Goal: Task Accomplishment & Management: Use online tool/utility

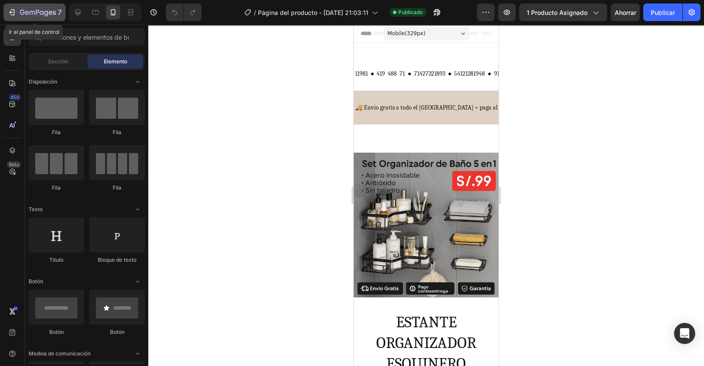
click at [13, 11] on icon "button" at bounding box center [11, 12] width 9 height 9
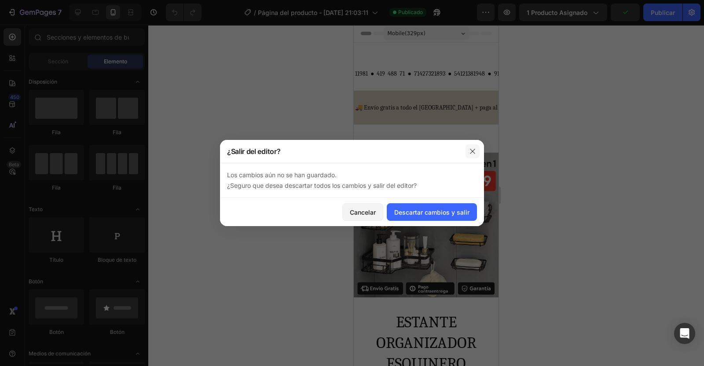
click at [473, 153] on icon "button" at bounding box center [472, 151] width 7 height 7
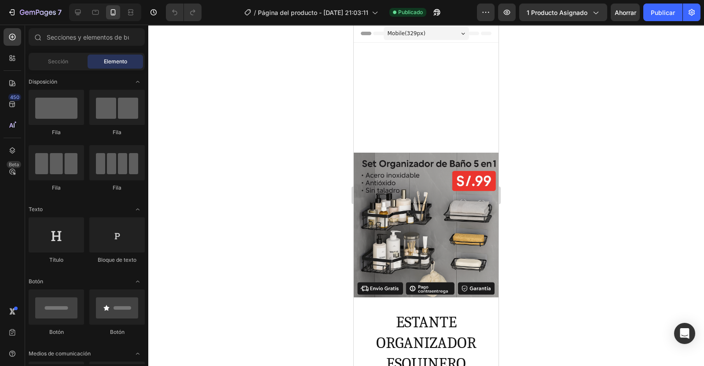
drag, startPoint x: 495, startPoint y: 75, endPoint x: 852, endPoint y: 70, distance: 356.6
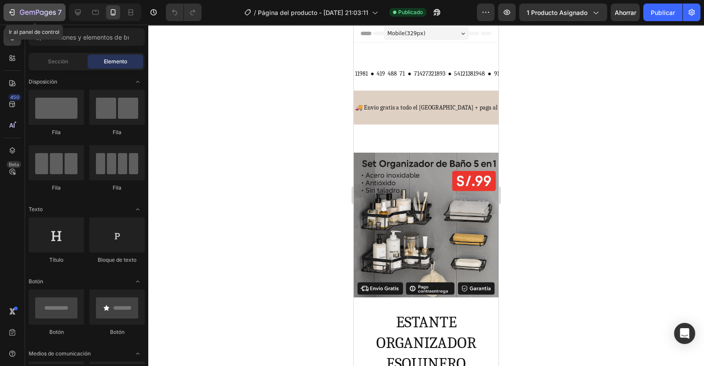
click at [6, 13] on button "7" at bounding box center [35, 13] width 62 height 18
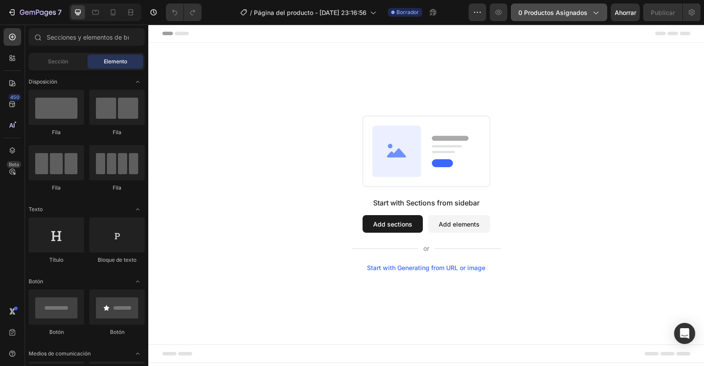
click at [563, 10] on span "0 productos asignados" at bounding box center [552, 12] width 69 height 9
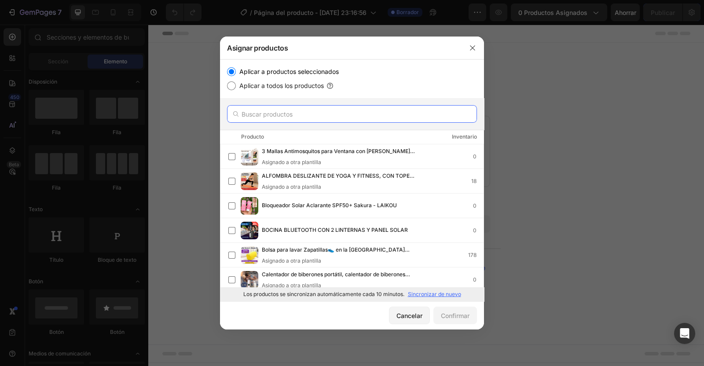
click at [288, 115] on input "text" at bounding box center [352, 114] width 250 height 18
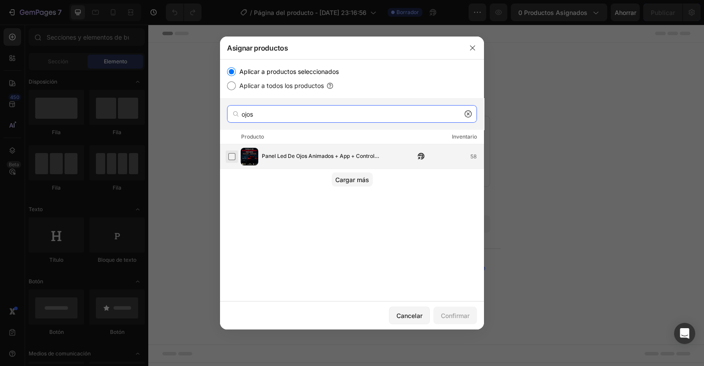
type input "ojos"
click at [233, 156] on label at bounding box center [231, 156] width 7 height 7
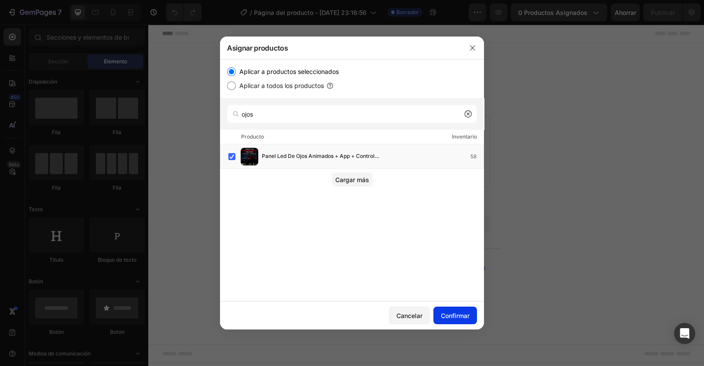
click at [454, 320] on div "Confirmar" at bounding box center [455, 315] width 29 height 9
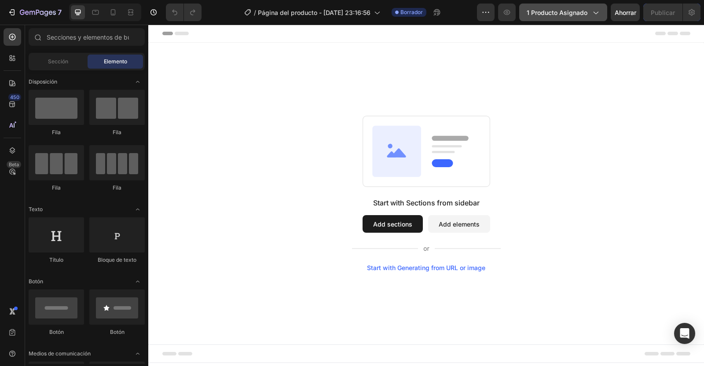
click at [554, 11] on span "1 producto asignado" at bounding box center [556, 12] width 61 height 9
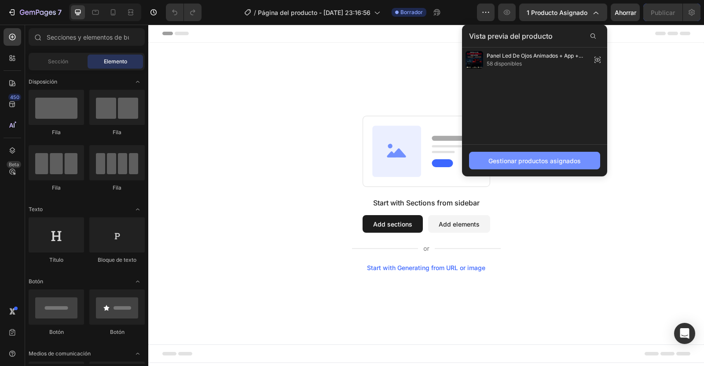
click at [523, 163] on div "Gestionar productos asignados" at bounding box center [534, 160] width 92 height 9
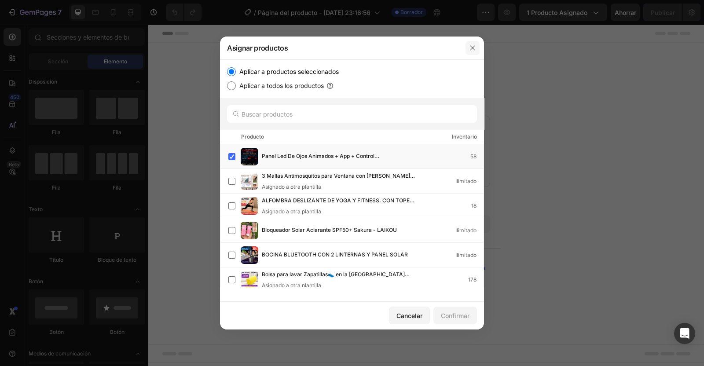
click at [475, 49] on icon "button" at bounding box center [472, 47] width 7 height 7
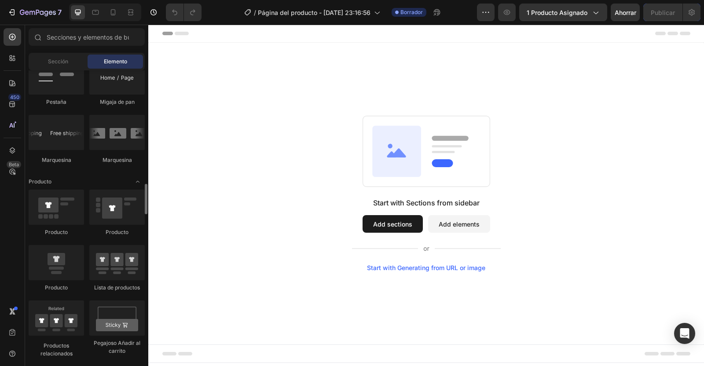
scroll to position [1042, 0]
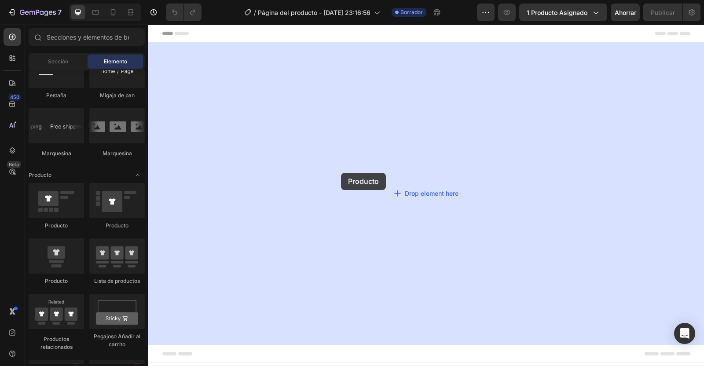
drag, startPoint x: 204, startPoint y: 232, endPoint x: 343, endPoint y: 173, distance: 151.1
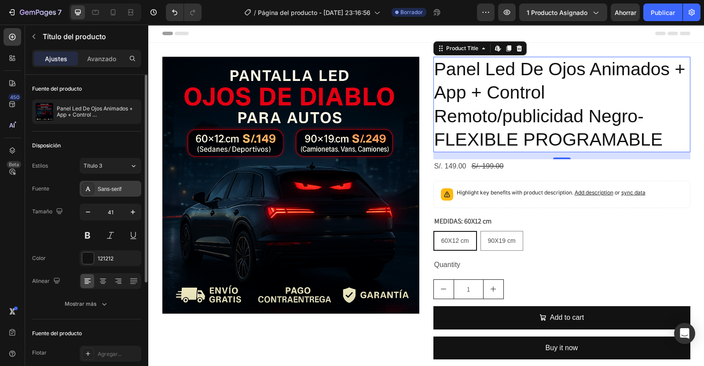
click at [115, 189] on div "Sans-serif" at bounding box center [118, 189] width 41 height 8
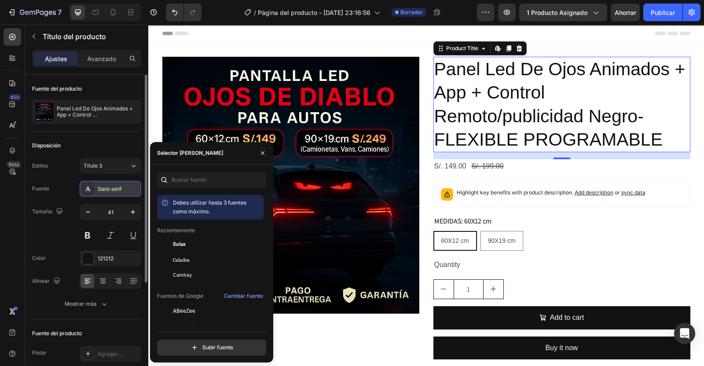
click at [115, 189] on div "Sans-serif" at bounding box center [118, 189] width 41 height 8
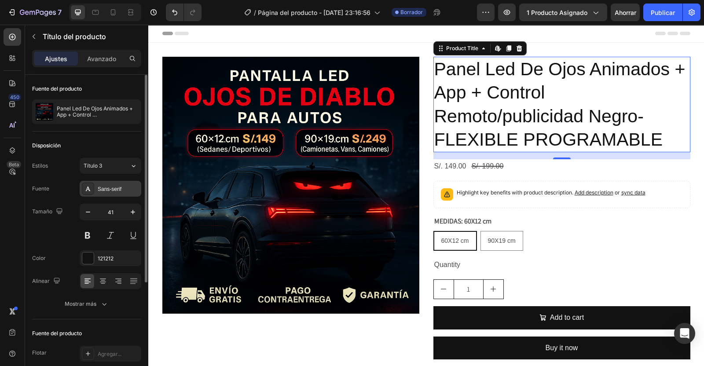
click at [115, 189] on div "Sans-serif" at bounding box center [118, 189] width 41 height 8
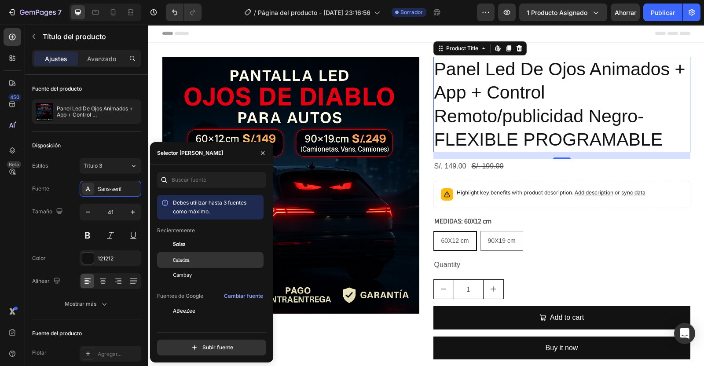
click at [188, 254] on div "Caladea" at bounding box center [210, 260] width 106 height 16
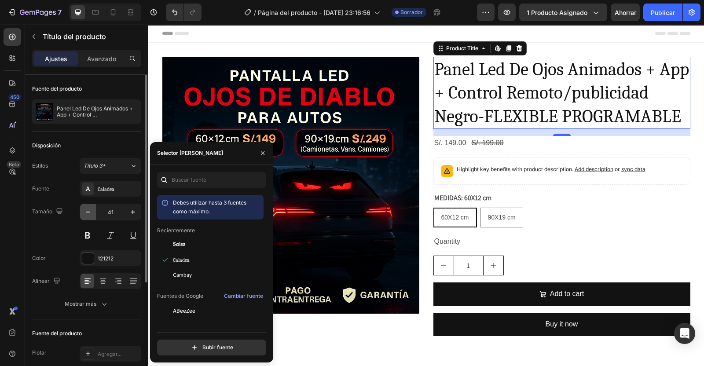
click at [86, 213] on icon "button" at bounding box center [88, 212] width 9 height 9
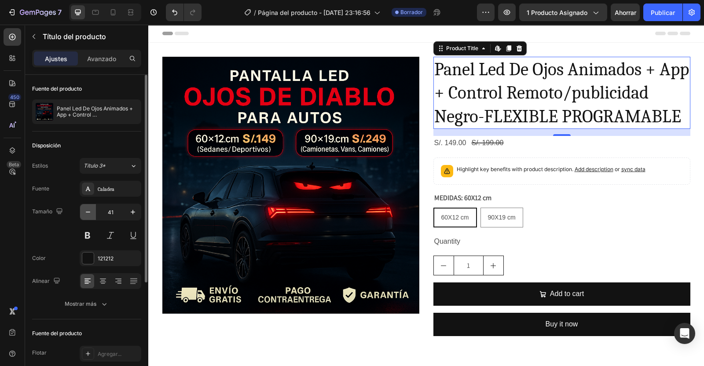
type input "40"
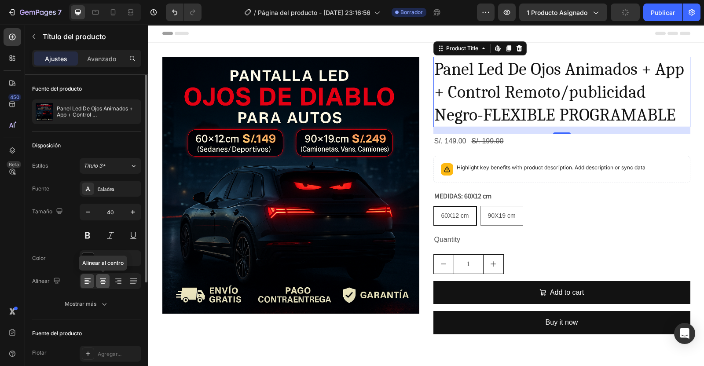
click at [102, 280] on icon at bounding box center [102, 281] width 9 height 9
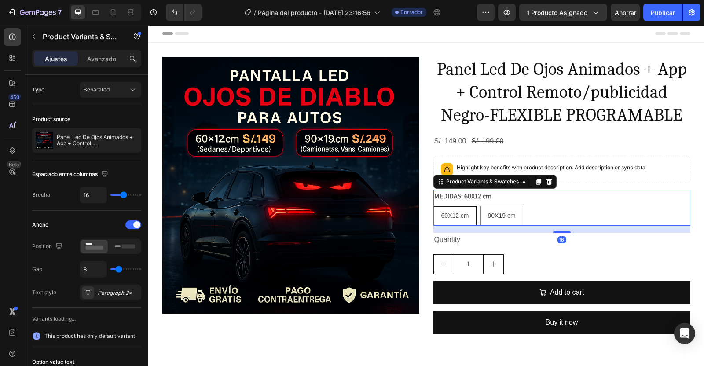
click at [547, 210] on div "60X12 cm 60X12 cm 60X12 cm 90X19 cm 90X19 cm 90X19 cm" at bounding box center [561, 216] width 257 height 20
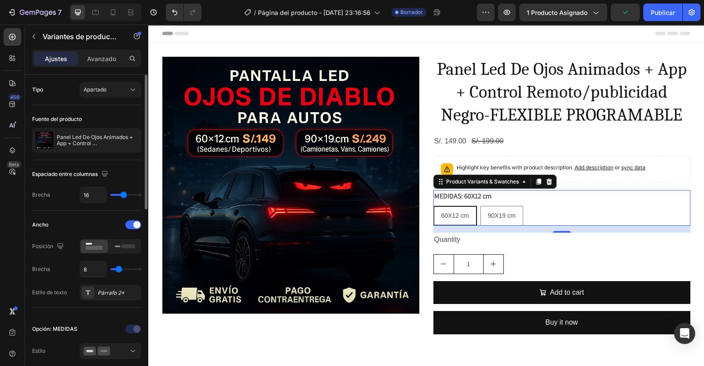
type input "15"
type input "16"
type input "17"
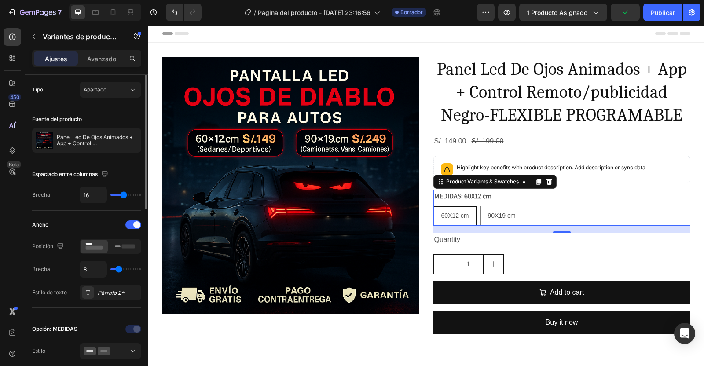
type input "17"
type input "18"
type input "19"
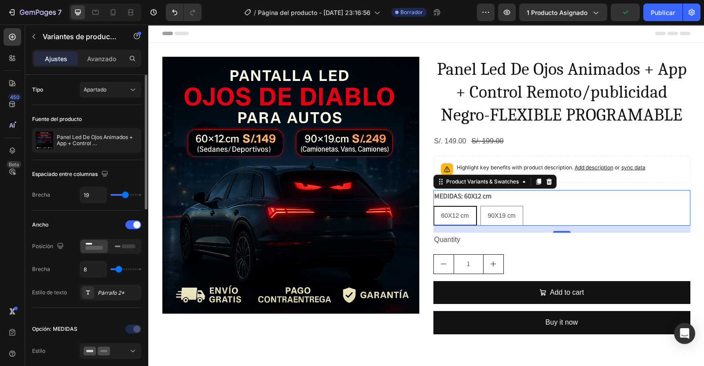
type input "20"
type input "21"
type input "22"
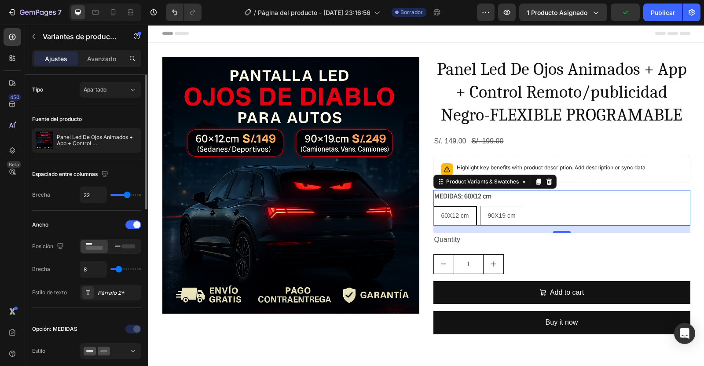
drag, startPoint x: 122, startPoint y: 196, endPoint x: 127, endPoint y: 195, distance: 4.4
type input "22"
click at [127, 195] on input "range" at bounding box center [125, 195] width 31 height 2
type input "24"
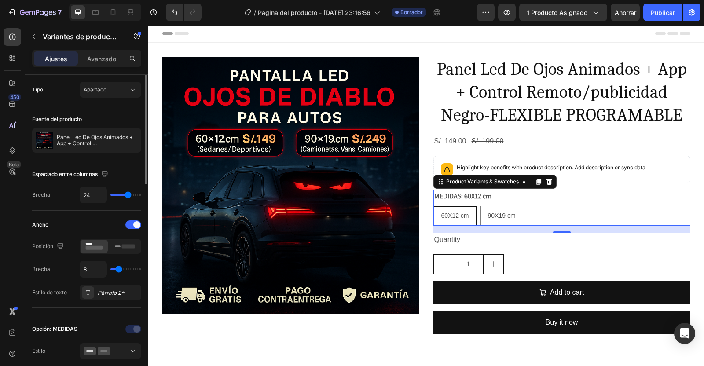
type input "26"
type input "29"
type input "32"
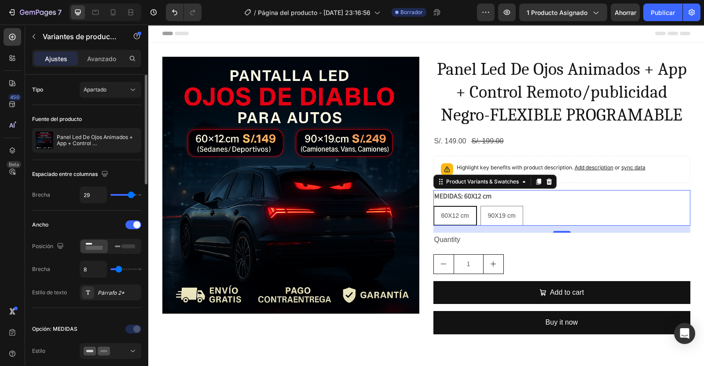
type input "32"
type input "33"
drag, startPoint x: 127, startPoint y: 195, endPoint x: 134, endPoint y: 193, distance: 7.3
type input "33"
click at [134, 194] on input "range" at bounding box center [125, 195] width 31 height 2
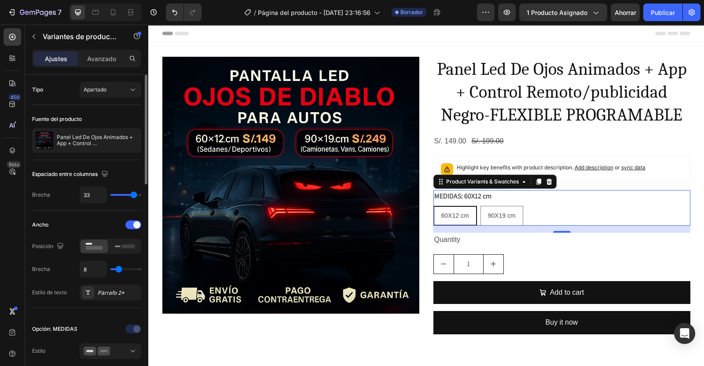
type input "32"
type input "30"
type input "28"
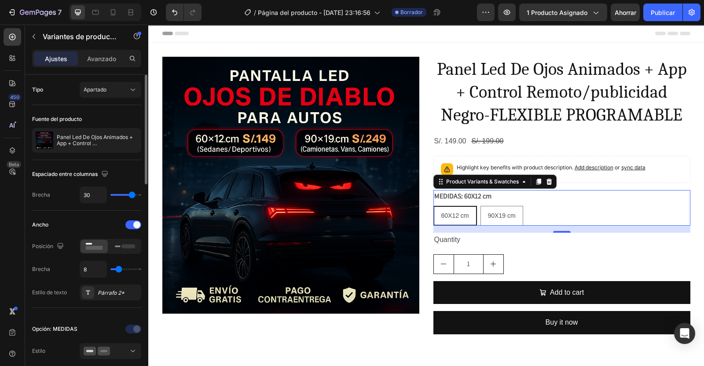
type input "28"
type input "26"
type input "25"
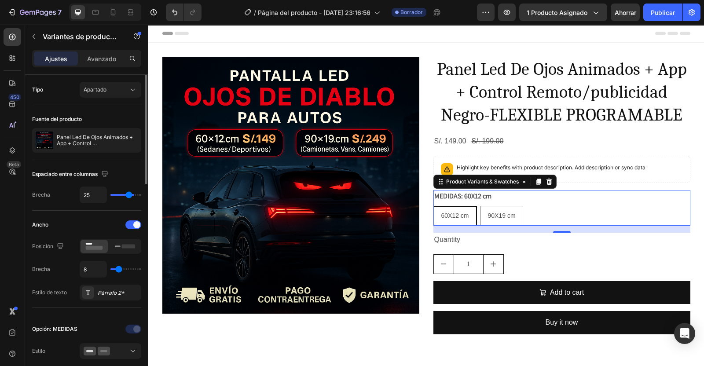
type input "24"
type input "23"
type input "22"
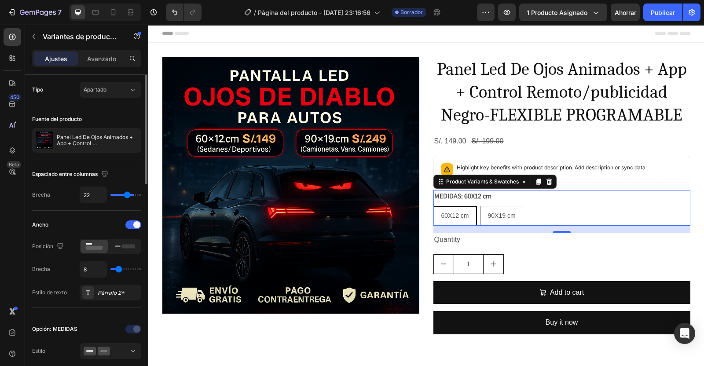
drag, startPoint x: 134, startPoint y: 193, endPoint x: 127, endPoint y: 193, distance: 6.6
type input "22"
click at [127, 194] on input "range" at bounding box center [125, 195] width 31 height 2
type input "21"
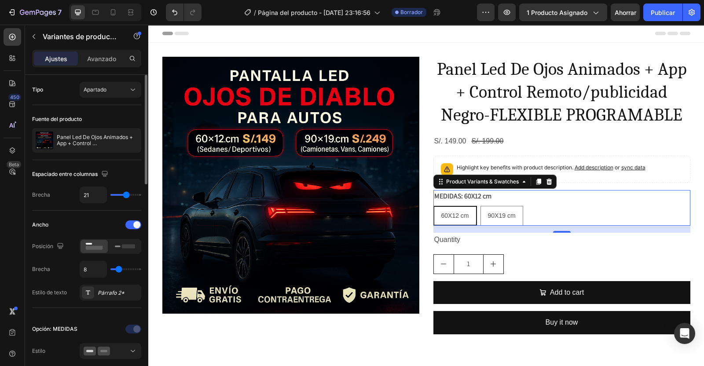
type input "20"
type input "19"
type input "18"
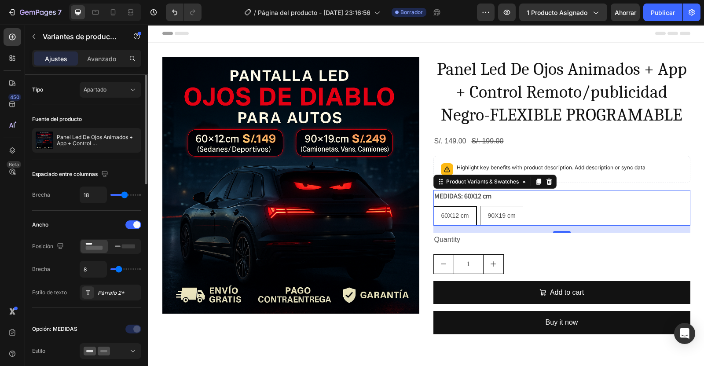
type input "18"
click at [124, 194] on input "range" at bounding box center [125, 195] width 31 height 2
click at [120, 248] on icon at bounding box center [125, 246] width 20 height 10
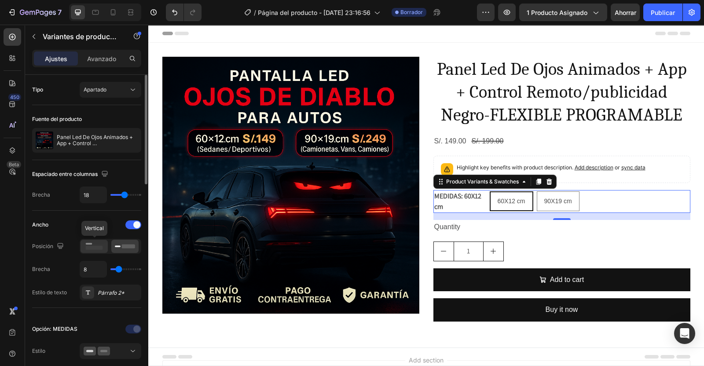
click at [97, 247] on rect at bounding box center [94, 248] width 17 height 4
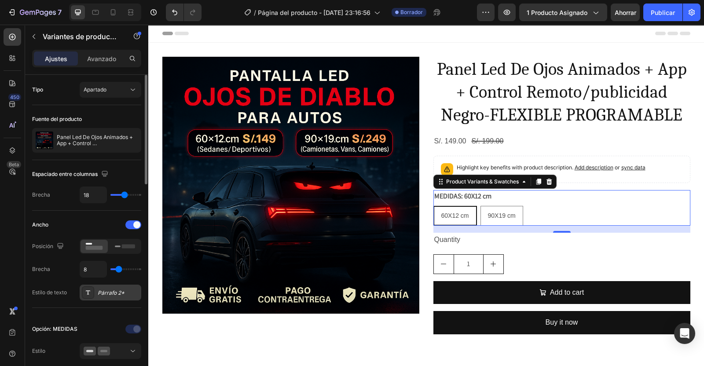
click at [114, 290] on div "Párrafo 2*" at bounding box center [118, 293] width 41 height 8
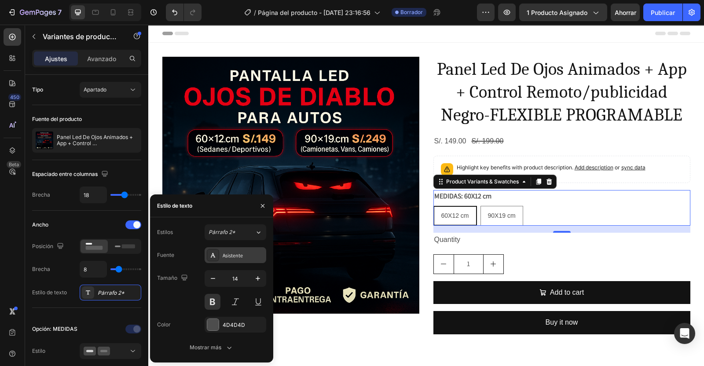
click at [232, 252] on div "Asistente" at bounding box center [242, 256] width 41 height 8
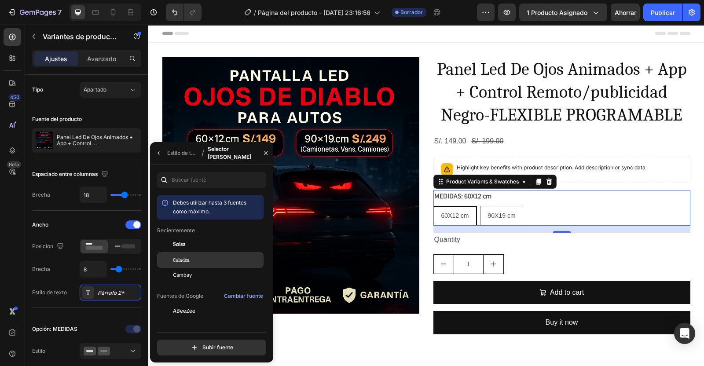
click at [187, 262] on span "Caladea" at bounding box center [181, 260] width 17 height 8
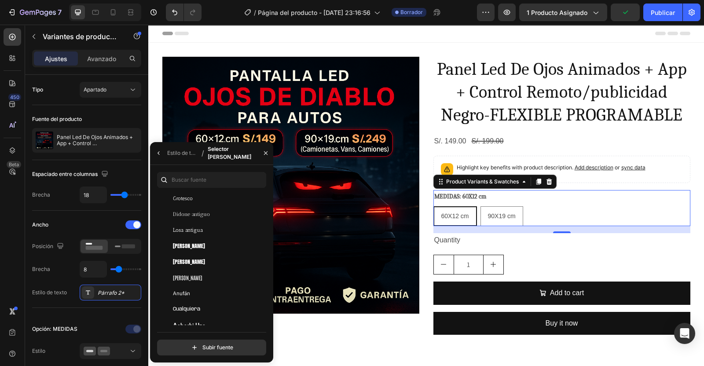
scroll to position [1470, 0]
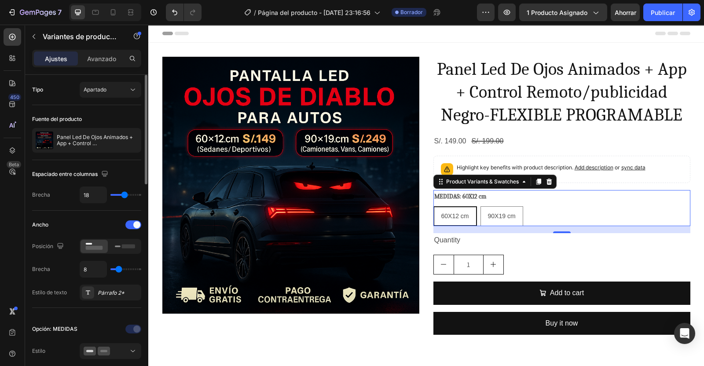
click at [72, 282] on div "Ancho Posición Brecha 8 Estilo de texto Párrafo 2*" at bounding box center [86, 259] width 109 height 83
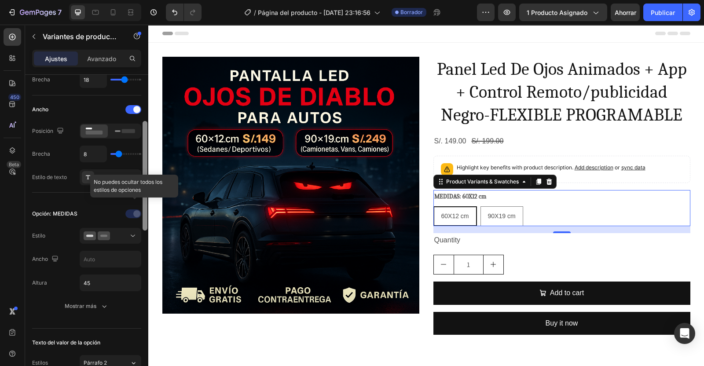
scroll to position [125, 0]
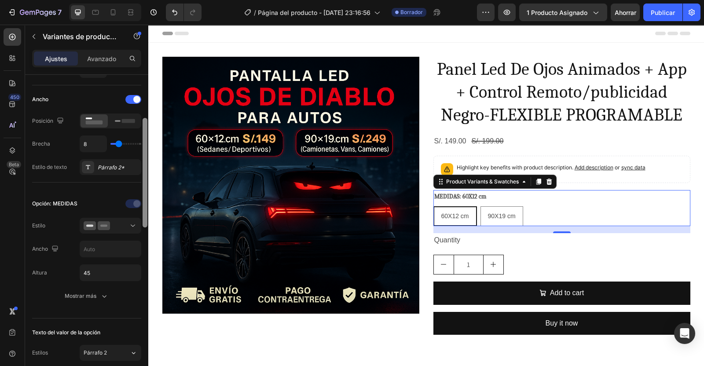
drag, startPoint x: 146, startPoint y: 172, endPoint x: 148, endPoint y: 216, distance: 43.6
click at [148, 216] on div at bounding box center [145, 233] width 7 height 316
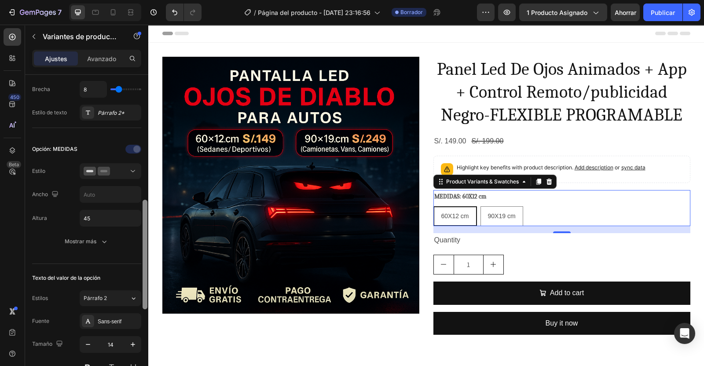
scroll to position [226, 0]
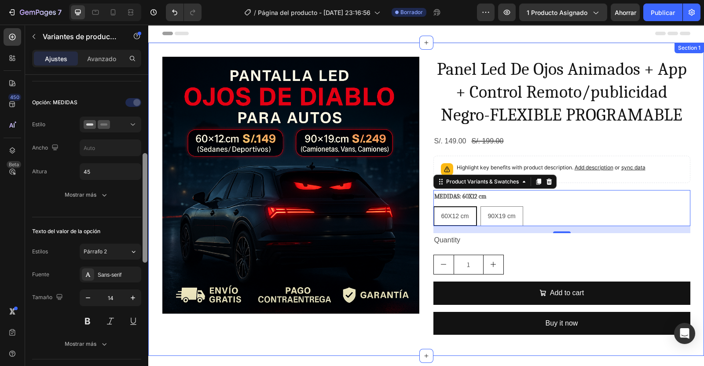
drag, startPoint x: 291, startPoint y: 184, endPoint x: 152, endPoint y: 216, distance: 143.0
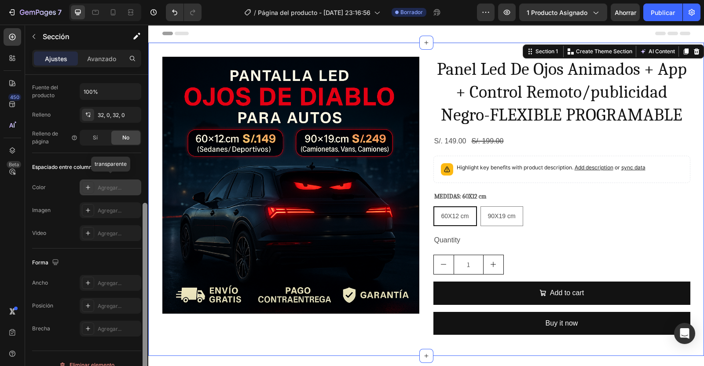
scroll to position [205, 0]
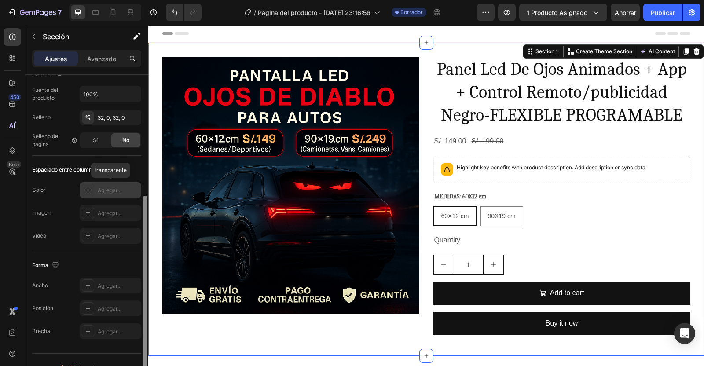
click at [110, 188] on div "Agregar..." at bounding box center [118, 190] width 41 height 8
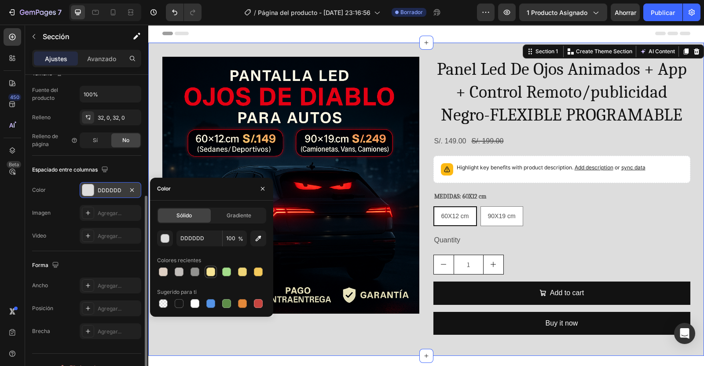
click at [209, 272] on div at bounding box center [210, 271] width 9 height 9
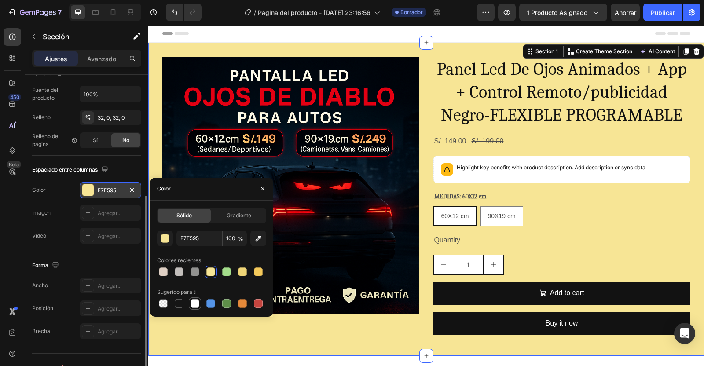
click at [194, 301] on div at bounding box center [194, 303] width 9 height 9
type input "FFFFFF"
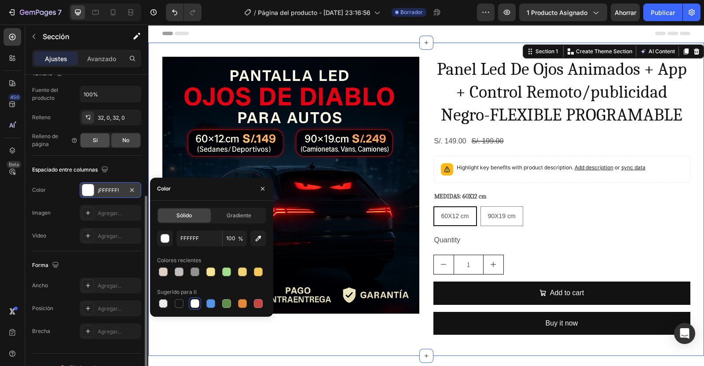
click at [95, 143] on div "Sí" at bounding box center [94, 140] width 29 height 14
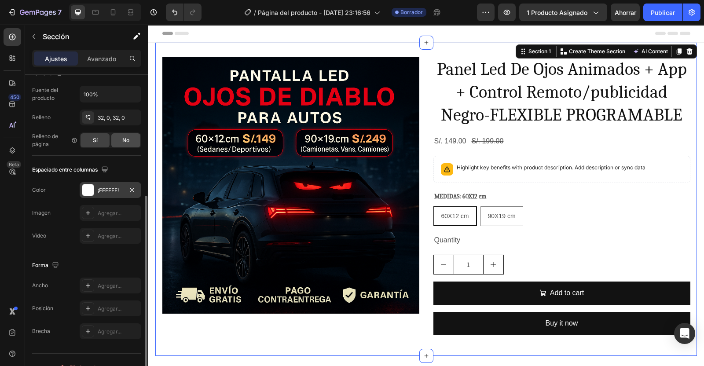
click at [126, 141] on span "No" at bounding box center [125, 140] width 7 height 8
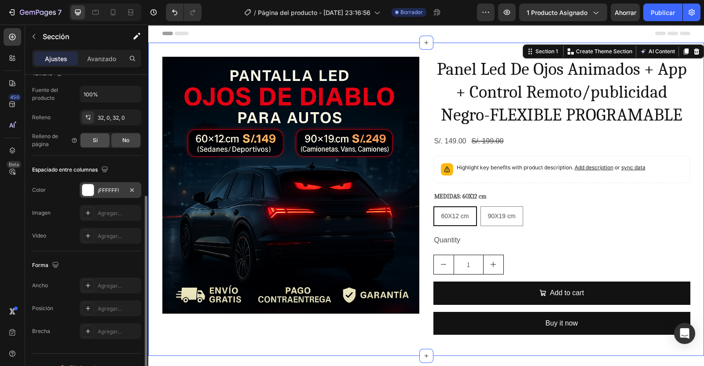
click at [99, 138] on div "Sí" at bounding box center [94, 140] width 29 height 14
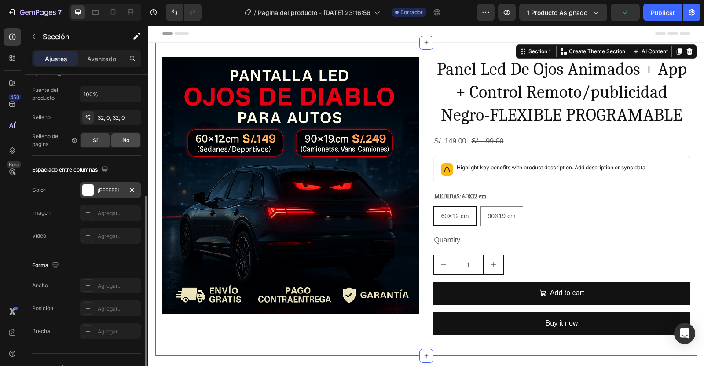
click at [120, 138] on div "No" at bounding box center [125, 140] width 29 height 14
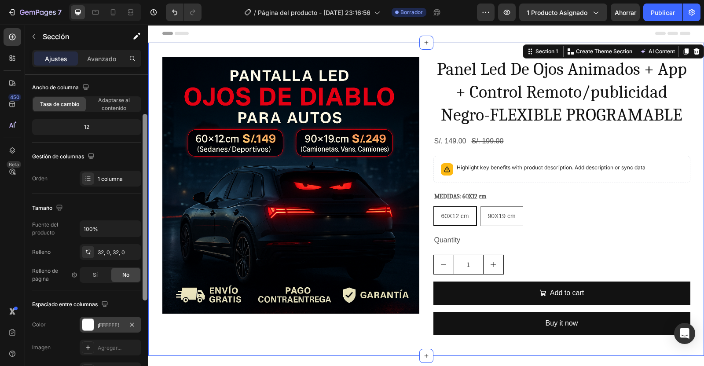
scroll to position [68, 0]
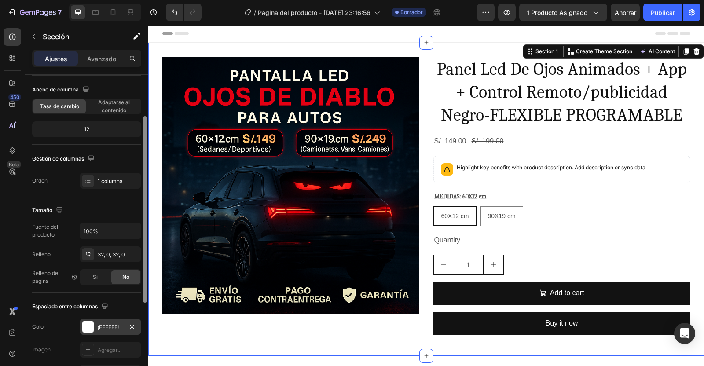
drag, startPoint x: 145, startPoint y: 218, endPoint x: 147, endPoint y: 137, distance: 80.9
click at [147, 137] on div at bounding box center [144, 209] width 5 height 186
click at [104, 177] on div "1 columna" at bounding box center [118, 181] width 41 height 8
click at [112, 160] on div "Gestión de columnas" at bounding box center [86, 159] width 109 height 14
click at [106, 105] on span "Adaptarse al contenido" at bounding box center [113, 106] width 53 height 16
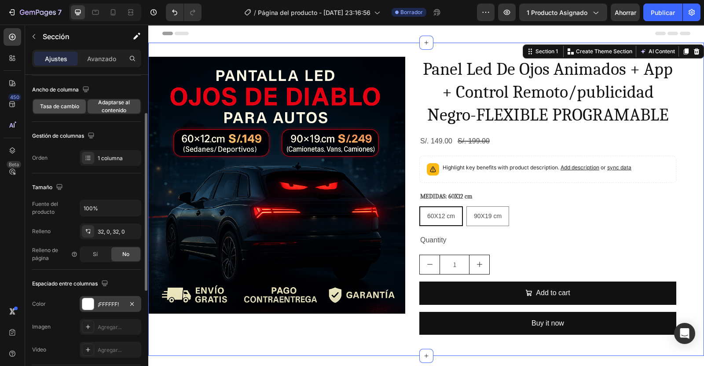
click at [64, 106] on span "Tasa de cambio" at bounding box center [59, 106] width 39 height 8
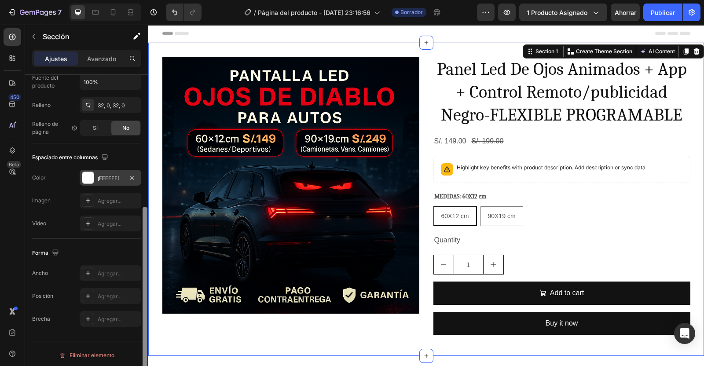
scroll to position [219, 0]
drag, startPoint x: 145, startPoint y: 158, endPoint x: 143, endPoint y: 262, distance: 104.2
click at [143, 262] on div at bounding box center [144, 297] width 5 height 186
click at [91, 102] on icon at bounding box center [87, 102] width 7 height 7
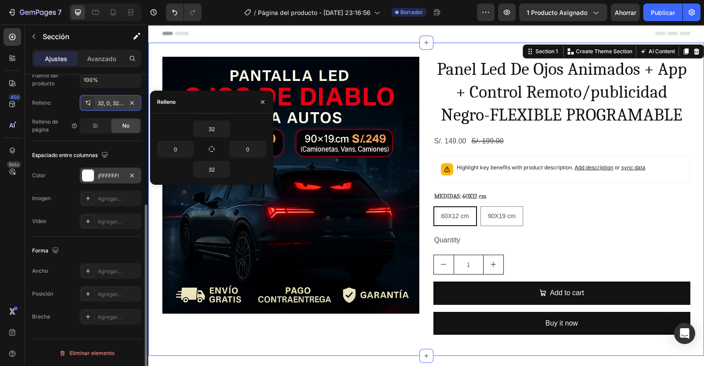
click at [91, 102] on icon at bounding box center [87, 102] width 7 height 7
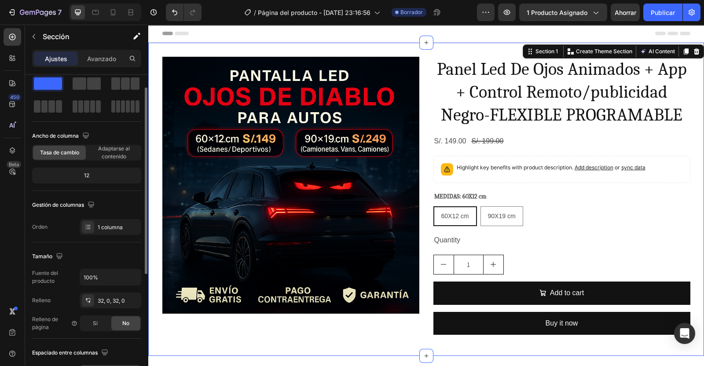
scroll to position [0, 0]
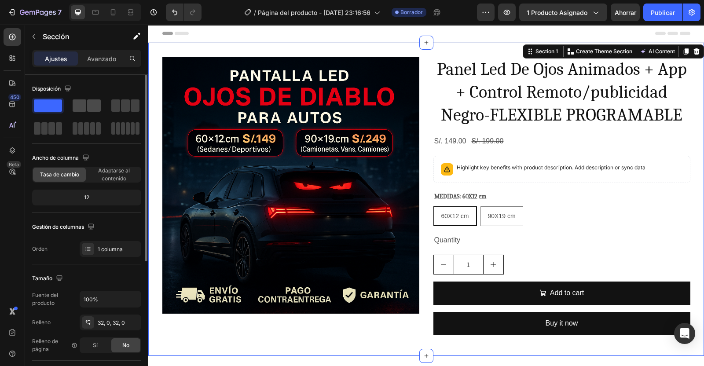
click at [95, 101] on span at bounding box center [94, 105] width 14 height 12
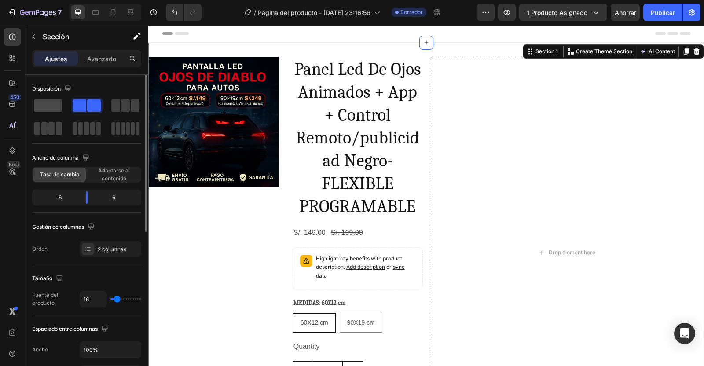
click at [50, 102] on span at bounding box center [48, 105] width 28 height 12
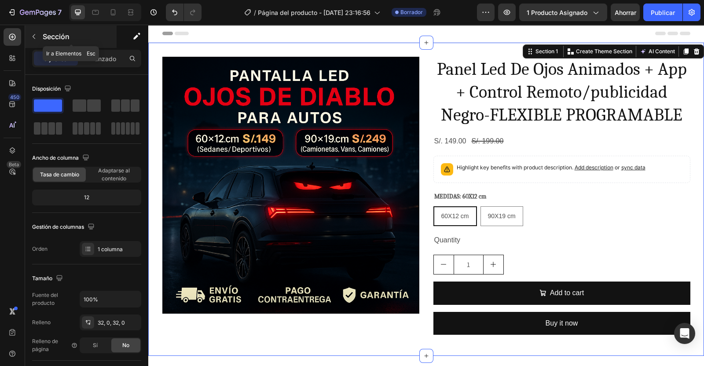
click at [36, 35] on icon "button" at bounding box center [33, 36] width 7 height 7
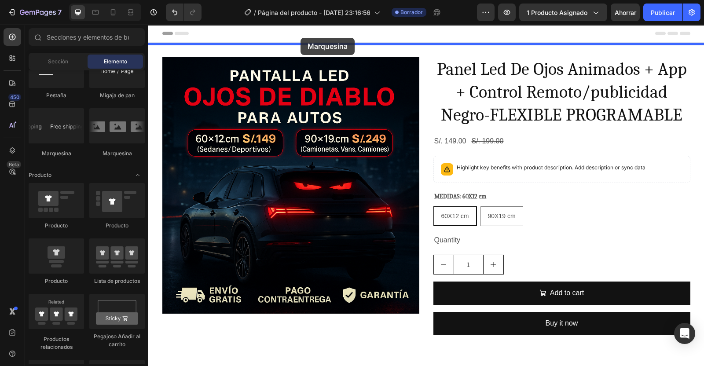
drag, startPoint x: 212, startPoint y: 153, endPoint x: 300, endPoint y: 38, distance: 145.2
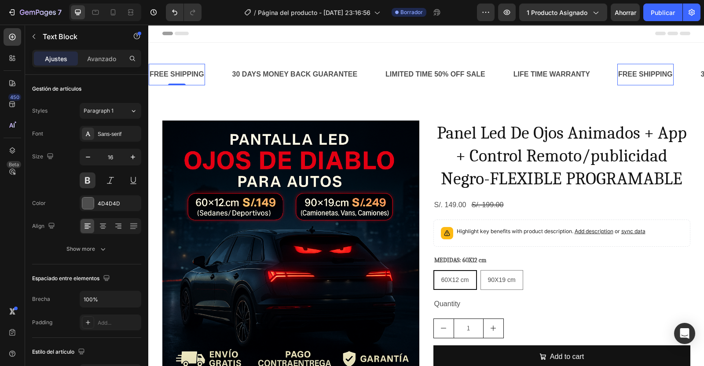
click at [175, 77] on div "FREE SHIPPING" at bounding box center [177, 74] width 56 height 15
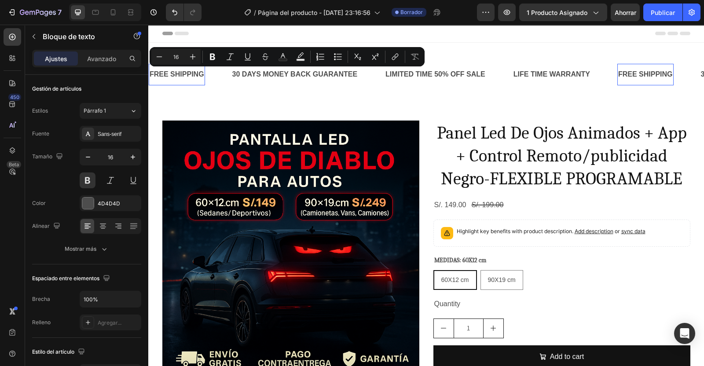
click at [175, 77] on p "FREE SHIPPING" at bounding box center [176, 74] width 55 height 13
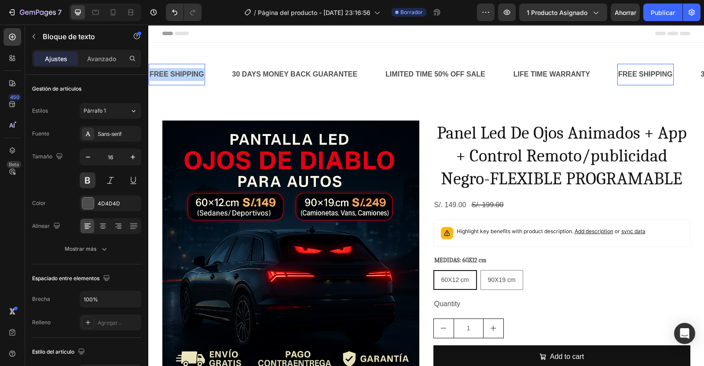
click at [175, 77] on p "FREE SHIPPING" at bounding box center [176, 74] width 55 height 13
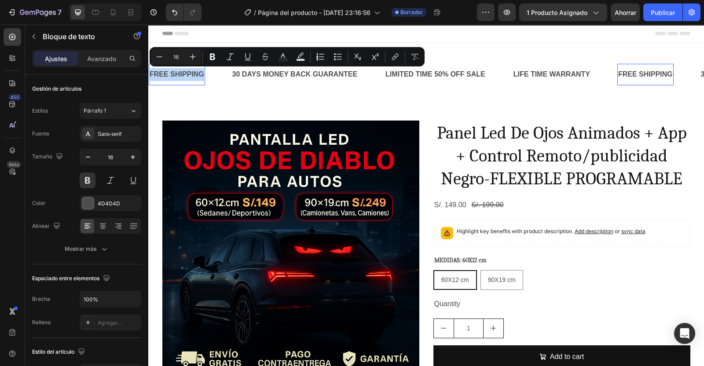
click at [175, 77] on p "FREE SHIPPING" at bounding box center [176, 74] width 55 height 13
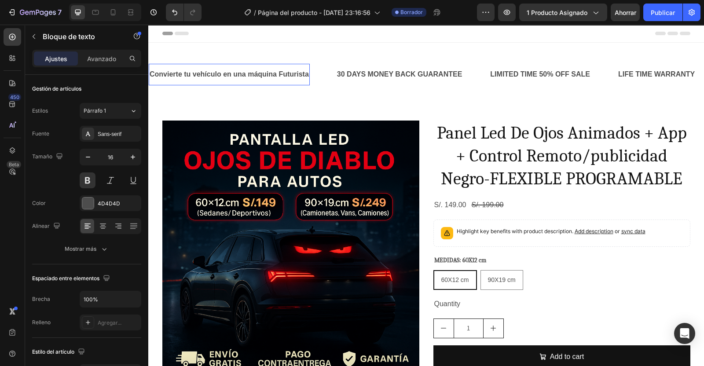
click at [222, 75] on p "Convierte tu vehículo en una máquina Futurista" at bounding box center [228, 74] width 159 height 13
click at [450, 76] on div "30 DAYS MONEY BACK GUARANTEE" at bounding box center [417, 74] width 127 height 15
click at [450, 76] on p "30 DAYS MONEY BACK GUARANTEE" at bounding box center [416, 74] width 125 height 13
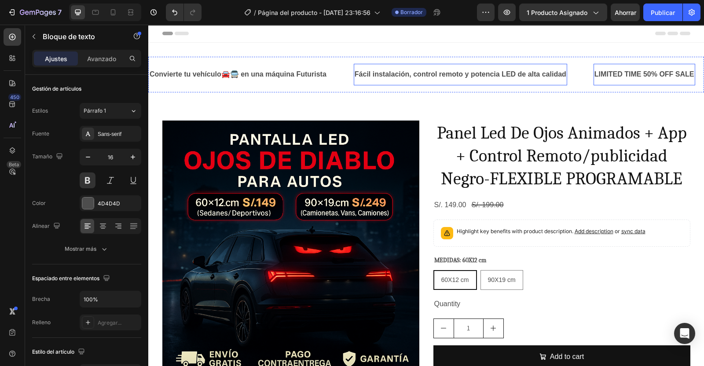
click at [616, 78] on div "LIMITED TIME 50% OFF SALE" at bounding box center [644, 74] width 102 height 15
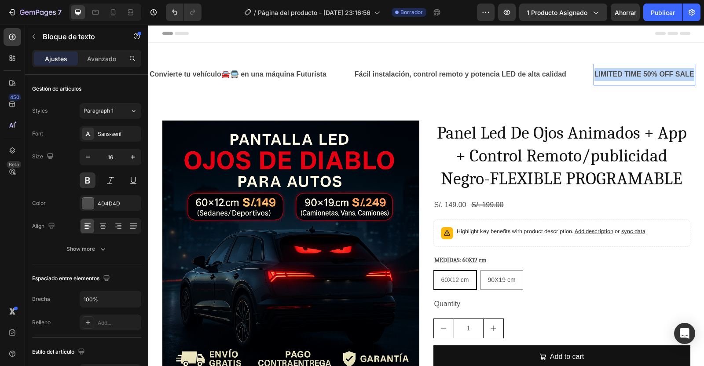
click at [616, 78] on p "LIMITED TIME 50% OFF SALE" at bounding box center [644, 74] width 100 height 13
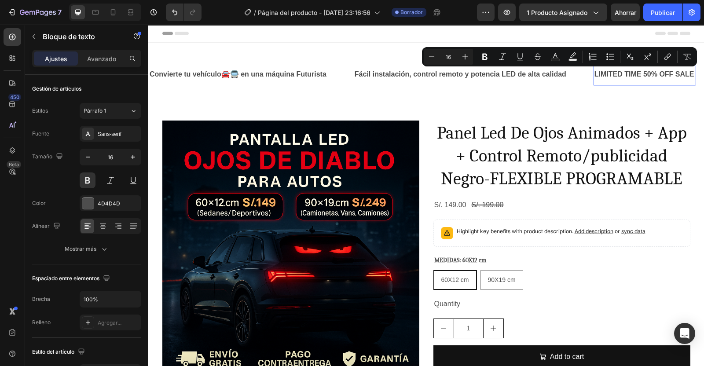
scroll to position [0, 116]
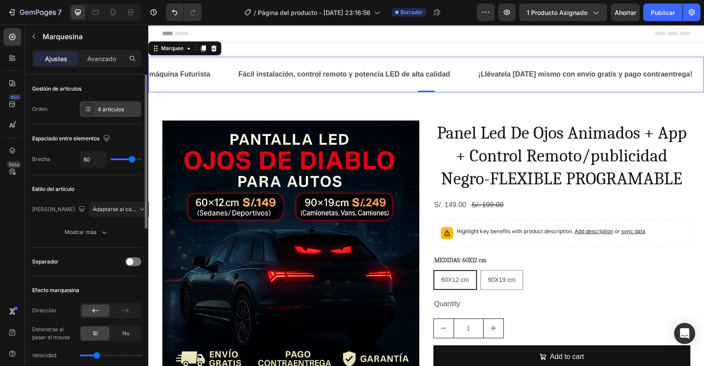
click at [124, 109] on div "4 artículos" at bounding box center [118, 110] width 41 height 8
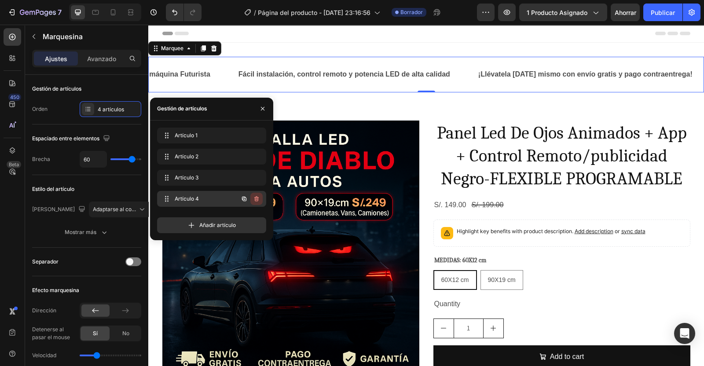
click at [257, 197] on icon "button" at bounding box center [256, 198] width 4 height 5
click at [257, 197] on div "Borrar" at bounding box center [250, 199] width 16 height 8
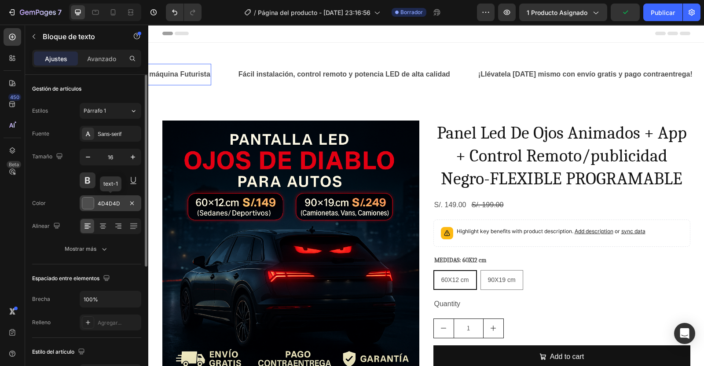
click at [85, 201] on div at bounding box center [87, 202] width 11 height 11
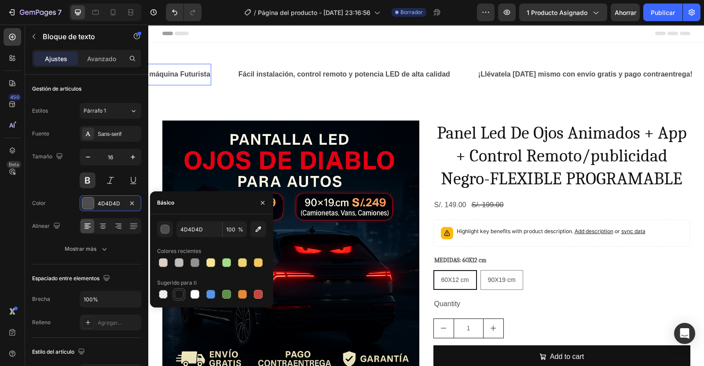
click at [177, 292] on div at bounding box center [179, 294] width 9 height 9
type input "151515"
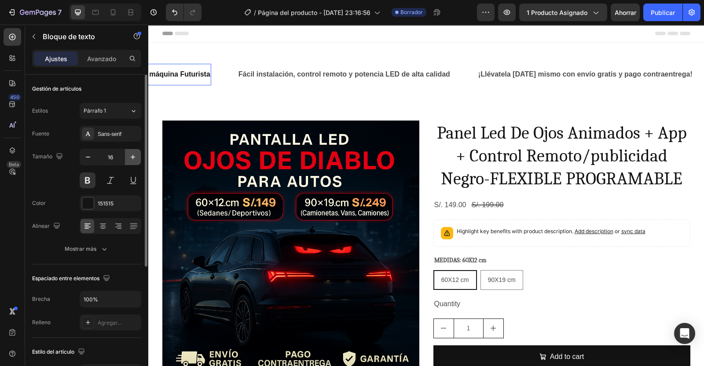
click at [131, 156] on icon "button" at bounding box center [132, 157] width 9 height 9
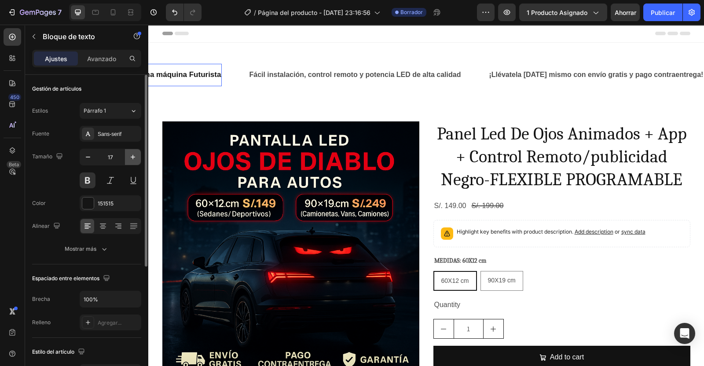
type input "18"
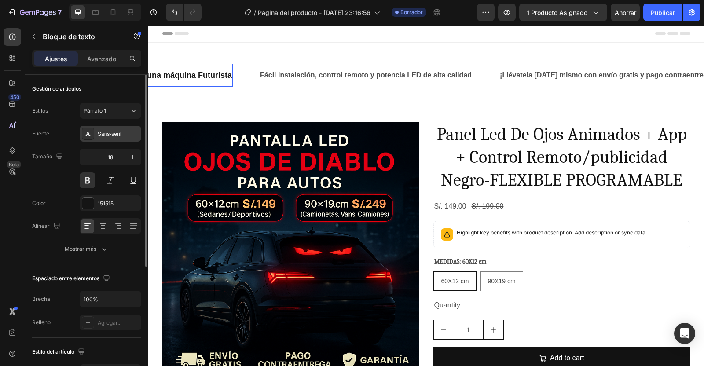
click at [119, 137] on div "Sans-serif" at bounding box center [118, 134] width 41 height 8
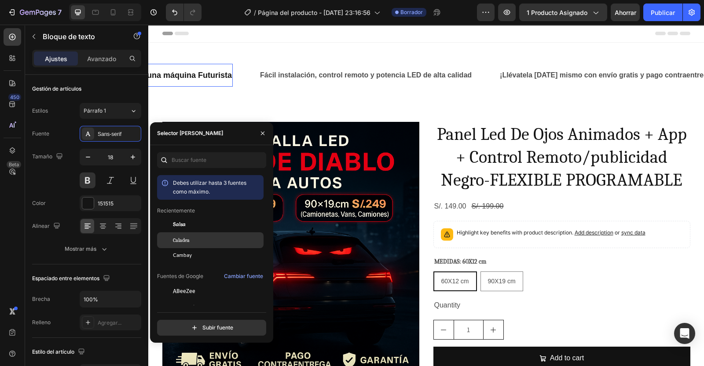
click at [182, 236] on span "Caladea" at bounding box center [181, 240] width 17 height 8
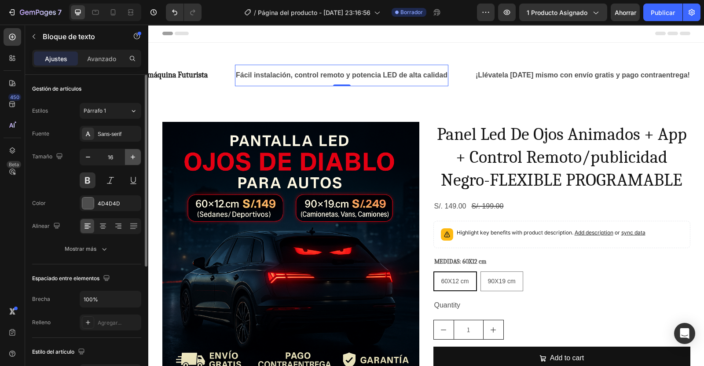
click at [134, 158] on icon "button" at bounding box center [132, 157] width 9 height 9
type input "18"
click at [88, 202] on div at bounding box center [87, 202] width 11 height 11
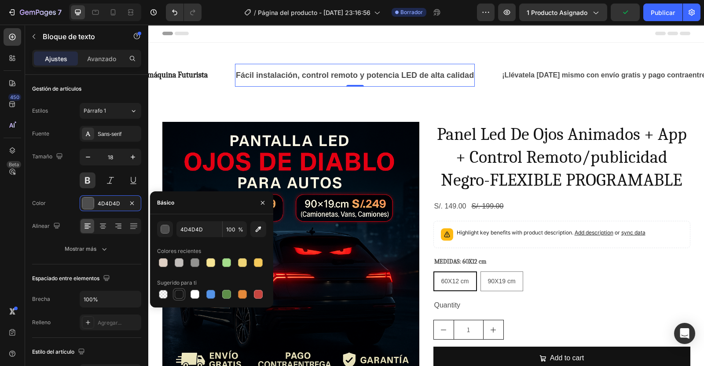
click at [178, 295] on div at bounding box center [179, 294] width 9 height 9
type input "151515"
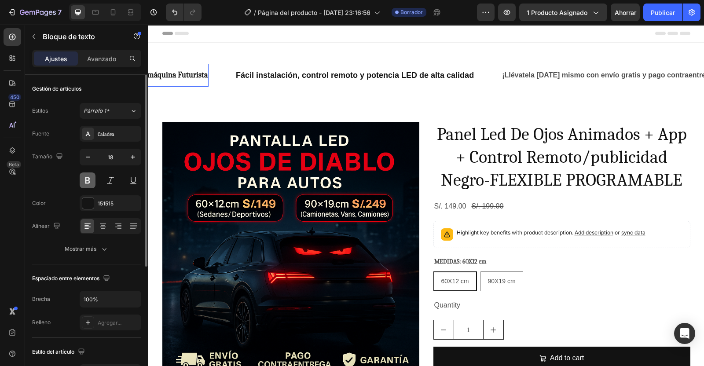
click at [86, 183] on button at bounding box center [88, 180] width 16 height 16
click at [117, 138] on div "Sans-serif" at bounding box center [111, 134] width 62 height 16
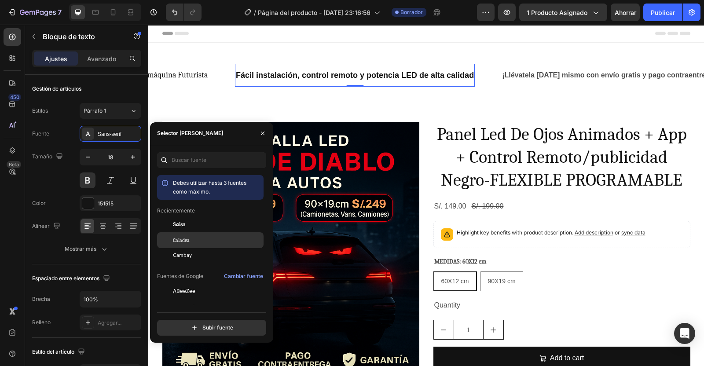
click at [182, 238] on span "Caladea" at bounding box center [181, 240] width 17 height 8
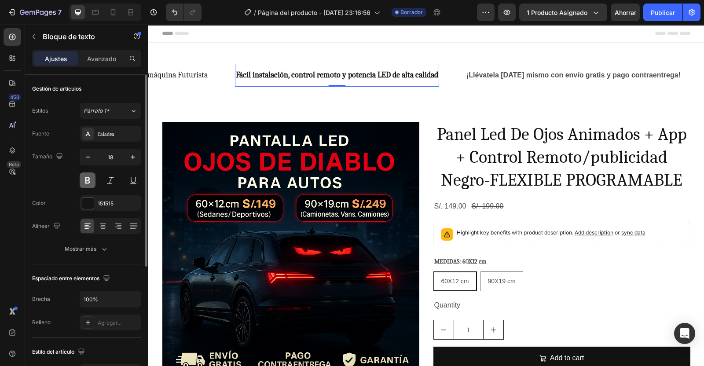
click at [90, 181] on button at bounding box center [88, 180] width 16 height 16
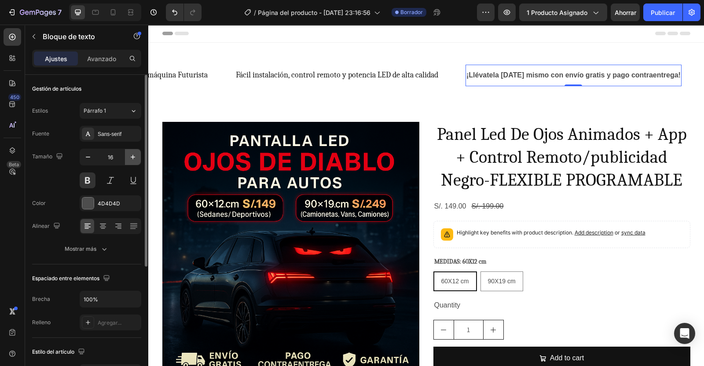
click at [130, 155] on icon "button" at bounding box center [132, 157] width 9 height 9
type input "18"
click at [101, 135] on div "Sans-serif" at bounding box center [118, 134] width 41 height 8
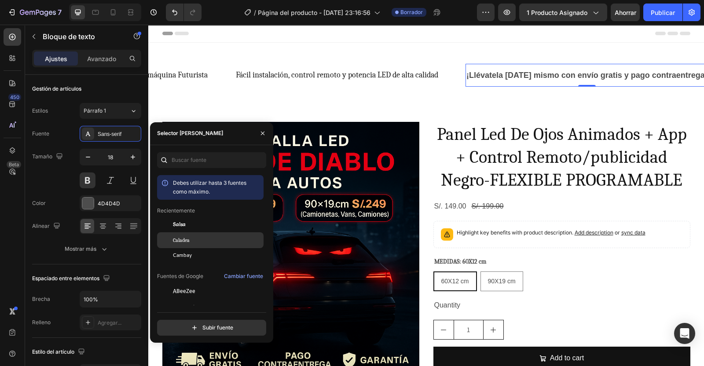
click at [187, 239] on span "Caladea" at bounding box center [181, 240] width 17 height 8
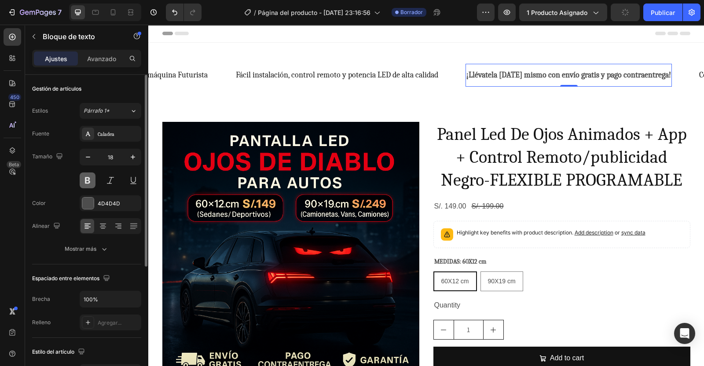
click at [89, 181] on button at bounding box center [88, 180] width 16 height 16
click at [89, 204] on div at bounding box center [87, 202] width 11 height 11
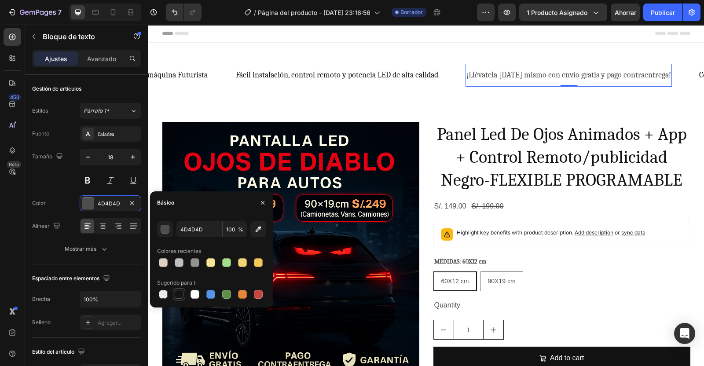
click at [179, 293] on div at bounding box center [179, 294] width 9 height 9
type input "151515"
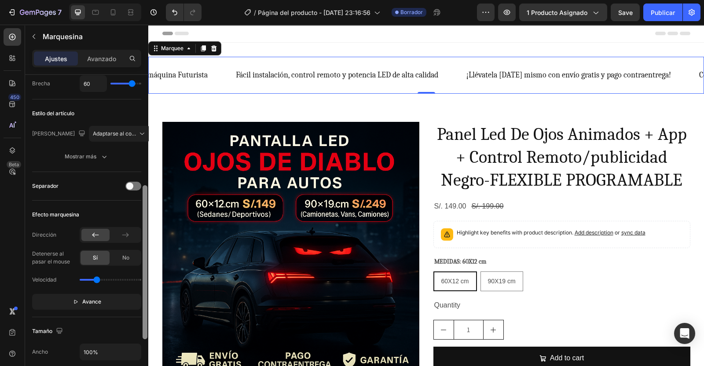
scroll to position [0, 0]
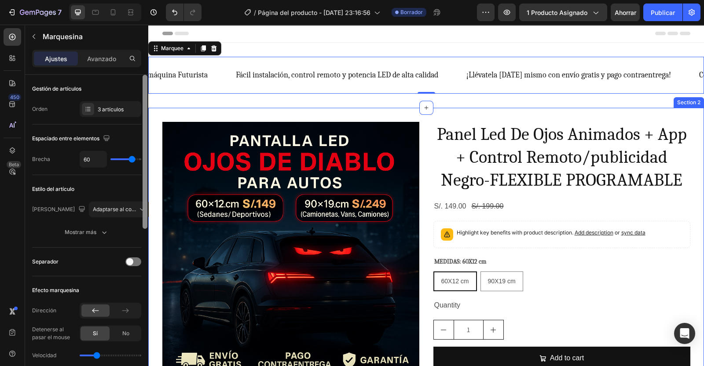
drag, startPoint x: 292, startPoint y: 193, endPoint x: 153, endPoint y: 138, distance: 149.0
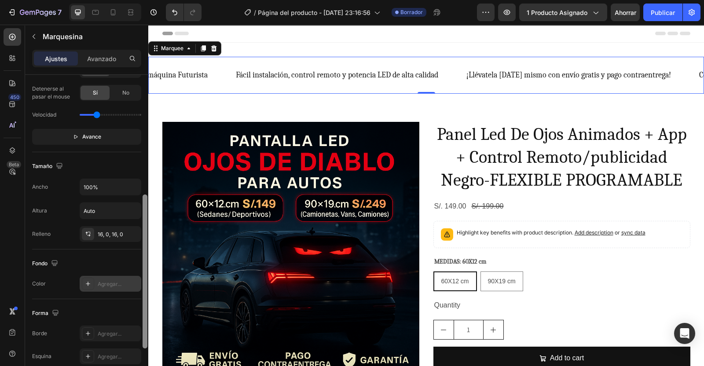
scroll to position [238, 0]
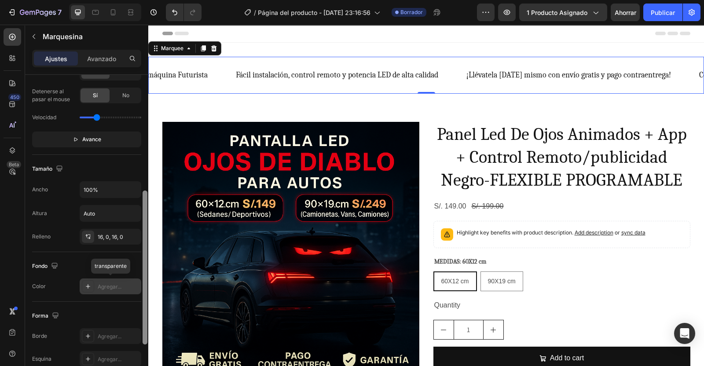
click at [113, 284] on div "Agregar..." at bounding box center [118, 287] width 41 height 8
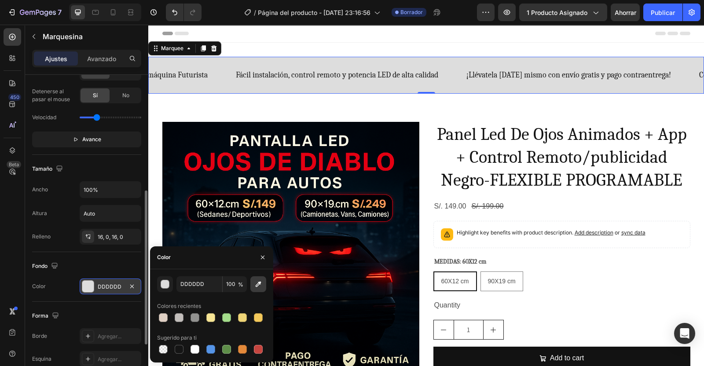
click at [262, 281] on icon "button" at bounding box center [258, 284] width 9 height 9
type input "102232"
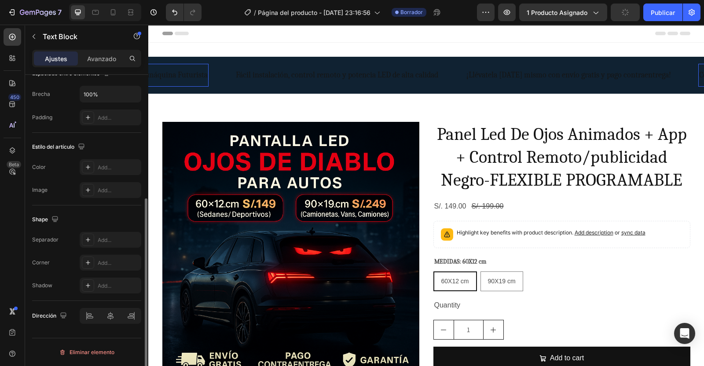
scroll to position [0, 0]
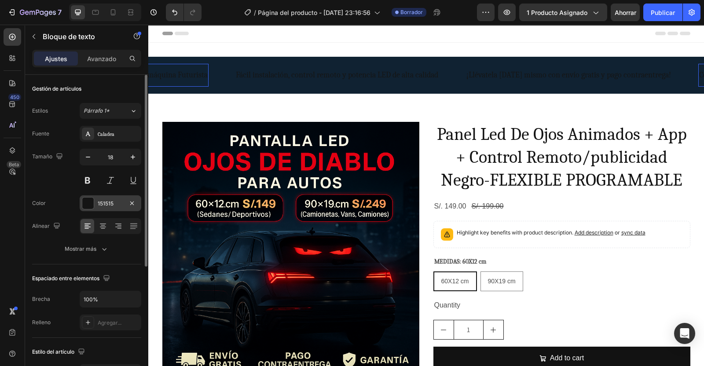
click at [90, 204] on div at bounding box center [87, 202] width 11 height 11
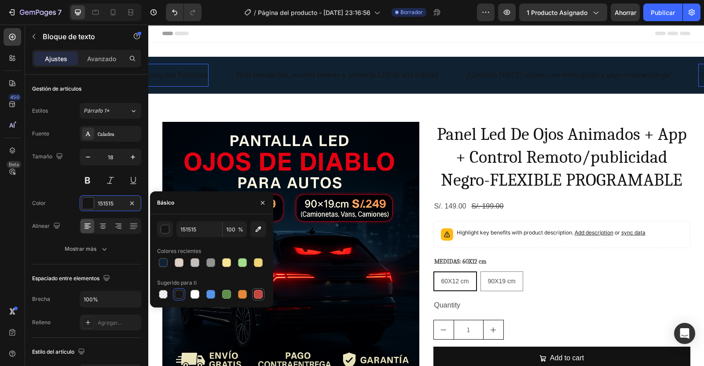
click at [256, 291] on div at bounding box center [258, 294] width 9 height 9
type input "C5453F"
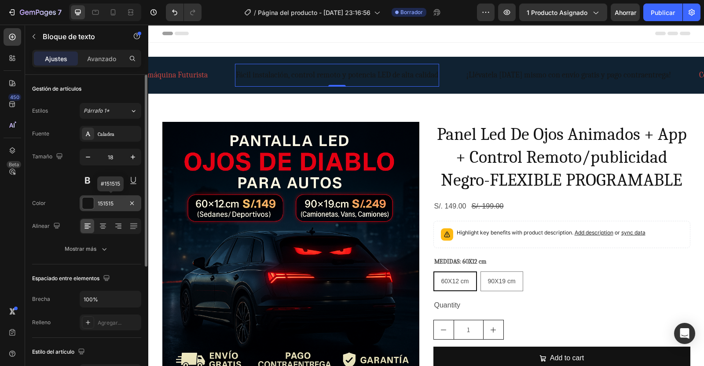
click at [90, 203] on div at bounding box center [87, 202] width 11 height 11
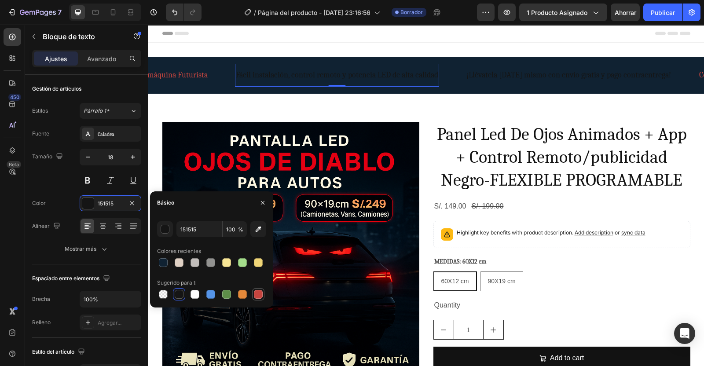
click at [258, 292] on div at bounding box center [258, 294] width 9 height 9
type input "C5453F"
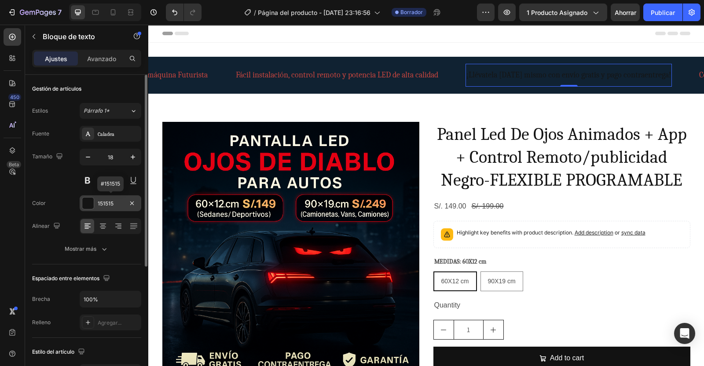
click at [90, 204] on div at bounding box center [87, 202] width 11 height 11
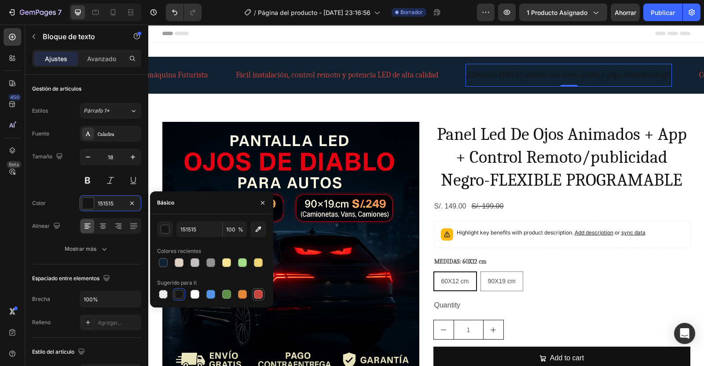
click at [257, 293] on div at bounding box center [258, 294] width 9 height 9
type input "C5453F"
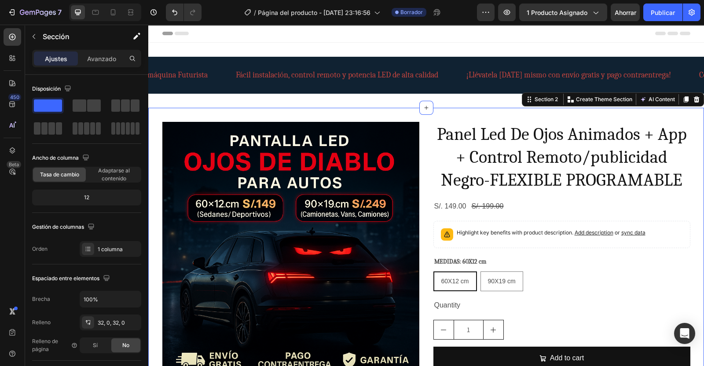
click at [686, 159] on div "Product Images Panel Led De Ojos Animados + App + Control Remoto/publicidad Neg…" at bounding box center [425, 264] width 555 height 285
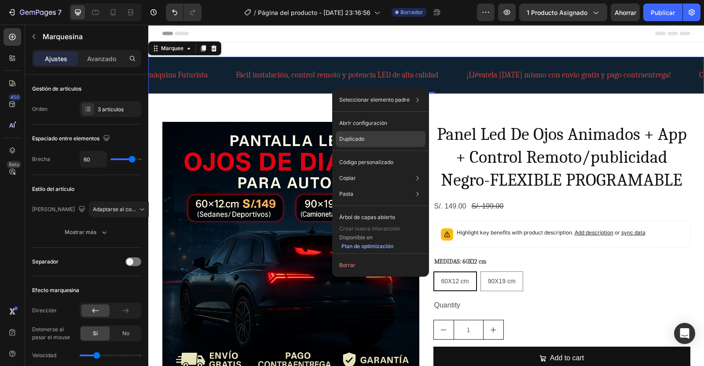
click at [352, 139] on p "Duplicado" at bounding box center [351, 139] width 25 height 8
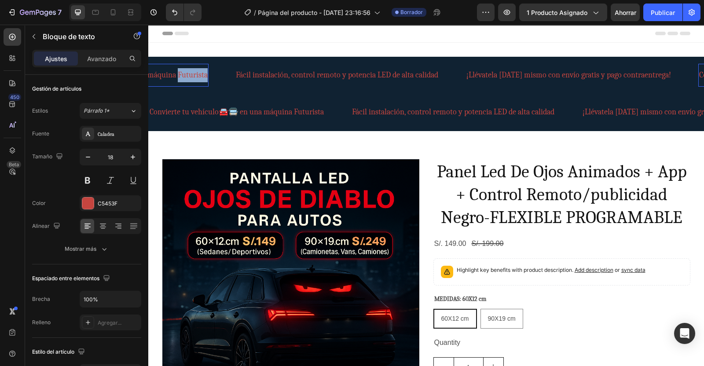
click at [189, 73] on p "Convierte tu vehículo🚘🚍 en una máquina Futurista" at bounding box center [120, 75] width 174 height 14
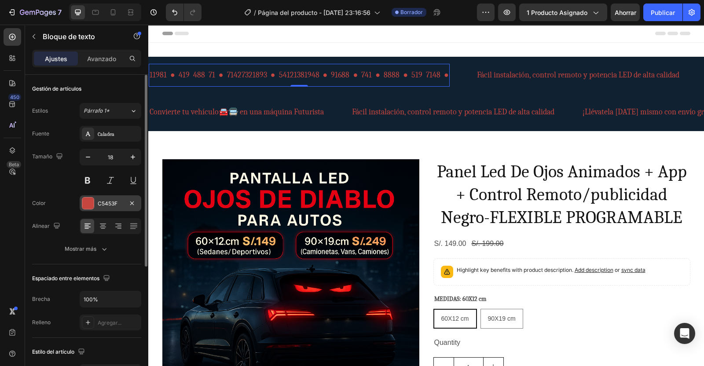
click at [93, 202] on div at bounding box center [87, 202] width 11 height 11
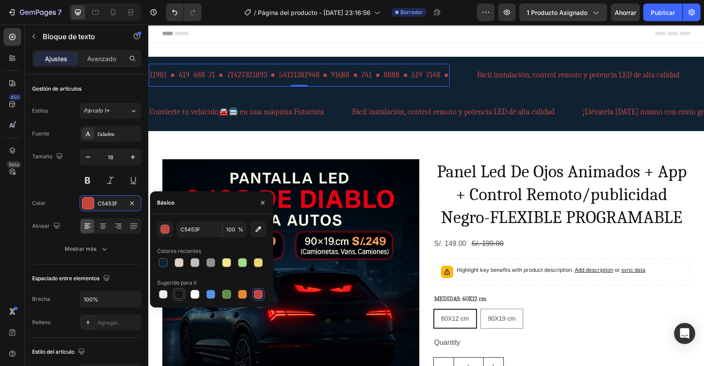
click at [179, 291] on div at bounding box center [179, 294] width 9 height 9
type input "151515"
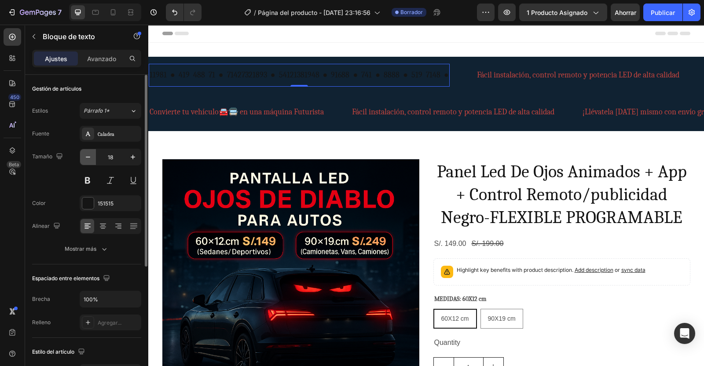
click at [88, 157] on icon "button" at bounding box center [88, 157] width 4 height 1
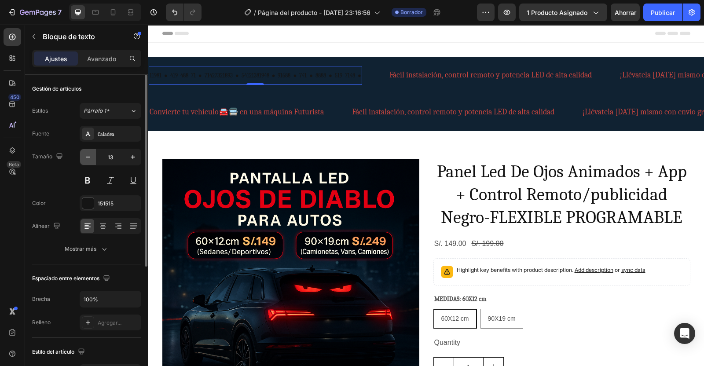
click at [88, 157] on icon "button" at bounding box center [88, 157] width 4 height 1
type input "10"
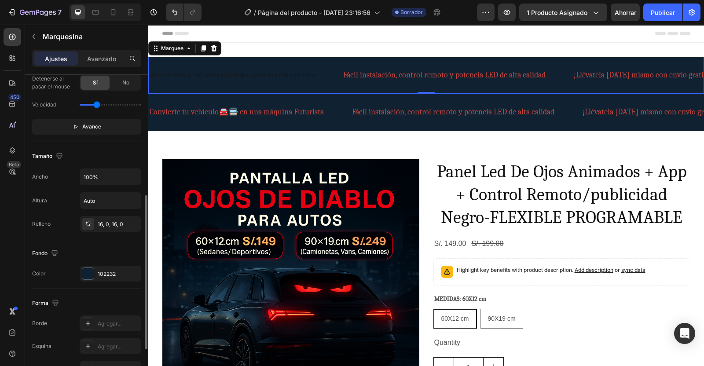
scroll to position [251, 0]
click at [90, 273] on div at bounding box center [87, 273] width 11 height 11
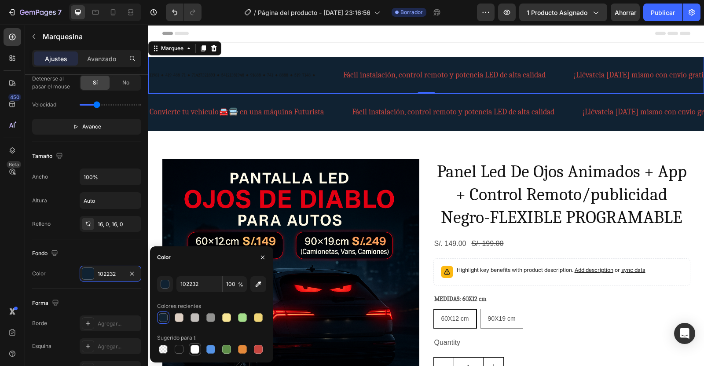
click at [198, 350] on div at bounding box center [194, 349] width 9 height 9
type input "FFFFFF"
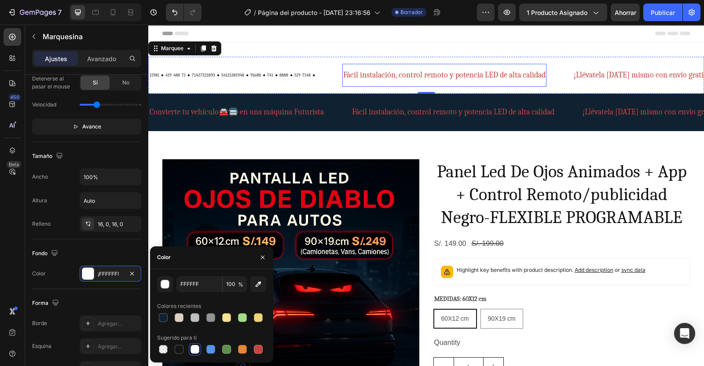
scroll to position [0, 0]
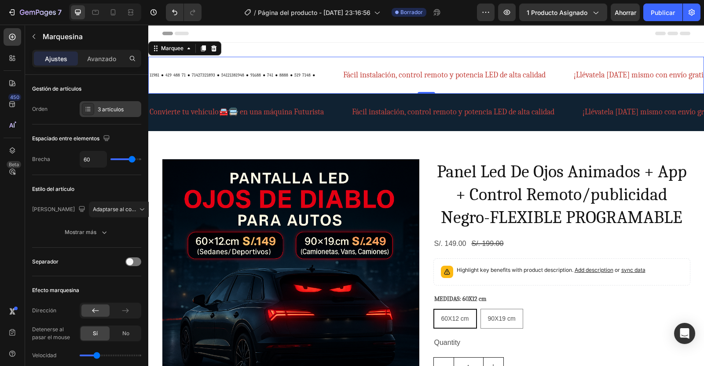
click at [92, 111] on div at bounding box center [88, 109] width 12 height 12
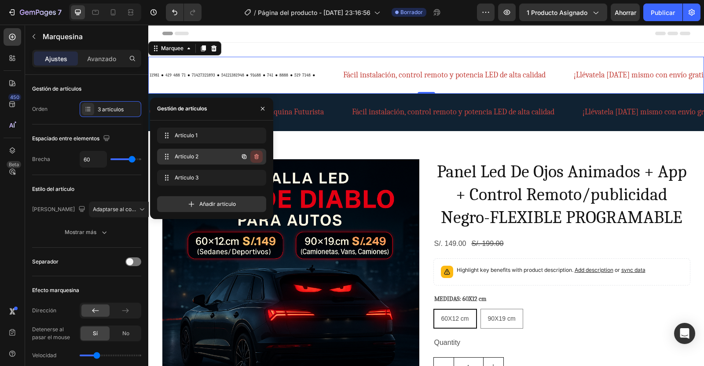
click at [256, 156] on icon "button" at bounding box center [256, 156] width 7 height 7
click at [256, 156] on div "Borrar" at bounding box center [250, 157] width 16 height 8
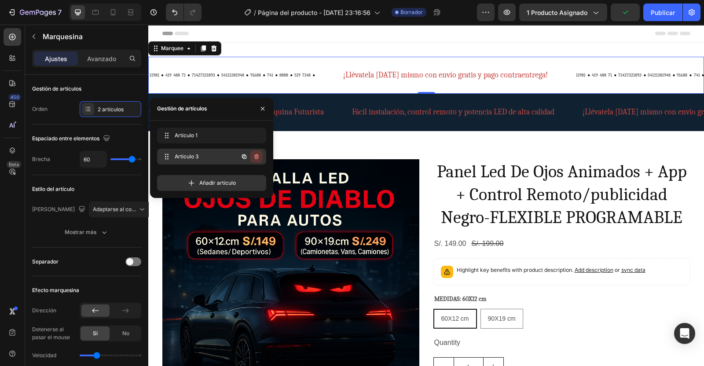
click at [256, 157] on icon "button" at bounding box center [256, 156] width 7 height 7
click at [255, 157] on div "Borrar" at bounding box center [250, 157] width 16 height 8
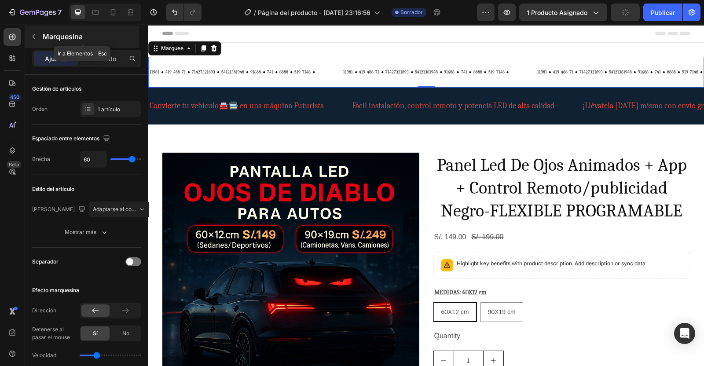
click at [36, 36] on icon "button" at bounding box center [33, 36] width 7 height 7
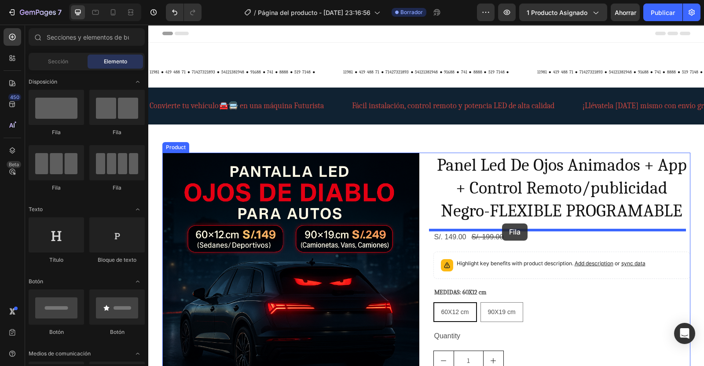
drag, startPoint x: 261, startPoint y: 144, endPoint x: 516, endPoint y: 223, distance: 266.6
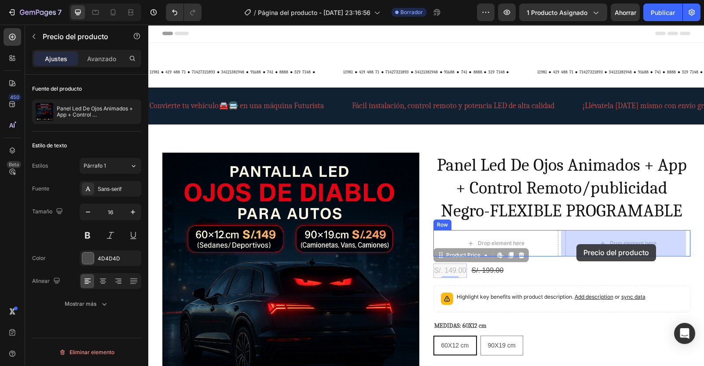
drag, startPoint x: 444, startPoint y: 269, endPoint x: 576, endPoint y: 244, distance: 134.7
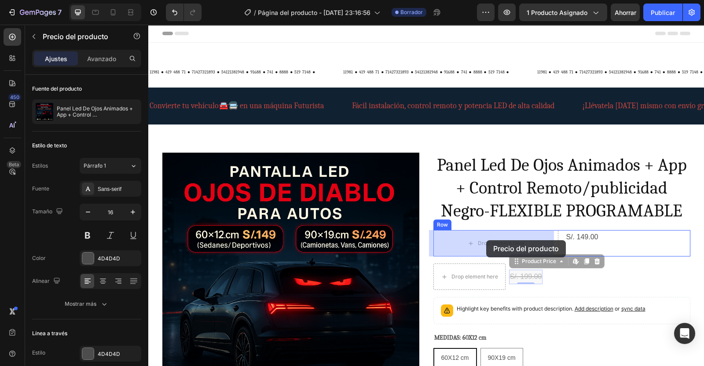
drag, startPoint x: 529, startPoint y: 276, endPoint x: 485, endPoint y: 240, distance: 56.2
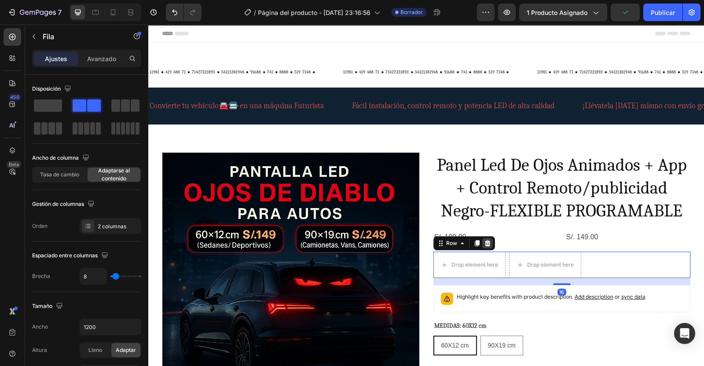
click at [484, 243] on icon at bounding box center [487, 243] width 6 height 6
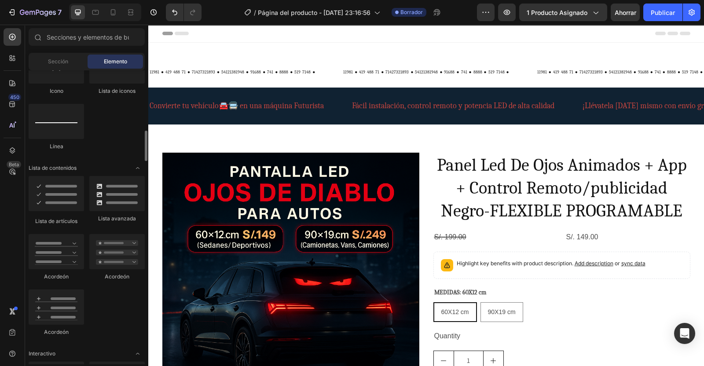
scroll to position [625, 0]
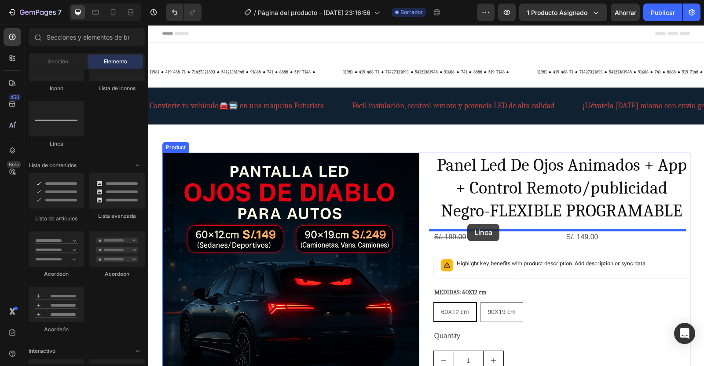
drag, startPoint x: 212, startPoint y: 151, endPoint x: 467, endPoint y: 224, distance: 264.8
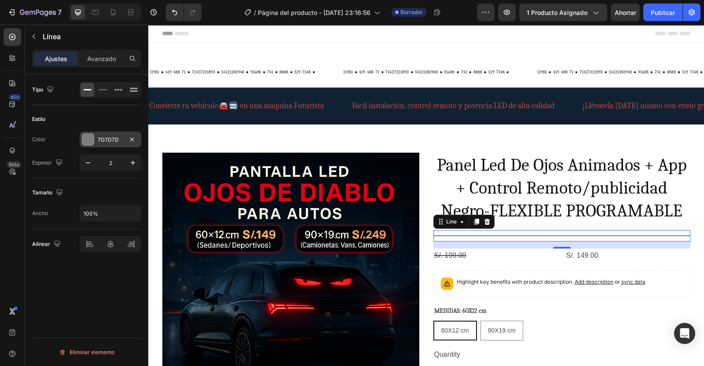
click at [92, 142] on div at bounding box center [87, 139] width 11 height 11
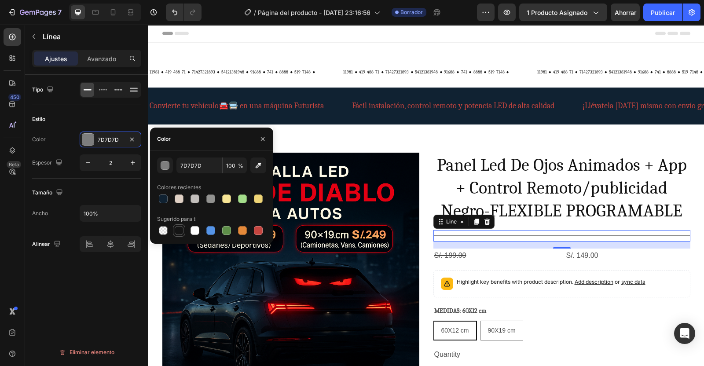
click at [179, 231] on div at bounding box center [179, 230] width 9 height 9
type input "151515"
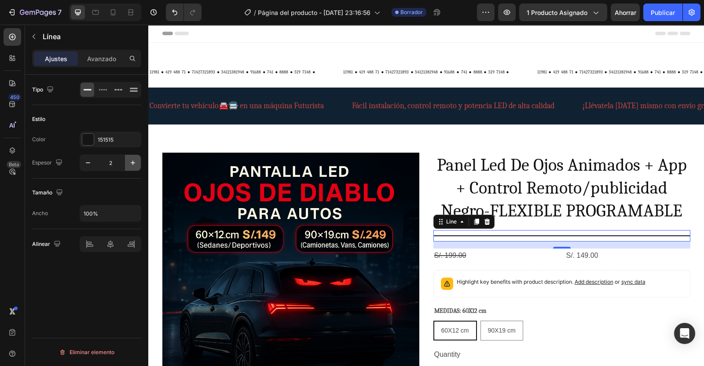
click at [131, 161] on icon "button" at bounding box center [132, 162] width 9 height 9
type input "3"
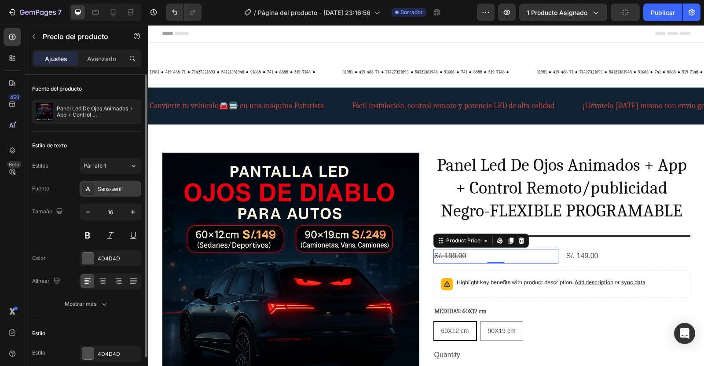
click at [128, 186] on div "Sans-serif" at bounding box center [118, 189] width 41 height 8
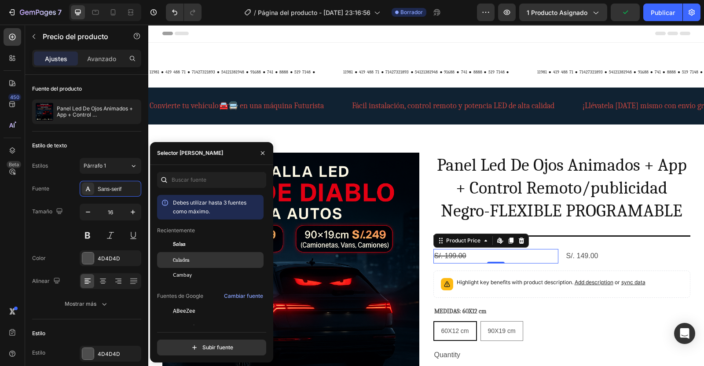
click at [191, 262] on div "Caladea" at bounding box center [217, 260] width 89 height 8
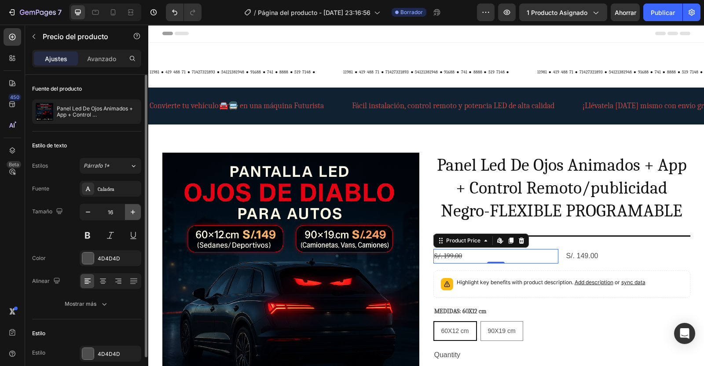
click at [132, 211] on icon "button" at bounding box center [133, 212] width 4 height 4
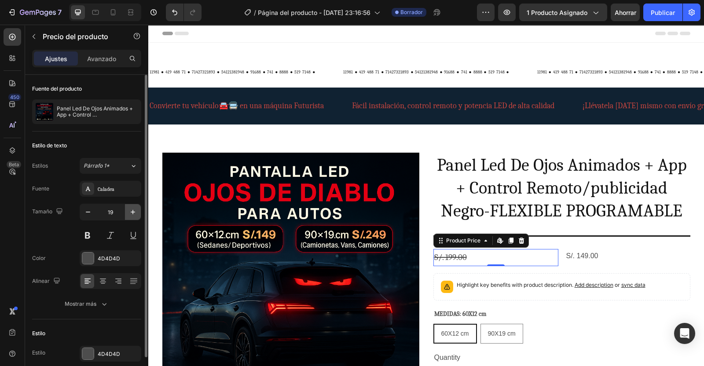
click at [132, 211] on icon "button" at bounding box center [133, 212] width 4 height 4
type input "20"
click at [90, 256] on div at bounding box center [87, 257] width 11 height 11
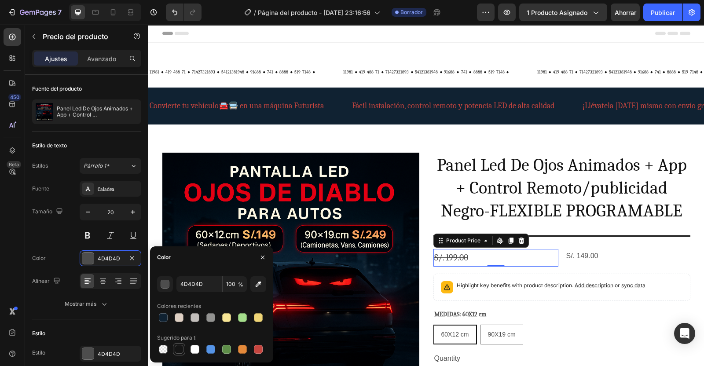
click at [178, 349] on div at bounding box center [179, 349] width 9 height 9
type input "151515"
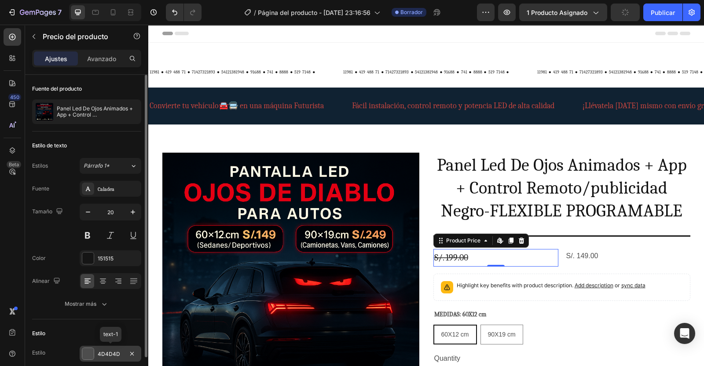
click at [86, 354] on div at bounding box center [87, 353] width 11 height 11
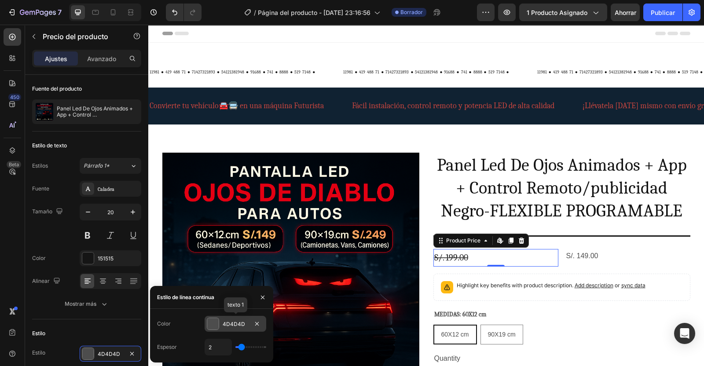
click at [215, 325] on div at bounding box center [212, 323] width 11 height 11
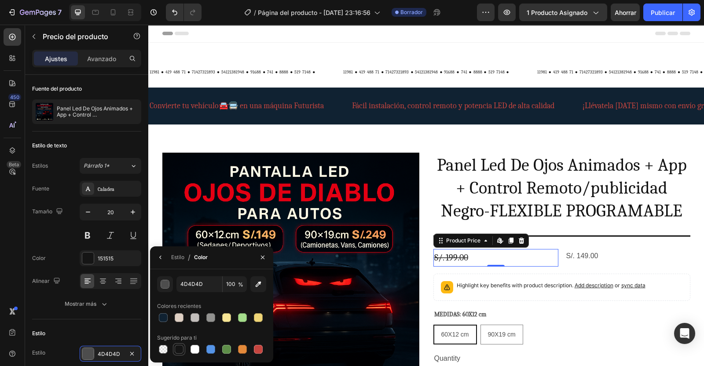
click at [180, 348] on div at bounding box center [179, 349] width 9 height 9
type input "151515"
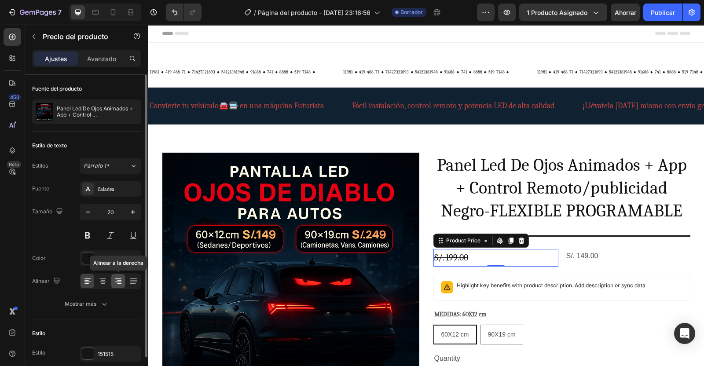
click at [118, 280] on icon at bounding box center [119, 280] width 4 height 1
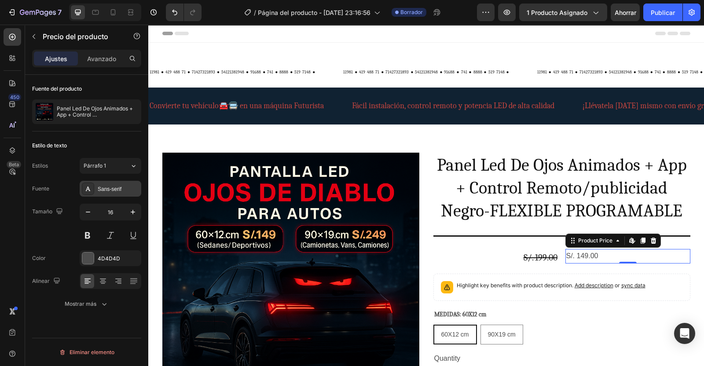
click at [114, 187] on div "Sans-serif" at bounding box center [118, 189] width 41 height 8
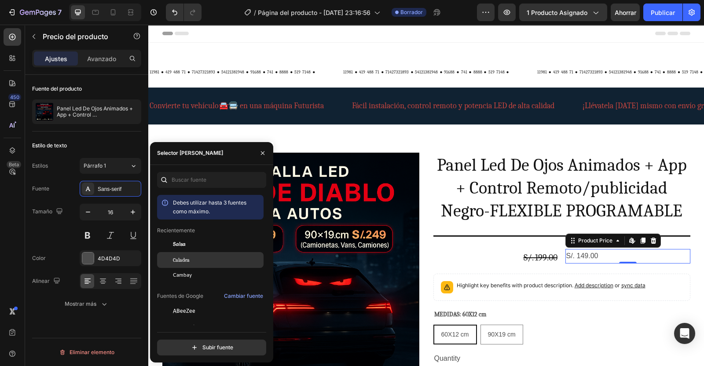
click at [178, 259] on span "Caladea" at bounding box center [181, 260] width 17 height 8
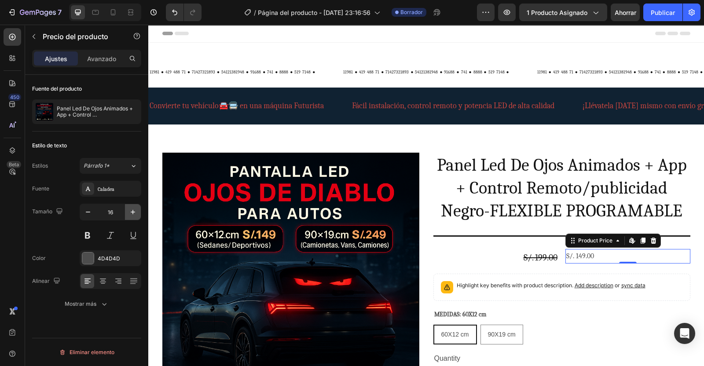
click at [130, 214] on icon "button" at bounding box center [132, 212] width 9 height 9
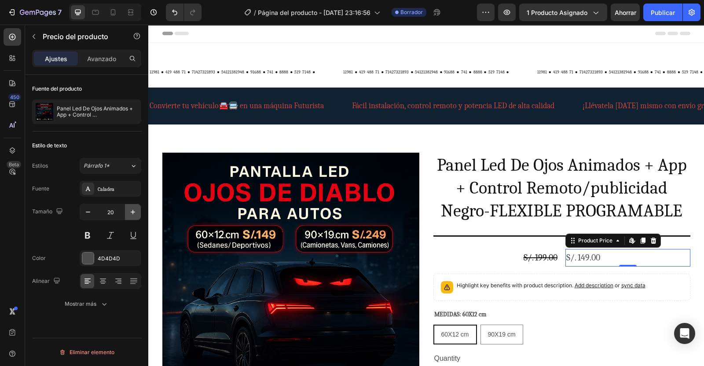
click at [130, 214] on icon "button" at bounding box center [132, 212] width 9 height 9
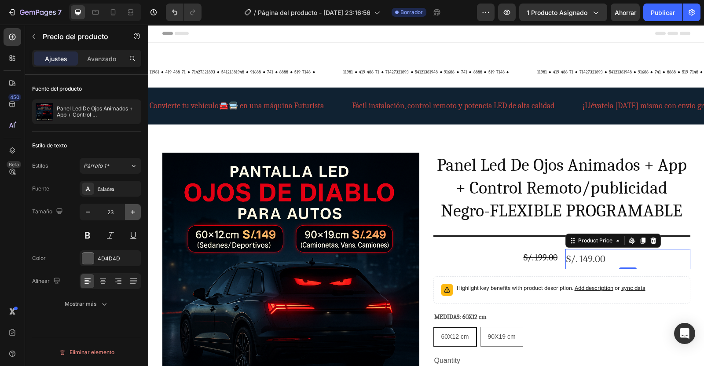
click at [130, 214] on icon "button" at bounding box center [132, 212] width 9 height 9
click at [89, 213] on icon "button" at bounding box center [88, 212] width 9 height 9
type input "25"
click at [90, 258] on div at bounding box center [87, 257] width 11 height 11
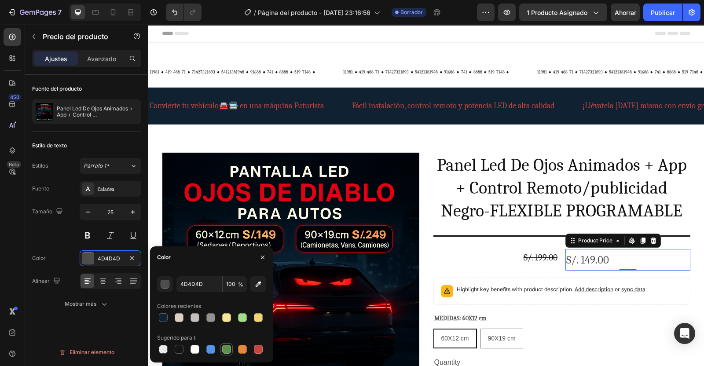
click at [226, 349] on div at bounding box center [226, 349] width 9 height 9
type input "5E8E49"
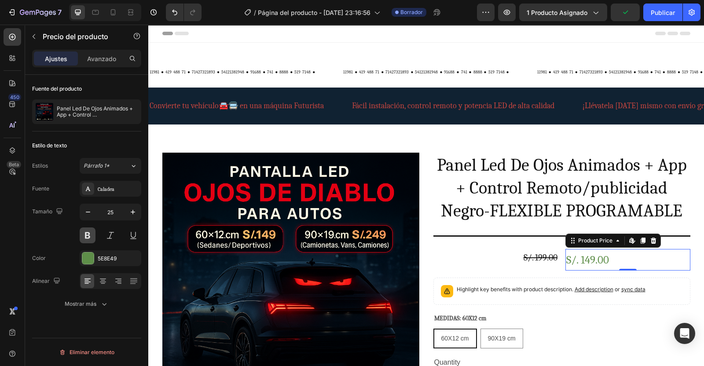
click at [88, 235] on button at bounding box center [88, 235] width 16 height 16
click at [560, 267] on div "S/. 199.00 Product Price Product Price S/. 149.00 Product Price Edit content in…" at bounding box center [561, 260] width 257 height 22
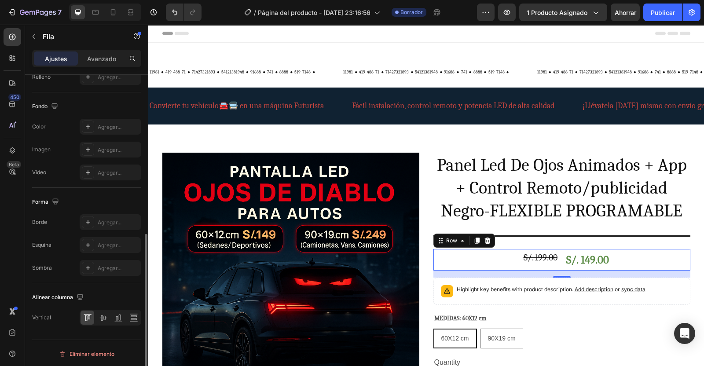
scroll to position [319, 0]
click at [104, 313] on icon at bounding box center [102, 317] width 9 height 9
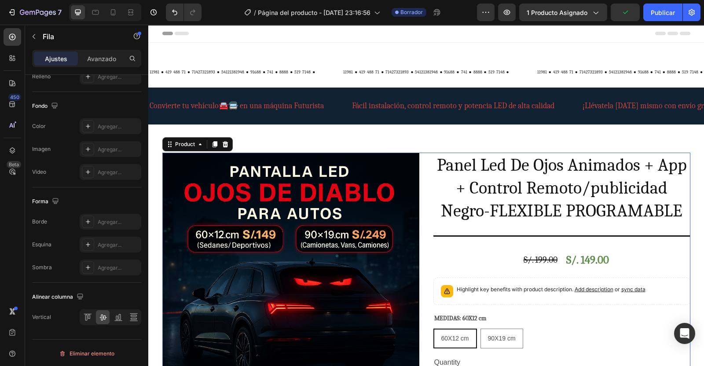
click at [426, 190] on div "Product Images Panel Led De Ojos Animados + App + Control Remoto/publicidad Neg…" at bounding box center [426, 308] width 528 height 311
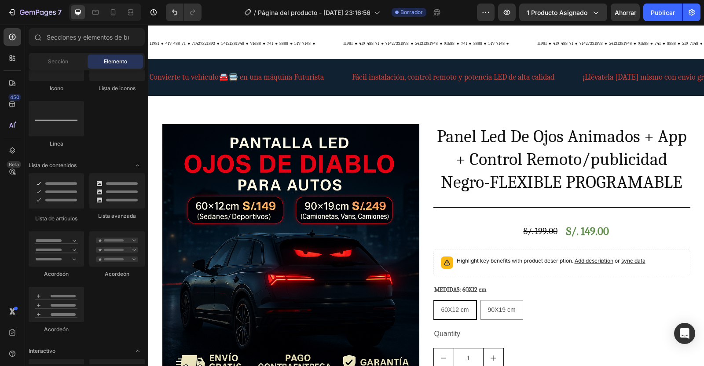
scroll to position [33, 0]
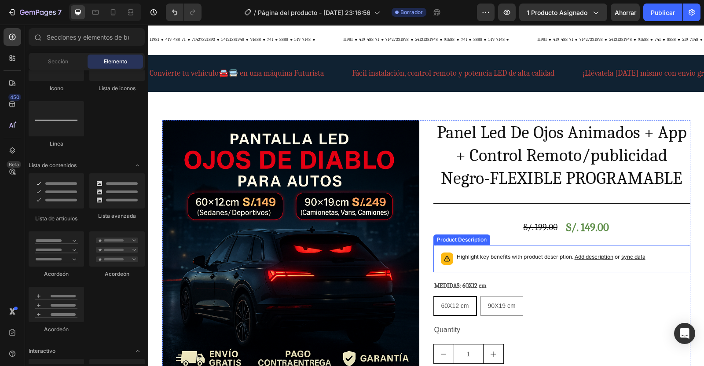
click at [644, 257] on div "Highlight key benefits with product description. Add description or sync data" at bounding box center [561, 258] width 249 height 19
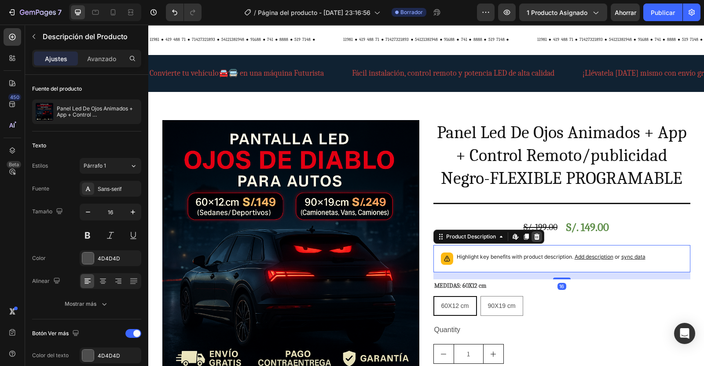
click at [533, 236] on icon at bounding box center [536, 236] width 6 height 6
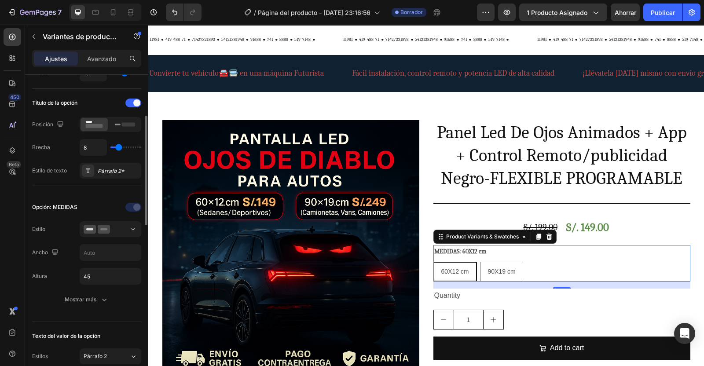
scroll to position [123, 0]
click at [106, 227] on rect at bounding box center [103, 228] width 7 height 2
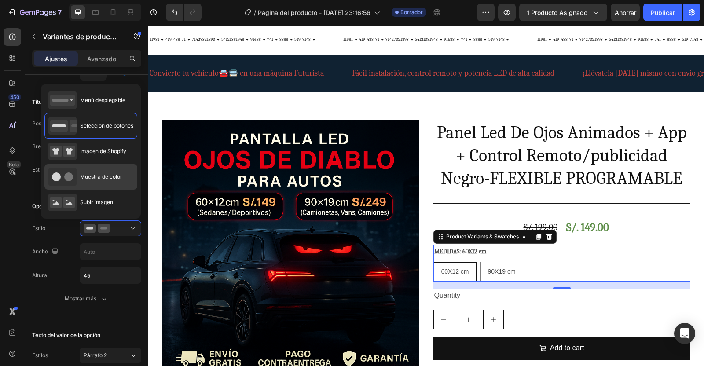
click at [112, 171] on div "Muestra de color" at bounding box center [85, 177] width 74 height 18
type input "45"
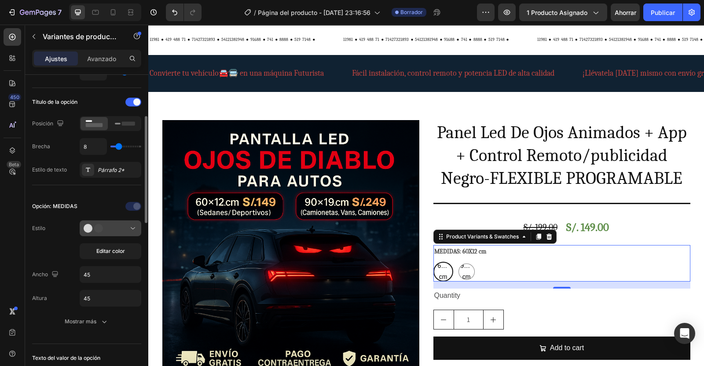
click at [132, 226] on icon at bounding box center [132, 228] width 9 height 9
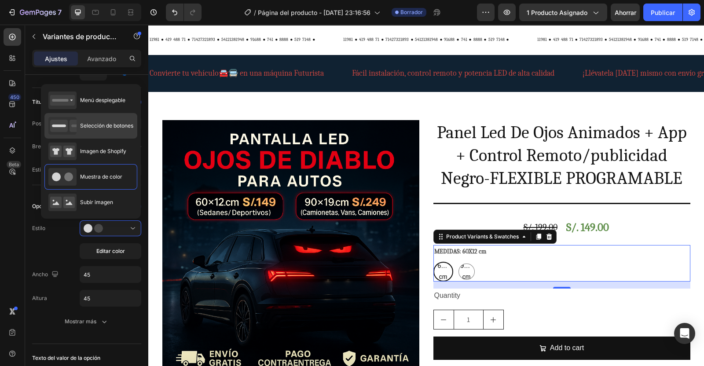
click at [121, 128] on span "Selección de botones" at bounding box center [106, 126] width 53 height 8
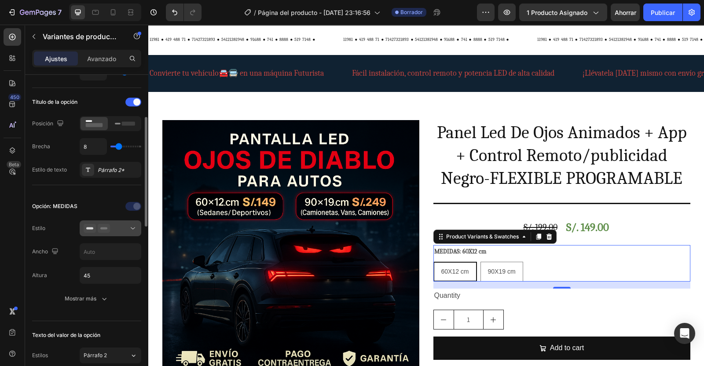
click at [122, 227] on div at bounding box center [111, 228] width 54 height 9
click at [106, 300] on icon "button" at bounding box center [104, 298] width 9 height 9
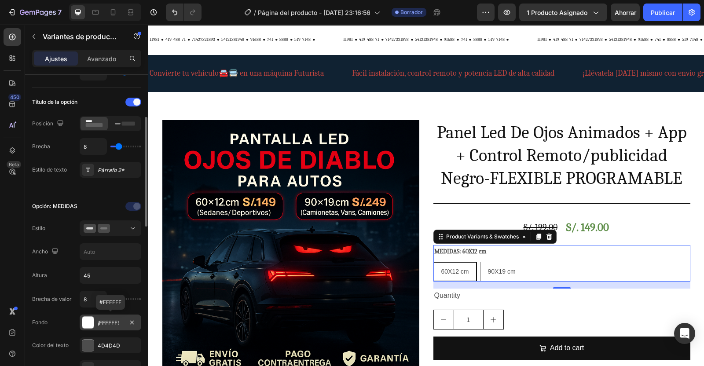
click at [88, 320] on div at bounding box center [87, 322] width 11 height 11
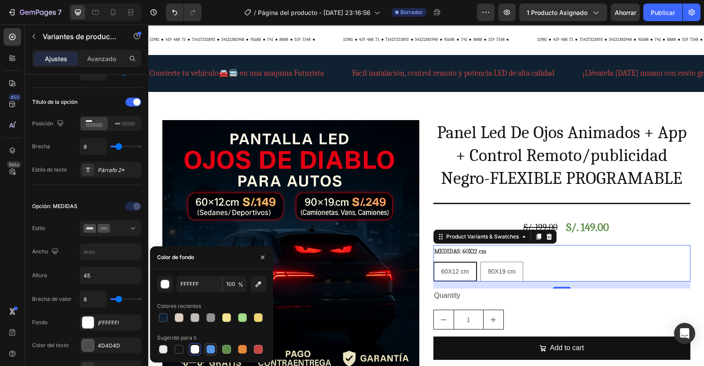
click at [210, 349] on div at bounding box center [210, 349] width 9 height 9
click at [258, 349] on div at bounding box center [258, 349] width 9 height 9
type input "C5453F"
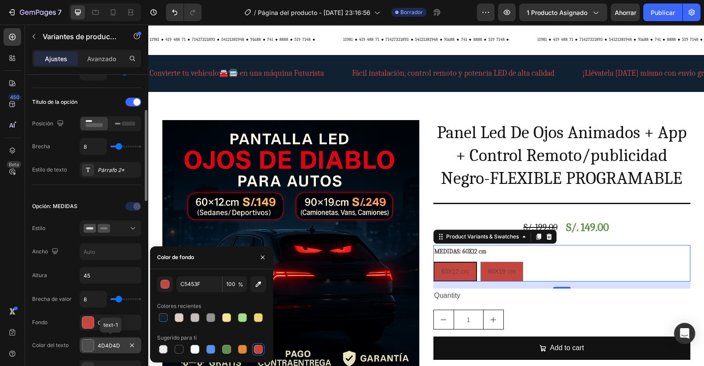
click at [85, 345] on div at bounding box center [87, 344] width 11 height 11
click at [180, 349] on div at bounding box center [179, 349] width 9 height 9
type input "151515"
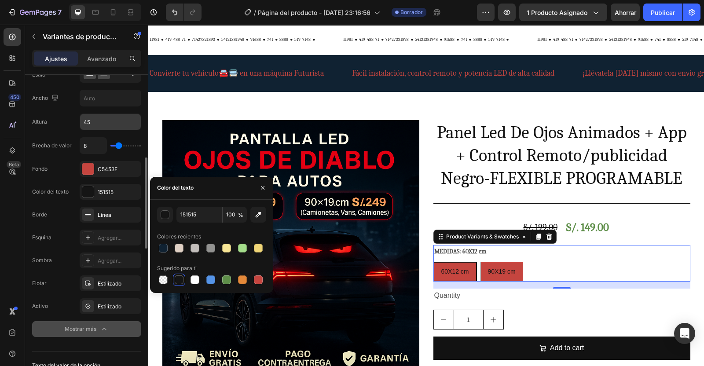
scroll to position [279, 0]
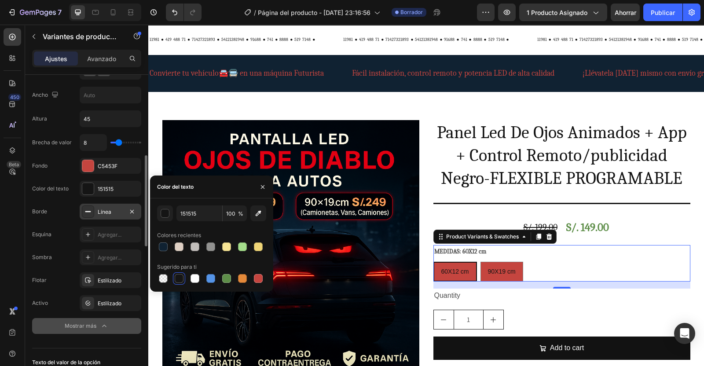
click at [118, 214] on div "Línea" at bounding box center [111, 212] width 62 height 16
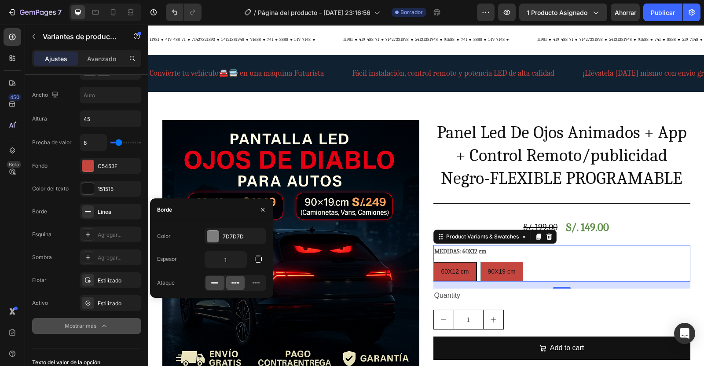
click at [234, 282] on icon at bounding box center [235, 282] width 9 height 9
click at [257, 281] on icon at bounding box center [256, 282] width 9 height 9
click at [215, 280] on icon at bounding box center [214, 282] width 9 height 9
click at [236, 258] on input "1" at bounding box center [225, 260] width 41 height 16
type input "3"
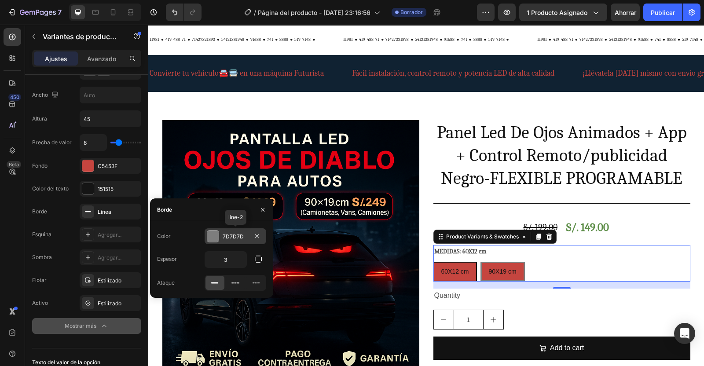
click at [210, 240] on div at bounding box center [212, 235] width 11 height 11
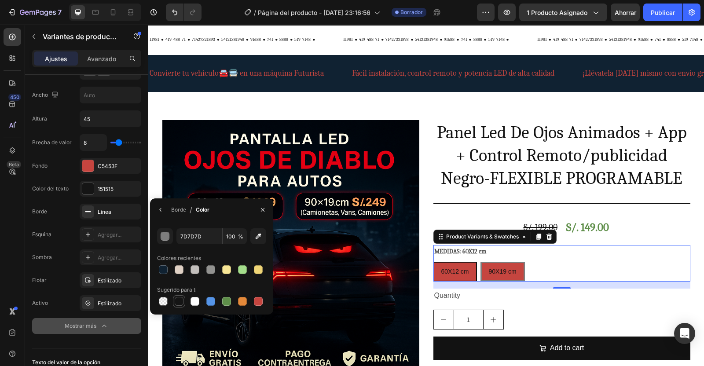
click at [179, 302] on div at bounding box center [179, 301] width 9 height 9
type input "151515"
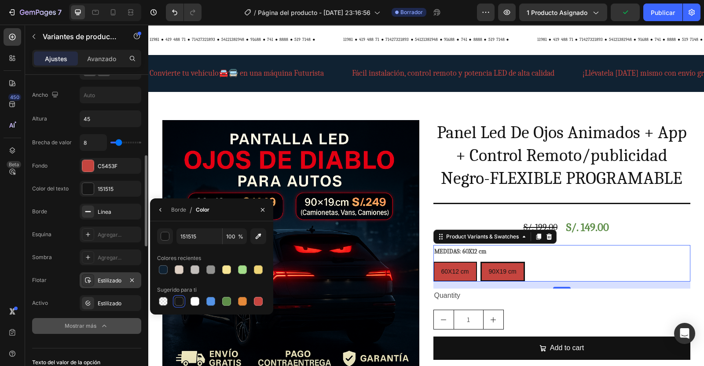
click at [107, 277] on div "Estilizado" at bounding box center [111, 281] width 26 height 8
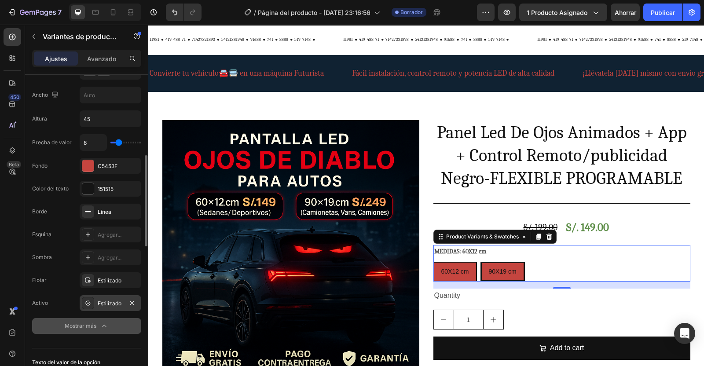
click at [104, 300] on div "Estilizado" at bounding box center [111, 303] width 26 height 8
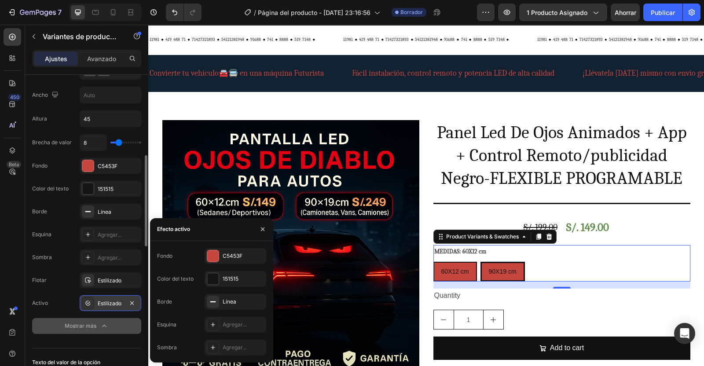
click at [89, 299] on icon at bounding box center [87, 302] width 7 height 7
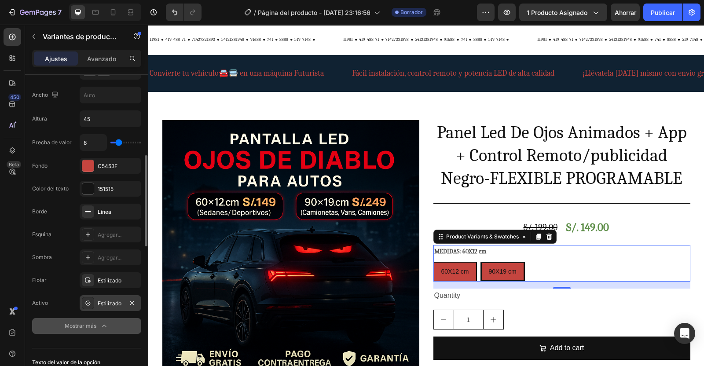
click at [89, 299] on icon at bounding box center [87, 302] width 7 height 7
type input "13"
type input "16"
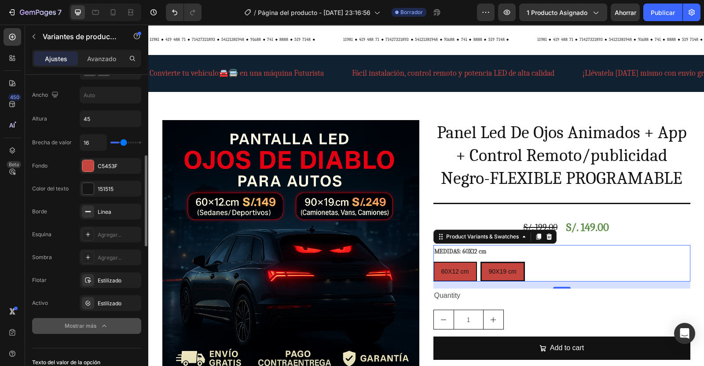
type input "18"
type input "19"
type input "21"
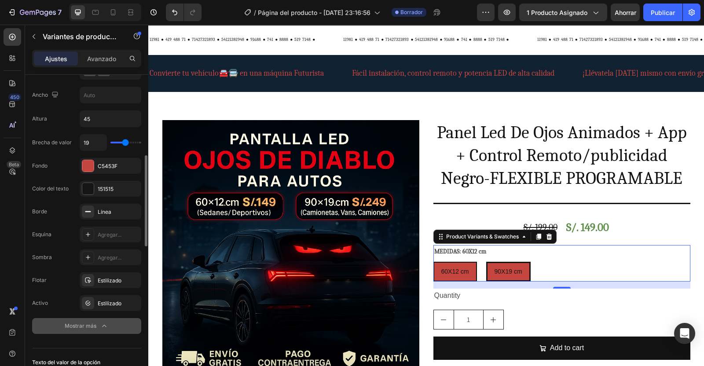
type input "21"
type input "22"
type input "23"
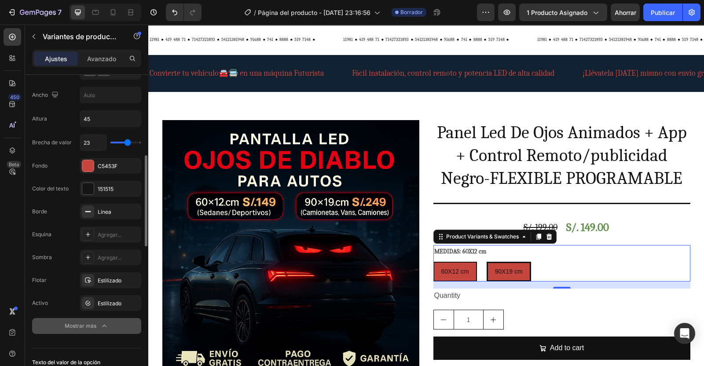
type input "24"
type input "25"
type input "27"
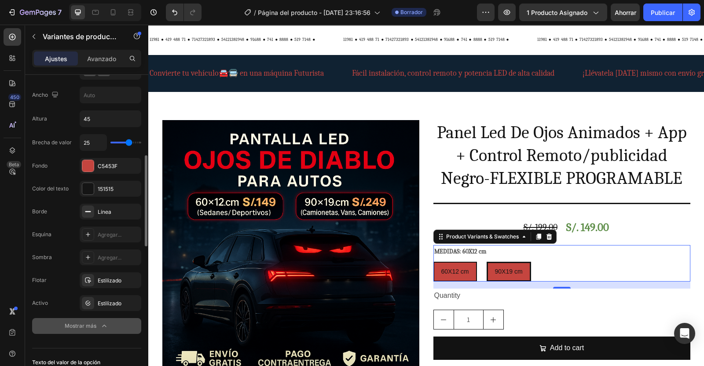
type input "27"
type input "29"
type input "33"
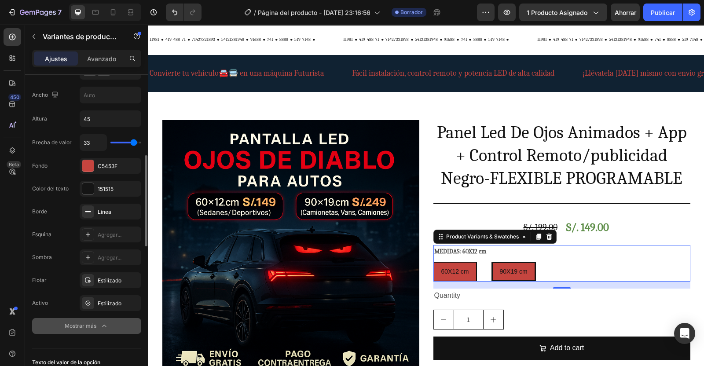
type input "35"
type input "38"
type input "39"
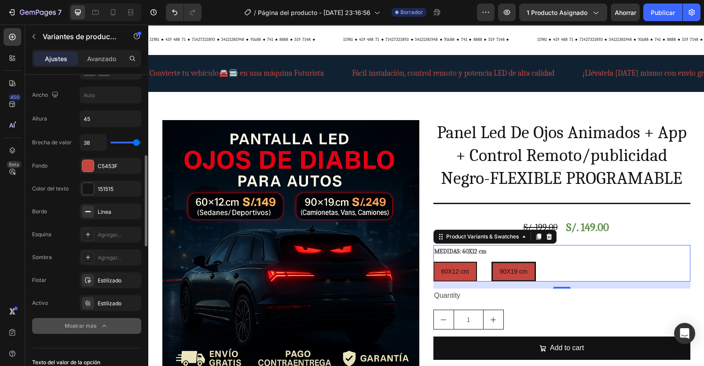
type input "39"
type input "40"
drag, startPoint x: 120, startPoint y: 140, endPoint x: 144, endPoint y: 140, distance: 24.2
type input "40"
click at [141, 142] on input "range" at bounding box center [125, 143] width 31 height 2
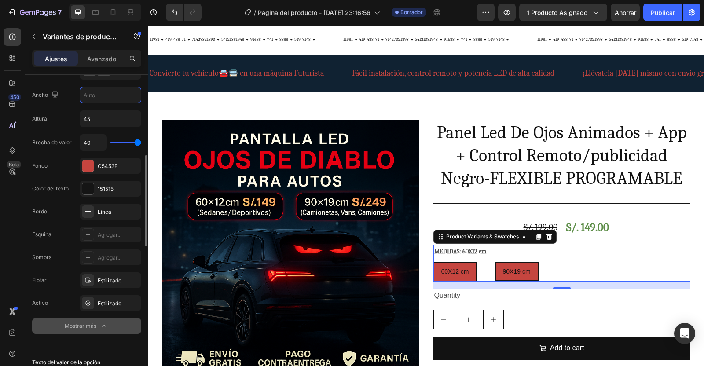
click at [95, 93] on input "text" at bounding box center [110, 95] width 61 height 16
click at [96, 117] on input "45" at bounding box center [110, 119] width 61 height 16
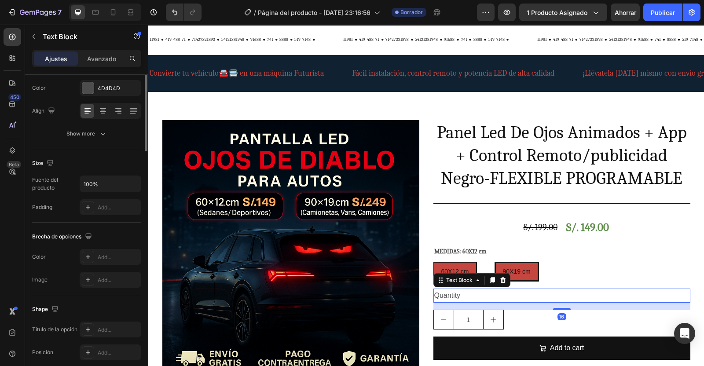
scroll to position [0, 0]
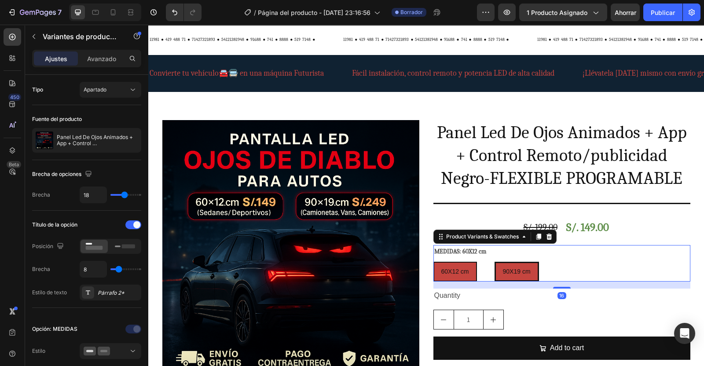
click at [464, 248] on legend "MEDIDAS: 60X12 cm" at bounding box center [460, 251] width 54 height 13
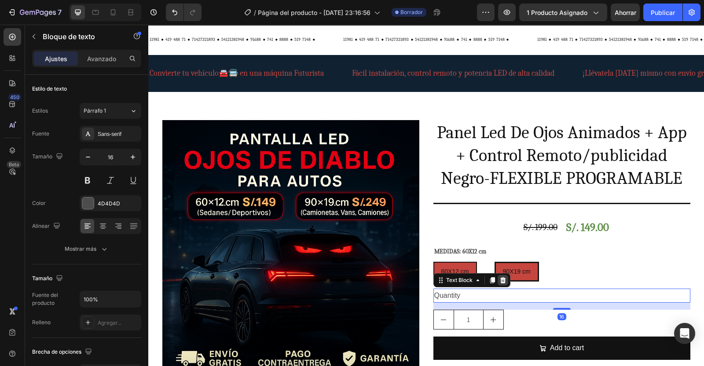
click at [499, 281] on icon at bounding box center [502, 280] width 7 height 7
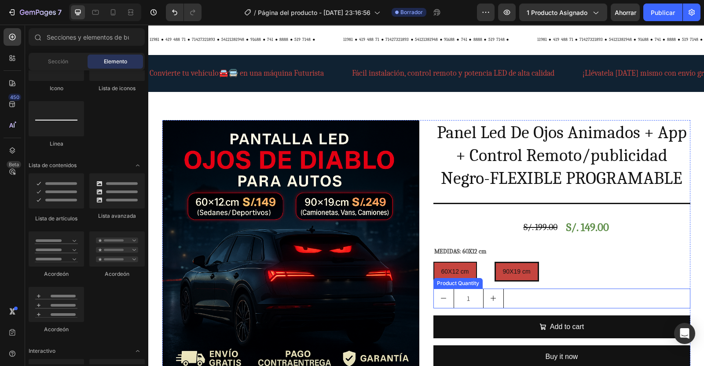
click at [509, 300] on div "1" at bounding box center [561, 298] width 257 height 20
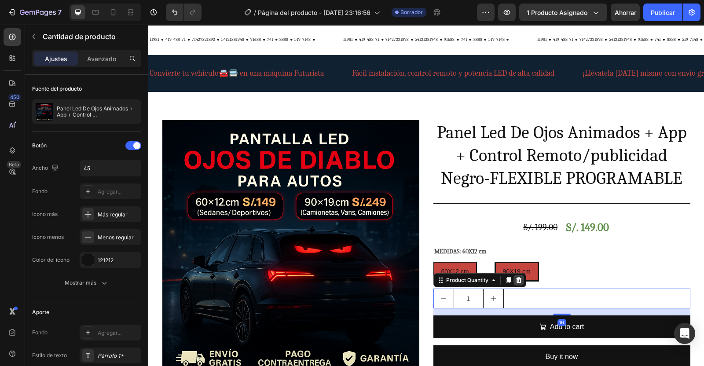
click at [515, 278] on icon at bounding box center [518, 280] width 6 height 6
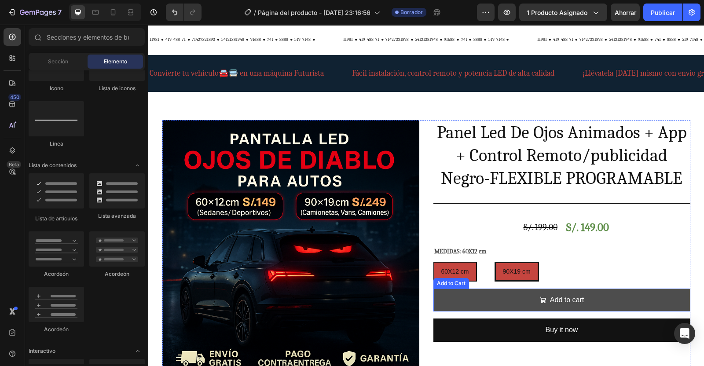
click at [513, 297] on button "Add to cart" at bounding box center [561, 299] width 257 height 23
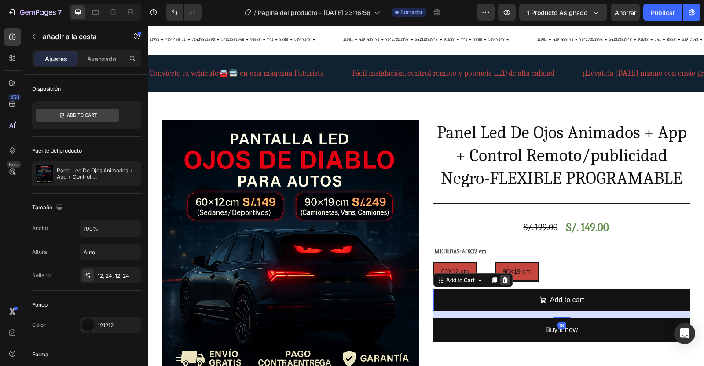
click at [503, 278] on icon at bounding box center [505, 280] width 6 height 6
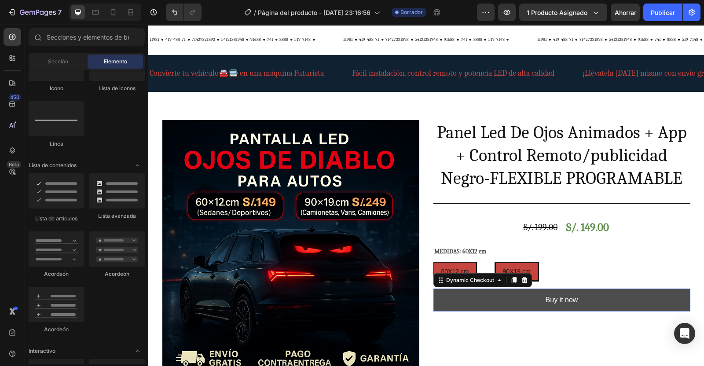
click at [519, 302] on button "Buy it now" at bounding box center [561, 299] width 257 height 23
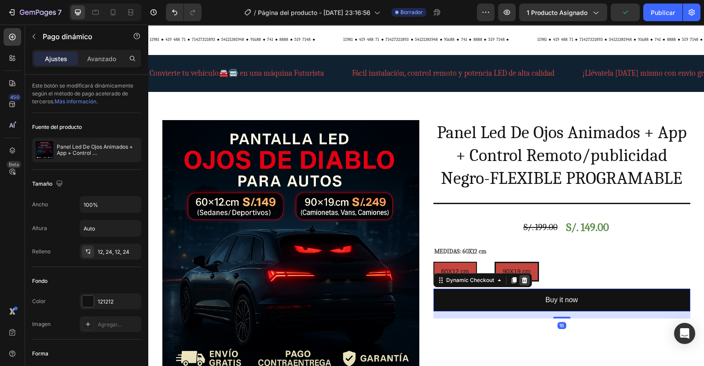
click at [521, 281] on icon at bounding box center [524, 280] width 6 height 6
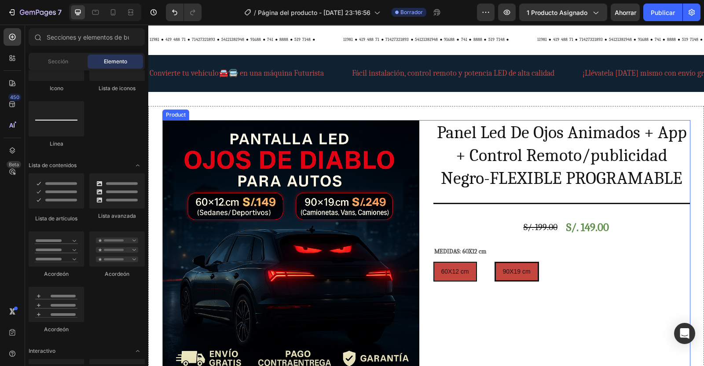
click at [654, 241] on div "Panel Led De Ojos Animados + App + Control Remoto/publicidad Negro-FLEXIBLE PRO…" at bounding box center [561, 252] width 257 height 264
click at [455, 268] on span "60X12 cm" at bounding box center [455, 271] width 28 height 7
click at [433, 262] on input "60X12 cm 60X12 cm 60X12 cm" at bounding box center [433, 261] width 0 height 0
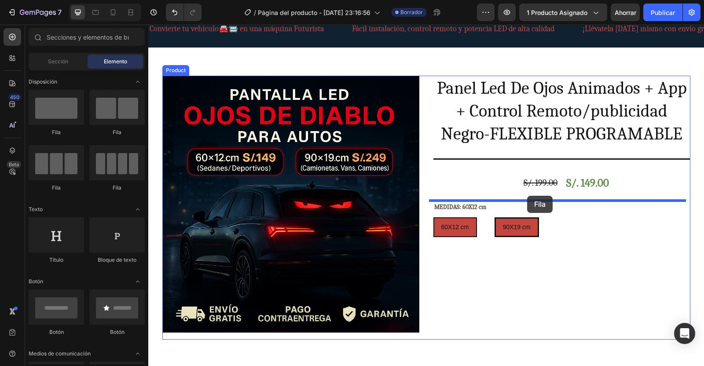
drag, startPoint x: 265, startPoint y: 129, endPoint x: 527, endPoint y: 196, distance: 269.9
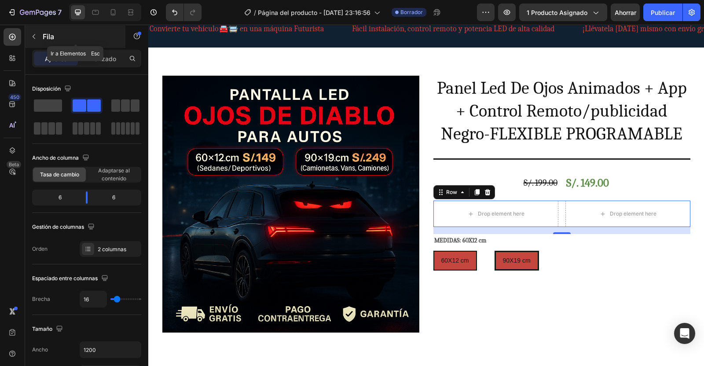
click at [33, 37] on icon "button" at bounding box center [34, 36] width 3 height 5
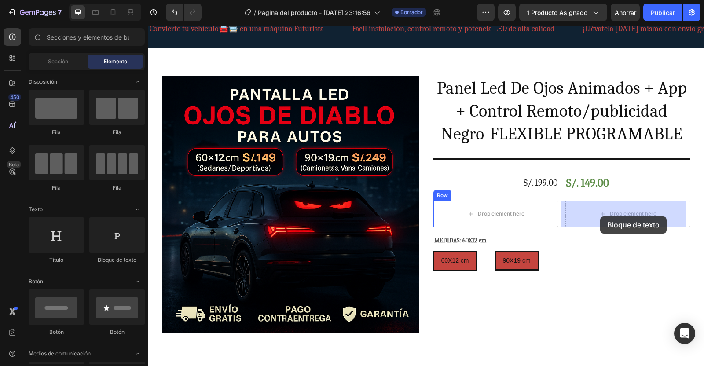
drag, startPoint x: 267, startPoint y: 268, endPoint x: 619, endPoint y: 213, distance: 356.0
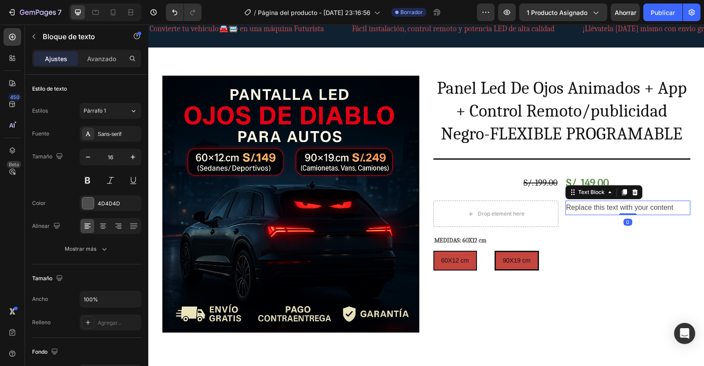
click at [565, 209] on div "Replace this text with your content" at bounding box center [627, 207] width 125 height 15
click at [566, 209] on p "Replace this text with your content" at bounding box center [627, 207] width 123 height 13
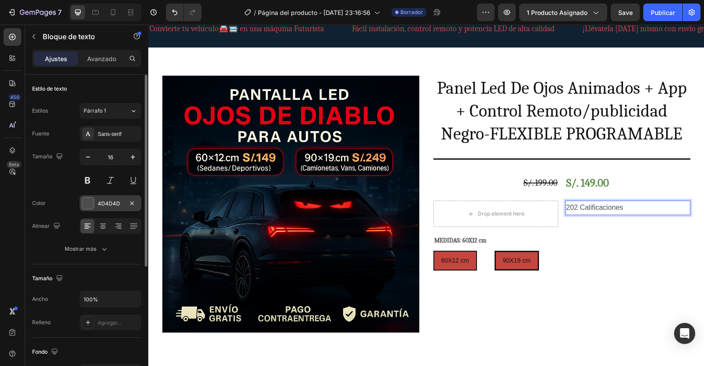
click at [84, 207] on div at bounding box center [87, 202] width 11 height 11
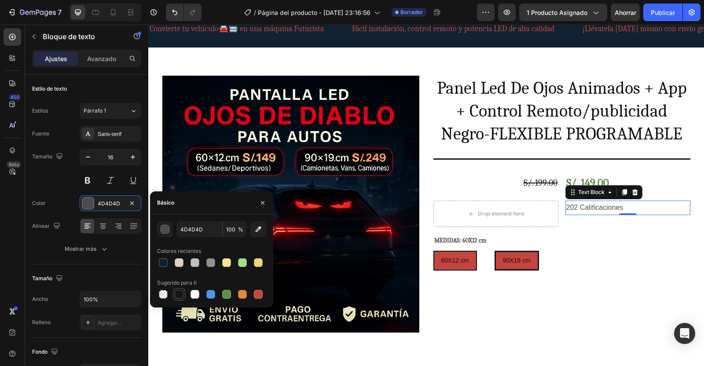
click at [178, 296] on div at bounding box center [179, 294] width 9 height 9
type input "151515"
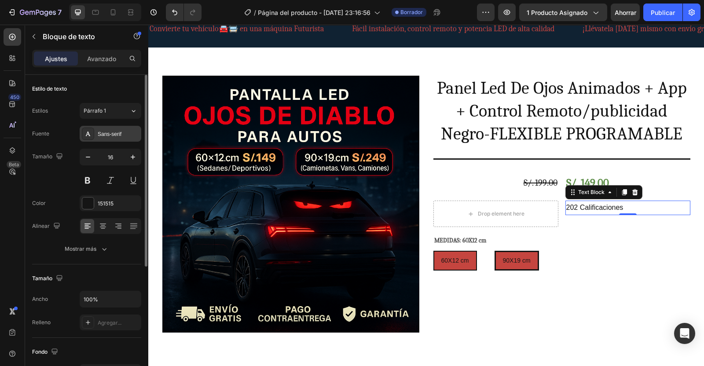
click at [113, 138] on div "Sans-serif" at bounding box center [111, 134] width 62 height 16
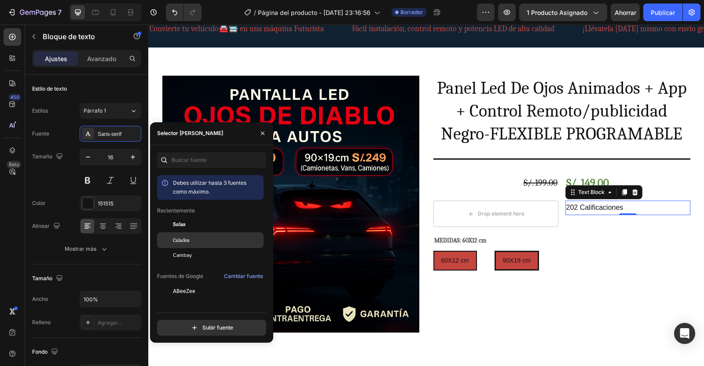
click at [184, 240] on span "Caladea" at bounding box center [181, 240] width 17 height 8
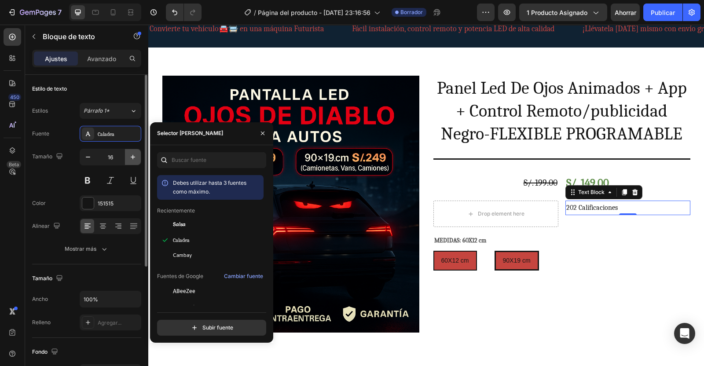
click at [136, 157] on icon "button" at bounding box center [132, 157] width 9 height 9
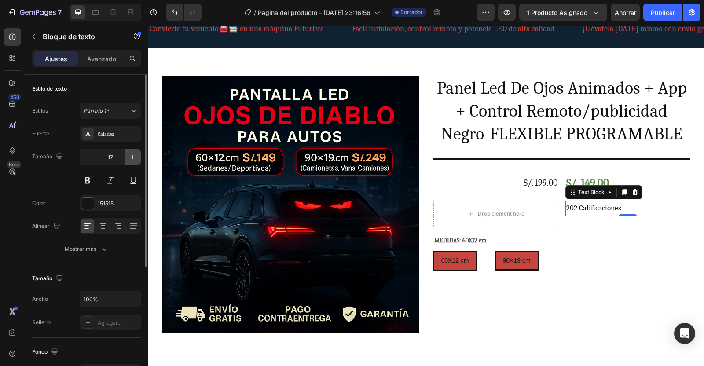
click at [136, 157] on icon "button" at bounding box center [132, 157] width 9 height 9
type input "20"
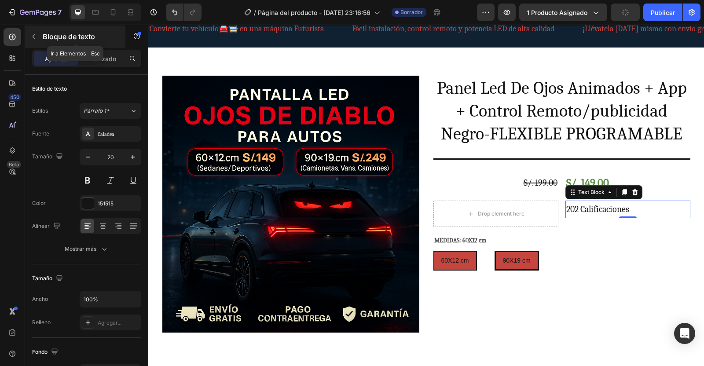
click at [34, 38] on icon "button" at bounding box center [34, 36] width 3 height 5
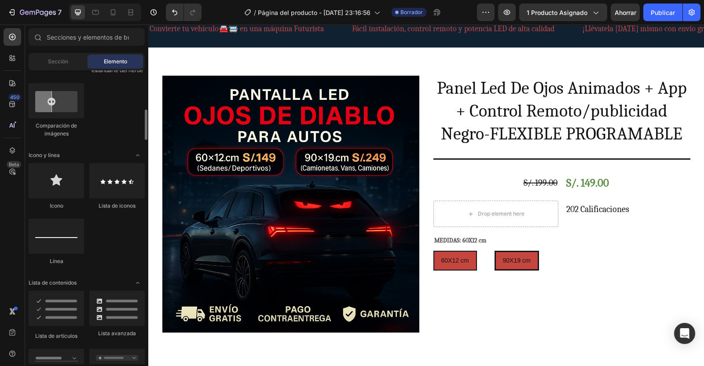
scroll to position [490, 0]
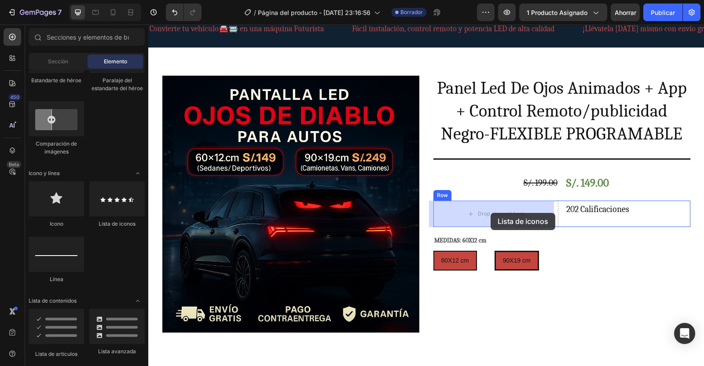
drag, startPoint x: 258, startPoint y: 225, endPoint x: 490, endPoint y: 213, distance: 232.5
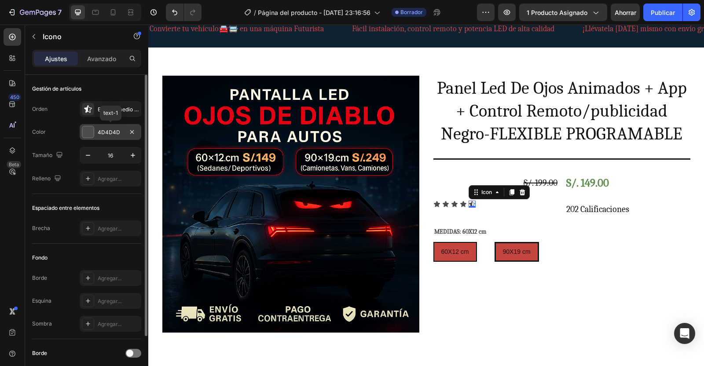
click at [91, 133] on div at bounding box center [87, 131] width 11 height 11
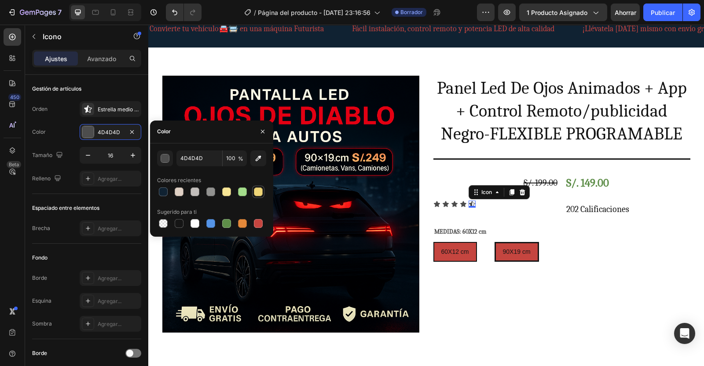
click at [259, 192] on div at bounding box center [258, 191] width 9 height 9
type input "EFD577"
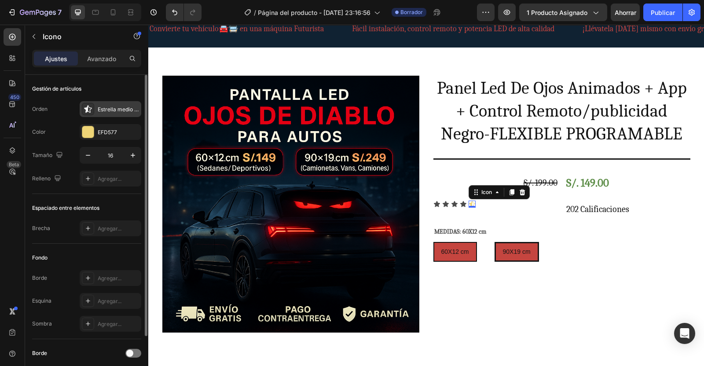
click at [87, 111] on icon at bounding box center [87, 108] width 7 height 7
click at [138, 157] on button "button" at bounding box center [133, 155] width 16 height 16
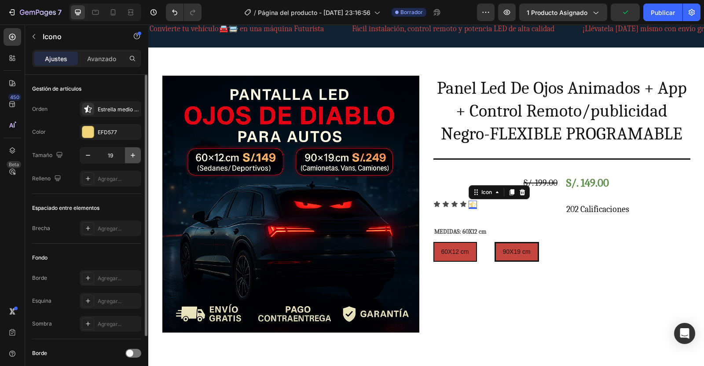
type input "20"
click at [129, 155] on icon "button" at bounding box center [132, 155] width 9 height 9
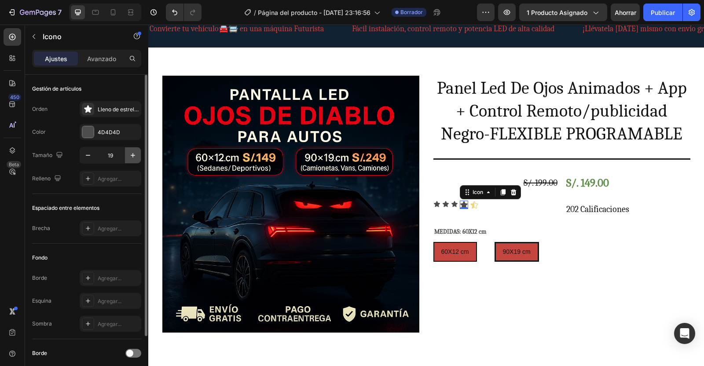
type input "20"
click at [84, 131] on div at bounding box center [87, 131] width 11 height 11
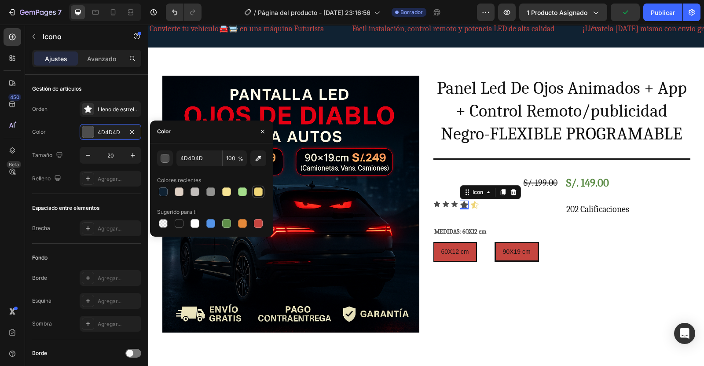
click at [260, 189] on div at bounding box center [258, 191] width 9 height 9
type input "EFD577"
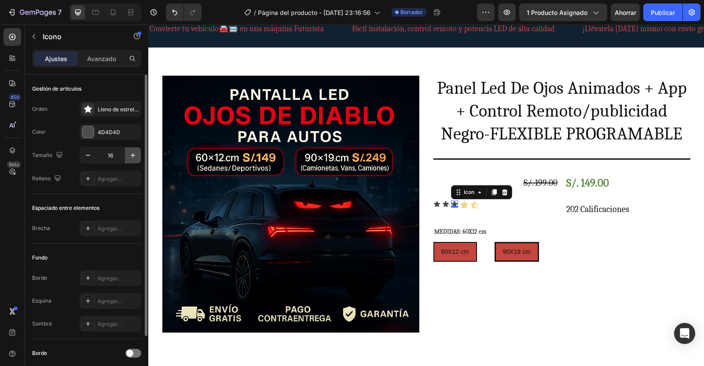
click at [131, 155] on icon "button" at bounding box center [133, 155] width 4 height 4
type input "20"
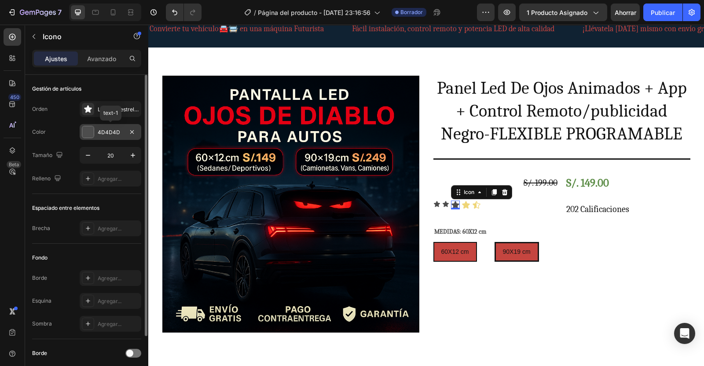
click at [84, 132] on div at bounding box center [87, 131] width 11 height 11
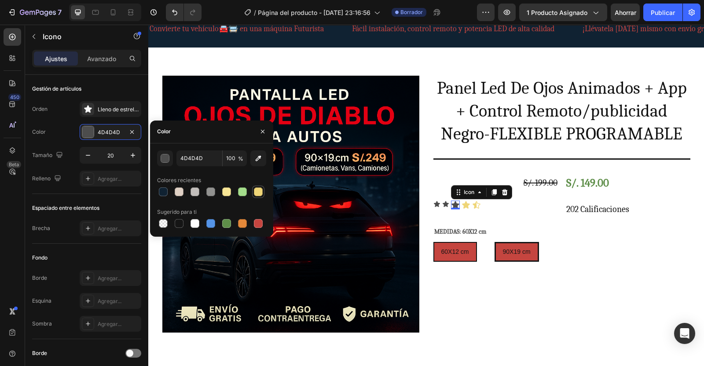
click at [260, 189] on div at bounding box center [258, 191] width 9 height 9
type input "EFD577"
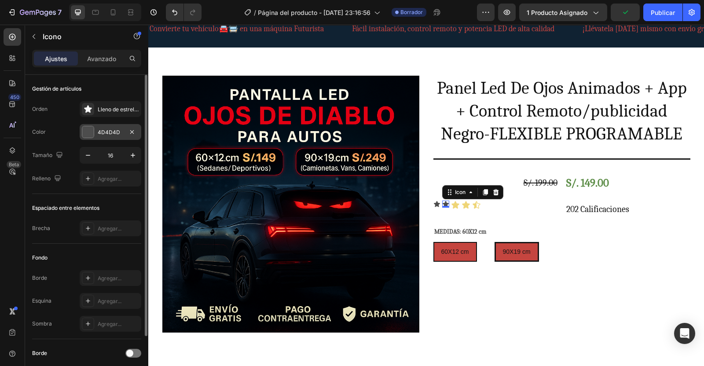
click at [88, 130] on div at bounding box center [87, 131] width 11 height 11
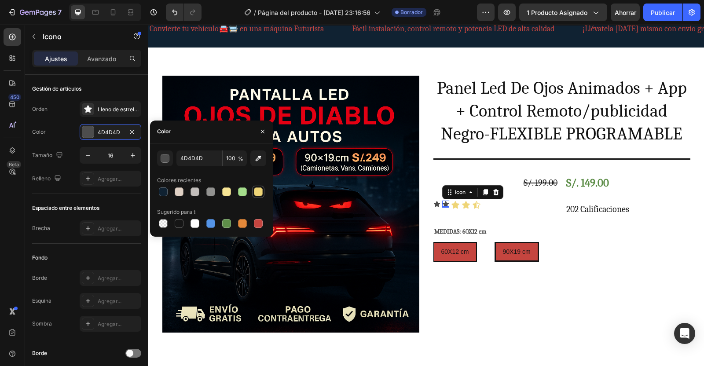
click at [256, 190] on div at bounding box center [258, 191] width 9 height 9
type input "EFD577"
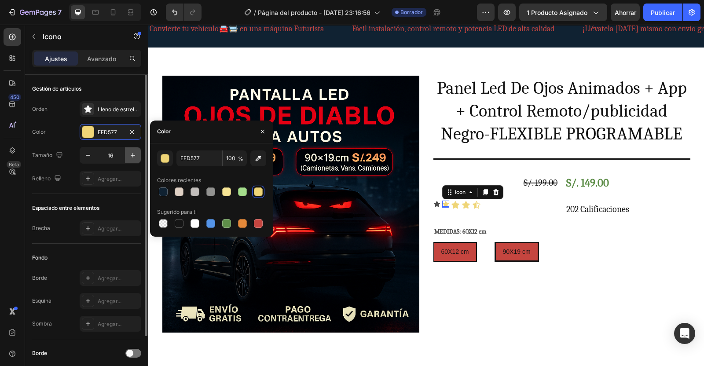
click at [136, 154] on icon "button" at bounding box center [132, 155] width 9 height 9
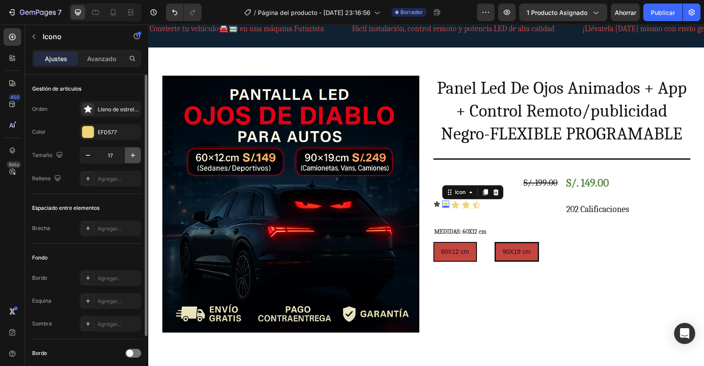
click at [136, 154] on icon "button" at bounding box center [132, 155] width 9 height 9
type input "20"
click at [132, 155] on icon "button" at bounding box center [133, 155] width 4 height 4
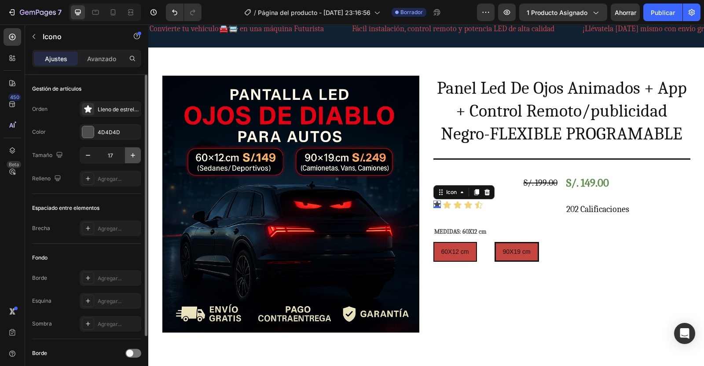
click at [132, 155] on icon "button" at bounding box center [133, 155] width 4 height 4
type input "20"
click at [88, 130] on div at bounding box center [87, 131] width 11 height 11
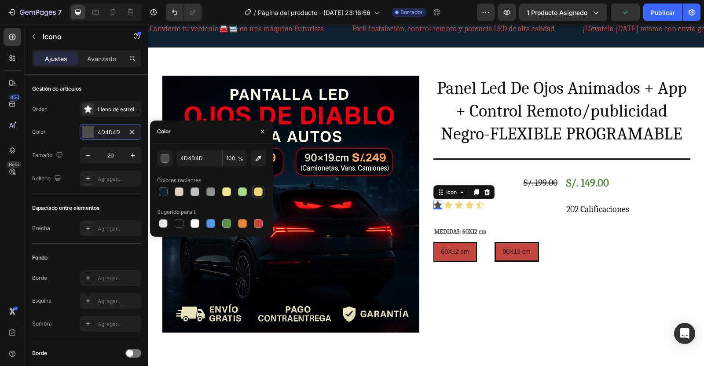
click at [259, 193] on div at bounding box center [258, 191] width 9 height 9
type input "EFD577"
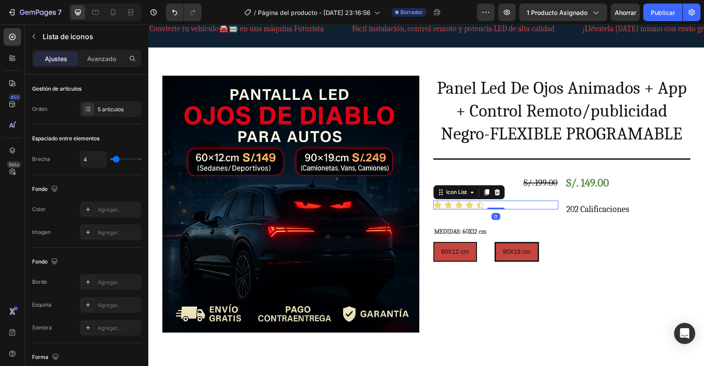
scroll to position [84, 0]
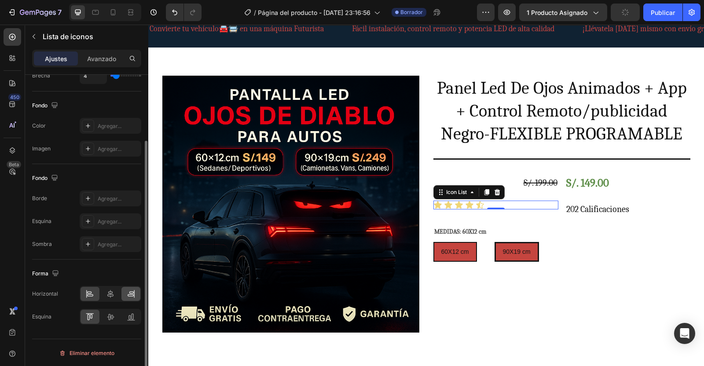
click at [131, 292] on icon at bounding box center [131, 293] width 9 height 9
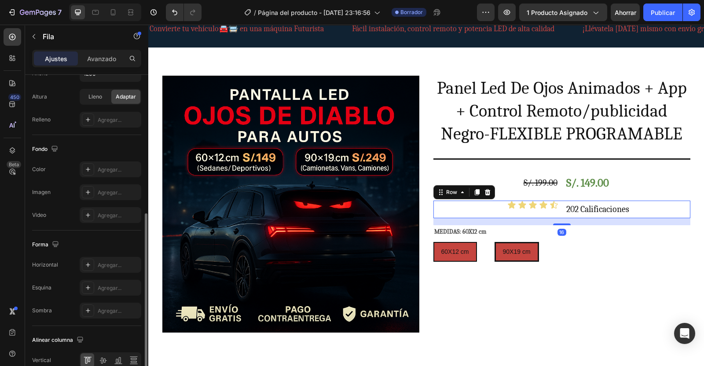
scroll to position [277, 0]
click at [106, 356] on icon at bounding box center [102, 359] width 9 height 9
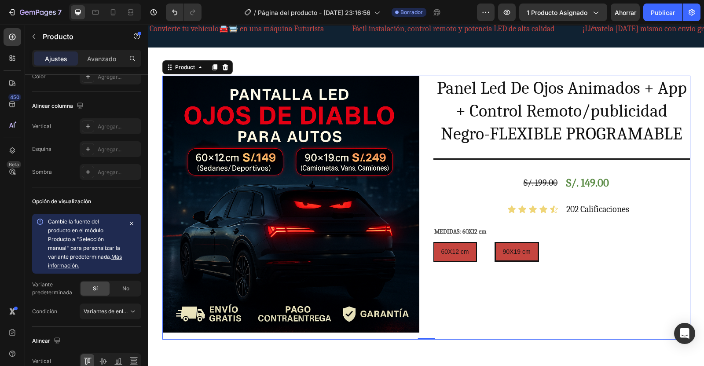
scroll to position [0, 0]
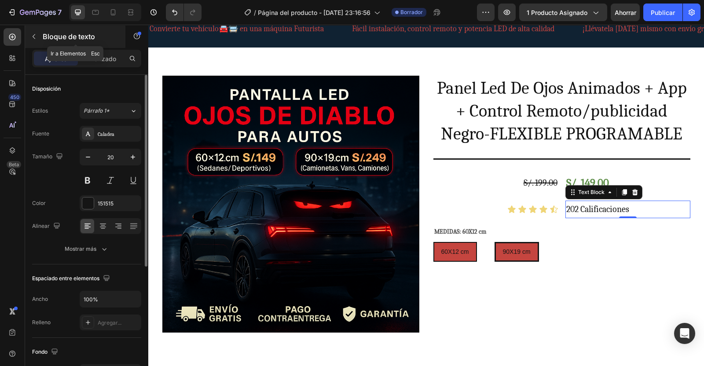
click at [33, 34] on icon "button" at bounding box center [33, 36] width 7 height 7
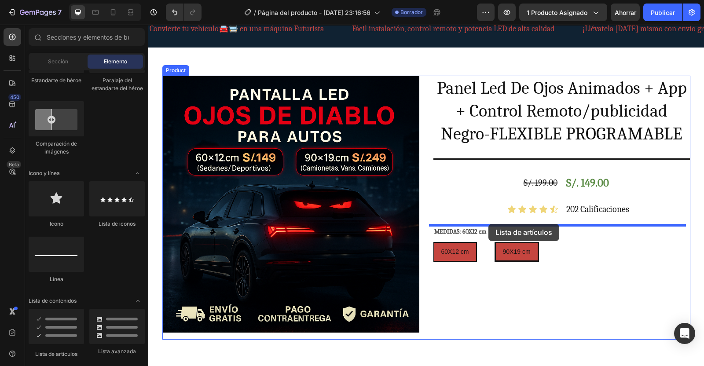
drag, startPoint x: 199, startPoint y: 350, endPoint x: 488, endPoint y: 224, distance: 315.8
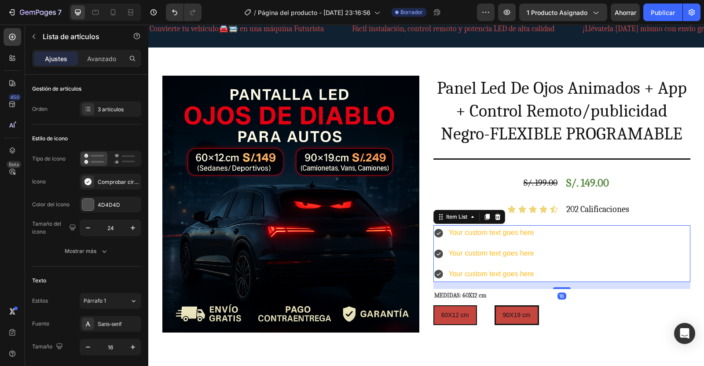
click at [478, 233] on div "Your custom text goes here" at bounding box center [491, 232] width 88 height 15
click at [478, 233] on p "Your custom text goes here" at bounding box center [490, 232] width 85 height 13
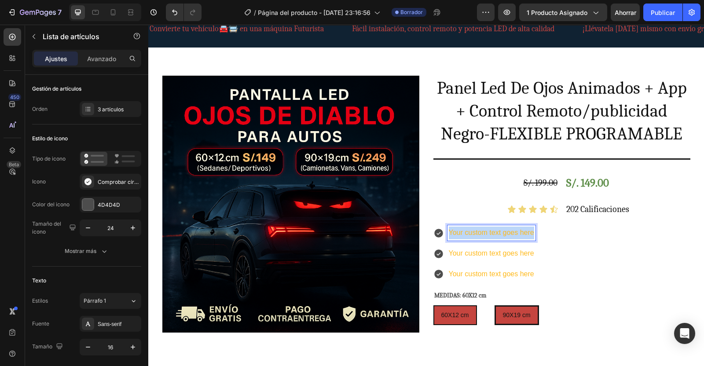
click at [478, 233] on p "Your custom text goes here" at bounding box center [490, 232] width 85 height 13
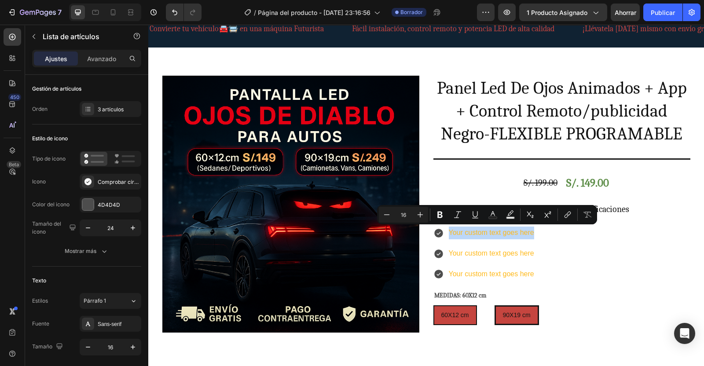
click at [434, 230] on icon at bounding box center [438, 233] width 9 height 9
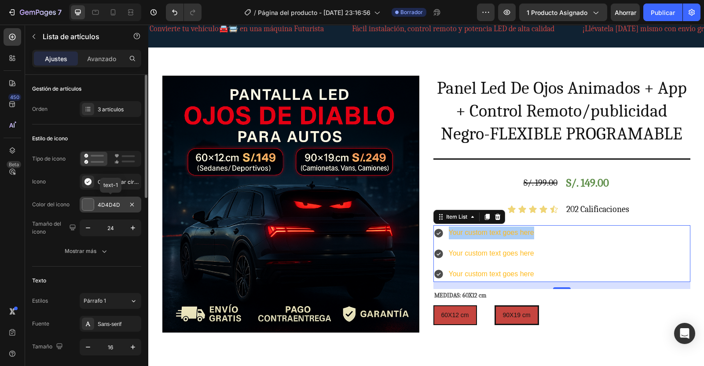
click at [92, 201] on div at bounding box center [87, 204] width 11 height 11
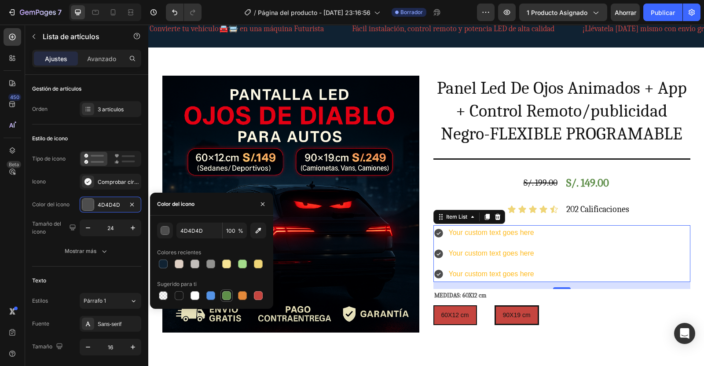
click at [228, 295] on div at bounding box center [226, 295] width 9 height 9
type input "5E8E49"
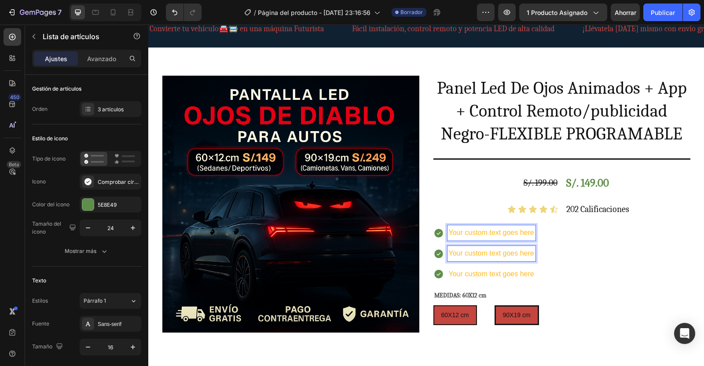
click at [467, 258] on p "Your custom text goes here" at bounding box center [490, 253] width 85 height 13
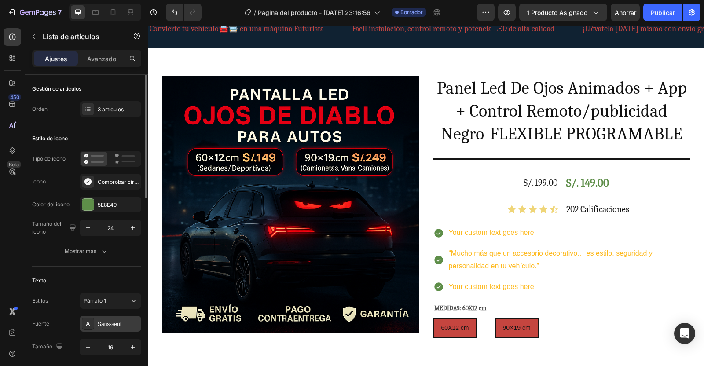
click at [125, 325] on div "Sans-serif" at bounding box center [118, 324] width 41 height 8
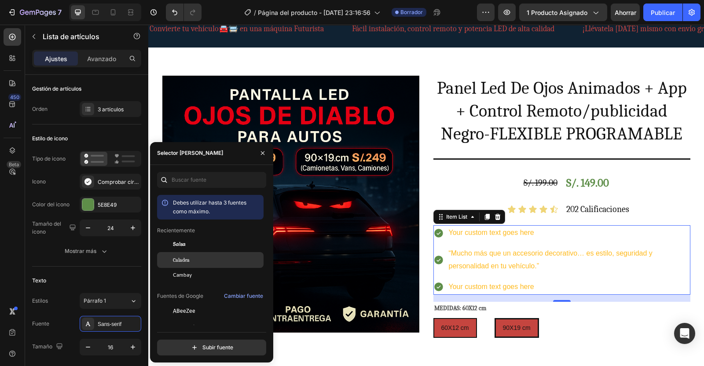
click at [179, 262] on span "Caladea" at bounding box center [181, 260] width 17 height 8
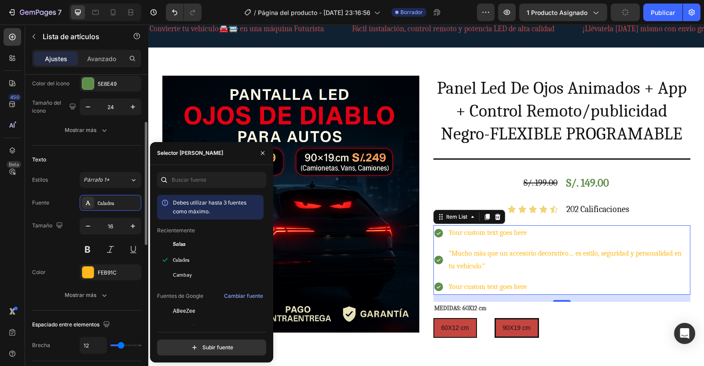
scroll to position [121, 0]
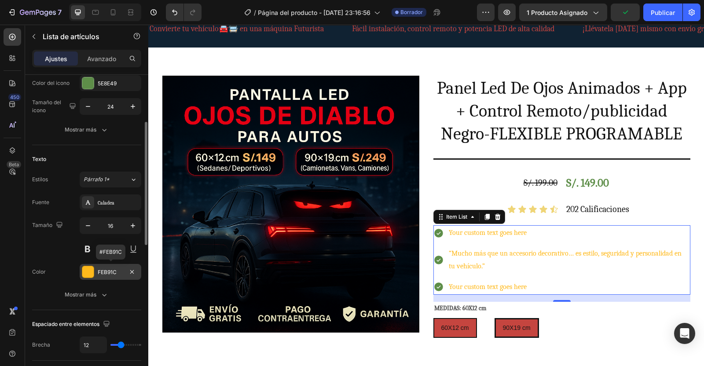
click at [90, 274] on div at bounding box center [87, 271] width 11 height 11
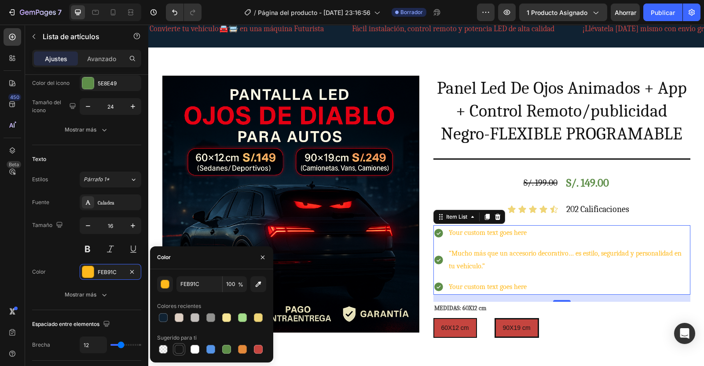
click at [176, 346] on div at bounding box center [179, 349] width 9 height 9
type input "151515"
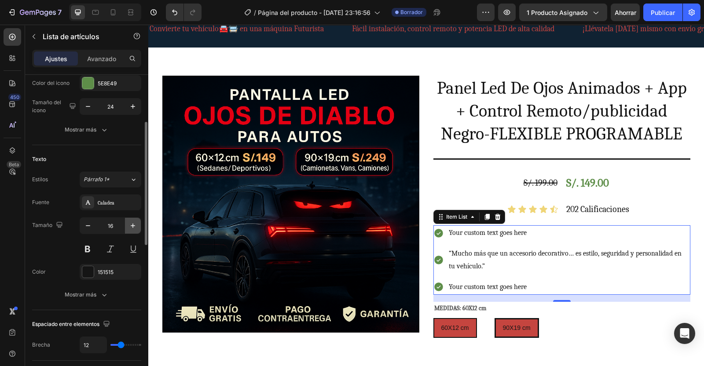
click at [135, 224] on icon "button" at bounding box center [132, 225] width 9 height 9
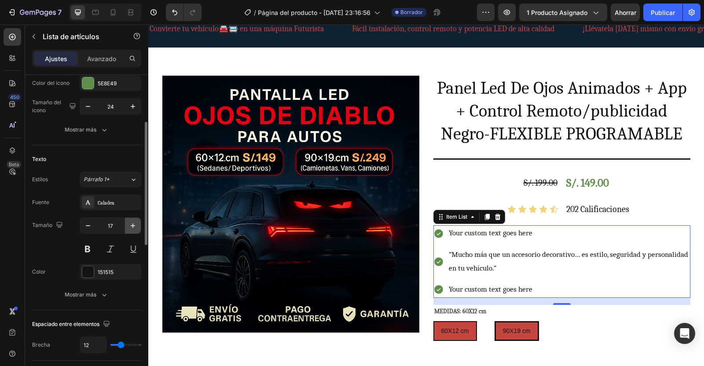
click at [135, 224] on icon "button" at bounding box center [132, 225] width 9 height 9
type input "18"
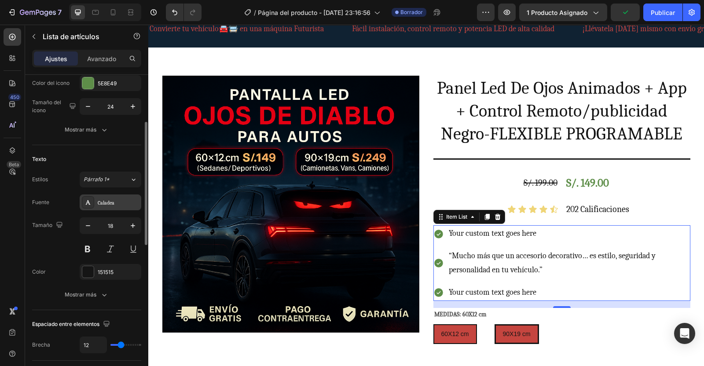
click at [125, 200] on div "Caladea" at bounding box center [118, 203] width 41 height 8
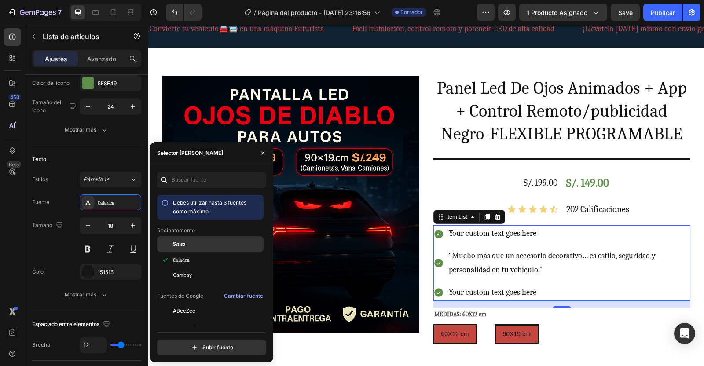
click at [183, 247] on span "Salsa" at bounding box center [179, 244] width 13 height 8
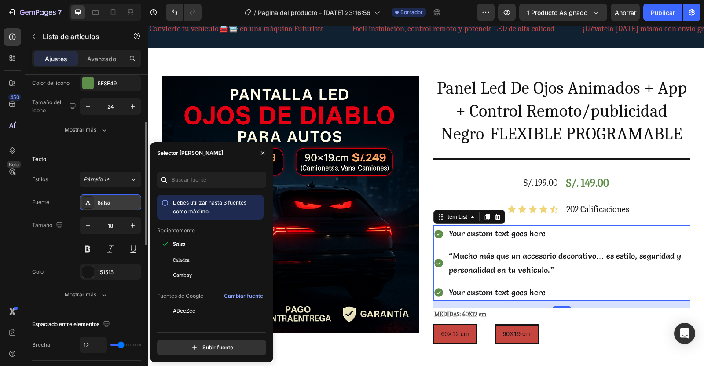
click at [117, 200] on div "Salsa" at bounding box center [118, 203] width 41 height 8
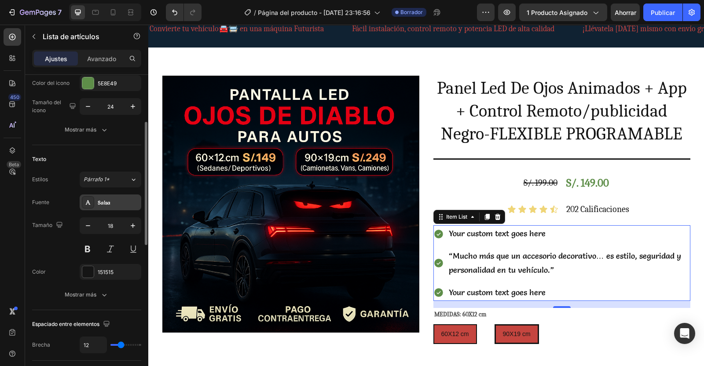
click at [114, 205] on div "Salsa" at bounding box center [118, 203] width 41 height 8
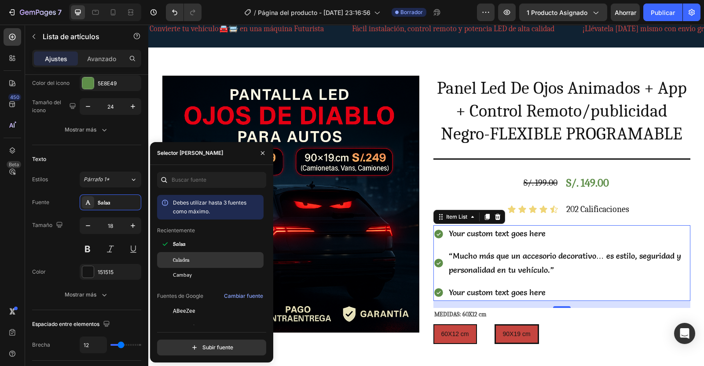
click at [197, 260] on div "Caladea" at bounding box center [217, 260] width 89 height 8
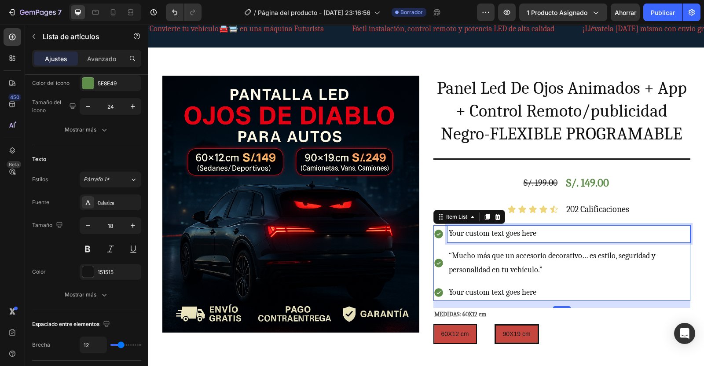
click at [464, 235] on p "Your custom text goes here" at bounding box center [568, 233] width 240 height 14
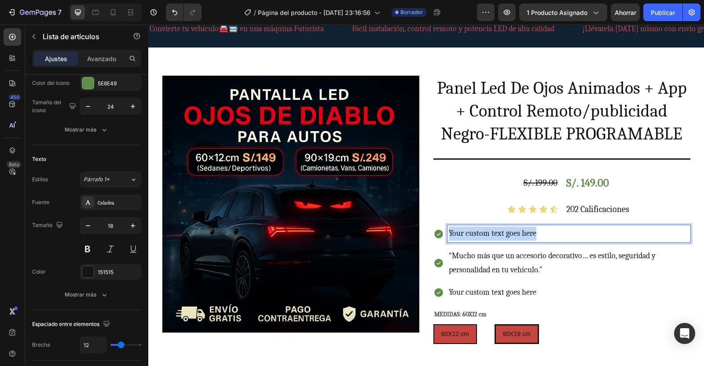
click at [464, 235] on p "Your custom text goes here" at bounding box center [568, 233] width 240 height 14
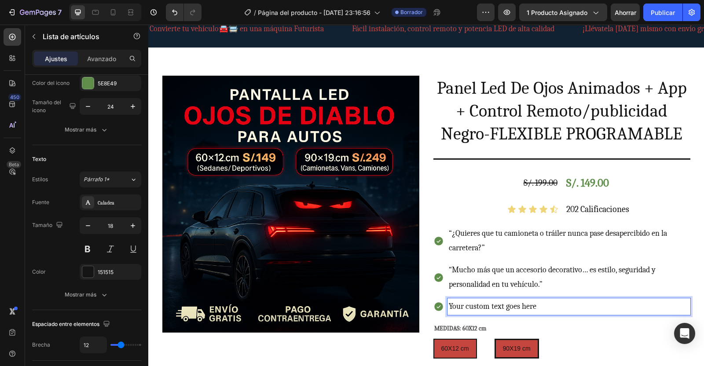
click at [508, 306] on p "Your custom text goes here" at bounding box center [568, 306] width 240 height 14
click at [529, 308] on p "Your custom text goes here" at bounding box center [568, 306] width 240 height 14
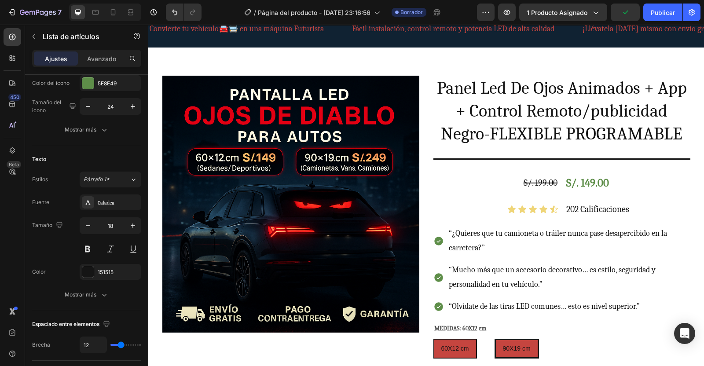
click at [437, 226] on div "“¿Quieres que tu camioneta o tráiler nunca pase desapercibido en la carretera?”" at bounding box center [561, 240] width 257 height 31
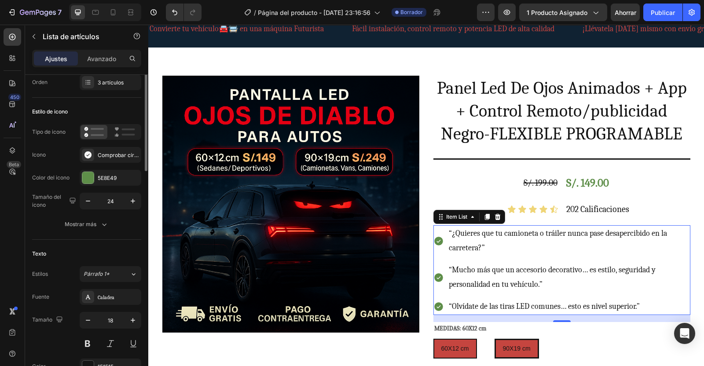
scroll to position [0, 0]
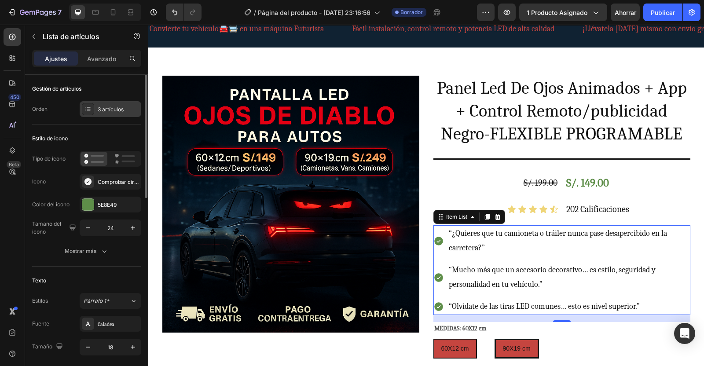
click at [124, 104] on div "3 artículos" at bounding box center [111, 109] width 62 height 16
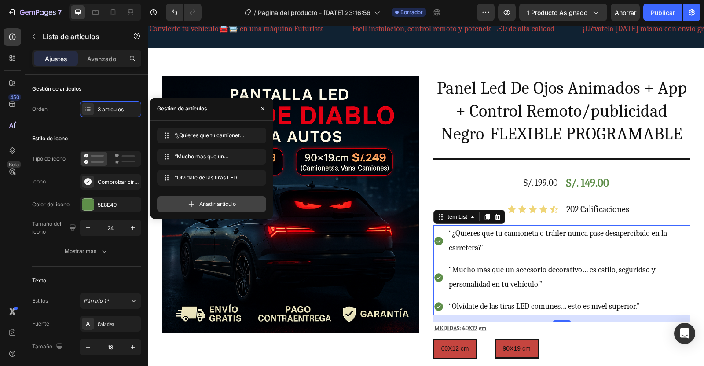
click at [191, 204] on icon at bounding box center [192, 204] width 6 height 6
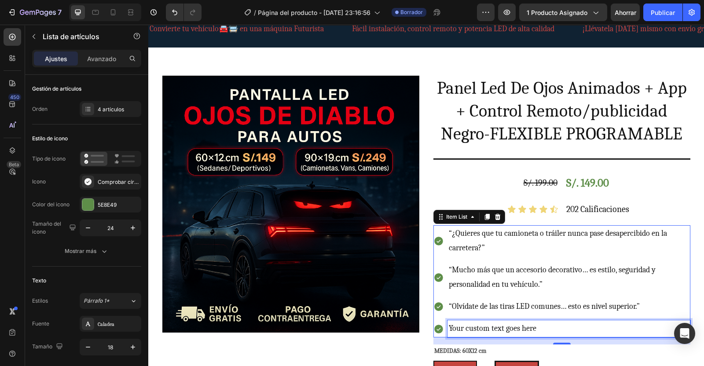
click at [488, 322] on div "Your custom text goes here" at bounding box center [568, 328] width 243 height 17
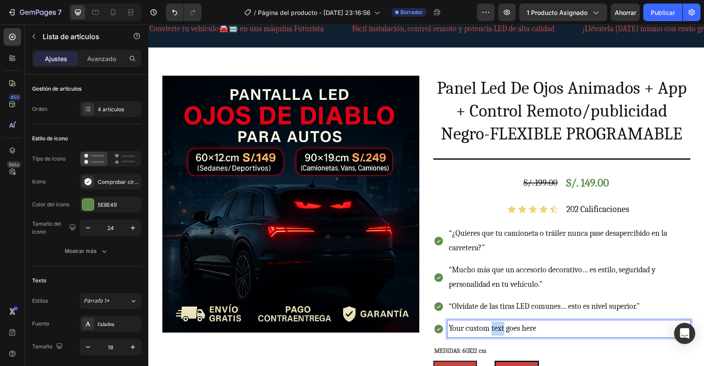
click at [488, 322] on p "Your custom text goes here" at bounding box center [568, 328] width 240 height 14
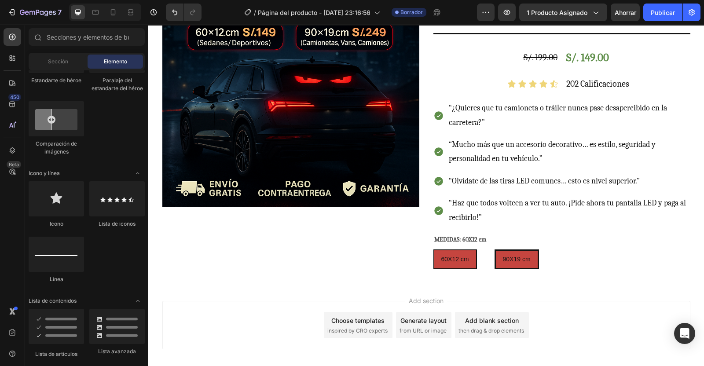
scroll to position [203, 0]
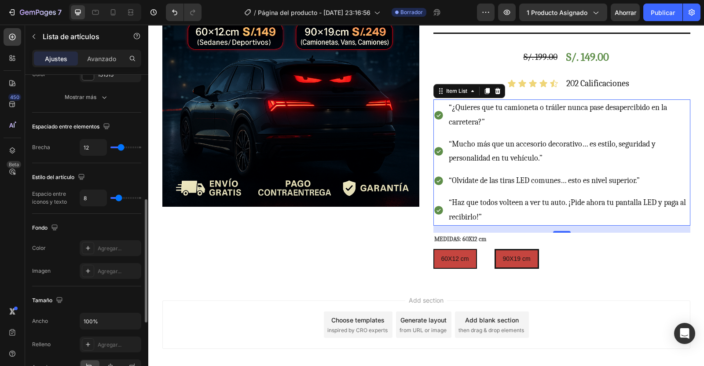
scroll to position [319, 0]
click at [120, 249] on div "Agregar..." at bounding box center [118, 248] width 41 height 8
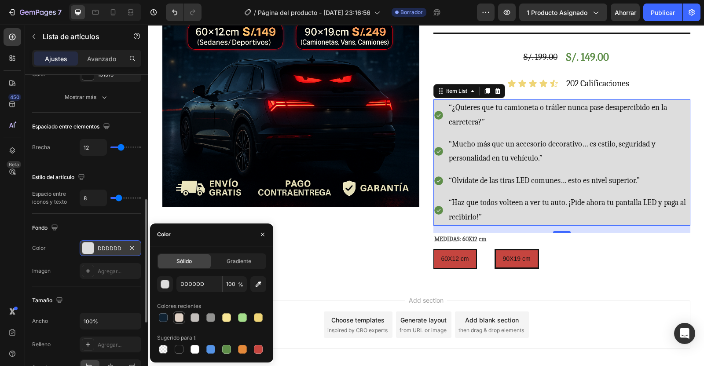
click at [177, 315] on div at bounding box center [179, 317] width 9 height 9
type input "DFD0C4"
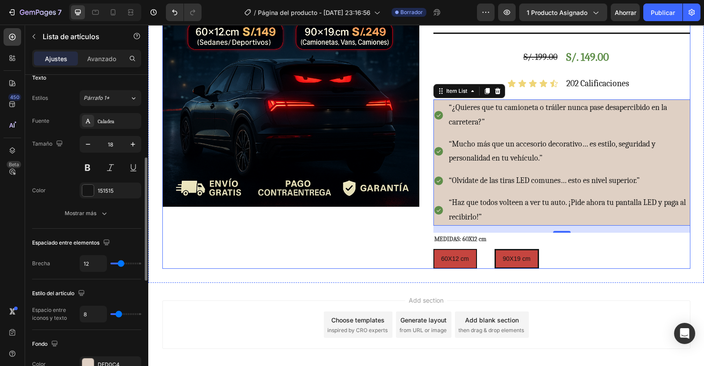
scroll to position [205, 0]
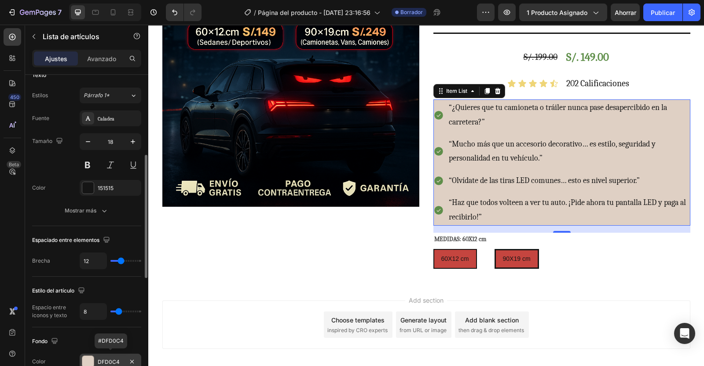
click at [90, 357] on div at bounding box center [87, 361] width 11 height 11
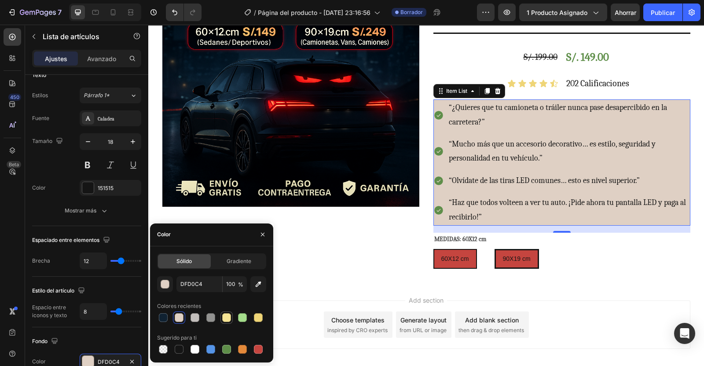
click at [226, 317] on div at bounding box center [226, 317] width 9 height 9
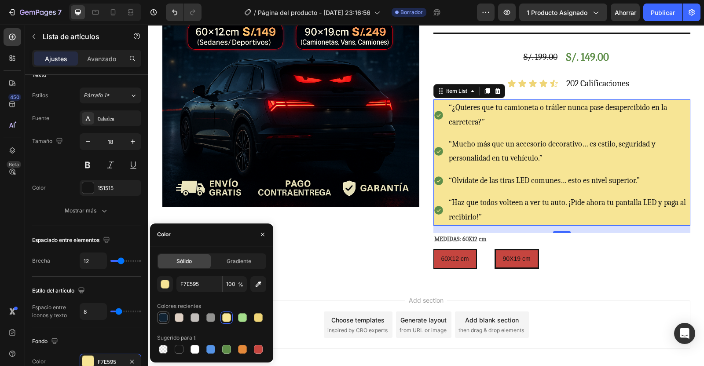
click at [163, 318] on div at bounding box center [163, 317] width 9 height 9
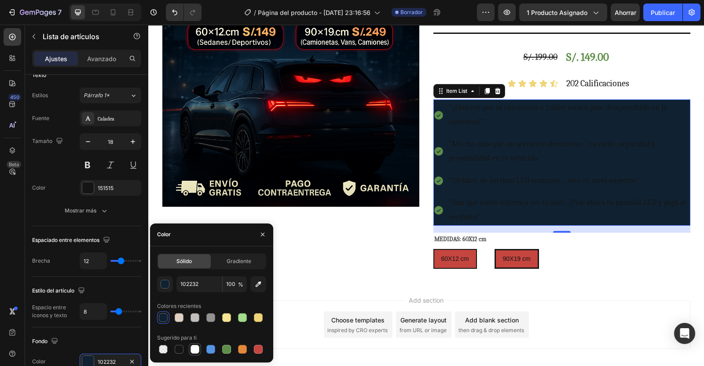
click at [193, 353] on div at bounding box center [194, 349] width 9 height 9
type input "FFFFFF"
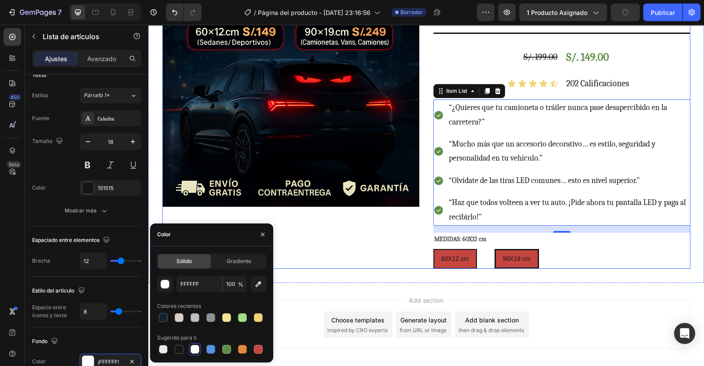
click at [328, 258] on div "Product Images" at bounding box center [290, 109] width 257 height 319
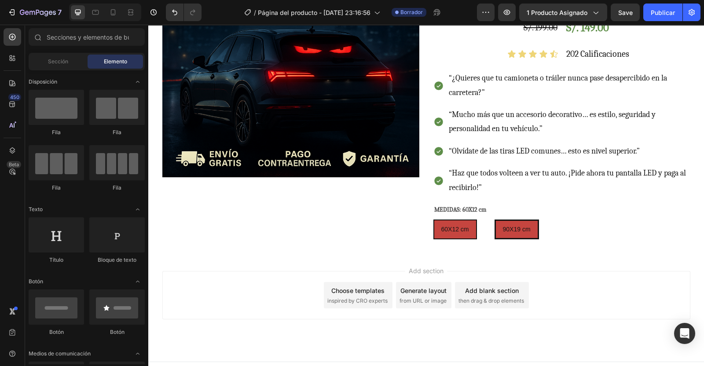
scroll to position [245, 0]
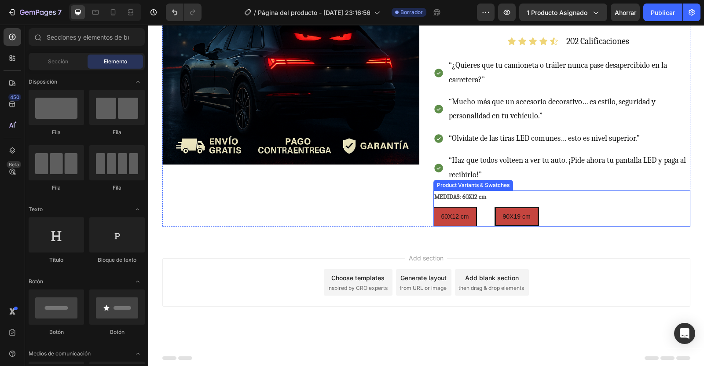
click at [572, 211] on div "60X12 cm 60X12 cm 60X12 cm 90X19 cm 90X19 cm 90X19 cm" at bounding box center [561, 217] width 257 height 20
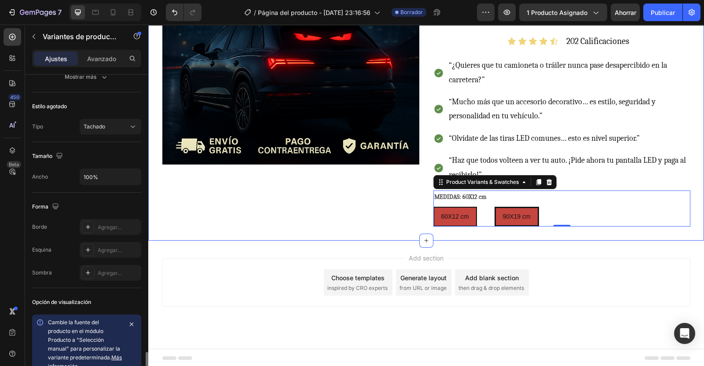
scroll to position [595, 0]
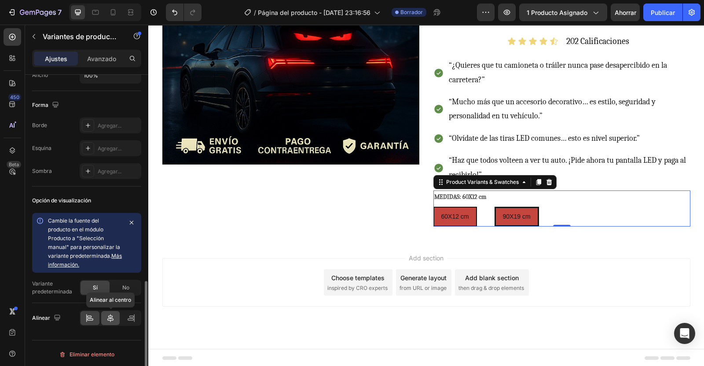
click at [108, 314] on icon at bounding box center [110, 318] width 6 height 8
radio input "true"
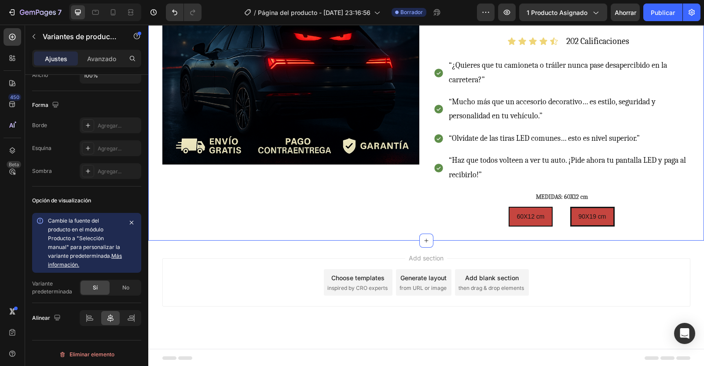
click at [280, 234] on div "Product Images Panel Led De Ojos Animados + App + Control Remoto/publicidad Neg…" at bounding box center [425, 67] width 555 height 347
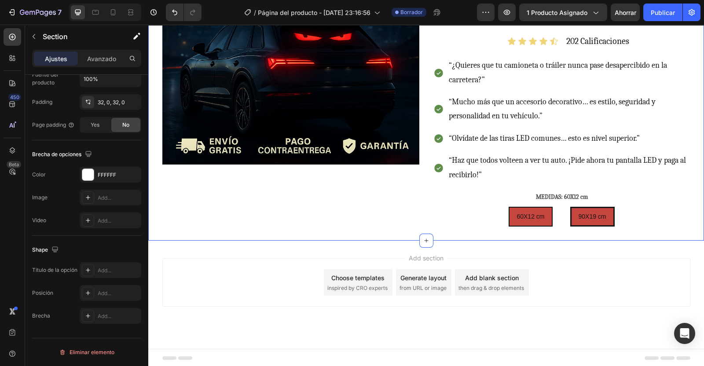
scroll to position [0, 0]
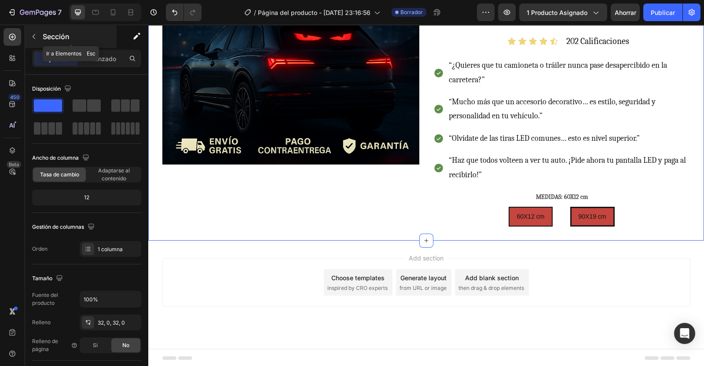
click at [34, 39] on icon "button" at bounding box center [33, 36] width 7 height 7
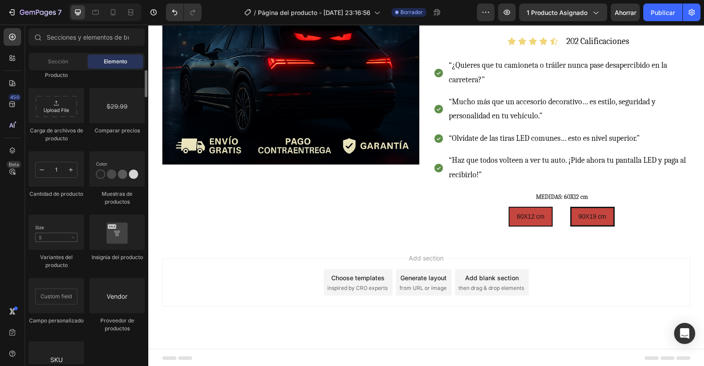
scroll to position [2505, 0]
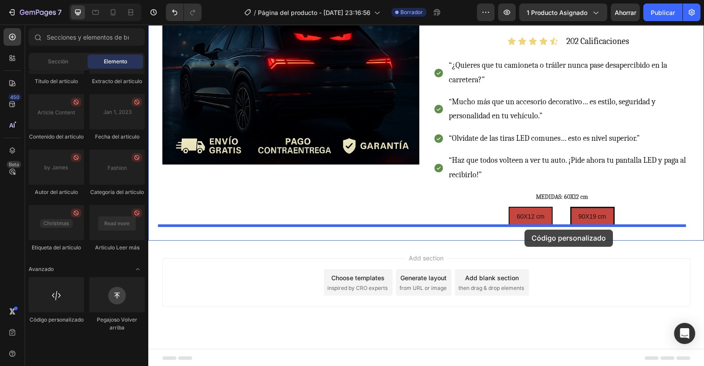
drag, startPoint x: 211, startPoint y: 356, endPoint x: 524, endPoint y: 230, distance: 338.1
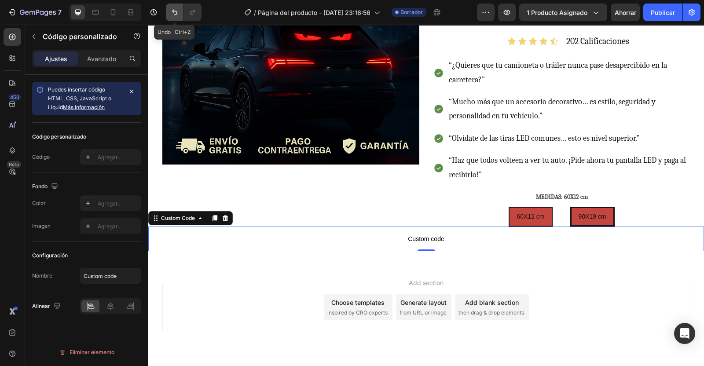
click at [170, 15] on icon "Deshacer/Rehacer" at bounding box center [174, 12] width 9 height 9
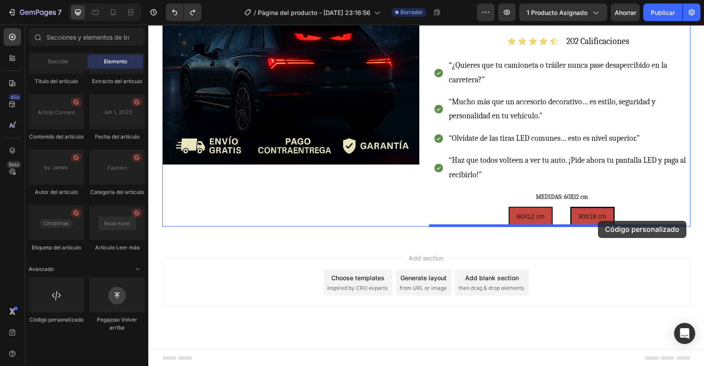
drag, startPoint x: 207, startPoint y: 346, endPoint x: 598, endPoint y: 221, distance: 409.9
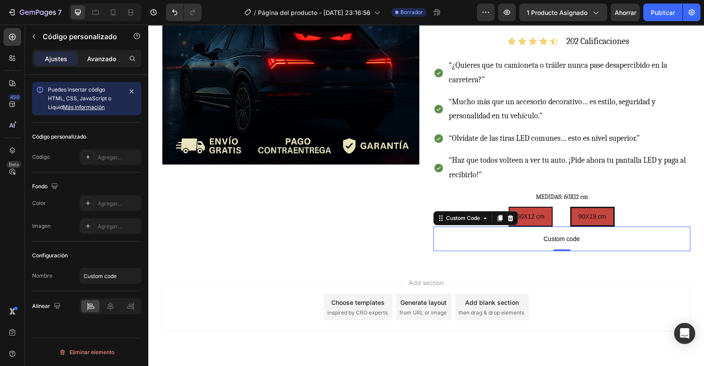
click at [103, 58] on p "Avanzado" at bounding box center [101, 58] width 29 height 9
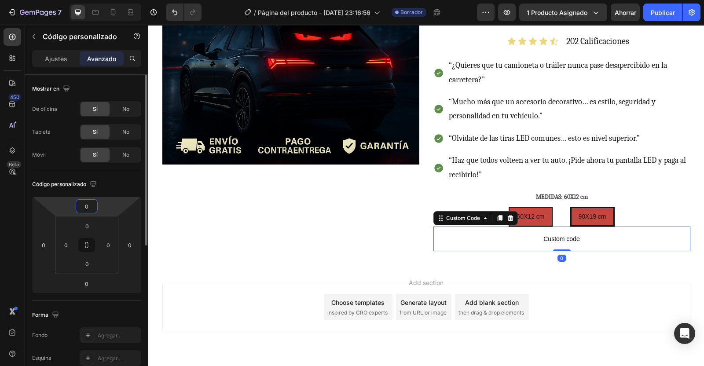
click at [88, 211] on input "0" at bounding box center [87, 206] width 18 height 13
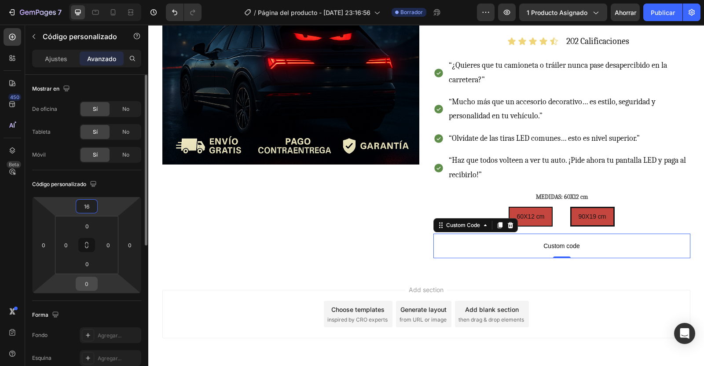
type input "16"
click at [90, 284] on input "0" at bounding box center [87, 283] width 18 height 13
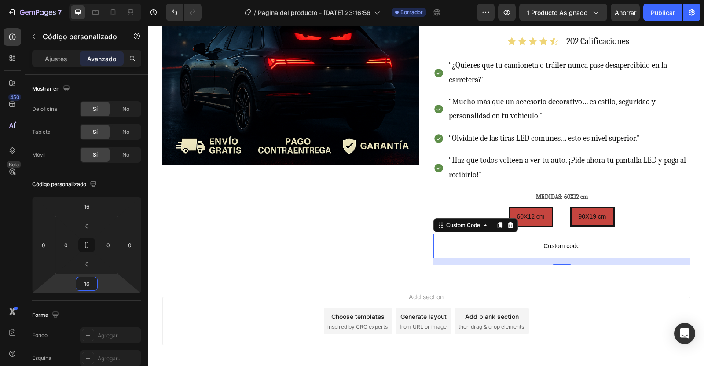
type input "16"
click at [527, 245] on span "Custom code" at bounding box center [561, 246] width 257 height 11
click at [34, 34] on icon "button" at bounding box center [33, 36] width 7 height 7
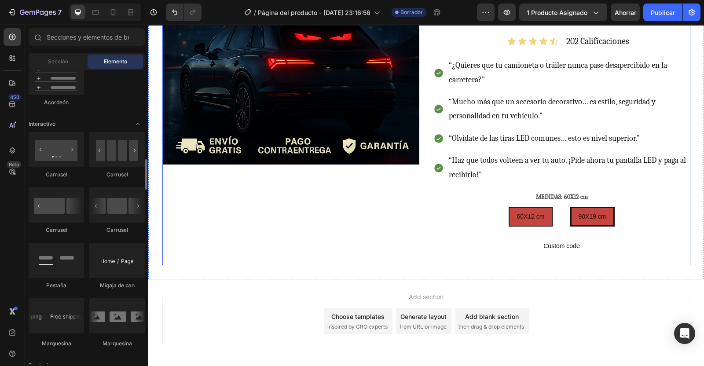
scroll to position [852, 0]
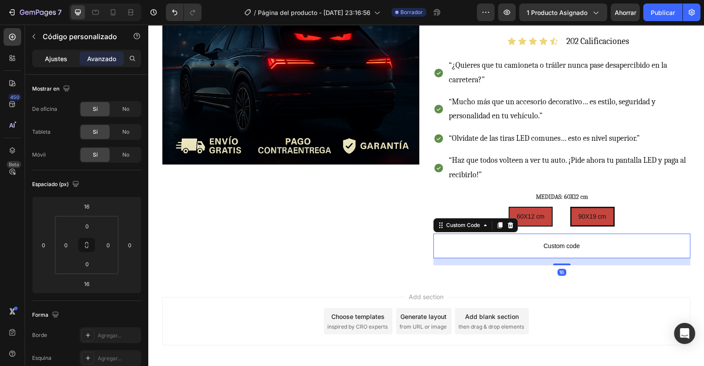
click at [57, 55] on p "Ajustes" at bounding box center [56, 58] width 22 height 9
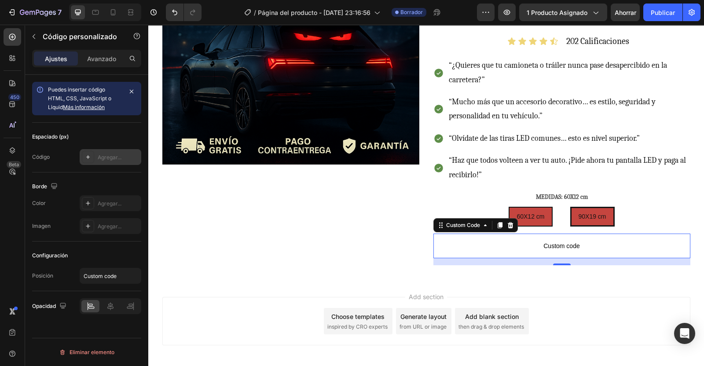
click at [113, 155] on div "Agregar..." at bounding box center [118, 157] width 41 height 8
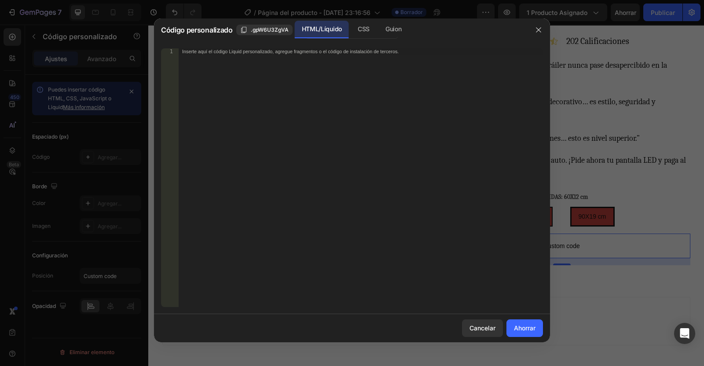
click at [189, 56] on div "Inserte aquí el código Liquid personalizado, agregue fragmentos o el código de …" at bounding box center [361, 183] width 364 height 271
paste textarea "<div class="_rsi-cod-form-is-gempage"></div><div class="_rsi-cod-form-gempages-…"
type textarea "<div class="_rsi-cod-form-is-gempage"></div><div class="_rsi-cod-form-gempages-…"
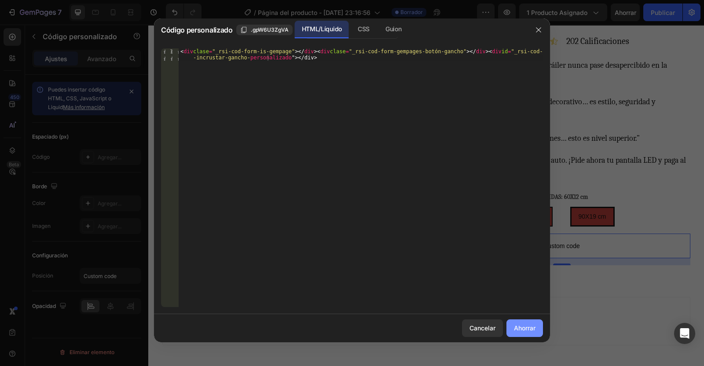
click at [524, 325] on div "Ahorrar" at bounding box center [525, 327] width 22 height 9
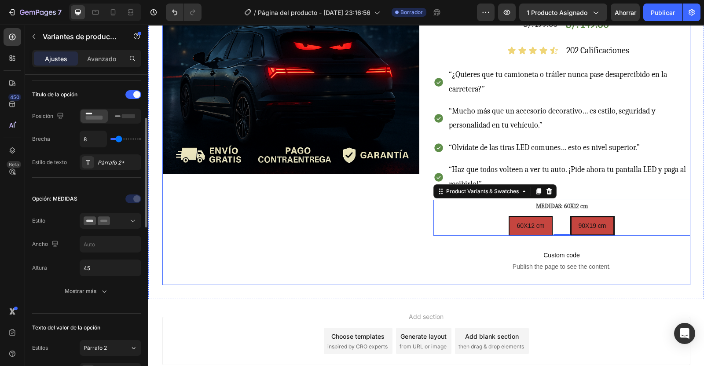
scroll to position [130, 0]
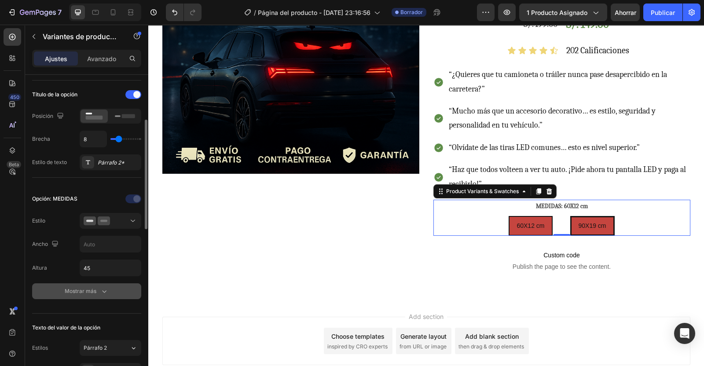
click at [105, 289] on icon "button" at bounding box center [104, 291] width 9 height 9
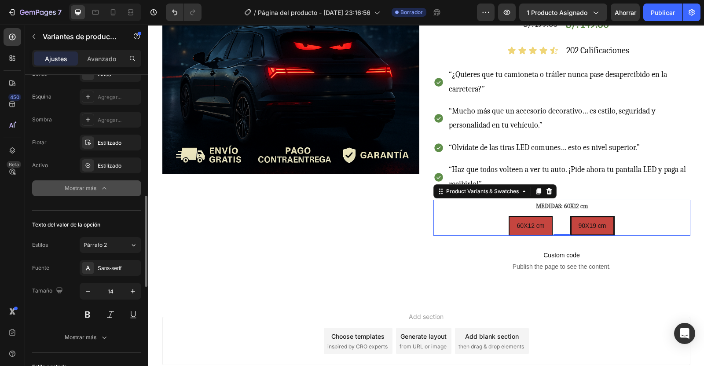
scroll to position [417, 0]
click at [123, 270] on div "Sans-serif" at bounding box center [111, 267] width 62 height 16
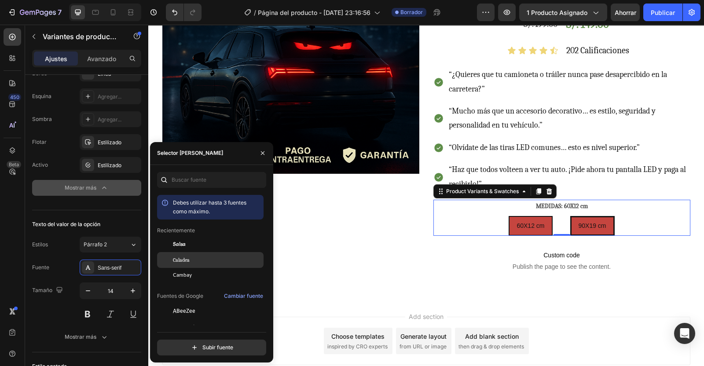
click at [177, 258] on span "Caladea" at bounding box center [181, 260] width 17 height 8
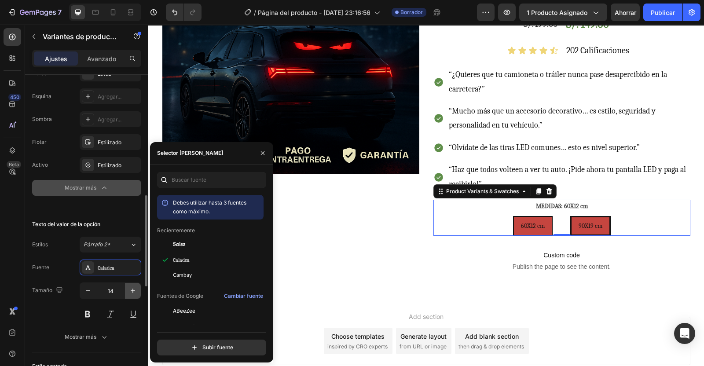
click at [132, 288] on icon "button" at bounding box center [133, 290] width 4 height 4
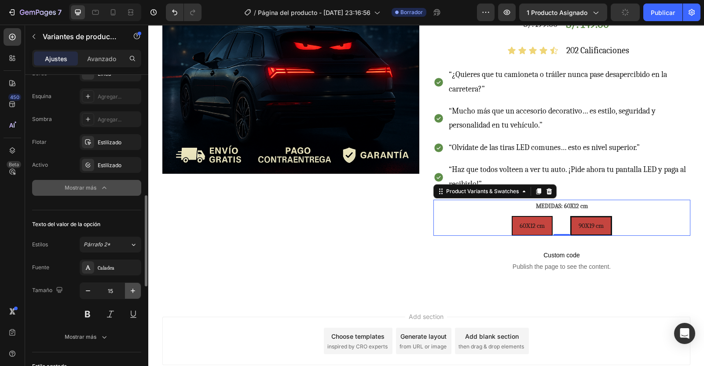
click at [132, 288] on icon "button" at bounding box center [133, 290] width 4 height 4
type input "18"
click at [91, 311] on button at bounding box center [88, 314] width 16 height 16
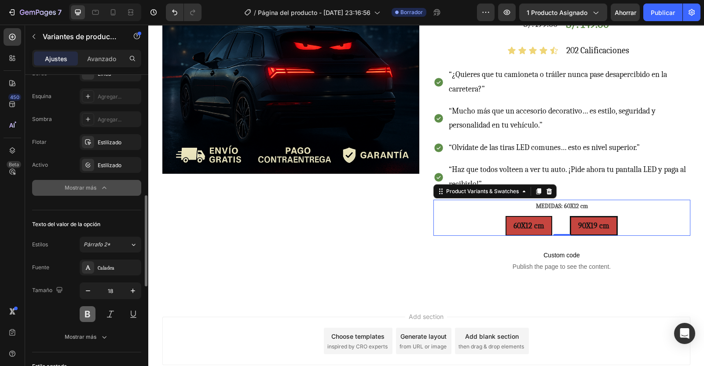
click at [91, 311] on button at bounding box center [88, 314] width 16 height 16
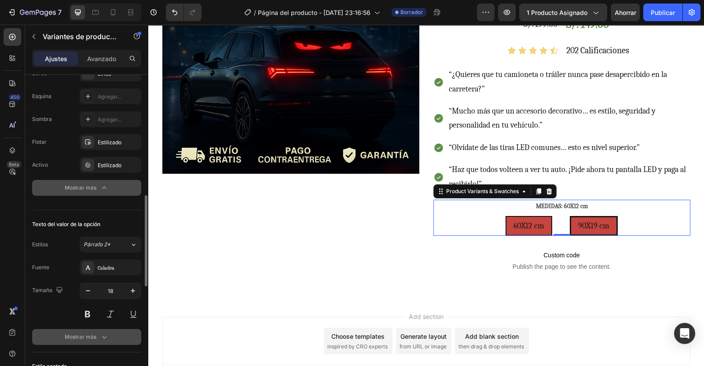
click at [101, 332] on icon "button" at bounding box center [104, 336] width 9 height 9
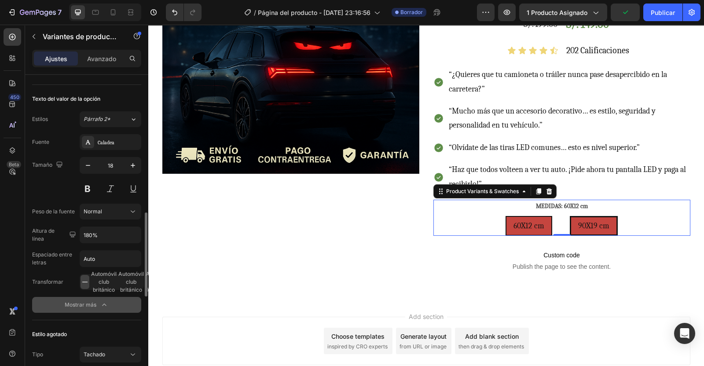
scroll to position [547, 0]
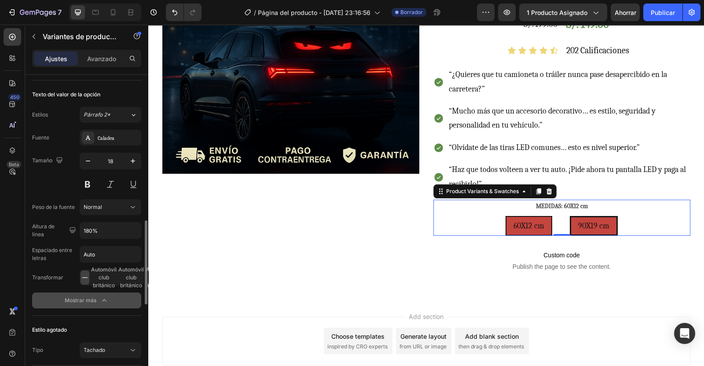
click at [84, 277] on icon at bounding box center [85, 277] width 6 height 0
drag, startPoint x: 84, startPoint y: 275, endPoint x: 108, endPoint y: 275, distance: 23.7
click at [108, 275] on div "Automóvil club británico Automóvil club británico Automóvil club británico" at bounding box center [111, 278] width 62 height 16
click at [108, 275] on span "Automóvil club británico" at bounding box center [104, 278] width 26 height 24
click at [130, 280] on span "Automóvil club británico" at bounding box center [131, 278] width 26 height 24
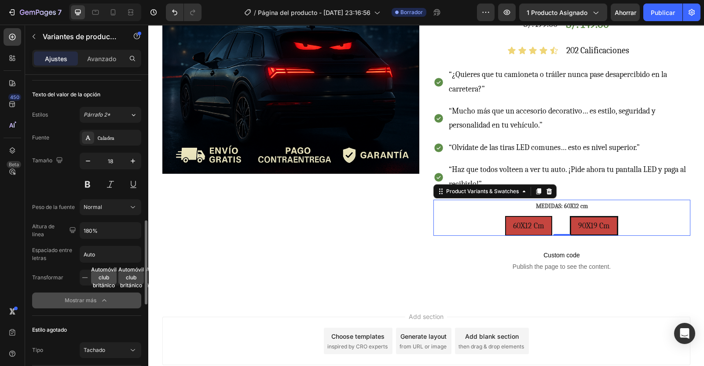
click at [105, 277] on span "Automóvil club británico" at bounding box center [104, 278] width 26 height 24
click at [85, 274] on icon at bounding box center [84, 277] width 9 height 9
click at [114, 205] on div "Normal" at bounding box center [106, 207] width 45 height 8
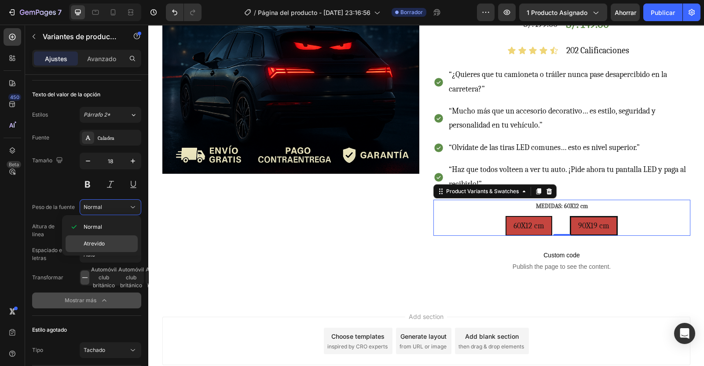
click at [91, 238] on div "Atrevido" at bounding box center [102, 243] width 72 height 17
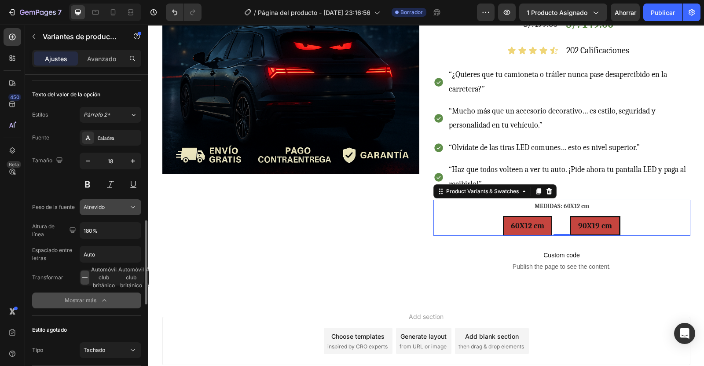
click at [103, 208] on span "Atrevido" at bounding box center [94, 207] width 21 height 7
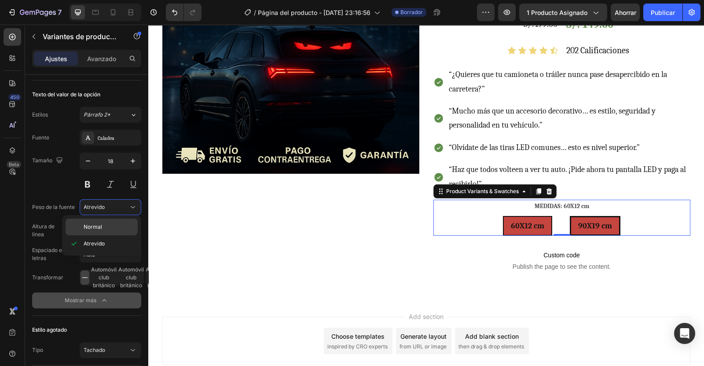
click at [93, 226] on span "Normal" at bounding box center [93, 227] width 18 height 8
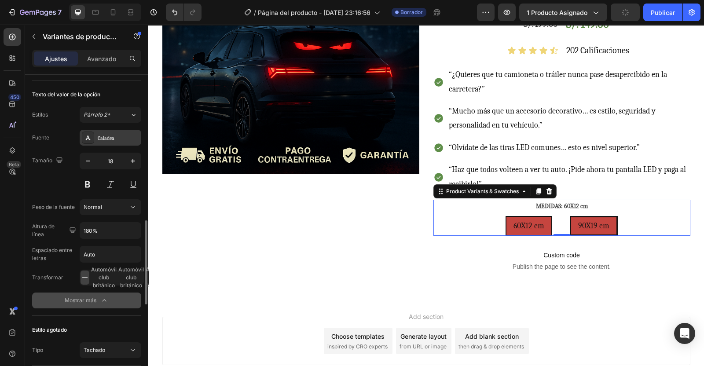
click at [118, 135] on div "Caladea" at bounding box center [118, 138] width 41 height 8
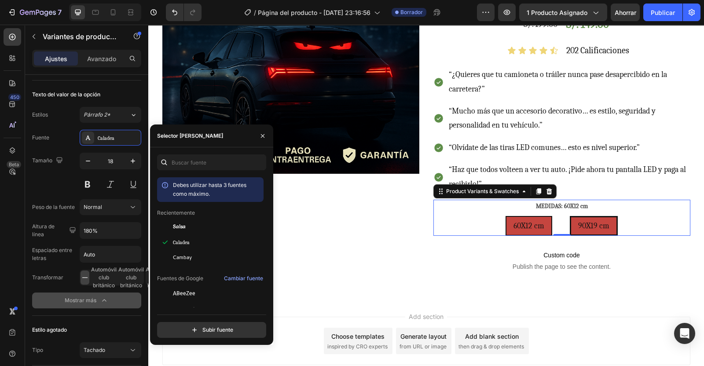
click at [87, 300] on div "Mostrar más" at bounding box center [87, 300] width 44 height 9
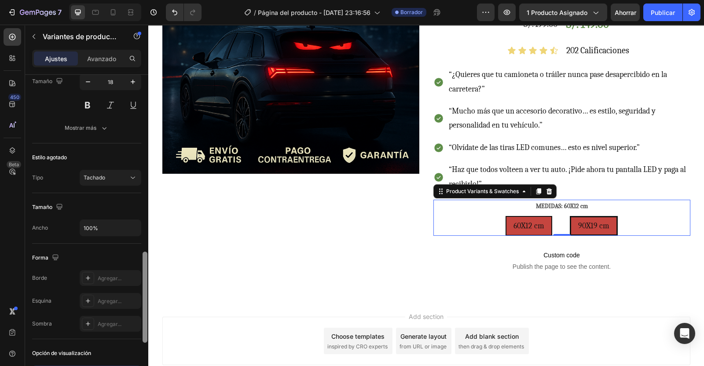
scroll to position [631, 0]
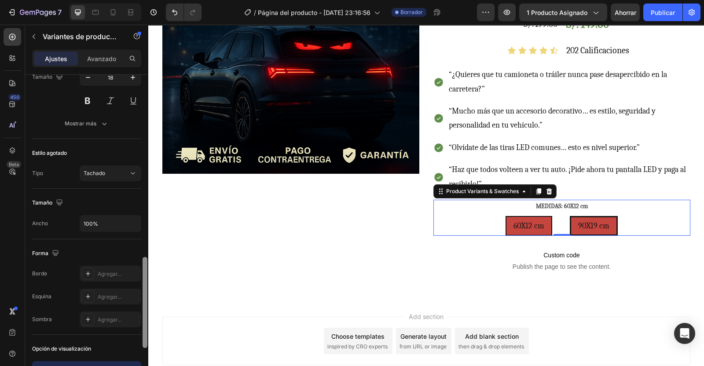
drag, startPoint x: 146, startPoint y: 262, endPoint x: 147, endPoint y: 287, distance: 24.2
click at [147, 287] on div at bounding box center [144, 302] width 5 height 91
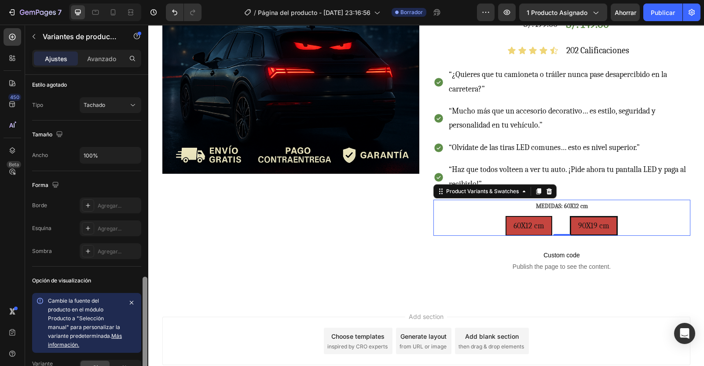
drag, startPoint x: 291, startPoint y: 322, endPoint x: 152, endPoint y: 332, distance: 139.7
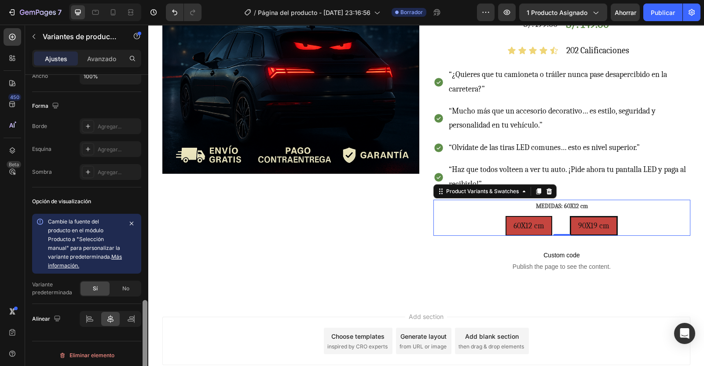
scroll to position [778, 0]
drag, startPoint x: 145, startPoint y: 320, endPoint x: 146, endPoint y: 348, distance: 28.6
click at [146, 348] on div at bounding box center [144, 344] width 5 height 91
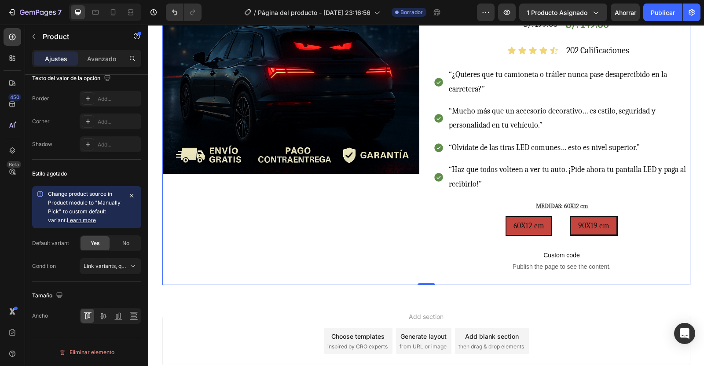
scroll to position [0, 0]
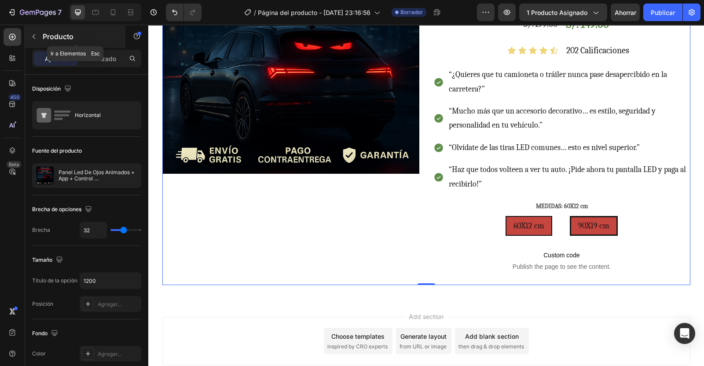
click at [35, 31] on button "button" at bounding box center [34, 36] width 14 height 14
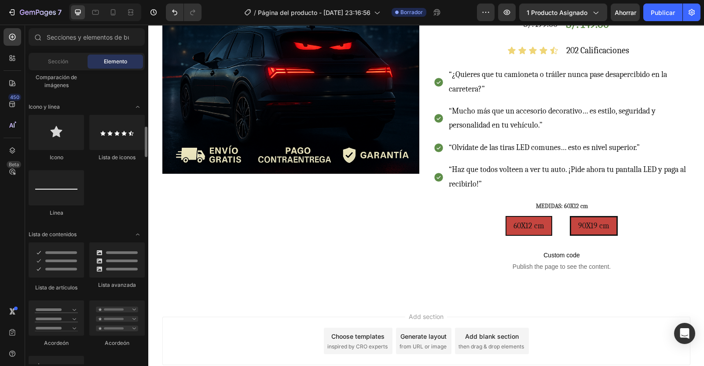
scroll to position [554, 0]
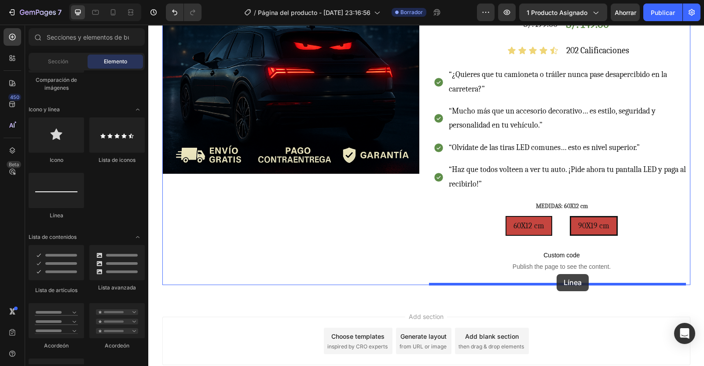
drag, startPoint x: 212, startPoint y: 219, endPoint x: 568, endPoint y: 274, distance: 359.9
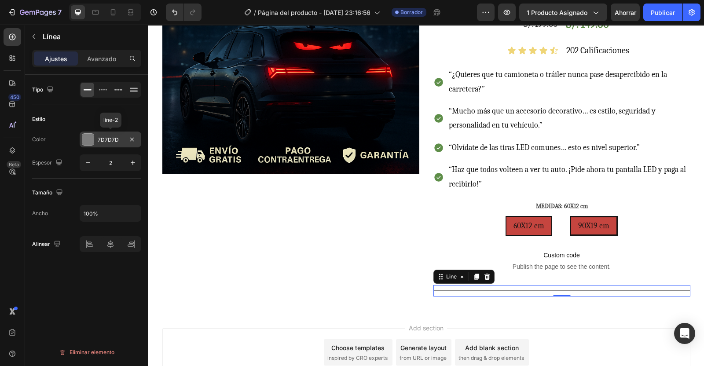
click at [84, 139] on div at bounding box center [87, 139] width 11 height 11
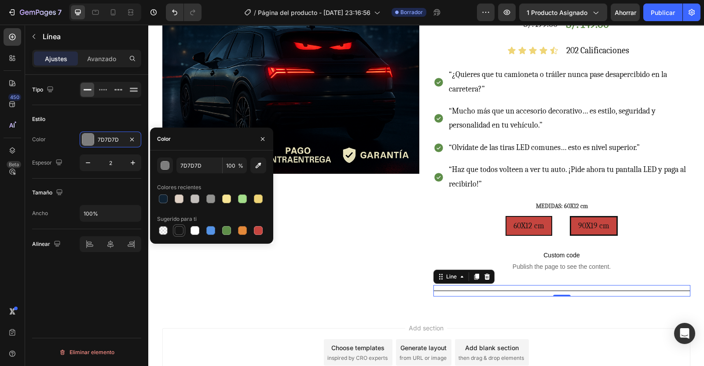
click at [179, 231] on div at bounding box center [179, 230] width 9 height 9
type input "151515"
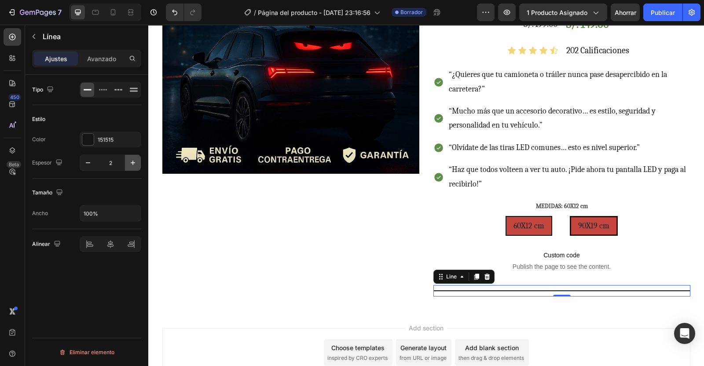
click at [132, 162] on icon "button" at bounding box center [133, 162] width 4 height 4
type input "3"
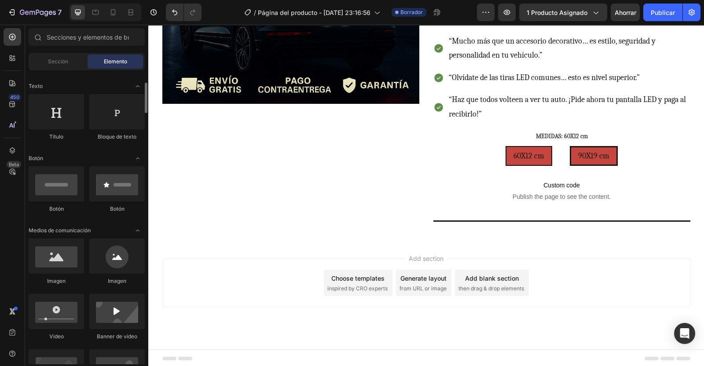
scroll to position [123, 0]
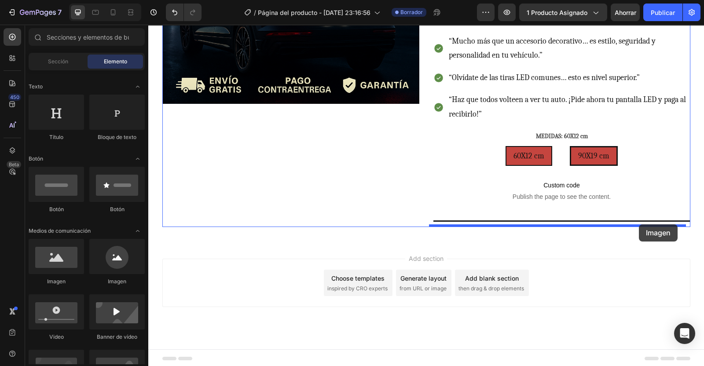
drag, startPoint x: 212, startPoint y: 282, endPoint x: 638, endPoint y: 222, distance: 429.9
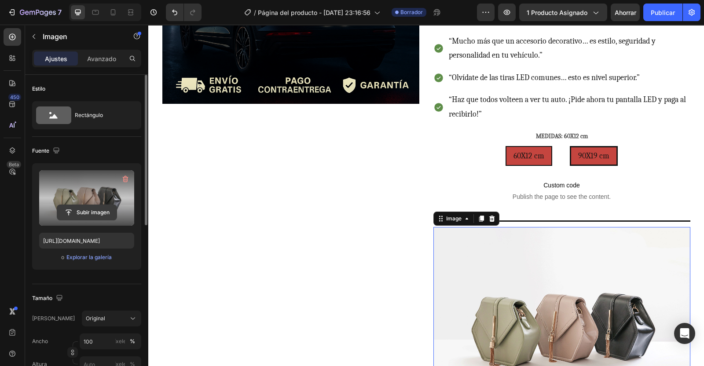
click at [88, 208] on input "file" at bounding box center [86, 212] width 59 height 15
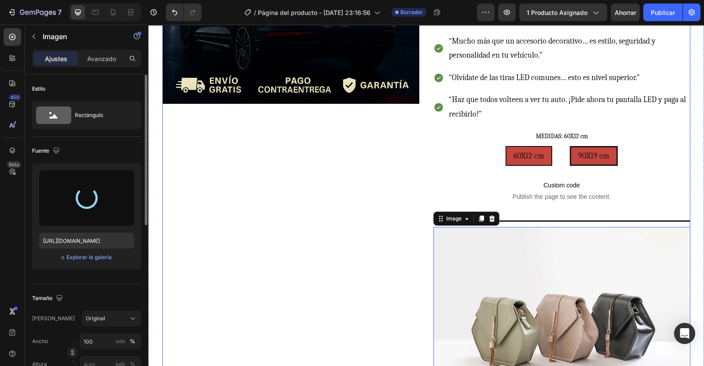
type input "[URL][DOMAIN_NAME]"
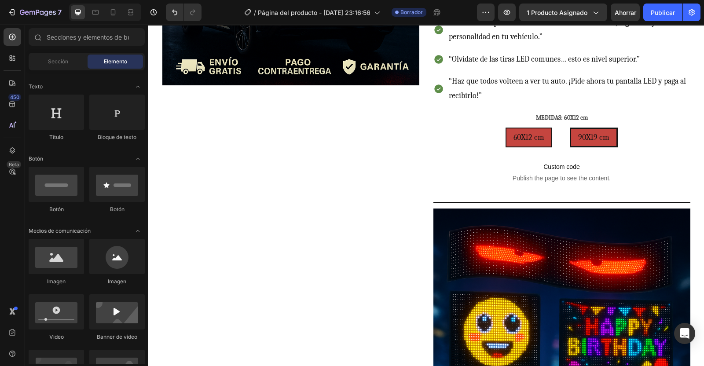
scroll to position [323, 0]
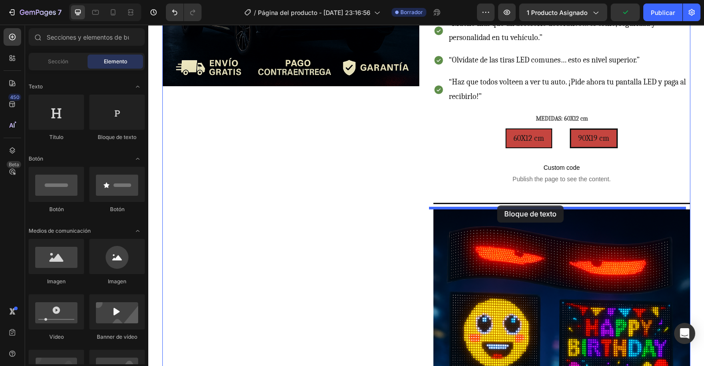
drag, startPoint x: 263, startPoint y: 129, endPoint x: 497, endPoint y: 205, distance: 245.6
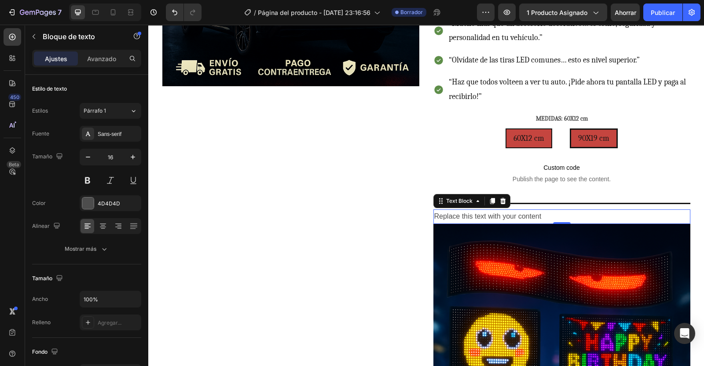
click at [482, 215] on div "Replace this text with your content" at bounding box center [561, 216] width 257 height 15
click at [482, 215] on p "Replace this text with your content" at bounding box center [561, 216] width 255 height 13
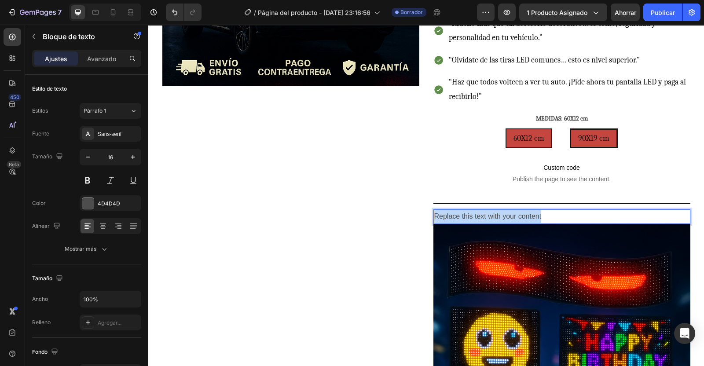
click at [482, 215] on p "Replace this text with your content" at bounding box center [561, 216] width 255 height 13
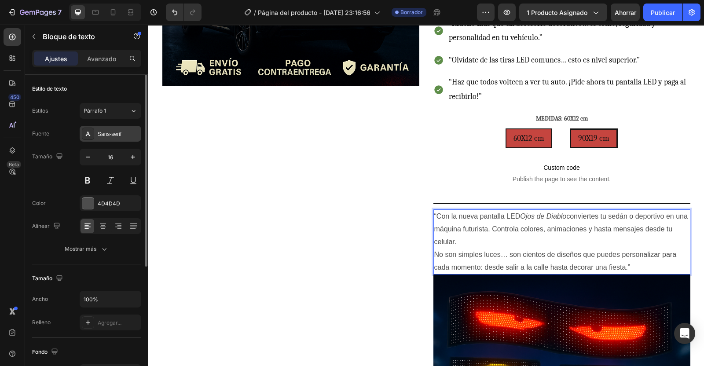
click at [110, 133] on div "Sans-serif" at bounding box center [118, 134] width 41 height 8
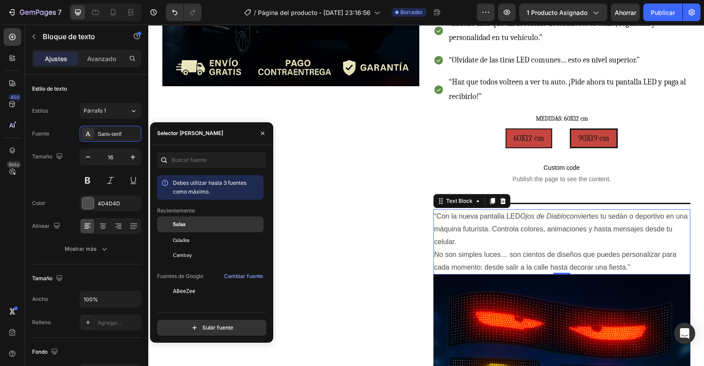
click at [189, 222] on div "Salsa" at bounding box center [217, 224] width 89 height 8
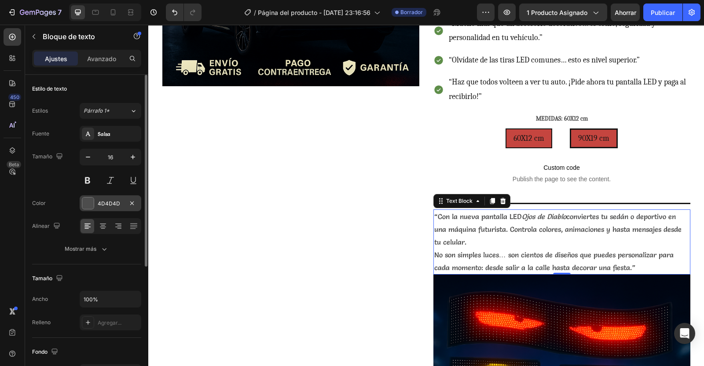
click at [91, 201] on div at bounding box center [87, 202] width 11 height 11
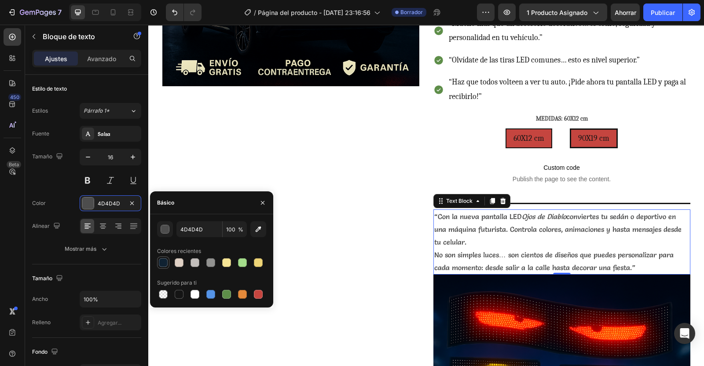
click at [160, 260] on div at bounding box center [163, 262] width 9 height 9
type input "102232"
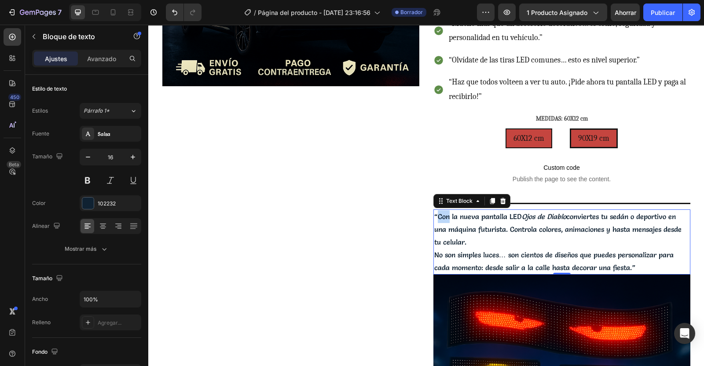
click at [437, 215] on p "“Con la nueva pantalla LED Ojos de Diablo conviertes tu sedán o deportivo en un…" at bounding box center [561, 241] width 255 height 63
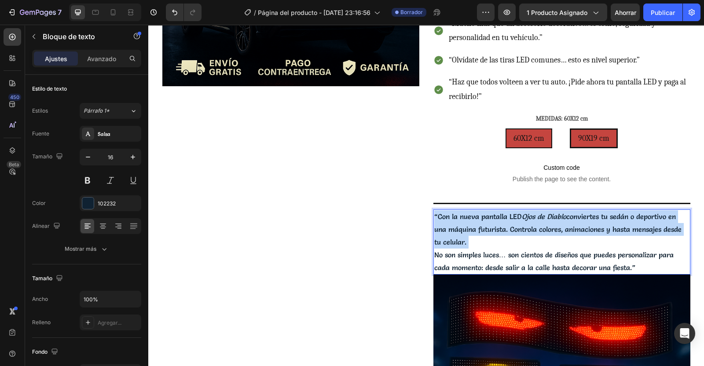
click at [437, 215] on p "“Con la nueva pantalla LED Ojos de Diablo conviertes tu sedán o deportivo en un…" at bounding box center [561, 241] width 255 height 63
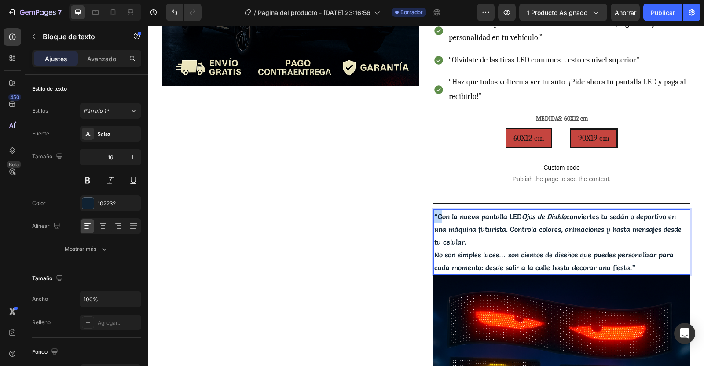
click at [437, 215] on p "“Con la nueva pantalla LED Ojos de Diablo conviertes tu sedán o deportivo en un…" at bounding box center [561, 241] width 255 height 63
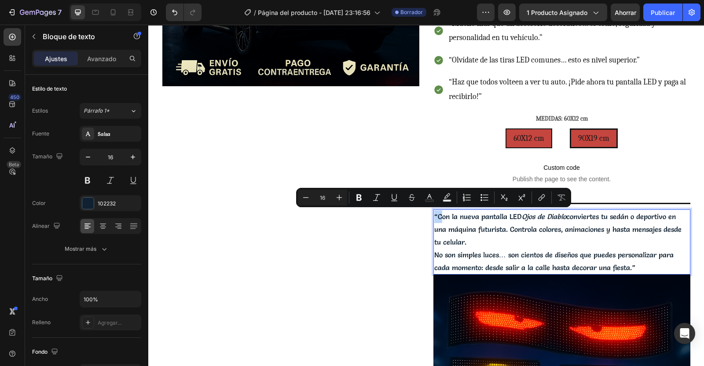
click at [437, 215] on p "“Con la nueva pantalla LED Ojos de Diablo conviertes tu sedán o deportivo en un…" at bounding box center [561, 241] width 255 height 63
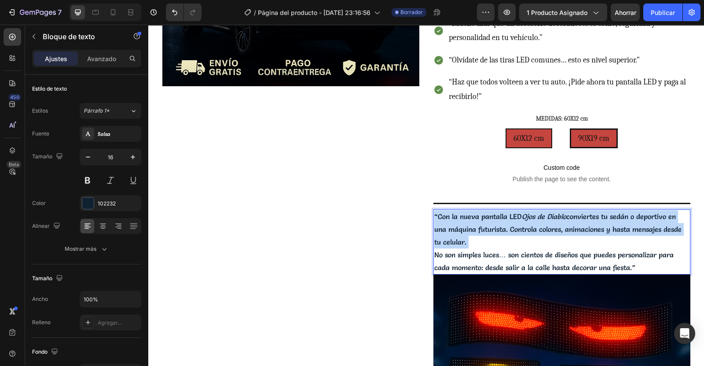
click at [437, 215] on p "“Con la nueva pantalla LED Ojos de Diablo conviertes tu sedán o deportivo en un…" at bounding box center [561, 241] width 255 height 63
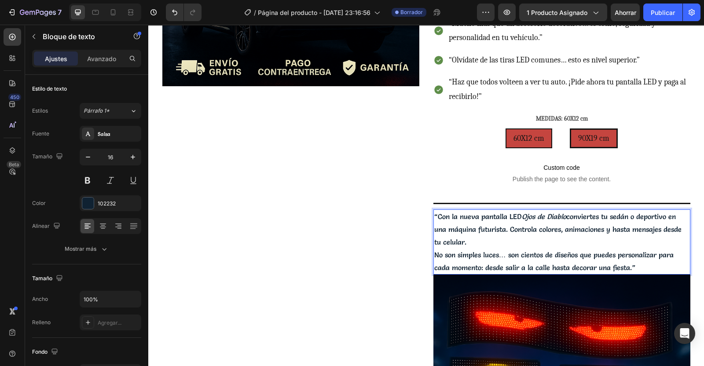
drag, startPoint x: 437, startPoint y: 215, endPoint x: 473, endPoint y: 260, distance: 57.6
click at [473, 260] on p "“Con la nueva pantalla LED Ojos de Diablo conviertes tu sedán o deportivo en un…" at bounding box center [561, 241] width 255 height 63
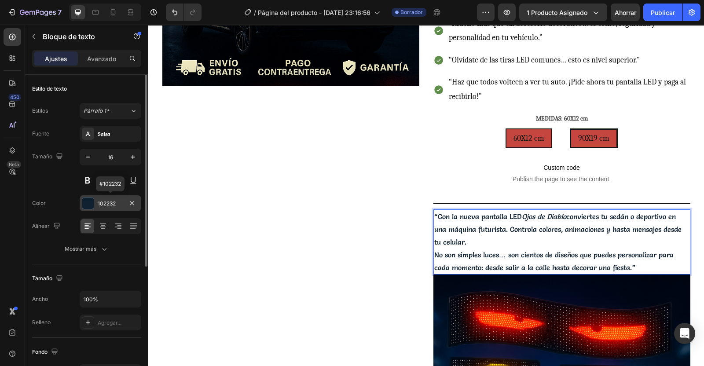
click at [90, 203] on div at bounding box center [87, 202] width 11 height 11
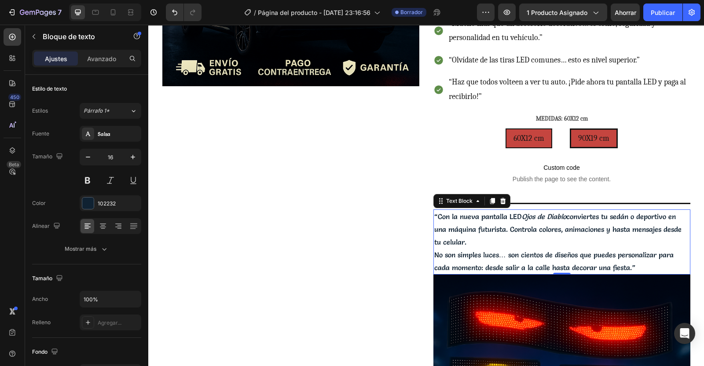
click at [434, 213] on p "“Con la nueva pantalla LED Ojos de Diablo conviertes tu sedán o deportivo en un…" at bounding box center [561, 241] width 255 height 63
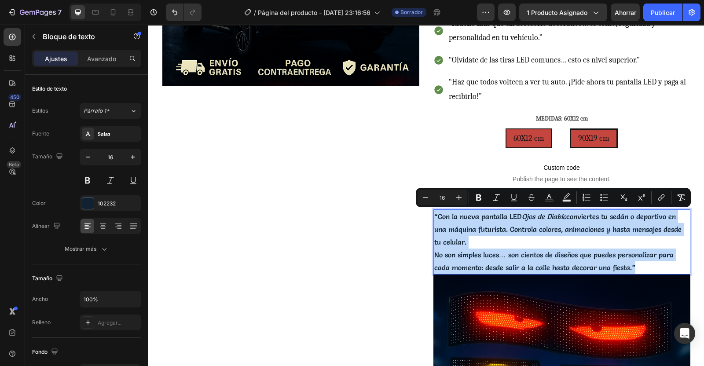
drag, startPoint x: 431, startPoint y: 213, endPoint x: 634, endPoint y: 262, distance: 208.6
click at [634, 262] on p "“Con la nueva pantalla LED Ojos de Diablo conviertes tu sedán o deportivo en un…" at bounding box center [561, 241] width 255 height 63
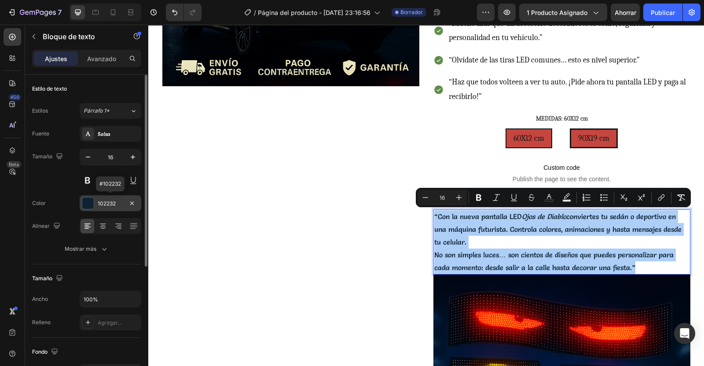
click at [91, 202] on div at bounding box center [87, 202] width 11 height 11
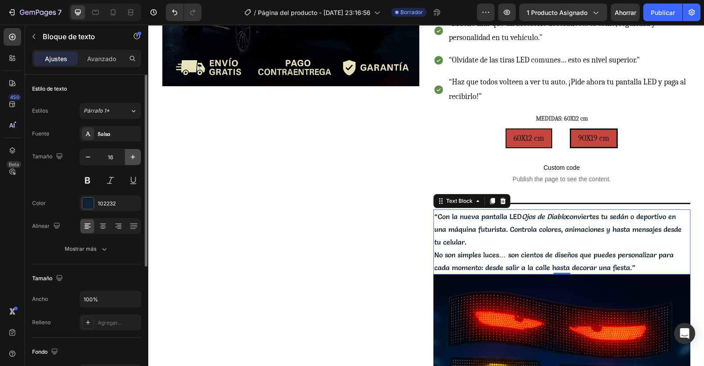
click at [132, 159] on icon "button" at bounding box center [132, 157] width 9 height 9
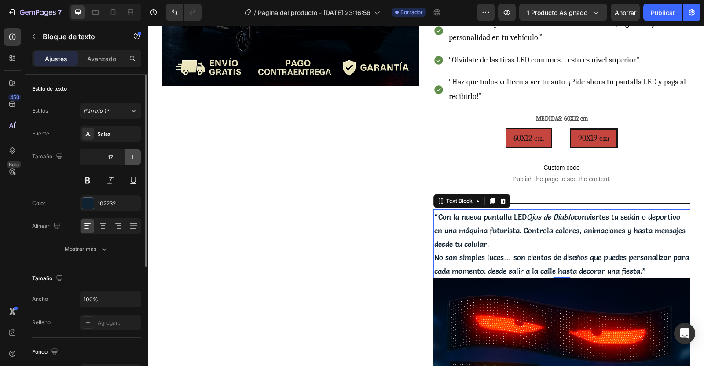
click at [132, 159] on icon "button" at bounding box center [132, 157] width 9 height 9
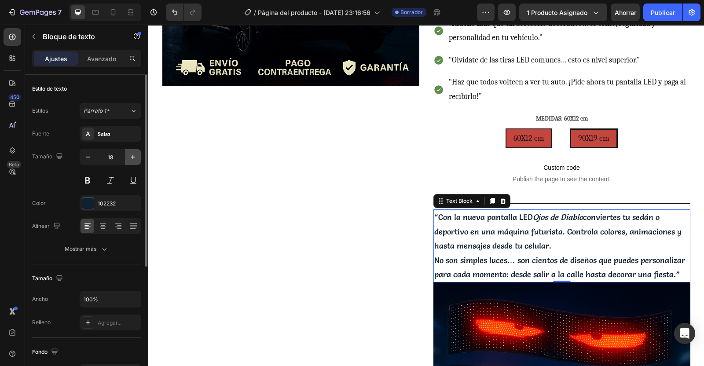
click at [132, 159] on icon "button" at bounding box center [132, 157] width 9 height 9
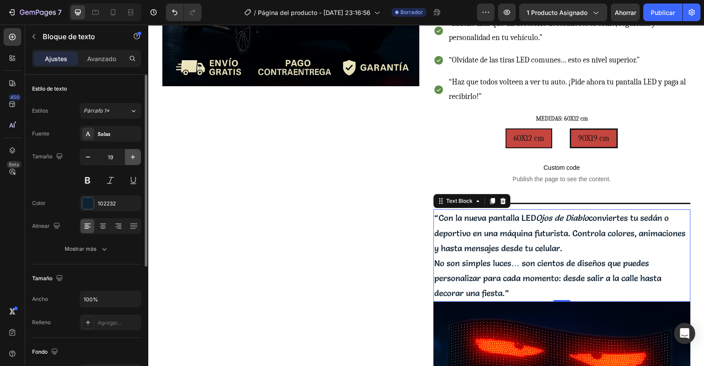
click at [132, 159] on icon "button" at bounding box center [132, 157] width 9 height 9
type input "20"
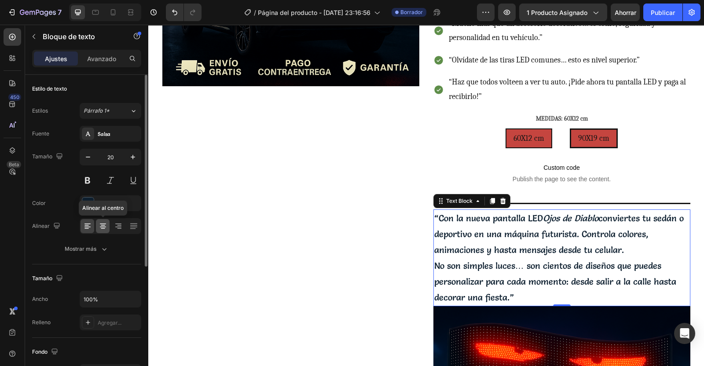
click at [105, 226] on icon at bounding box center [102, 226] width 9 height 9
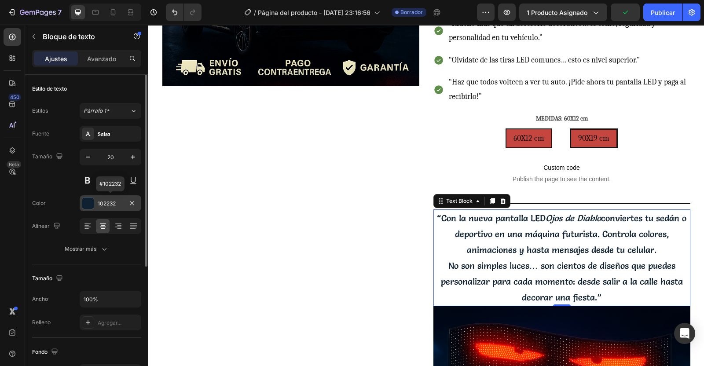
click at [92, 202] on div at bounding box center [87, 202] width 11 height 11
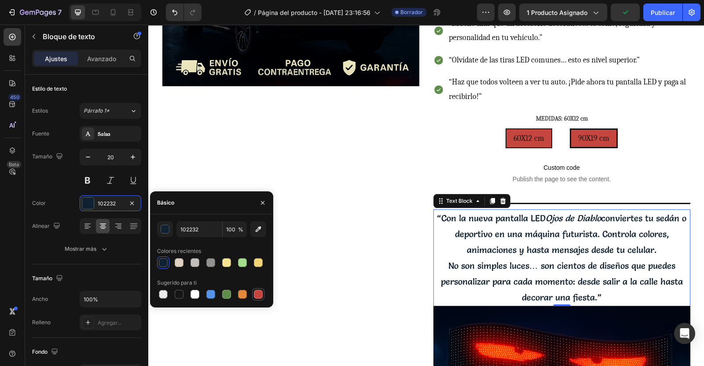
click at [261, 297] on div at bounding box center [258, 294] width 9 height 9
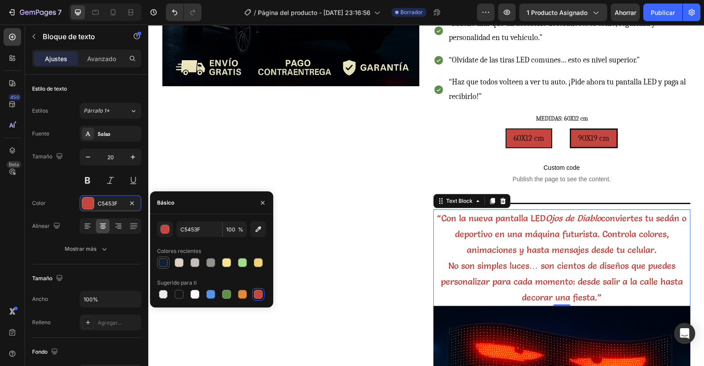
click at [165, 264] on div at bounding box center [163, 262] width 9 height 9
type input "102232"
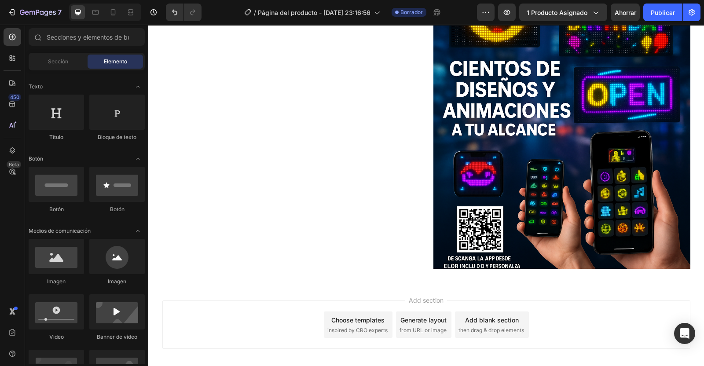
scroll to position [733, 0]
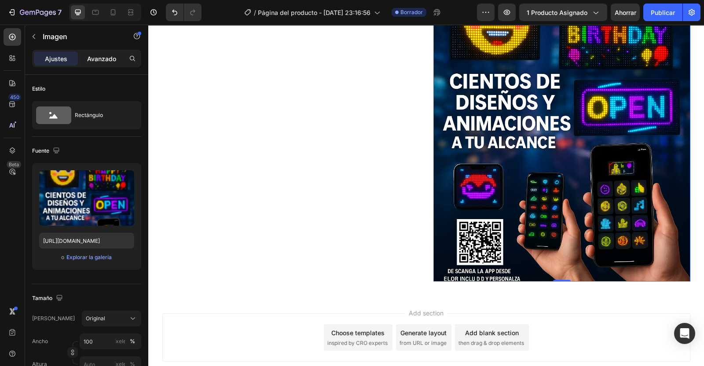
click at [107, 62] on p "Avanzado" at bounding box center [101, 58] width 29 height 9
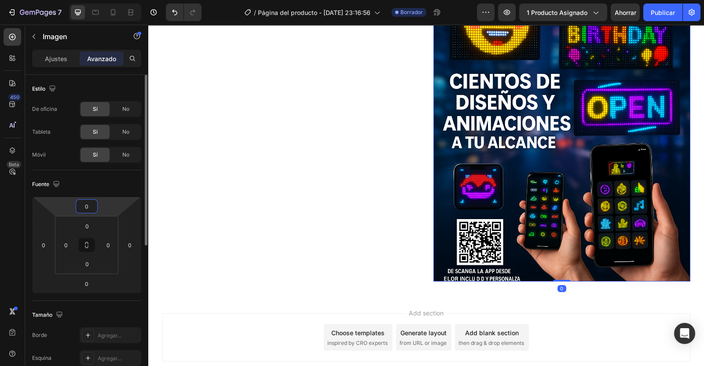
click at [86, 203] on input "0" at bounding box center [87, 206] width 18 height 13
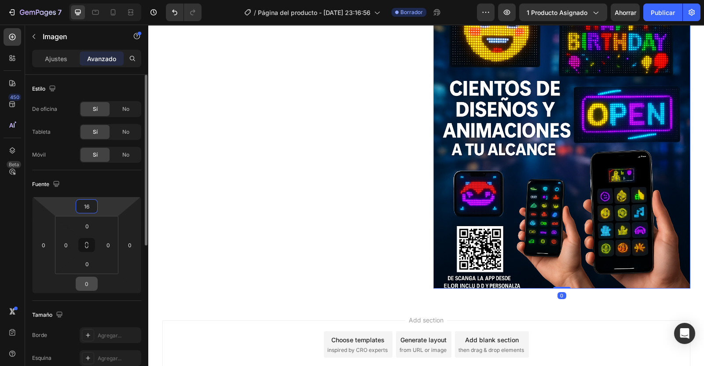
type input "16"
click at [87, 284] on input "0" at bounding box center [87, 283] width 18 height 13
type input "16"
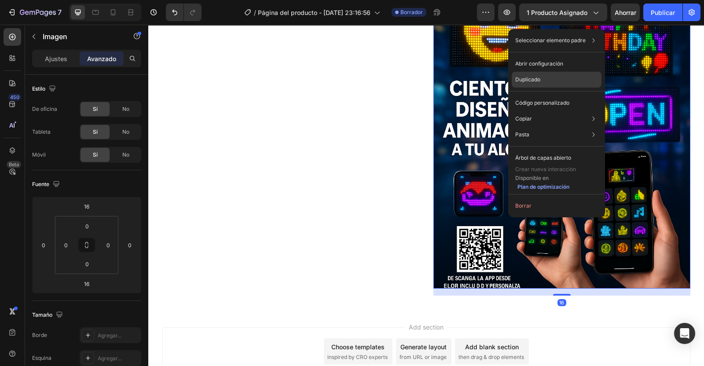
click at [534, 80] on p "Duplicado" at bounding box center [527, 80] width 25 height 8
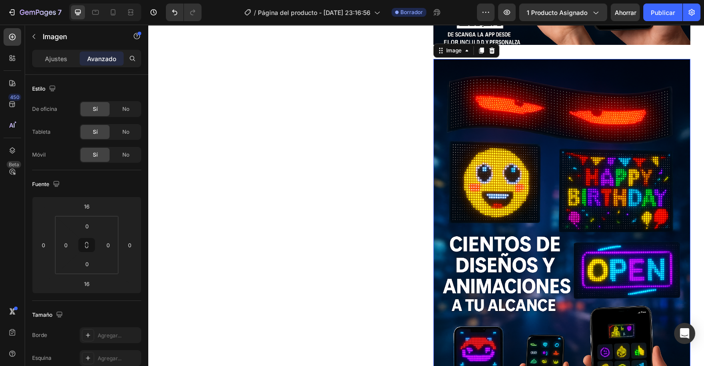
scroll to position [979, 0]
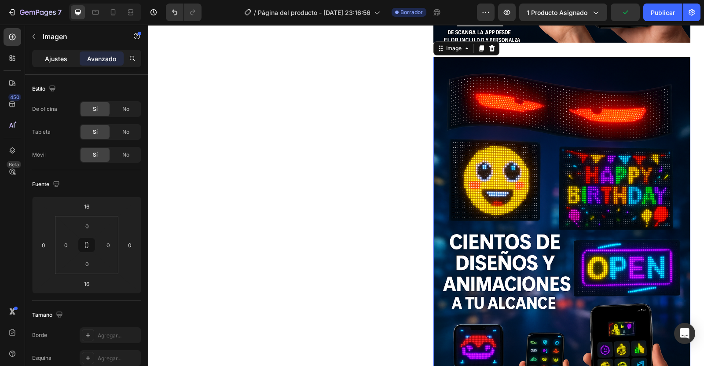
click at [46, 60] on p "Ajustes" at bounding box center [56, 58] width 22 height 9
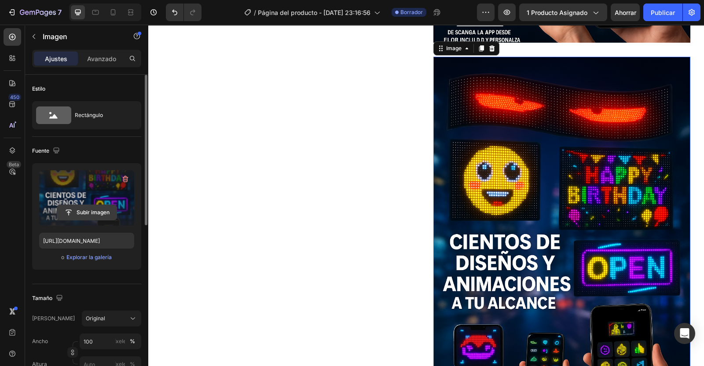
click at [84, 214] on input "file" at bounding box center [86, 212] width 59 height 15
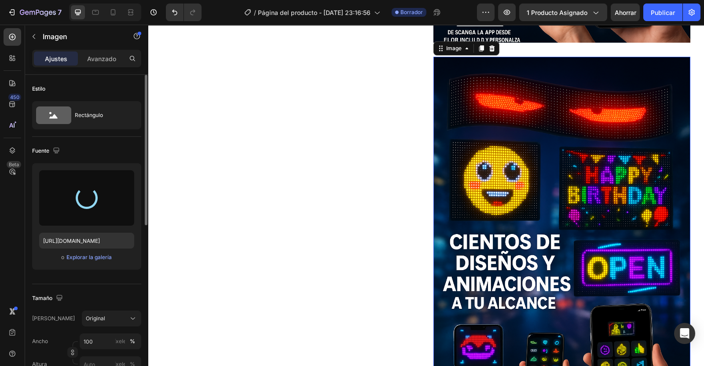
type input "[URL][DOMAIN_NAME]"
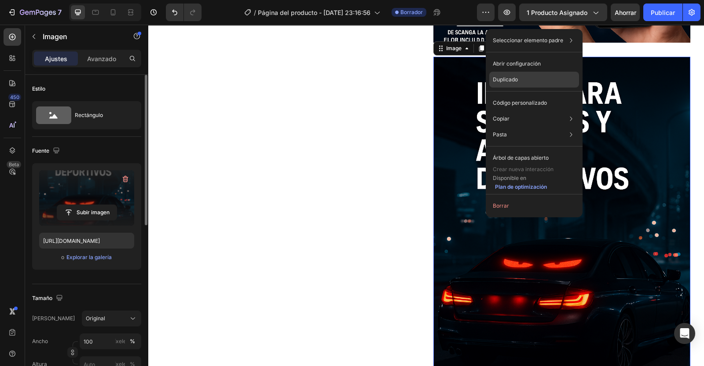
drag, startPoint x: 513, startPoint y: 87, endPoint x: 364, endPoint y: 61, distance: 151.2
click at [513, 87] on div "Duplicado" at bounding box center [534, 80] width 90 height 16
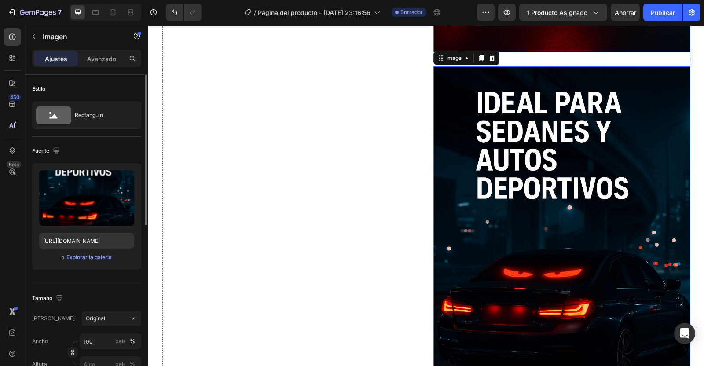
scroll to position [1378, 0]
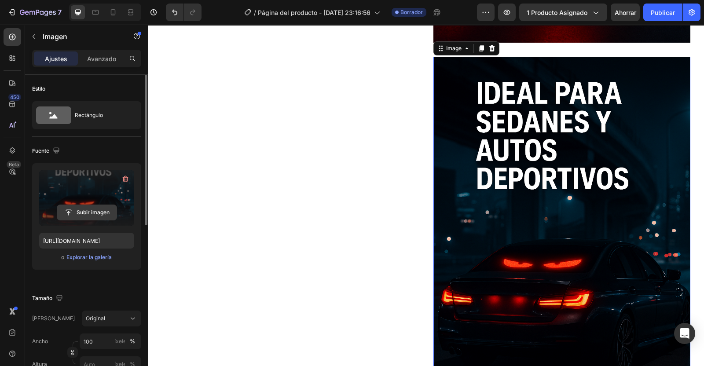
click at [90, 214] on input "file" at bounding box center [86, 212] width 59 height 15
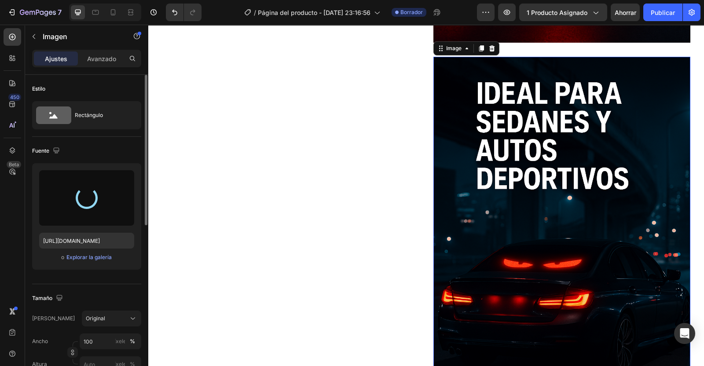
type input "[URL][DOMAIN_NAME]"
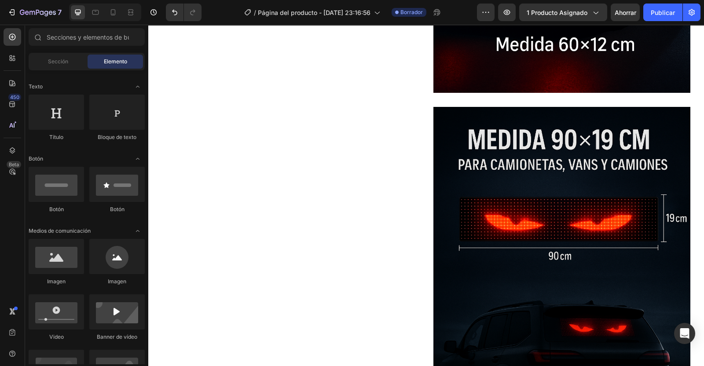
scroll to position [1379, 0]
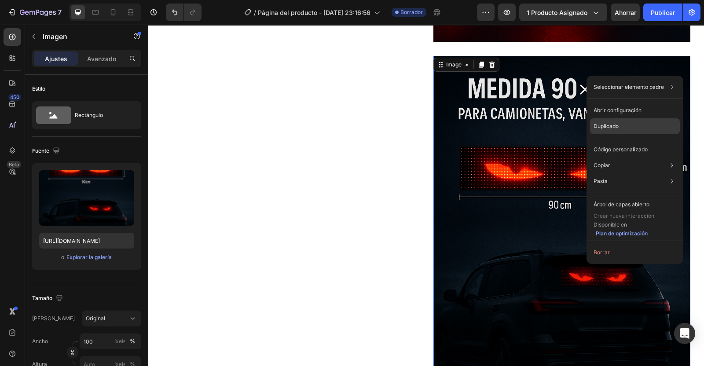
drag, startPoint x: 614, startPoint y: 128, endPoint x: 143, endPoint y: 157, distance: 471.7
click at [614, 128] on p "Duplicado" at bounding box center [605, 126] width 25 height 8
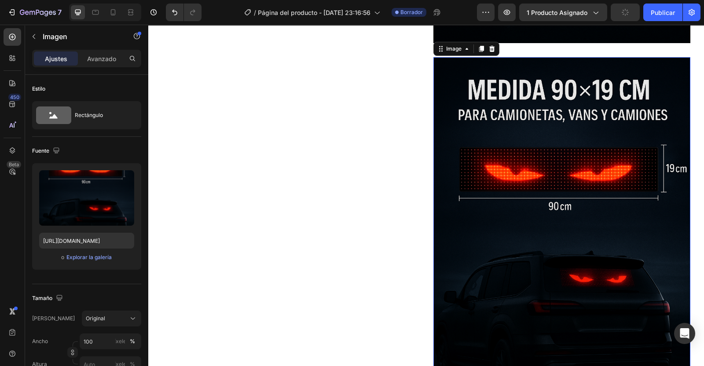
scroll to position [1777, 0]
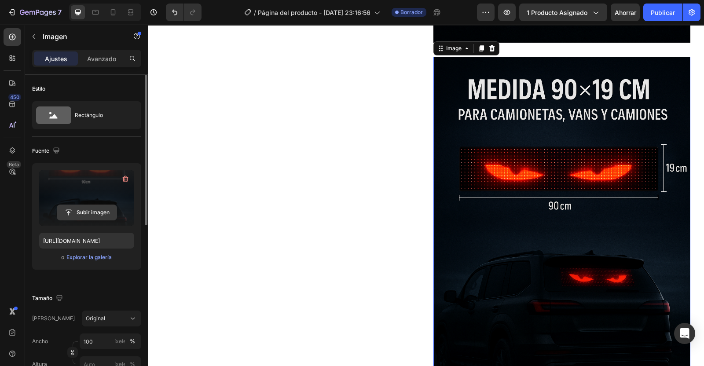
click at [84, 213] on input "file" at bounding box center [86, 212] width 59 height 15
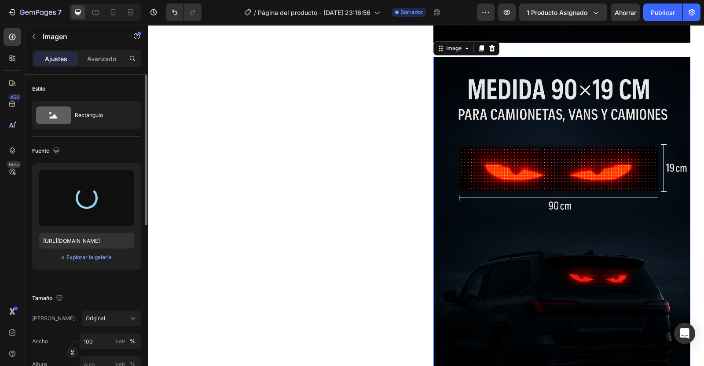
type input "[URL][DOMAIN_NAME]"
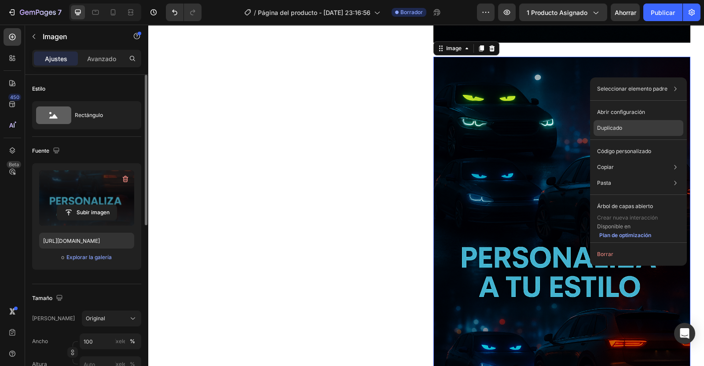
click at [609, 128] on p "Duplicado" at bounding box center [609, 128] width 25 height 8
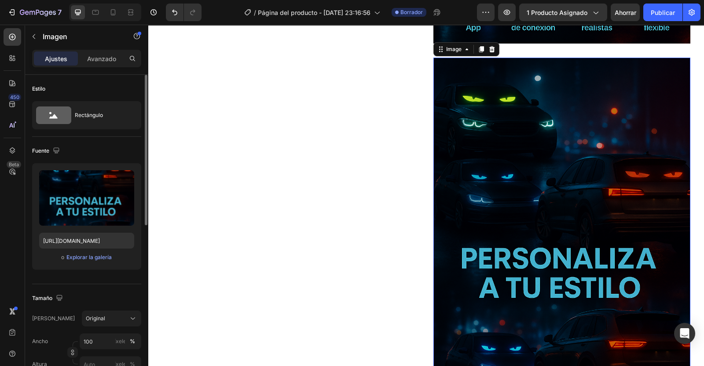
scroll to position [2176, 0]
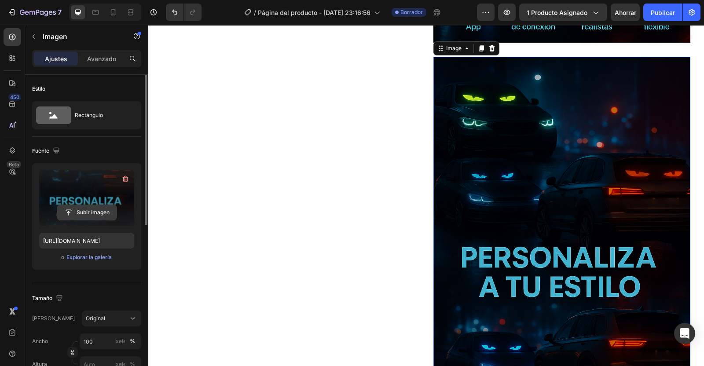
click at [81, 212] on input "file" at bounding box center [86, 212] width 59 height 15
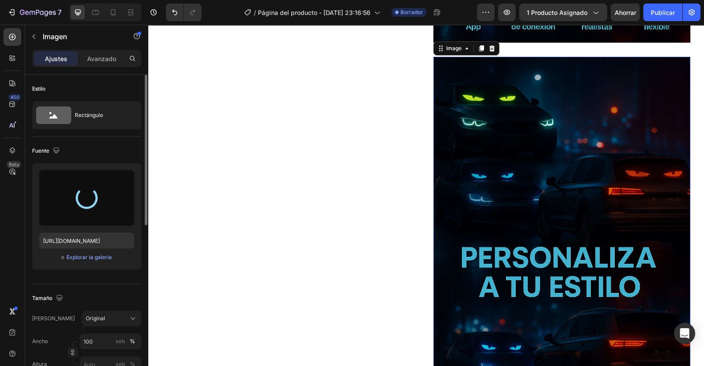
type input "[URL][DOMAIN_NAME]"
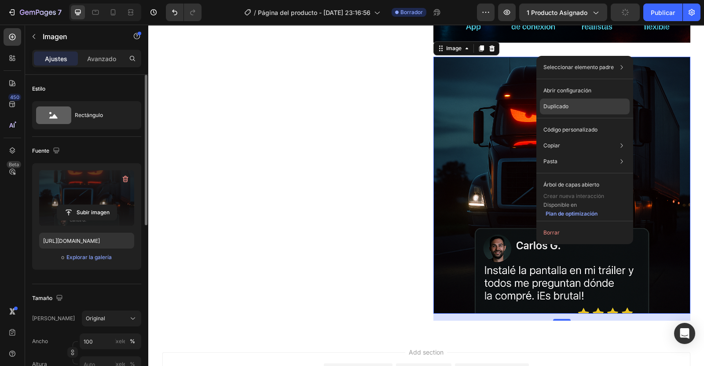
click at [554, 107] on p "Duplicado" at bounding box center [555, 106] width 25 height 8
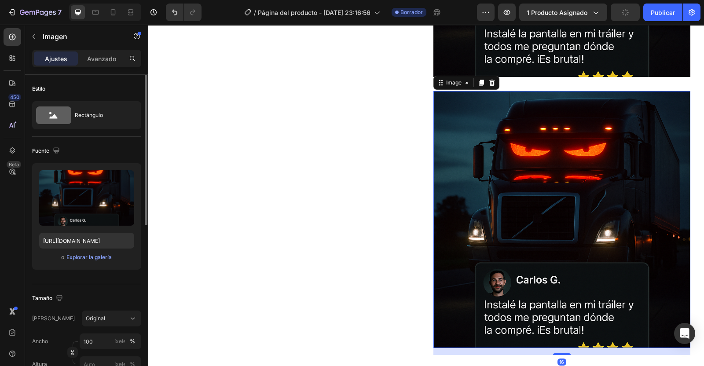
scroll to position [2447, 0]
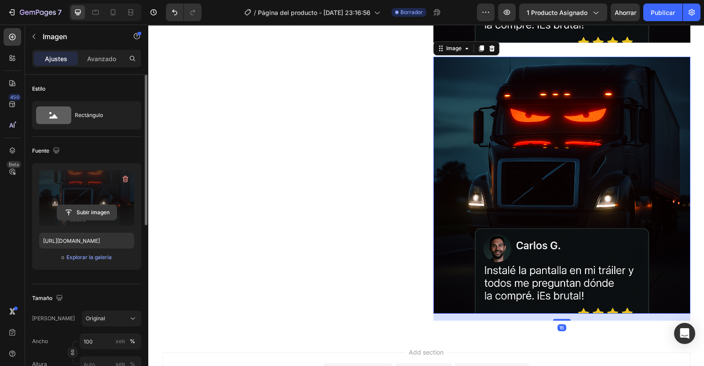
click at [81, 216] on input "file" at bounding box center [86, 212] width 59 height 15
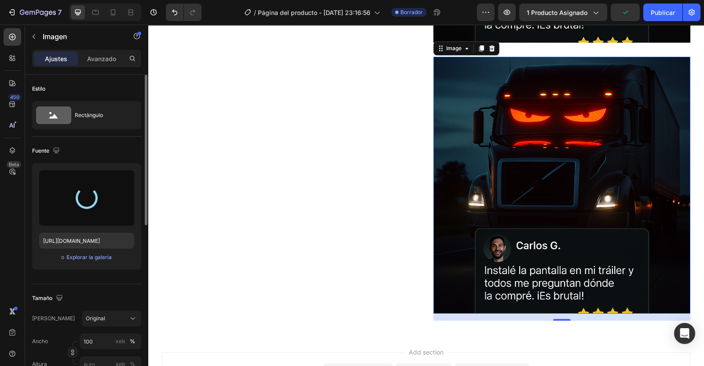
type input "[URL][DOMAIN_NAME]"
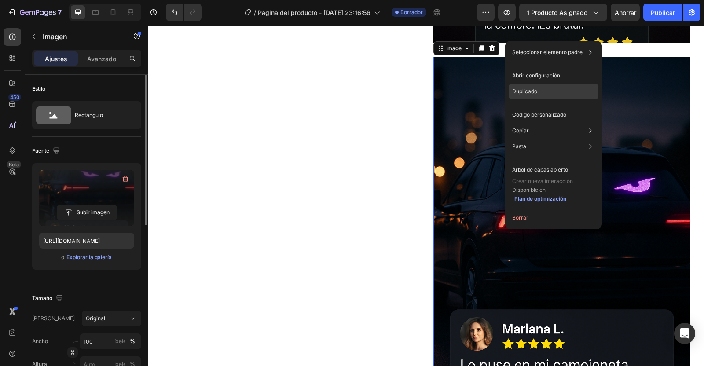
click at [536, 94] on p "Duplicado" at bounding box center [524, 91] width 25 height 8
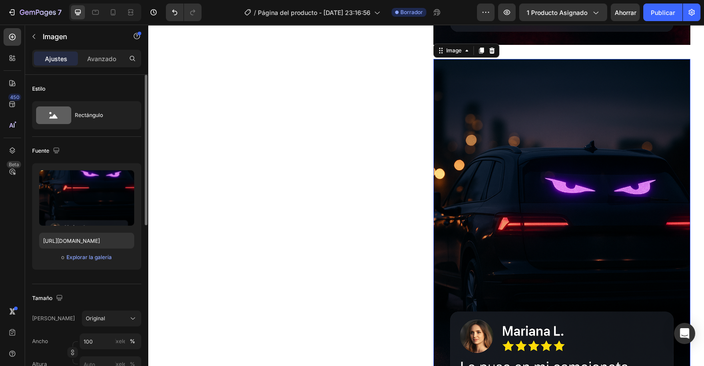
scroll to position [2847, 0]
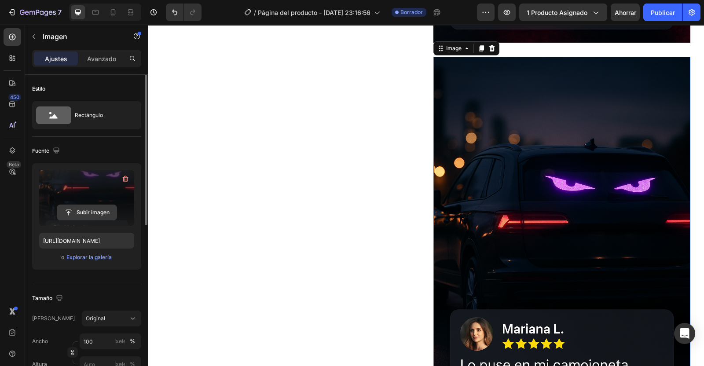
click at [88, 211] on input "file" at bounding box center [86, 212] width 59 height 15
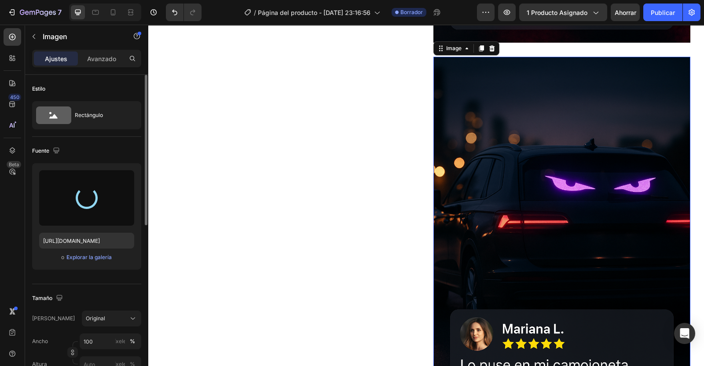
type input "[URL][DOMAIN_NAME]"
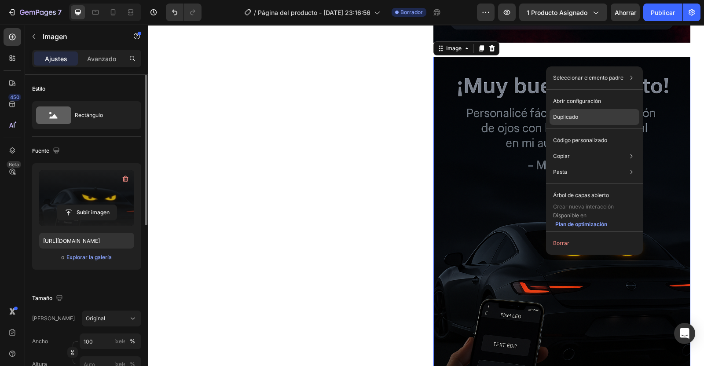
click at [577, 120] on p "Duplicado" at bounding box center [565, 117] width 25 height 8
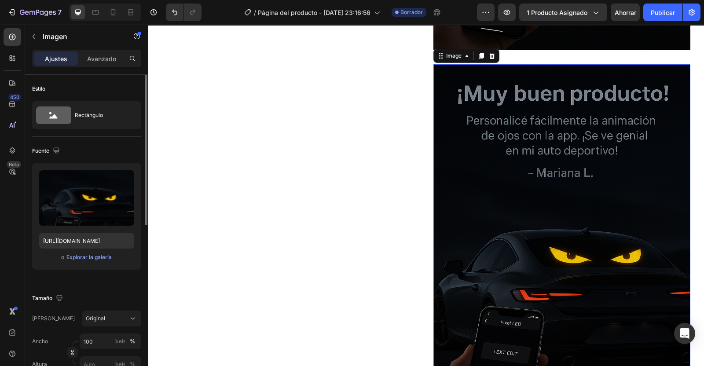
scroll to position [3246, 0]
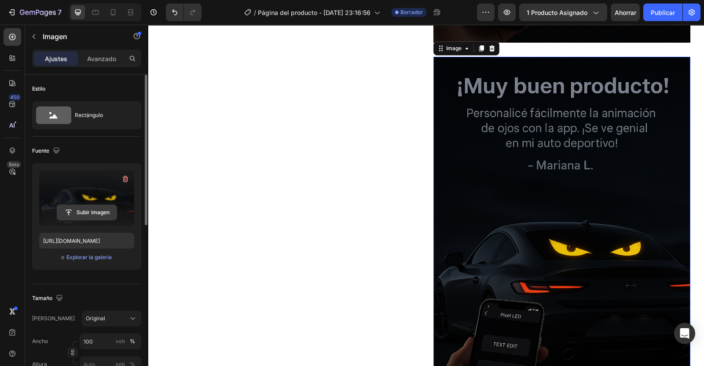
click at [84, 213] on input "file" at bounding box center [86, 212] width 59 height 15
type input "[URL][DOMAIN_NAME]"
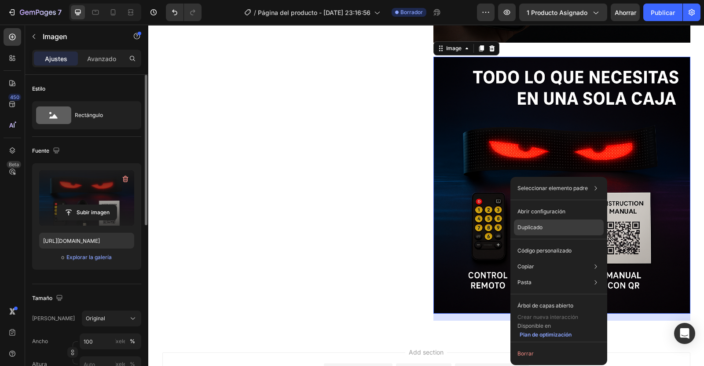
click at [523, 231] on p "Duplicado" at bounding box center [529, 227] width 25 height 8
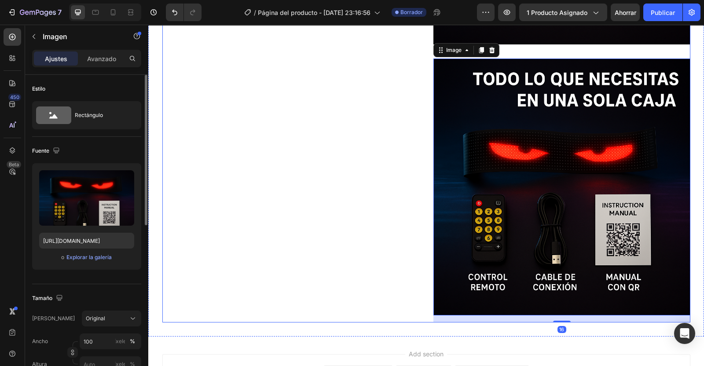
scroll to position [3517, 0]
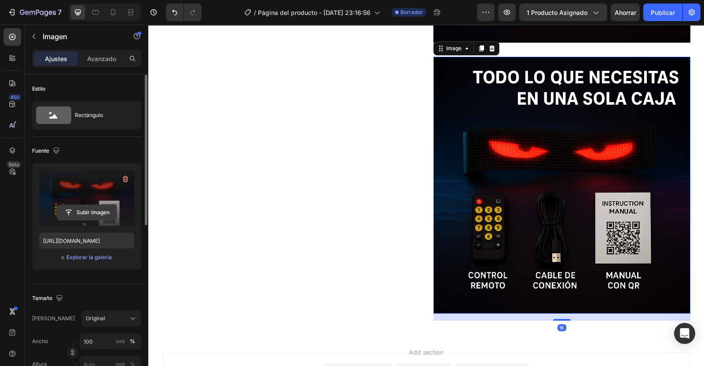
click at [86, 216] on input "file" at bounding box center [86, 212] width 59 height 15
type input "C:\fakepath\Se3f84072c36c43bc94486aec95ba86c8p.jpg_960x960q75.jpg_.avif"
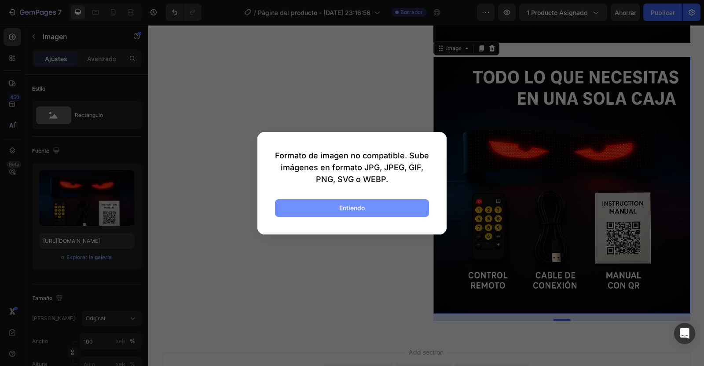
click at [346, 208] on div "Entiendo" at bounding box center [352, 207] width 26 height 9
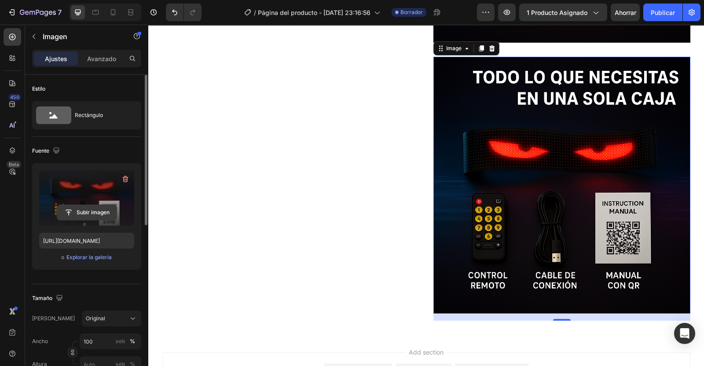
click at [95, 214] on input "file" at bounding box center [86, 212] width 59 height 15
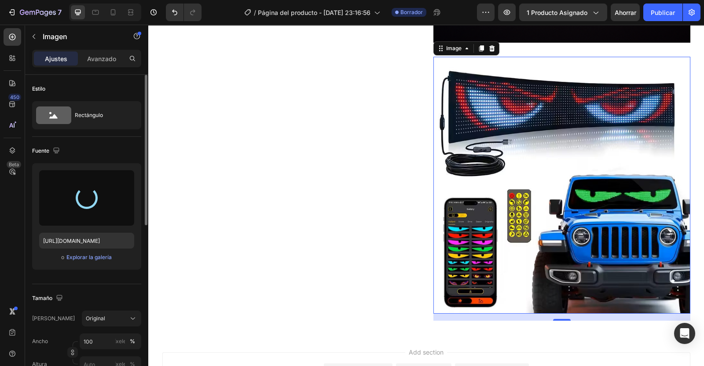
type input "[URL][DOMAIN_NAME]"
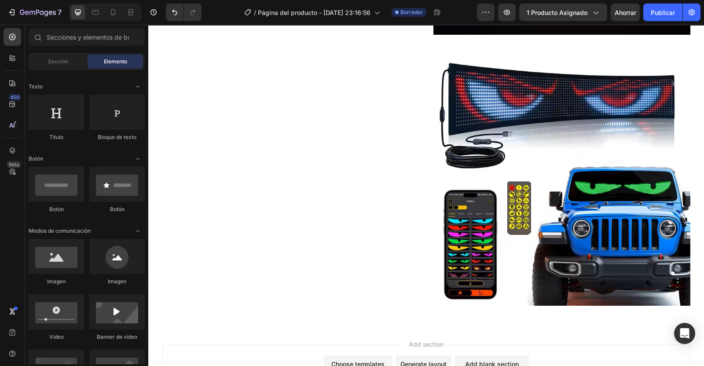
scroll to position [3529, 0]
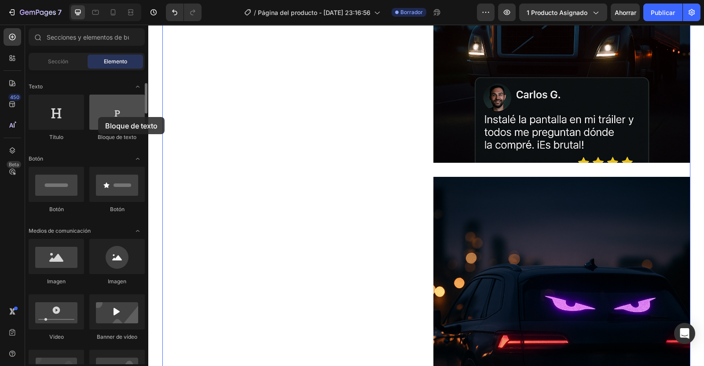
drag, startPoint x: 117, startPoint y: 108, endPoint x: 98, endPoint y: 117, distance: 20.9
click at [98, 117] on div at bounding box center [116, 112] width 55 height 35
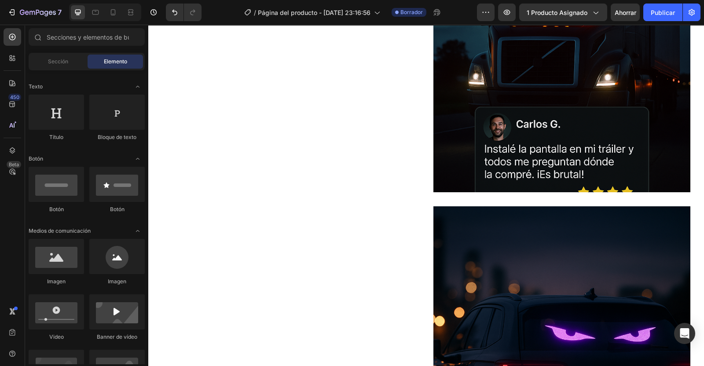
click at [576, 131] on img at bounding box center [561, 63] width 257 height 257
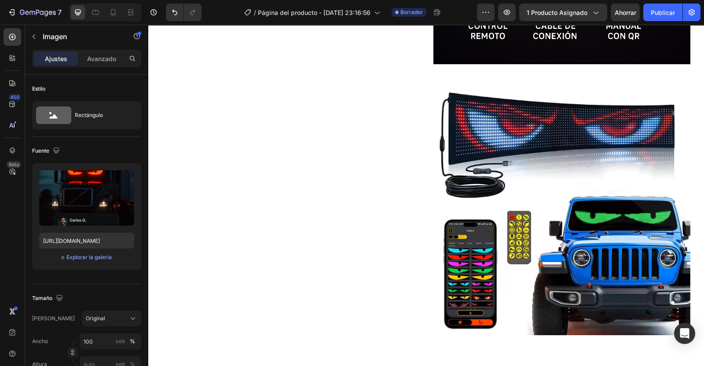
scroll to position [3495, 0]
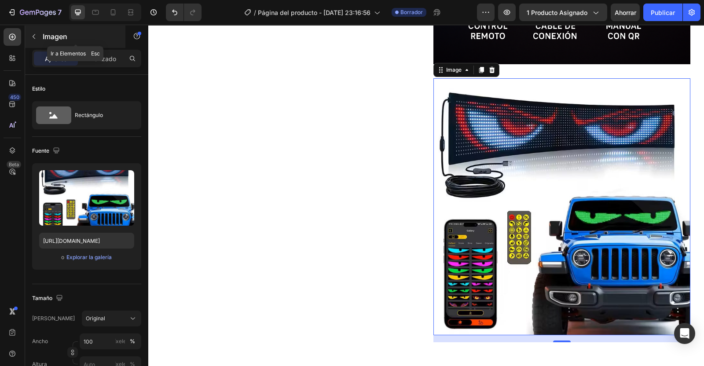
click at [37, 36] on button "button" at bounding box center [34, 36] width 14 height 14
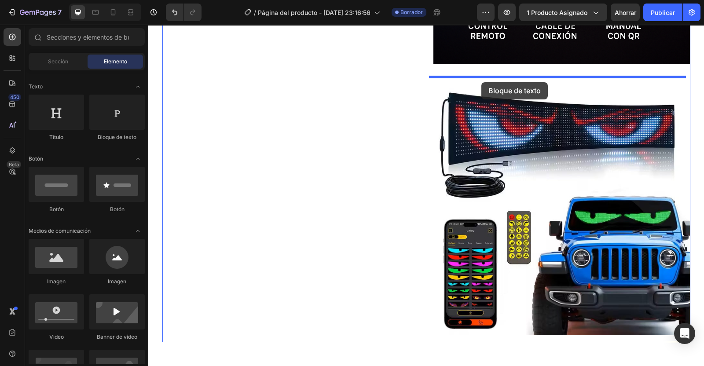
drag, startPoint x: 248, startPoint y: 142, endPoint x: 482, endPoint y: 82, distance: 241.5
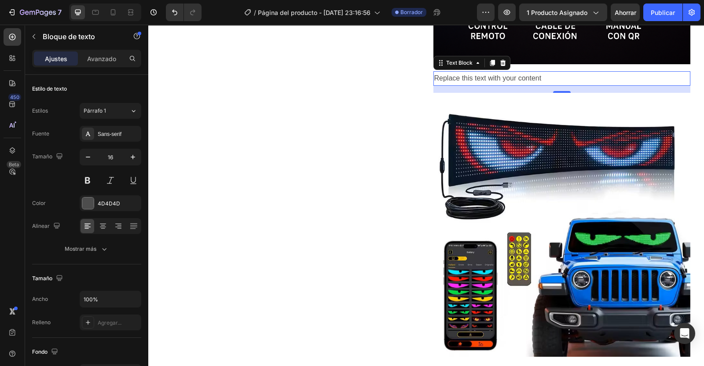
click at [496, 77] on div "Replace this text with your content" at bounding box center [561, 78] width 257 height 15
click at [496, 77] on p "Replace this text with your content" at bounding box center [561, 78] width 255 height 13
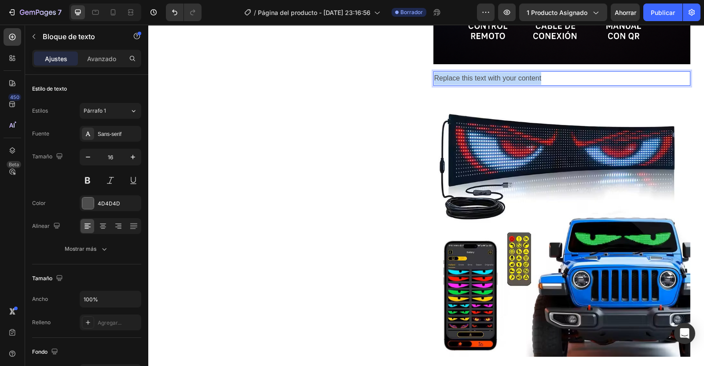
click at [496, 77] on p "Replace this text with your content" at bounding box center [561, 78] width 255 height 13
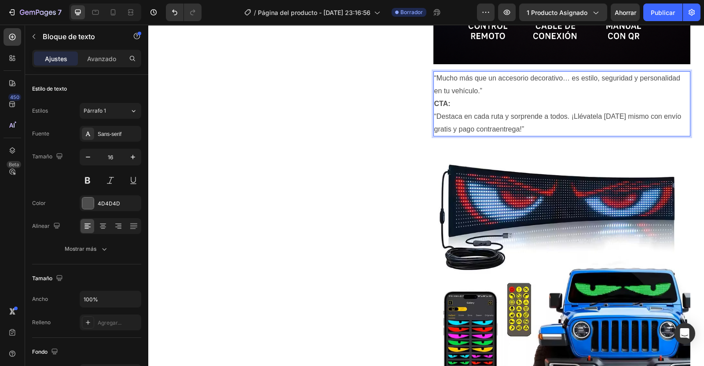
click at [448, 100] on p "“Mucho más que un accesorio decorativo… es estilo, seguridad y personalidad en …" at bounding box center [561, 103] width 255 height 63
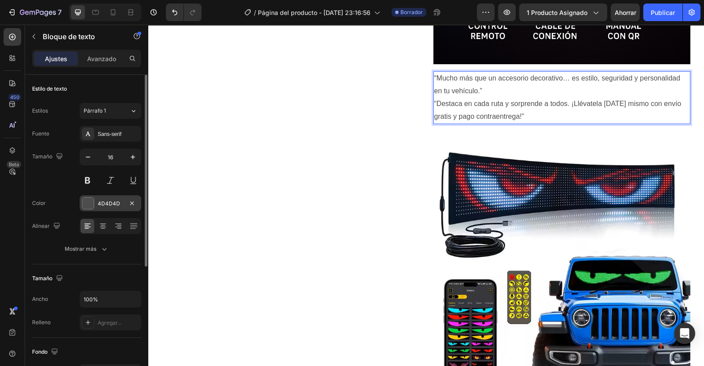
click at [88, 203] on div at bounding box center [87, 202] width 11 height 11
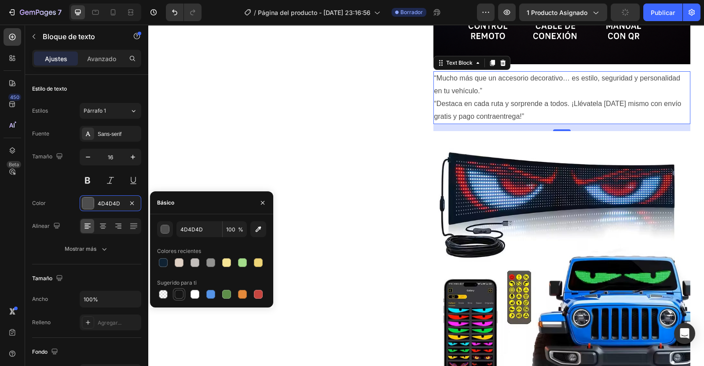
click at [180, 292] on div at bounding box center [179, 294] width 9 height 9
click at [162, 265] on div at bounding box center [163, 262] width 9 height 9
type input "102232"
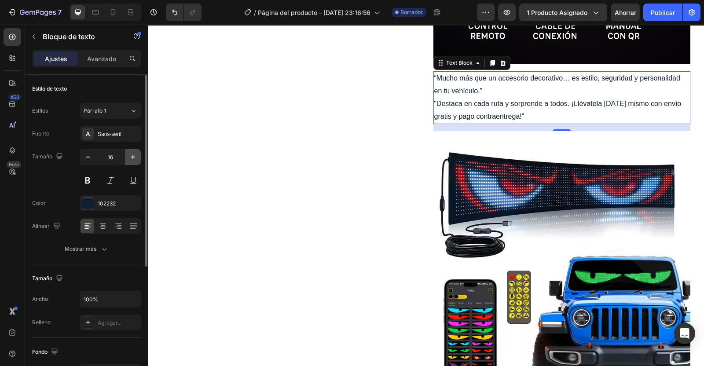
click at [133, 159] on icon "button" at bounding box center [132, 157] width 9 height 9
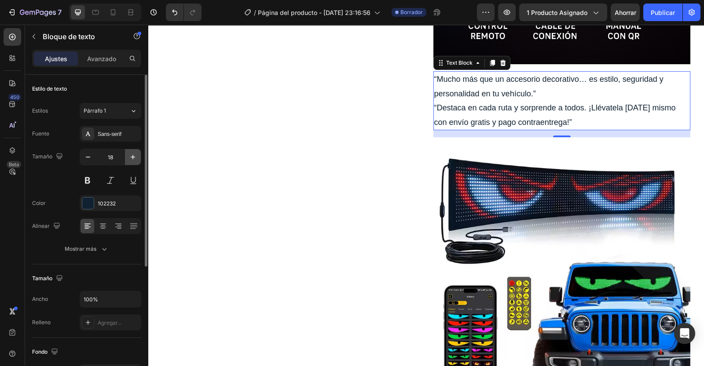
click at [133, 159] on icon "button" at bounding box center [132, 157] width 9 height 9
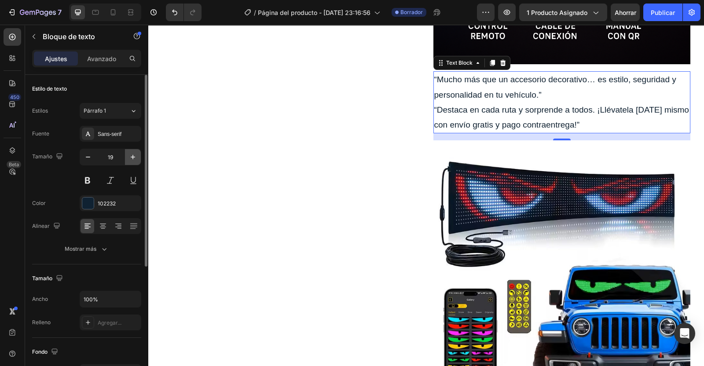
click at [133, 159] on icon "button" at bounding box center [132, 157] width 9 height 9
type input "20"
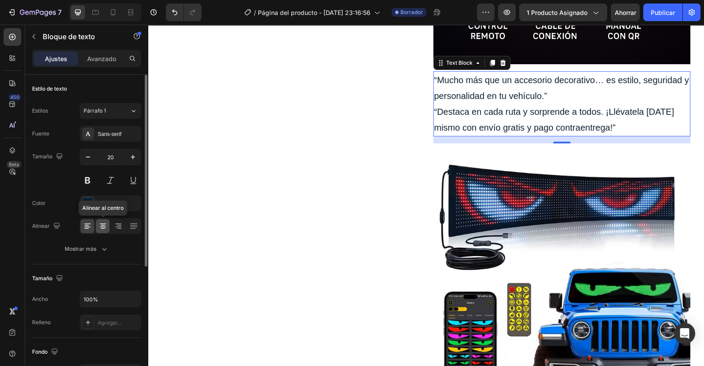
click at [106, 225] on icon at bounding box center [102, 226] width 9 height 9
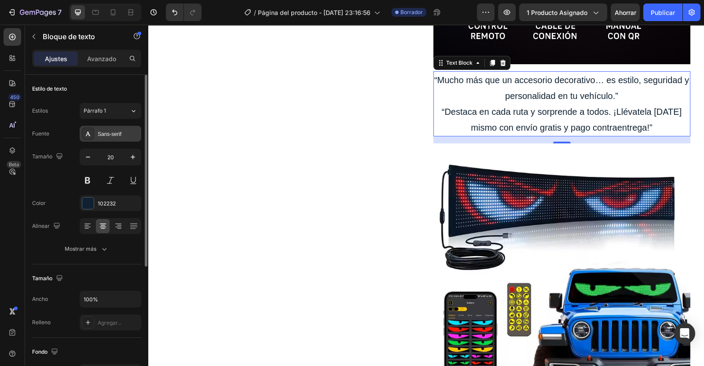
click at [111, 135] on div "Sans-serif" at bounding box center [118, 134] width 41 height 8
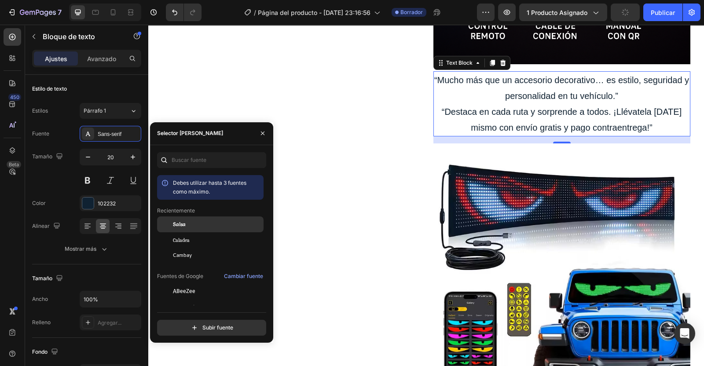
click at [183, 221] on span "Salsa" at bounding box center [179, 224] width 13 height 8
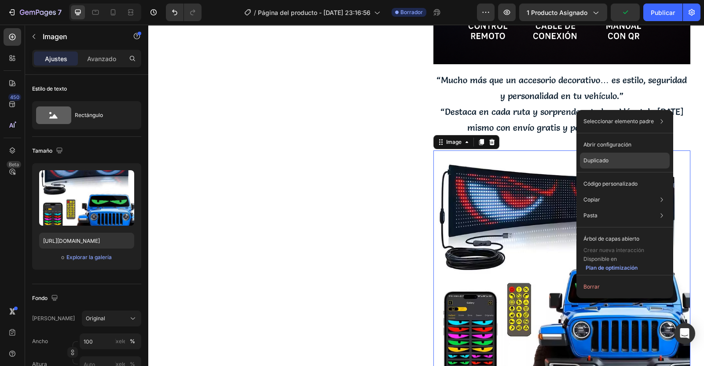
click at [620, 160] on div "Duplicado" at bounding box center [625, 161] width 90 height 16
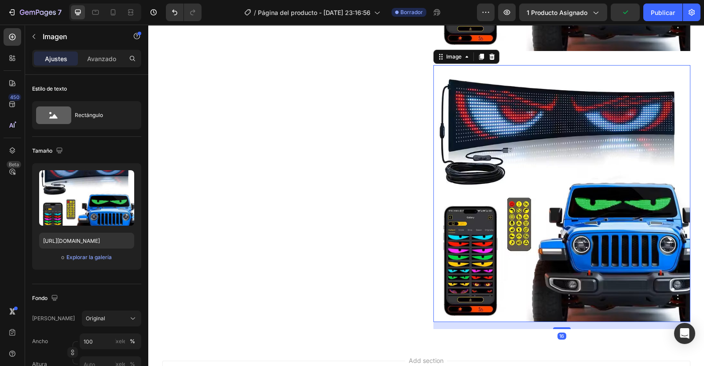
scroll to position [3860, 0]
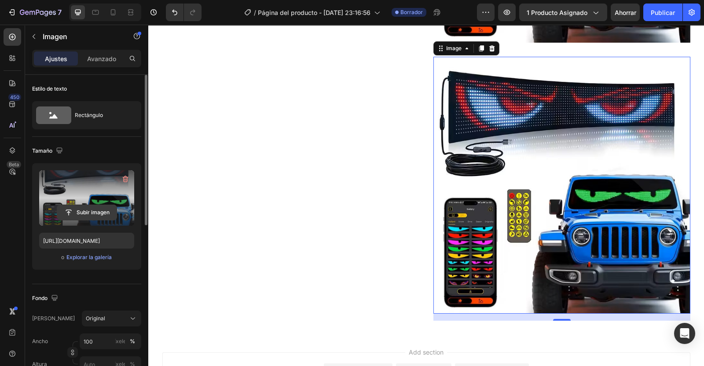
click at [84, 210] on input "file" at bounding box center [86, 212] width 59 height 15
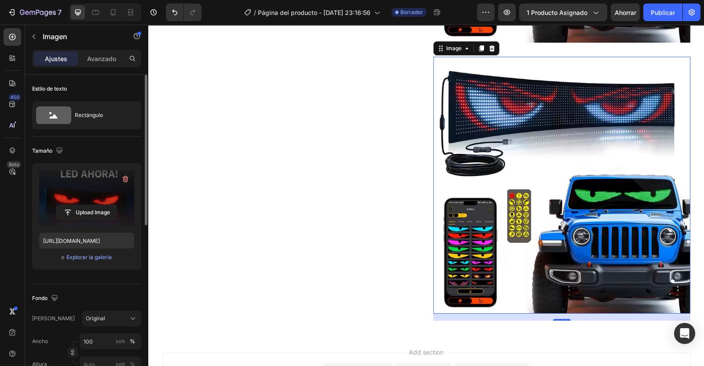
type input "[URL][DOMAIN_NAME]"
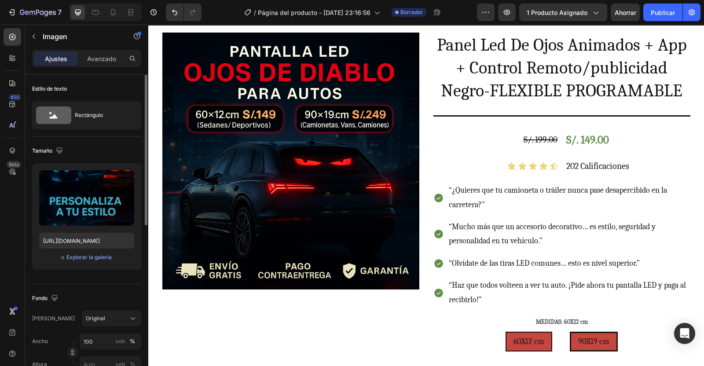
scroll to position [0, 0]
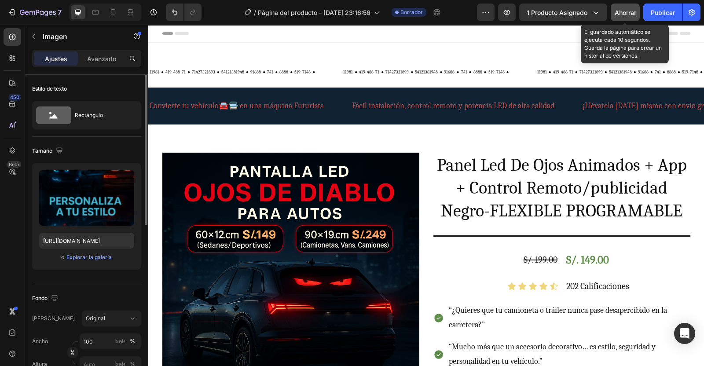
click at [621, 12] on span "Ahorrar" at bounding box center [625, 12] width 22 height 7
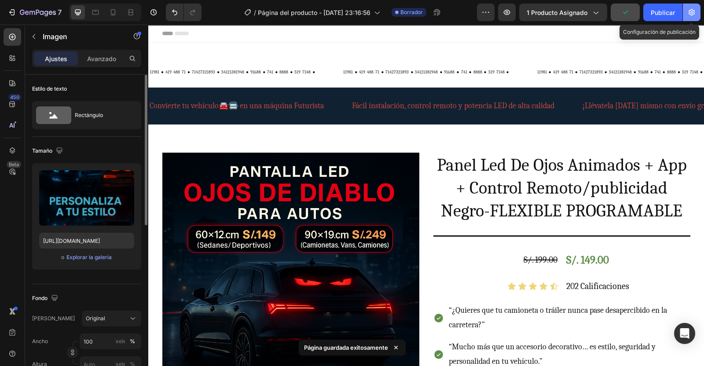
click at [694, 9] on icon "button" at bounding box center [691, 12] width 9 height 9
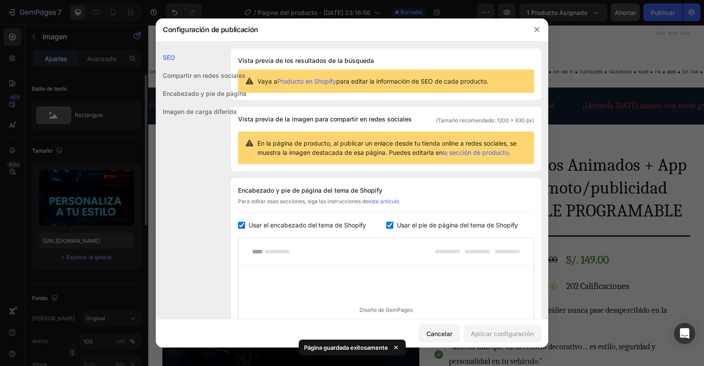
click at [241, 229] on input "checkbox" at bounding box center [241, 225] width 7 height 7
checkbox input "false"
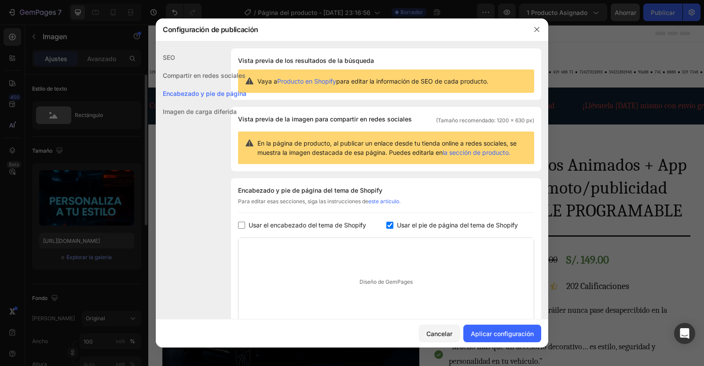
click at [386, 229] on input "checkbox" at bounding box center [389, 225] width 7 height 7
checkbox input "false"
click at [486, 329] on div "Aplicar configuración" at bounding box center [501, 333] width 63 height 9
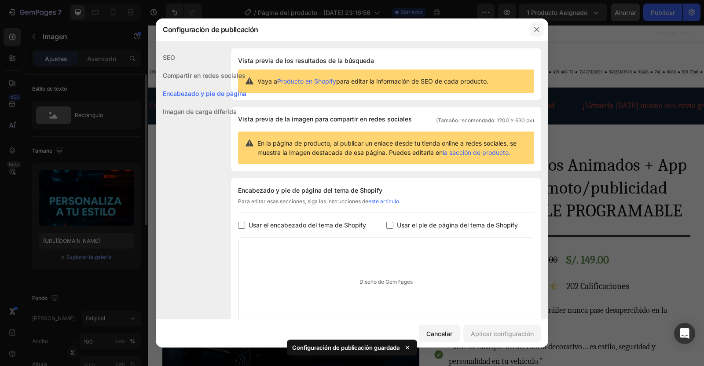
click at [536, 28] on icon "button" at bounding box center [536, 29] width 7 height 7
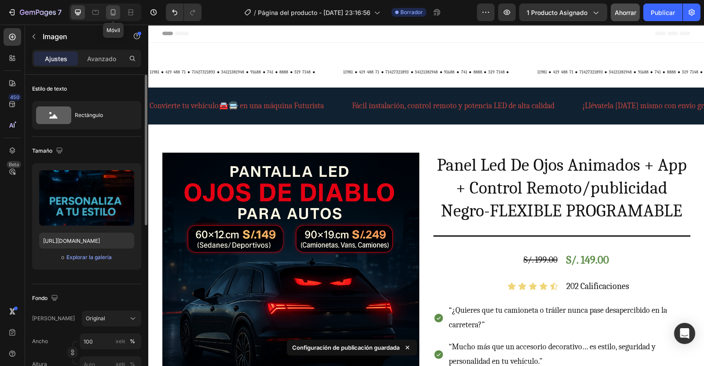
click at [115, 11] on icon at bounding box center [113, 12] width 9 height 9
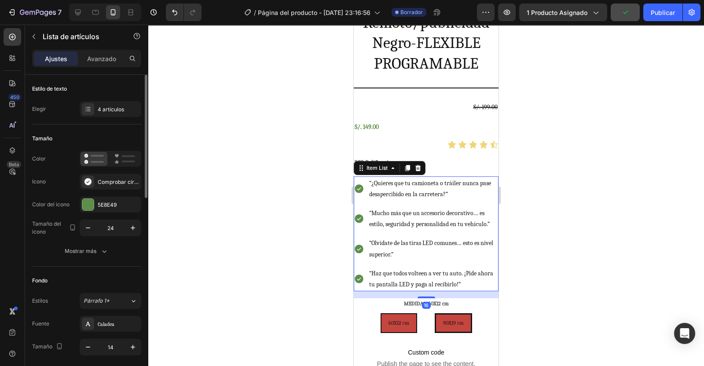
scroll to position [358, 0]
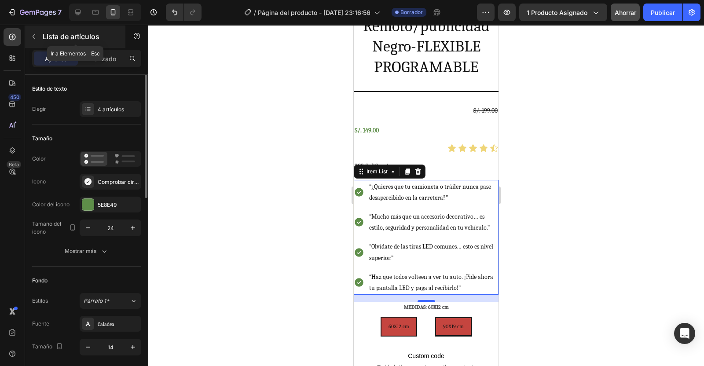
click at [32, 37] on icon "button" at bounding box center [33, 36] width 7 height 7
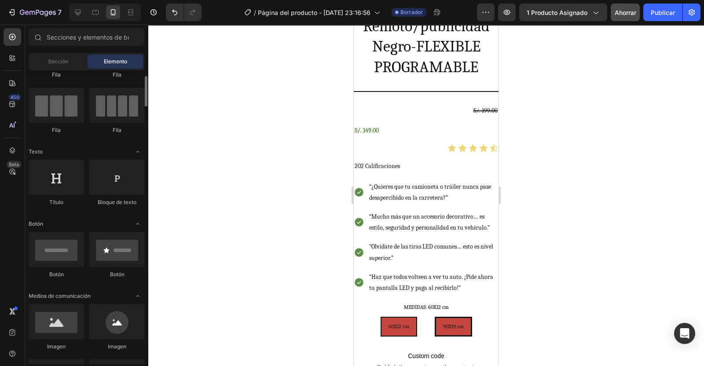
scroll to position [0, 0]
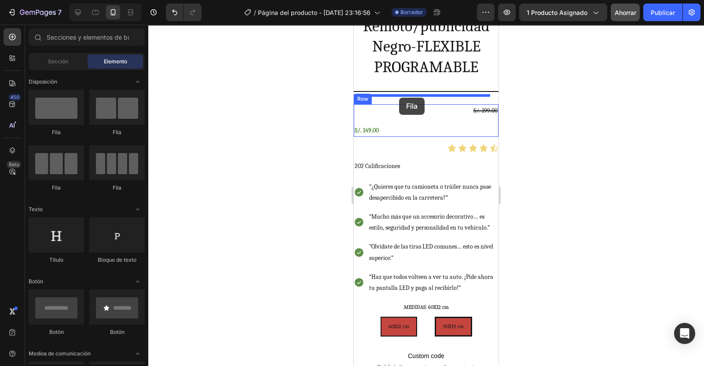
drag, startPoint x: 396, startPoint y: 123, endPoint x: 399, endPoint y: 98, distance: 25.3
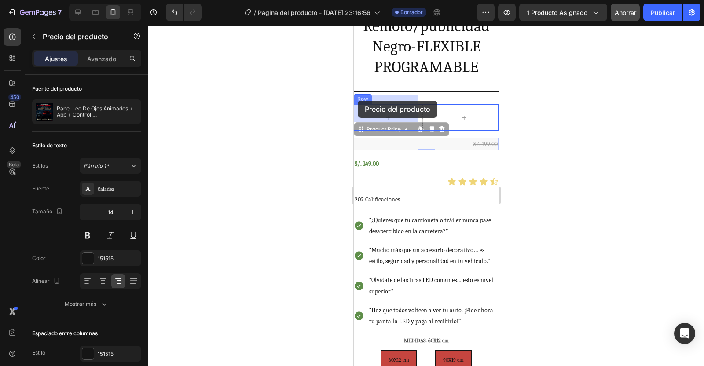
drag, startPoint x: 455, startPoint y: 134, endPoint x: 356, endPoint y: 101, distance: 104.3
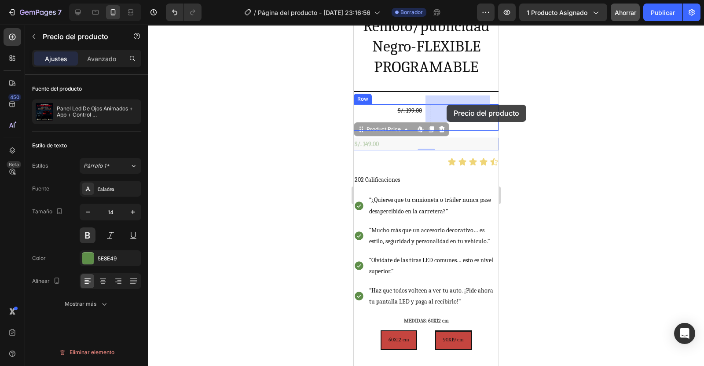
drag, startPoint x: 393, startPoint y: 137, endPoint x: 446, endPoint y: 105, distance: 62.4
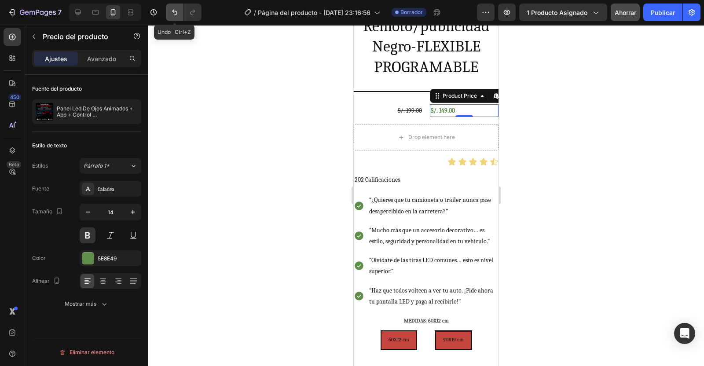
click at [175, 11] on icon "Deshacer/Rehacer" at bounding box center [174, 13] width 5 height 6
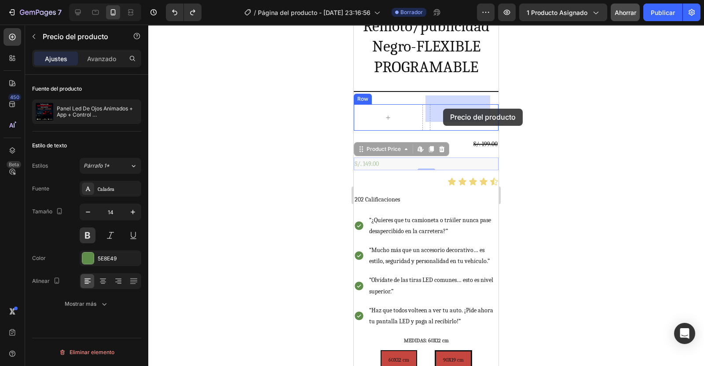
drag, startPoint x: 392, startPoint y: 157, endPoint x: 443, endPoint y: 109, distance: 70.0
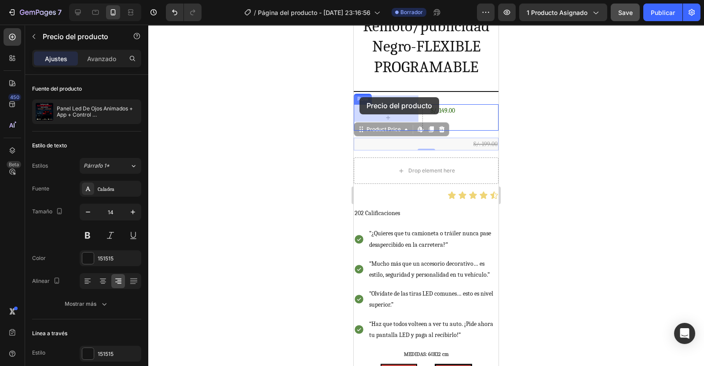
drag, startPoint x: 456, startPoint y: 136, endPoint x: 359, endPoint y: 97, distance: 103.8
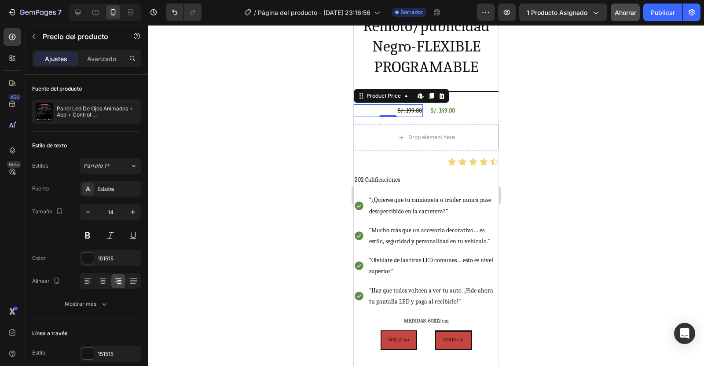
click at [554, 161] on div at bounding box center [425, 195] width 555 height 341
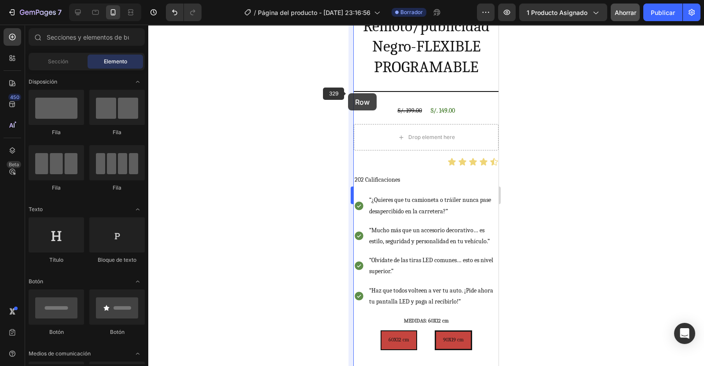
drag, startPoint x: 106, startPoint y: 112, endPoint x: 350, endPoint y: 94, distance: 244.7
click at [350, 0] on div "7 Version history / Página del producto - [DATE] 23:16:56 Borrador Avance 1 pro…" at bounding box center [352, 0] width 704 height 0
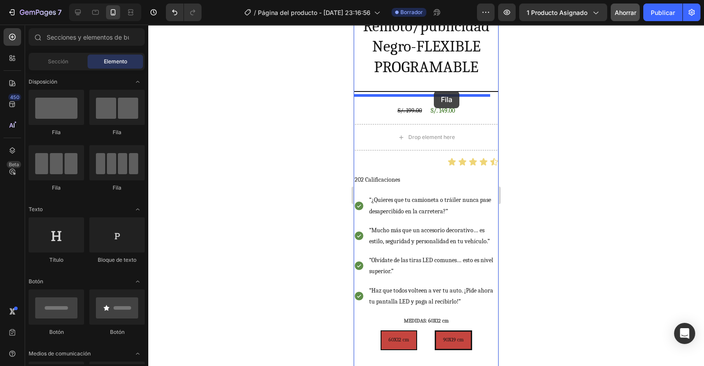
drag, startPoint x: 474, startPoint y: 133, endPoint x: 434, endPoint y: 91, distance: 58.1
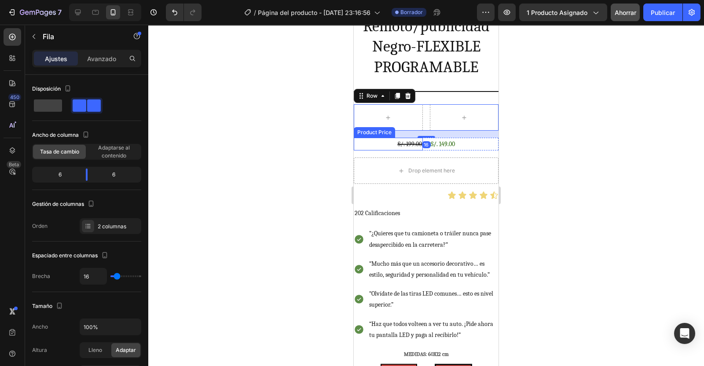
click at [408, 138] on div "S/. 199.00" at bounding box center [388, 144] width 69 height 13
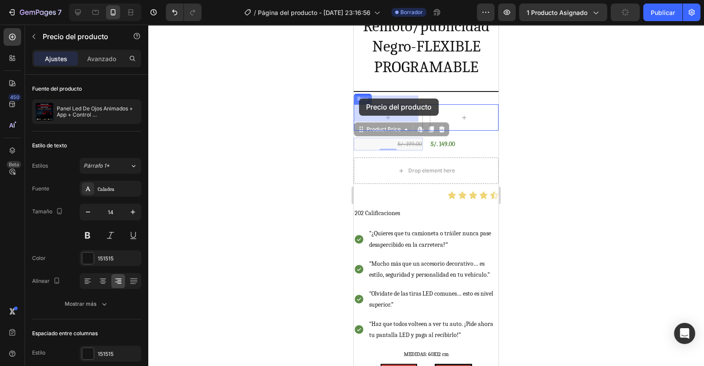
drag, startPoint x: 381, startPoint y: 133, endPoint x: 359, endPoint y: 98, distance: 40.7
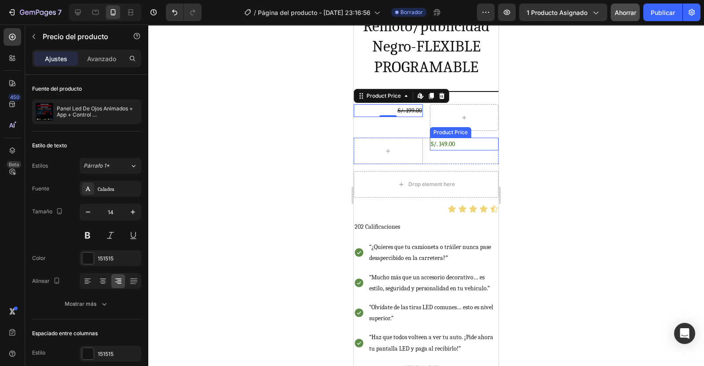
click at [441, 138] on div "S/. 149.00" at bounding box center [464, 144] width 69 height 13
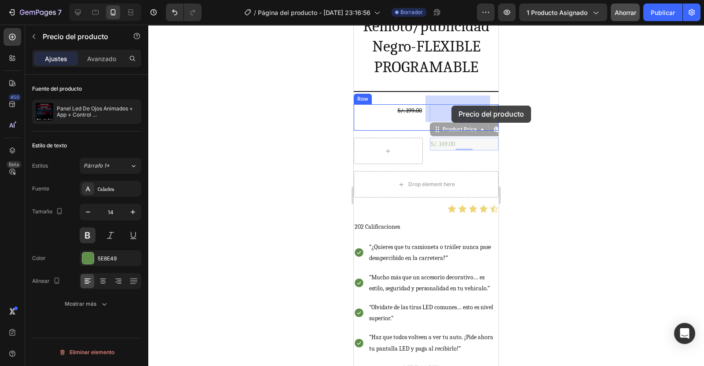
drag, startPoint x: 441, startPoint y: 135, endPoint x: 451, endPoint y: 106, distance: 31.4
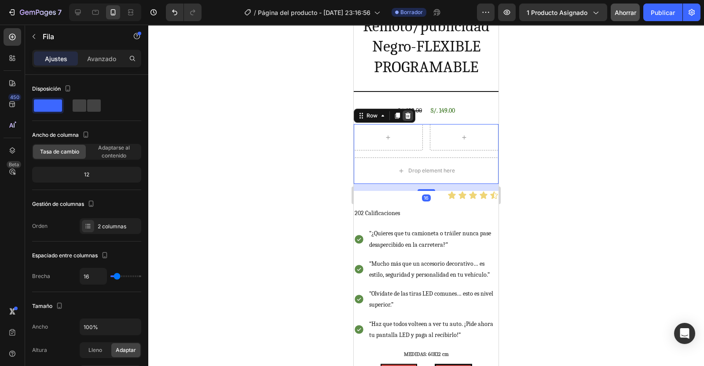
click at [410, 112] on icon at bounding box center [407, 115] width 7 height 7
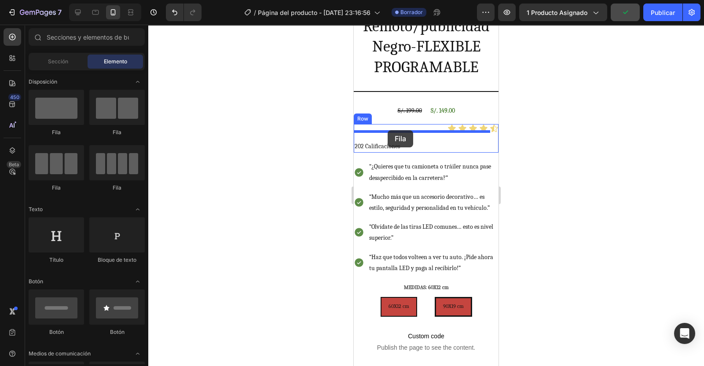
drag, startPoint x: 460, startPoint y: 140, endPoint x: 387, endPoint y: 130, distance: 73.2
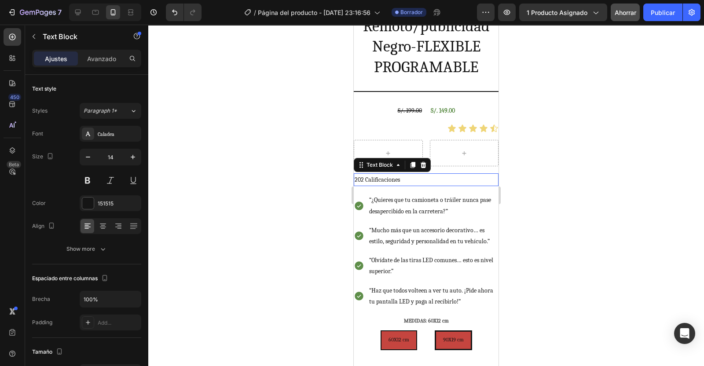
click at [375, 174] on p "202 Calificaciones" at bounding box center [425, 179] width 143 height 11
drag, startPoint x: 396, startPoint y: 172, endPoint x: 442, endPoint y: 171, distance: 45.7
drag, startPoint x: 442, startPoint y: 171, endPoint x: 459, endPoint y: 175, distance: 17.6
click at [459, 175] on p "202 Calificaciones" at bounding box center [425, 179] width 143 height 11
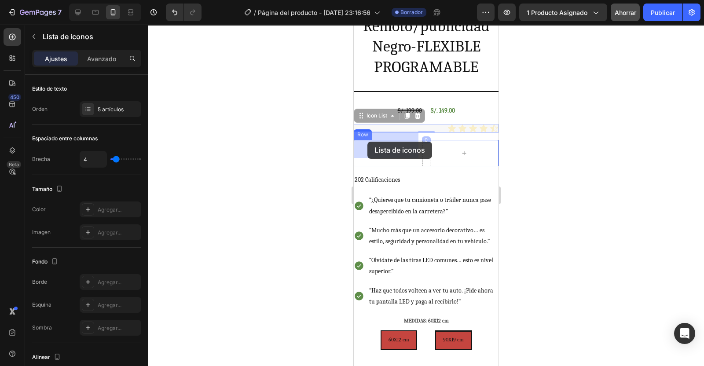
drag, startPoint x: 430, startPoint y: 117, endPoint x: 367, endPoint y: 142, distance: 67.5
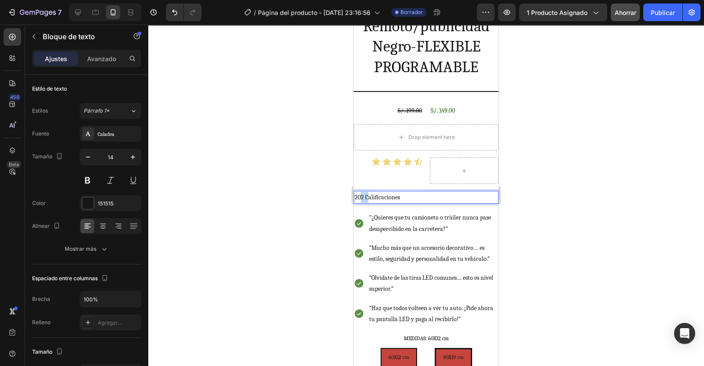
drag, startPoint x: 369, startPoint y: 187, endPoint x: 360, endPoint y: 190, distance: 9.9
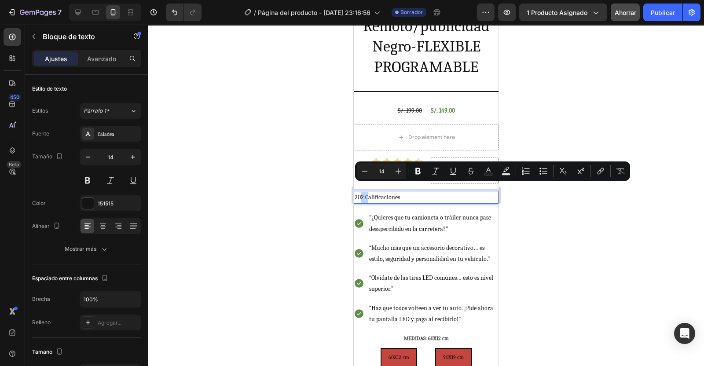
click at [360, 192] on p "202 Calificaciones" at bounding box center [425, 197] width 143 height 11
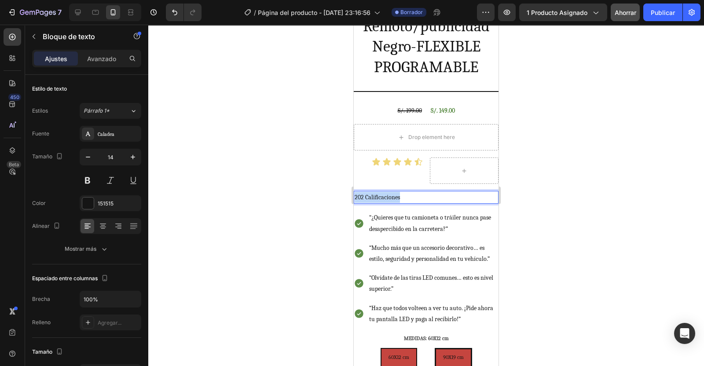
click at [360, 192] on p "202 Calificaciones" at bounding box center [425, 197] width 143 height 11
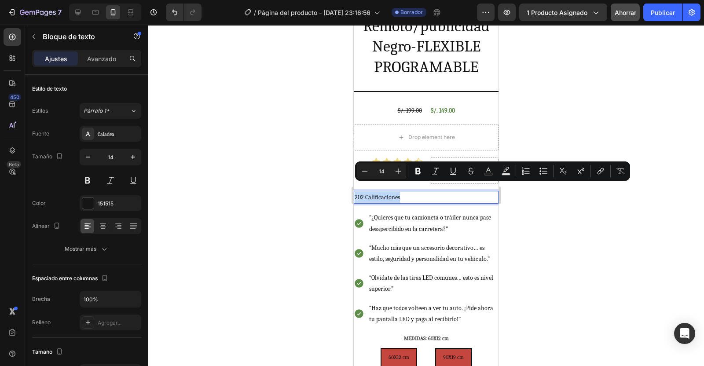
click at [360, 192] on p "202 Calificaciones" at bounding box center [425, 197] width 143 height 11
click at [420, 192] on p "202 Calificaciones" at bounding box center [425, 197] width 143 height 11
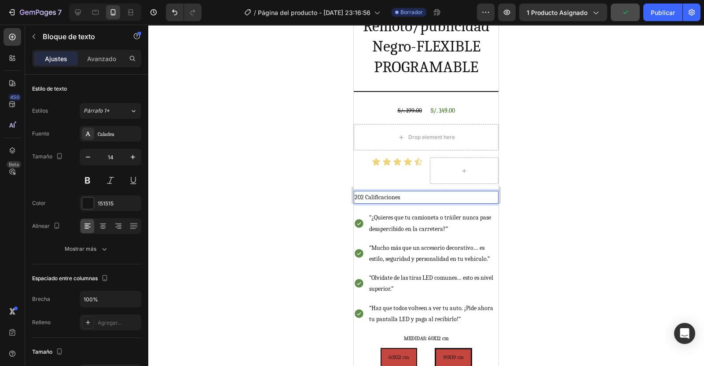
drag, startPoint x: 420, startPoint y: 190, endPoint x: 574, endPoint y: 205, distance: 154.7
drag, startPoint x: 459, startPoint y: 192, endPoint x: 455, endPoint y: 196, distance: 6.0
click at [174, 14] on icon "Deshacer/Rehacer" at bounding box center [174, 12] width 9 height 9
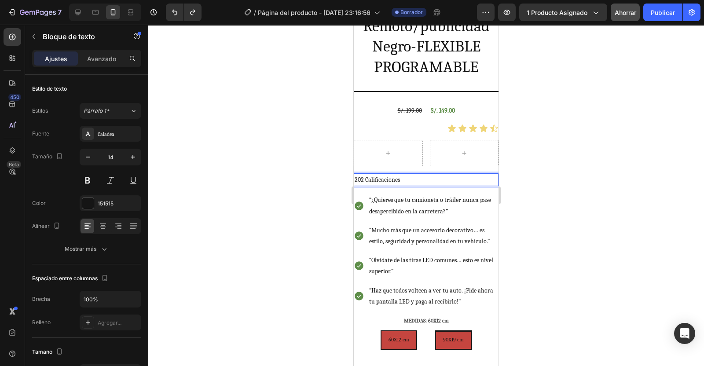
drag, startPoint x: 420, startPoint y: 172, endPoint x: 452, endPoint y: 172, distance: 32.1
drag, startPoint x: 420, startPoint y: 172, endPoint x: 409, endPoint y: 167, distance: 12.0
click at [409, 174] on p "202 Calificaciones" at bounding box center [425, 179] width 143 height 11
click at [369, 174] on p "202 Calificaciones" at bounding box center [425, 179] width 143 height 11
drag, startPoint x: 418, startPoint y: 165, endPoint x: 478, endPoint y: 165, distance: 59.8
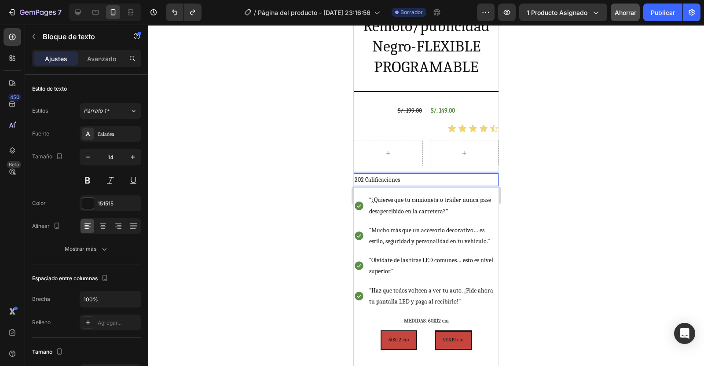
click at [478, 174] on p "202 Calificaciones" at bounding box center [425, 179] width 143 height 11
drag, startPoint x: 481, startPoint y: 168, endPoint x: 875, endPoint y: 203, distance: 394.6
click at [173, 11] on icon "Deshacer/Rehacer" at bounding box center [174, 12] width 9 height 9
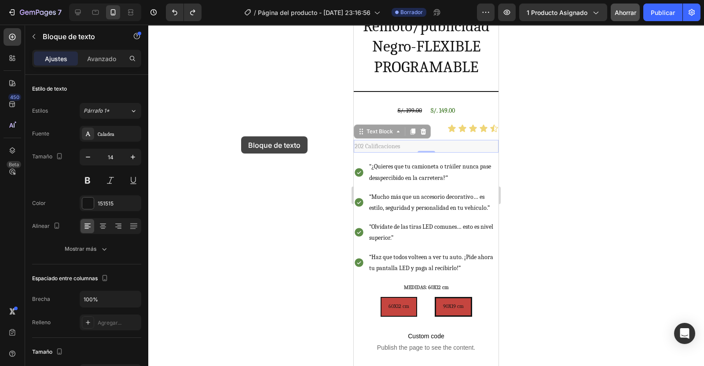
drag, startPoint x: 25, startPoint y: 100, endPoint x: 241, endPoint y: 136, distance: 218.9
click at [241, 136] on div at bounding box center [425, 195] width 555 height 341
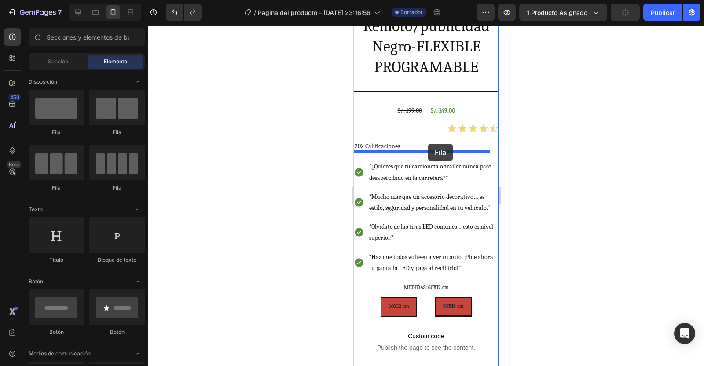
drag, startPoint x: 467, startPoint y: 137, endPoint x: 427, endPoint y: 144, distance: 40.6
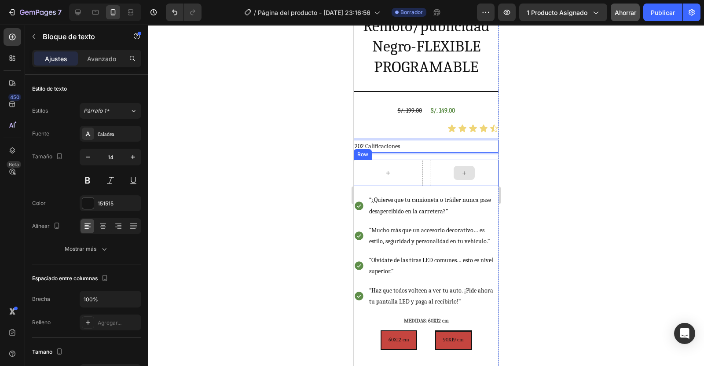
drag, startPoint x: 445, startPoint y: 135, endPoint x: 483, endPoint y: 162, distance: 47.1
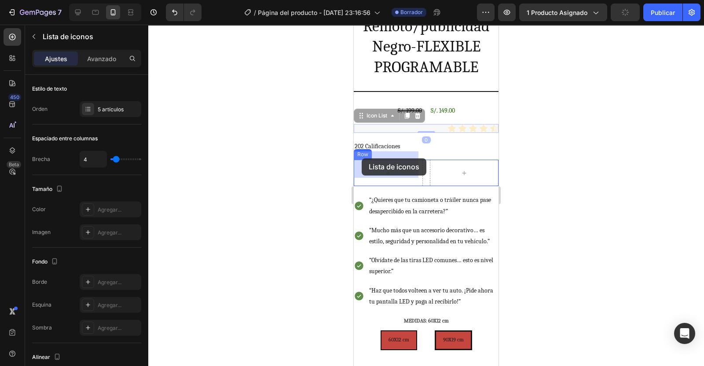
drag, startPoint x: 422, startPoint y: 120, endPoint x: 361, endPoint y: 158, distance: 72.5
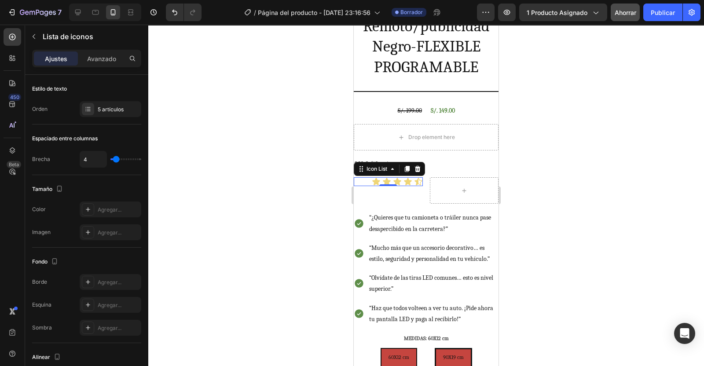
click at [546, 124] on div at bounding box center [425, 195] width 555 height 341
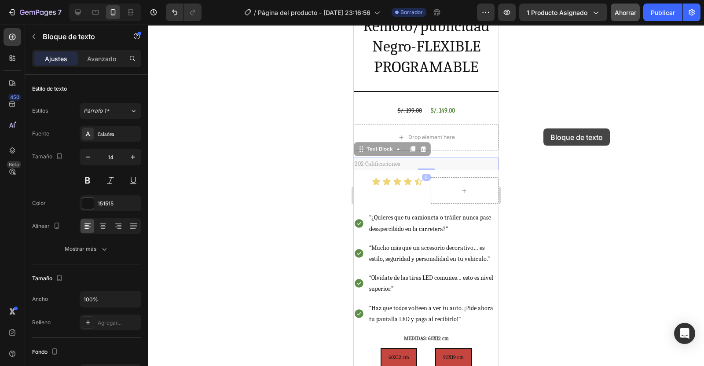
click at [543, 128] on div at bounding box center [425, 195] width 555 height 341
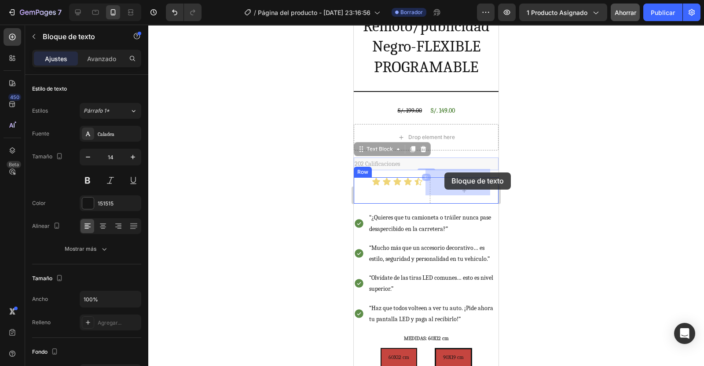
drag, startPoint x: 410, startPoint y: 153, endPoint x: 444, endPoint y: 172, distance: 39.6
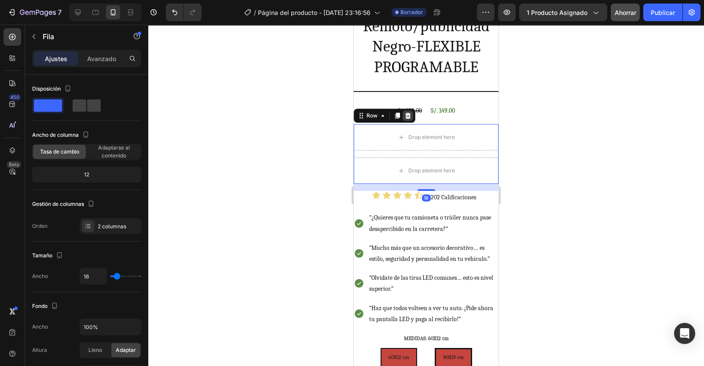
click at [408, 113] on icon at bounding box center [408, 116] width 6 height 6
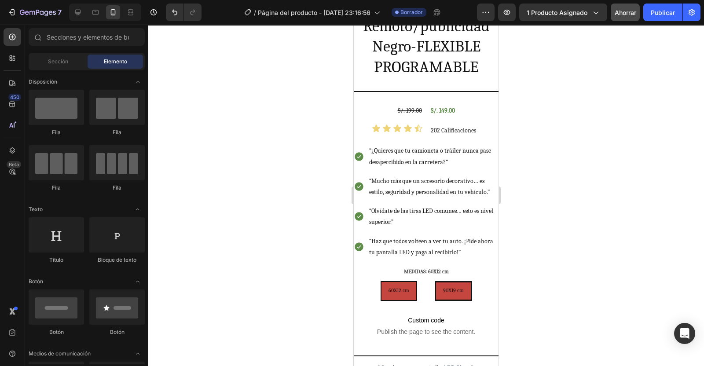
click at [596, 172] on div at bounding box center [425, 195] width 555 height 341
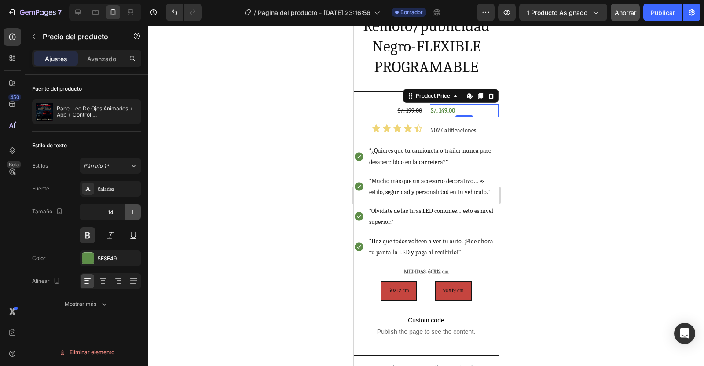
click at [136, 209] on icon "button" at bounding box center [132, 212] width 9 height 9
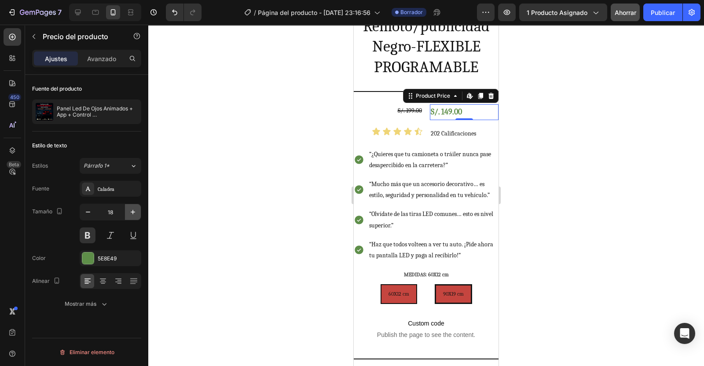
click at [136, 209] on icon "button" at bounding box center [132, 212] width 9 height 9
type input "20"
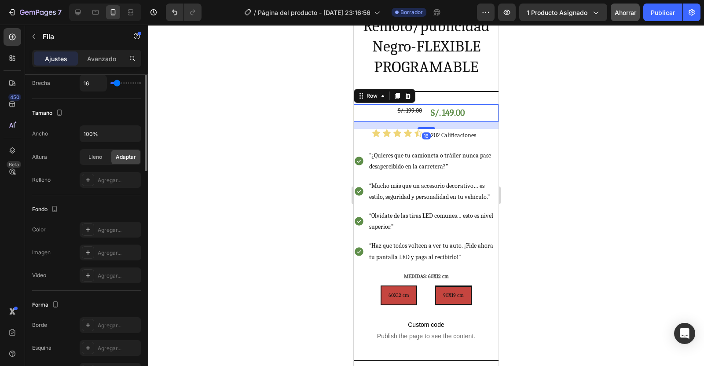
scroll to position [296, 0]
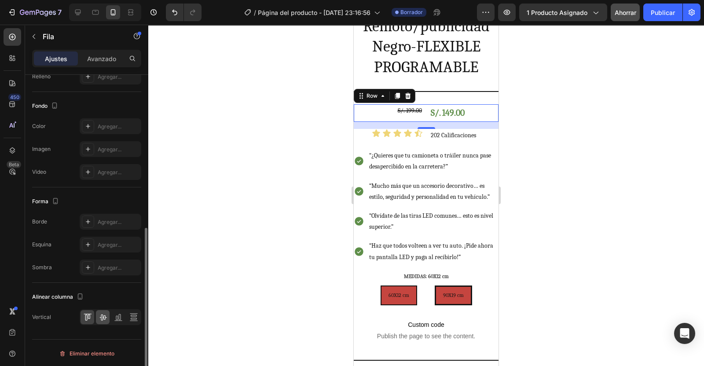
click at [105, 313] on icon at bounding box center [102, 317] width 9 height 9
click at [297, 134] on div at bounding box center [425, 195] width 555 height 341
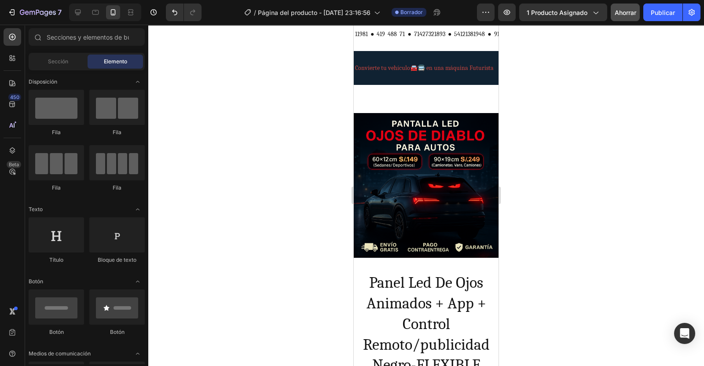
scroll to position [0, 0]
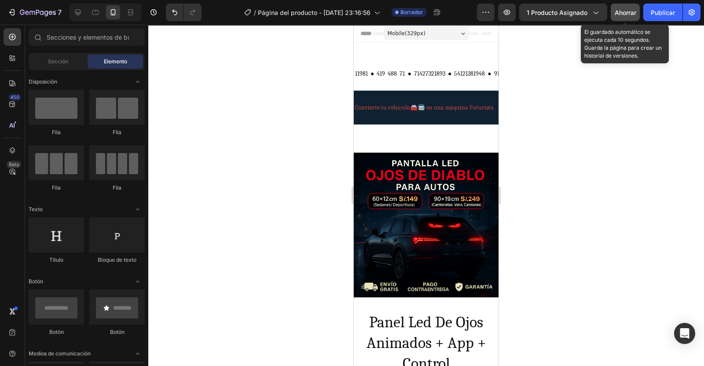
click at [625, 11] on span "Ahorrar" at bounding box center [625, 12] width 22 height 7
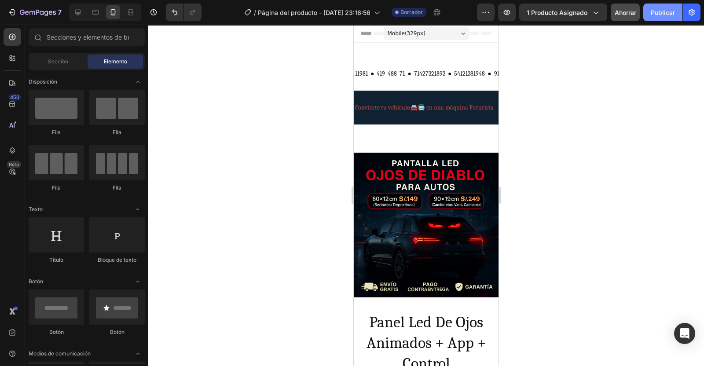
click at [672, 10] on div "Publicar" at bounding box center [662, 12] width 24 height 9
click at [78, 12] on icon at bounding box center [78, 13] width 6 height 6
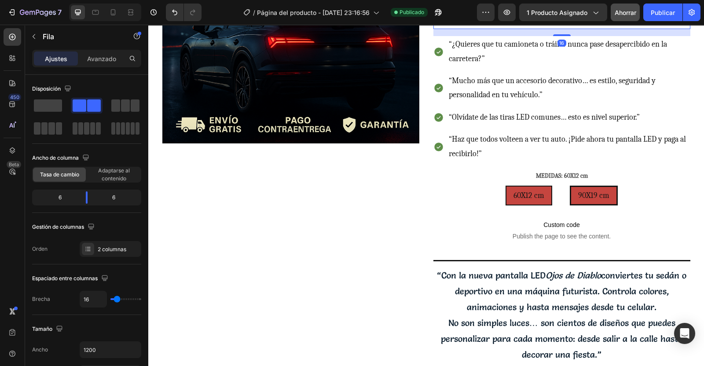
scroll to position [269, 0]
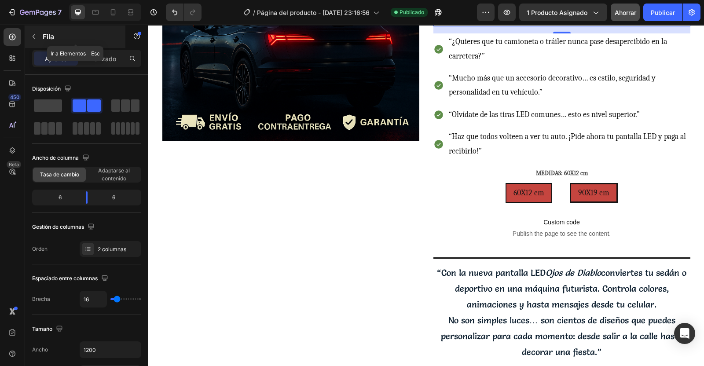
click at [33, 39] on icon "button" at bounding box center [33, 36] width 7 height 7
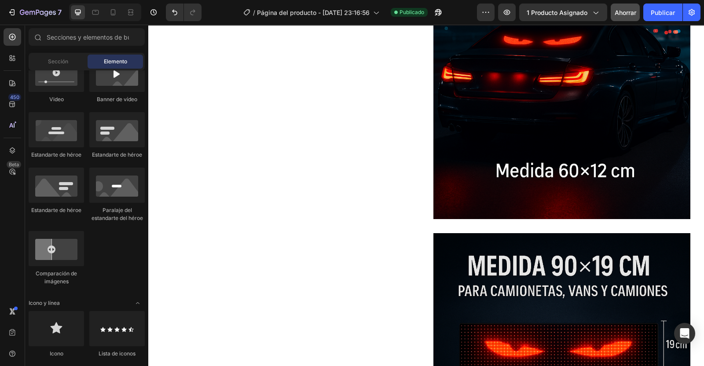
scroll to position [1153, 0]
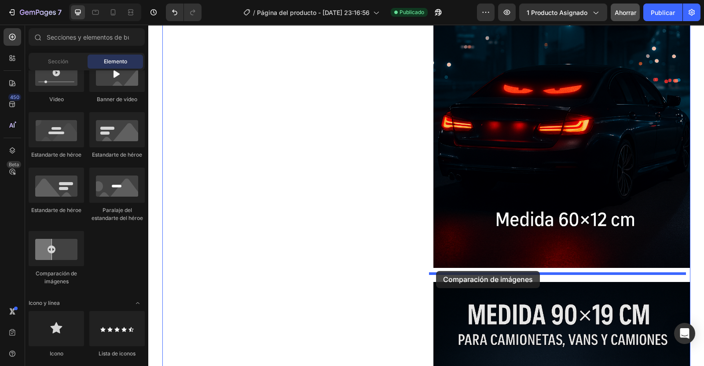
drag, startPoint x: 196, startPoint y: 278, endPoint x: 436, endPoint y: 271, distance: 240.2
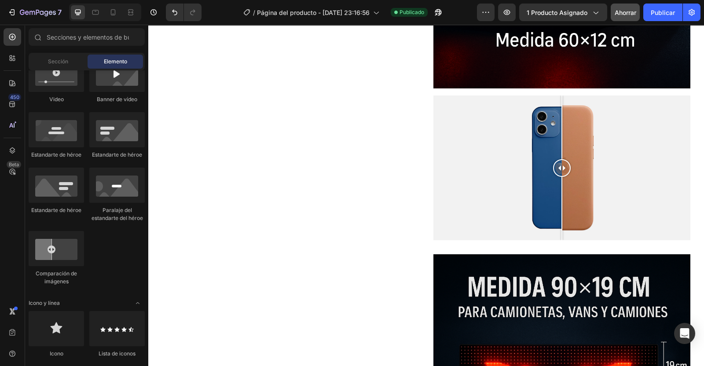
scroll to position [1307, 0]
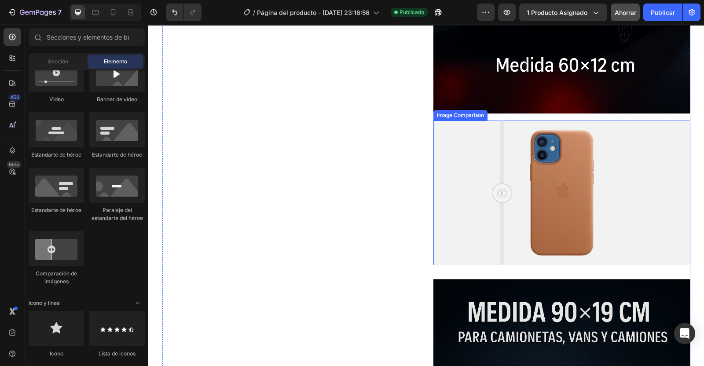
click at [498, 195] on div at bounding box center [561, 192] width 257 height 145
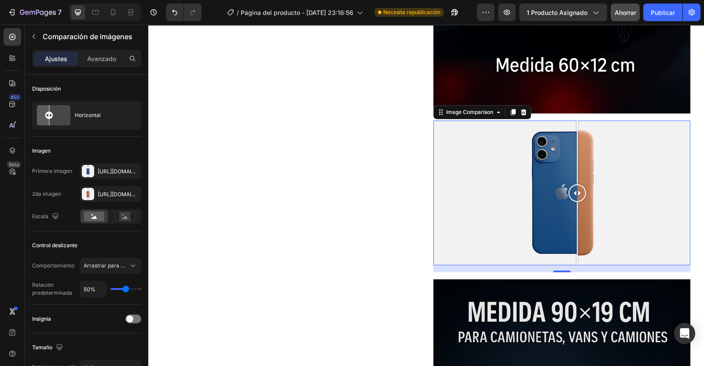
drag, startPoint x: 496, startPoint y: 188, endPoint x: 574, endPoint y: 200, distance: 79.2
click at [574, 200] on div at bounding box center [577, 192] width 18 height 145
click at [496, 187] on div at bounding box center [561, 192] width 257 height 145
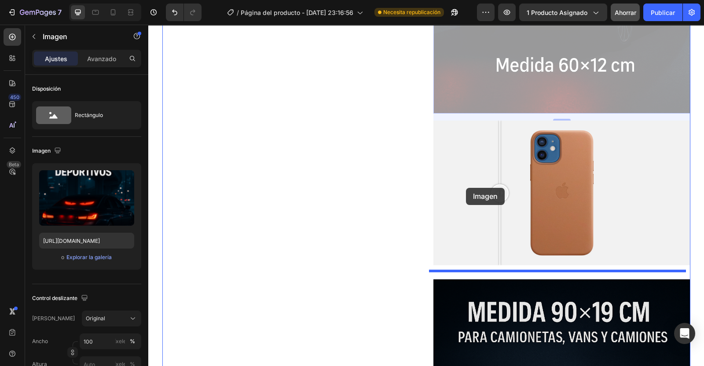
drag, startPoint x: 459, startPoint y: 58, endPoint x: 466, endPoint y: 188, distance: 130.3
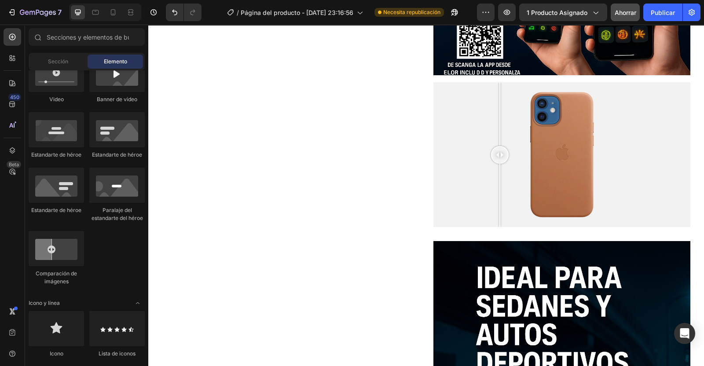
scroll to position [936, 0]
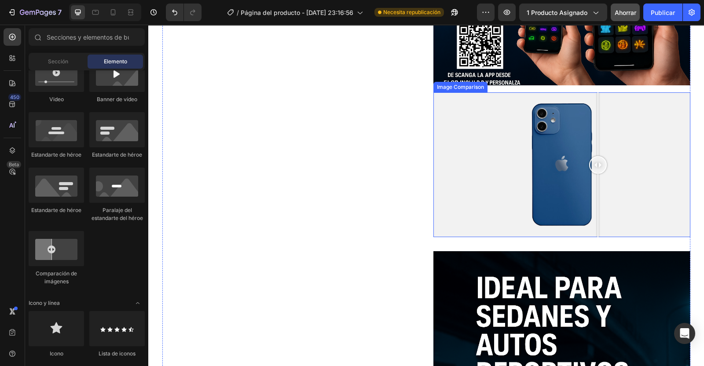
click at [594, 152] on div at bounding box center [561, 164] width 257 height 145
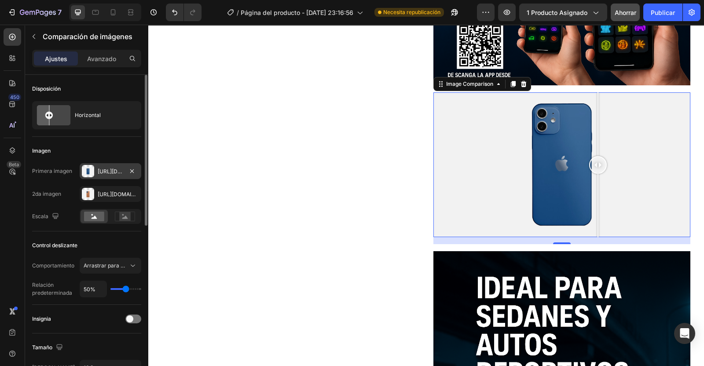
click at [90, 170] on div at bounding box center [88, 171] width 12 height 12
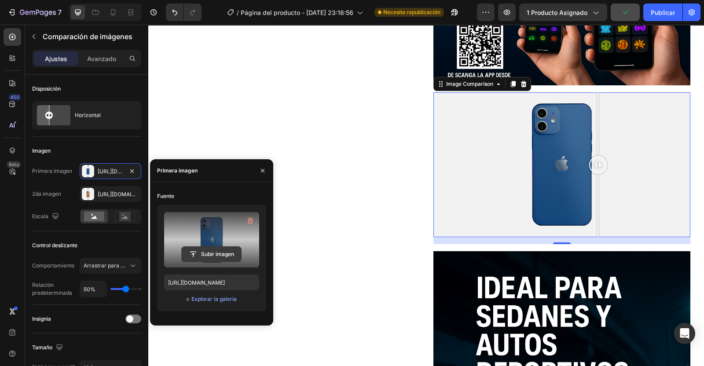
click at [216, 258] on input "file" at bounding box center [211, 254] width 59 height 15
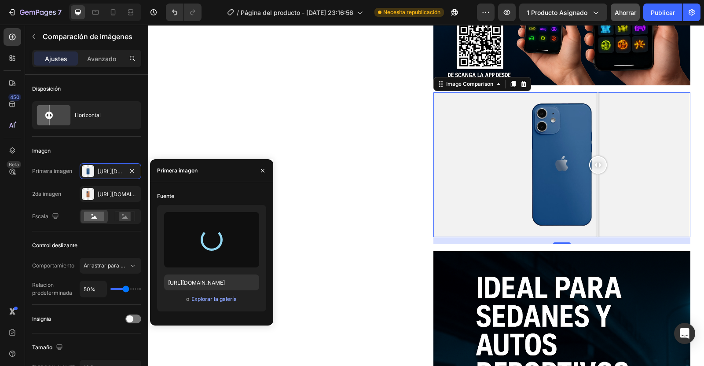
type input "[URL][DOMAIN_NAME]"
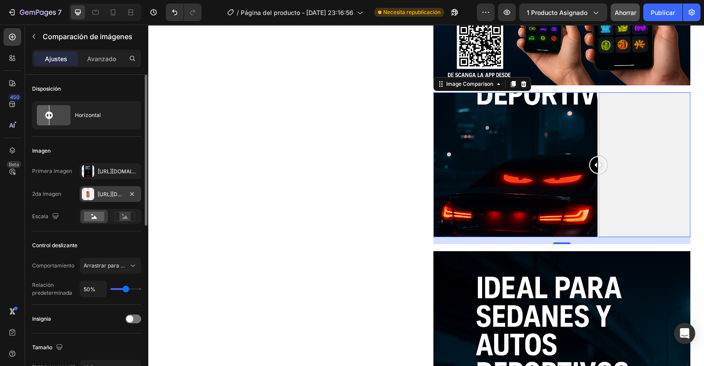
click at [115, 195] on div "[URL][DOMAIN_NAME]" at bounding box center [111, 194] width 26 height 8
click at [105, 116] on div "Horizontal" at bounding box center [102, 115] width 54 height 20
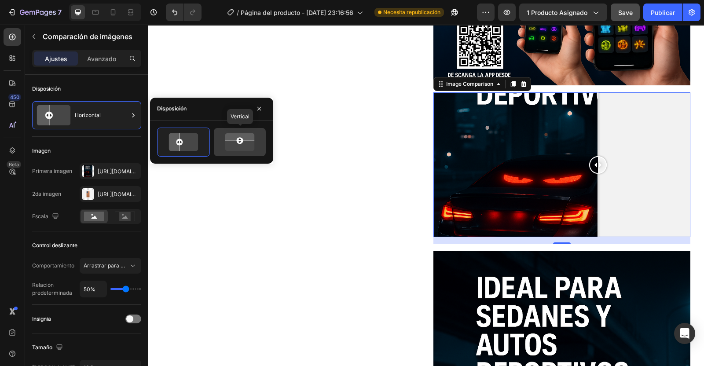
click at [242, 144] on icon at bounding box center [239, 141] width 35 height 21
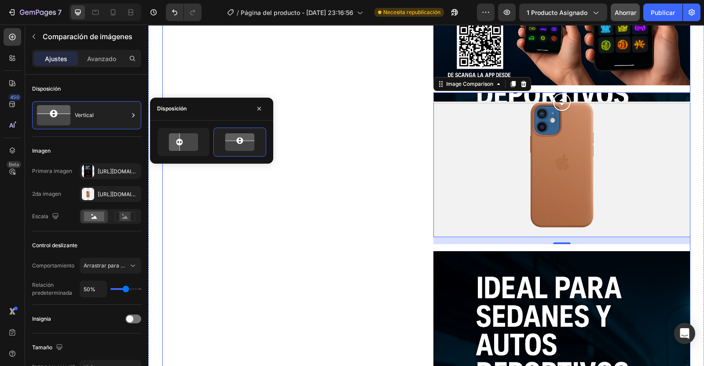
drag, startPoint x: 556, startPoint y: 164, endPoint x: 565, endPoint y: 87, distance: 77.4
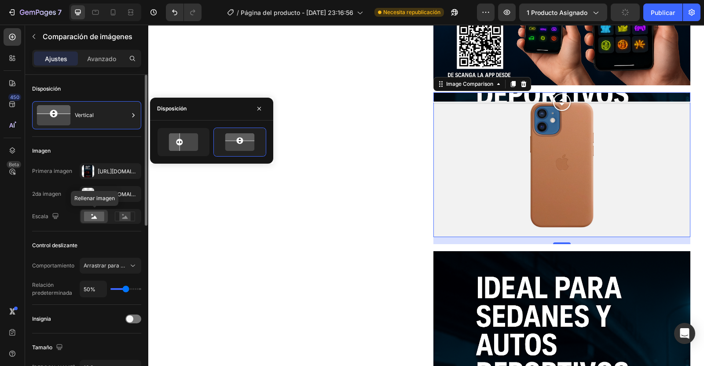
click at [95, 220] on rect at bounding box center [94, 216] width 20 height 10
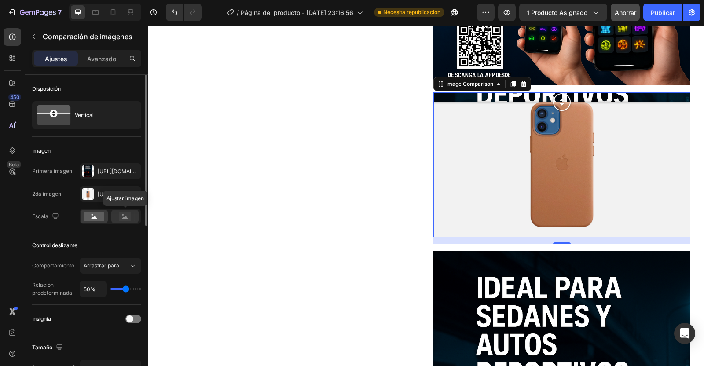
click at [123, 218] on icon at bounding box center [125, 216] width 6 height 3
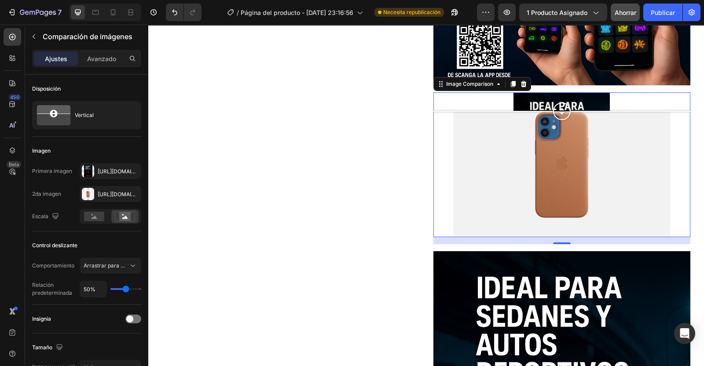
drag, startPoint x: 556, startPoint y: 103, endPoint x: 578, endPoint y: 109, distance: 22.8
click at [578, 109] on div at bounding box center [561, 111] width 257 height 18
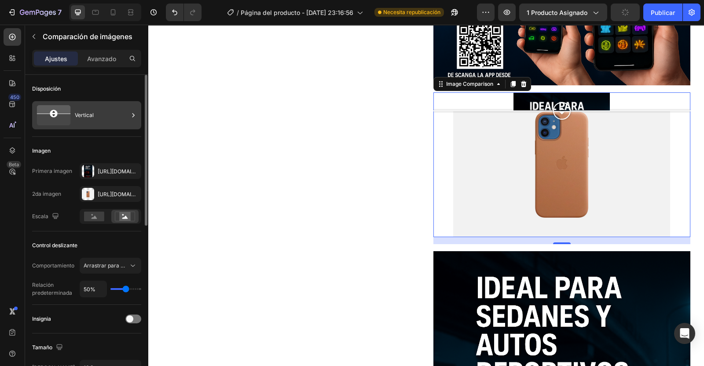
click at [94, 106] on div "Vertical" at bounding box center [102, 115] width 54 height 20
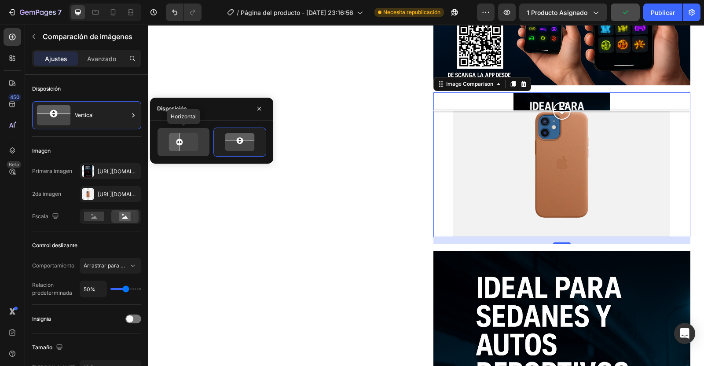
click at [176, 149] on icon at bounding box center [173, 141] width 14 height 21
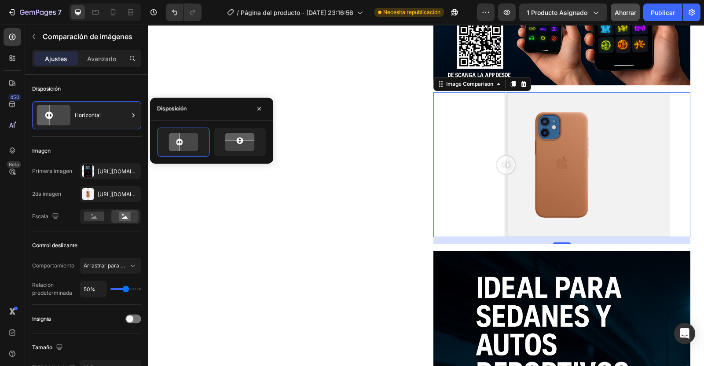
drag, startPoint x: 556, startPoint y: 162, endPoint x: 501, endPoint y: 177, distance: 57.5
click at [501, 177] on div at bounding box center [506, 164] width 18 height 145
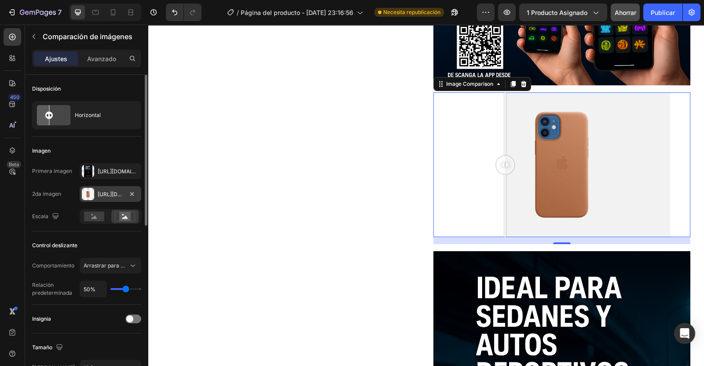
click at [113, 191] on div "[URL][DOMAIN_NAME]" at bounding box center [111, 194] width 26 height 8
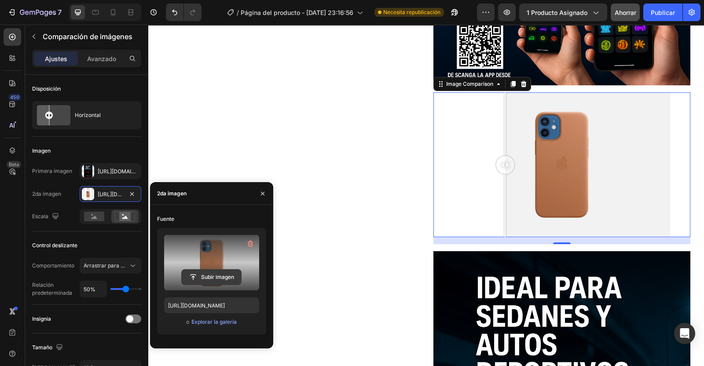
click at [204, 275] on input "file" at bounding box center [211, 277] width 59 height 15
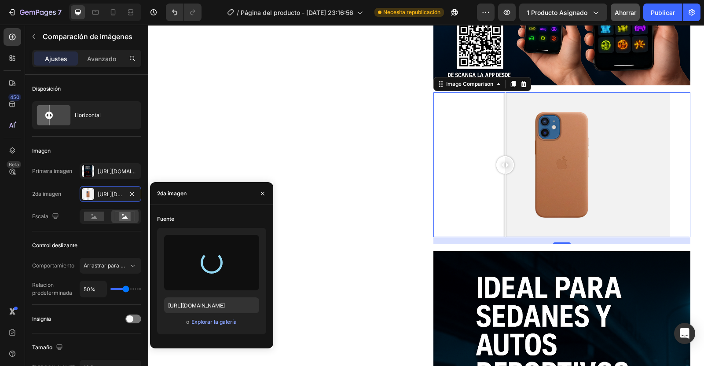
type input "[URL][DOMAIN_NAME]"
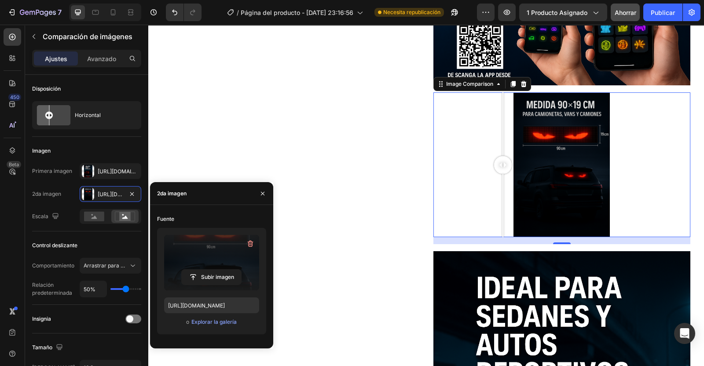
drag, startPoint x: 501, startPoint y: 164, endPoint x: 499, endPoint y: 188, distance: 23.5
click at [499, 188] on div at bounding box center [503, 164] width 18 height 145
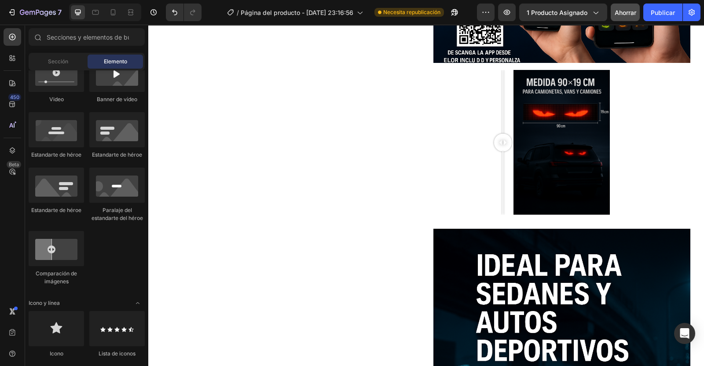
scroll to position [948, 0]
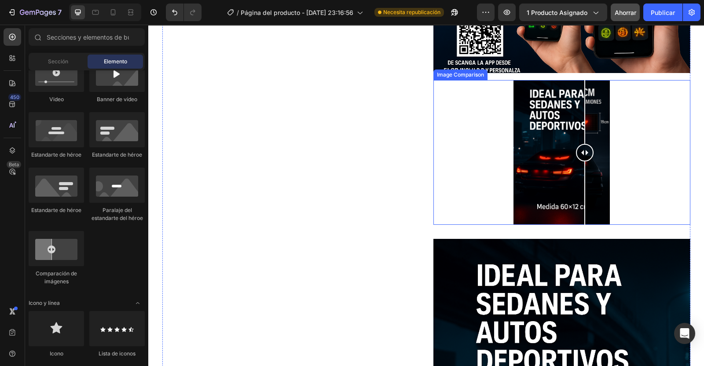
drag, startPoint x: 503, startPoint y: 150, endPoint x: 580, endPoint y: 151, distance: 77.0
click at [580, 151] on div at bounding box center [585, 153] width 18 height 18
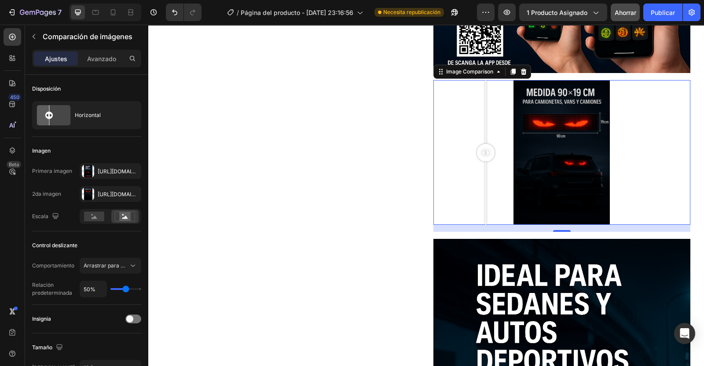
click at [481, 152] on div at bounding box center [561, 152] width 257 height 145
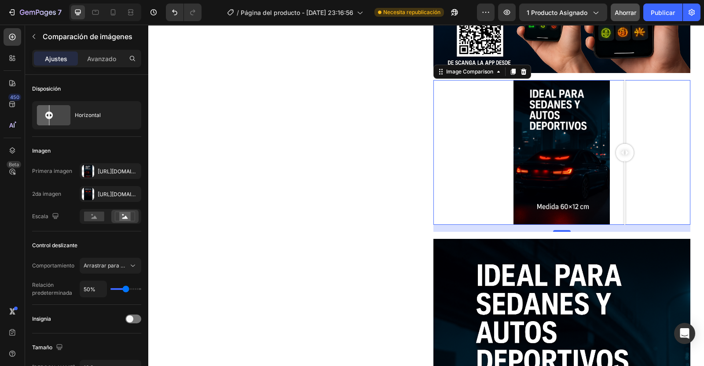
click at [620, 181] on div at bounding box center [561, 152] width 257 height 145
click at [523, 70] on div at bounding box center [523, 71] width 11 height 11
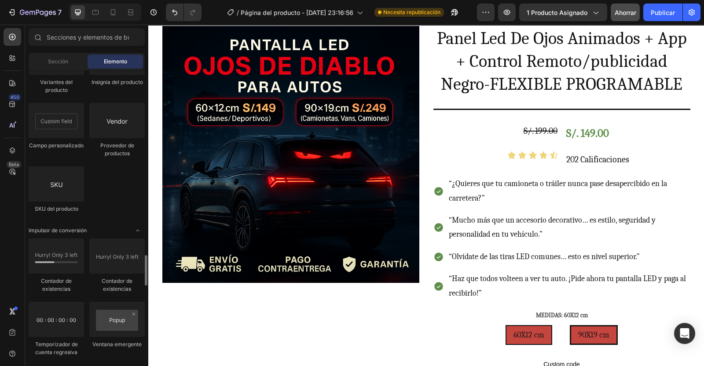
scroll to position [1731, 0]
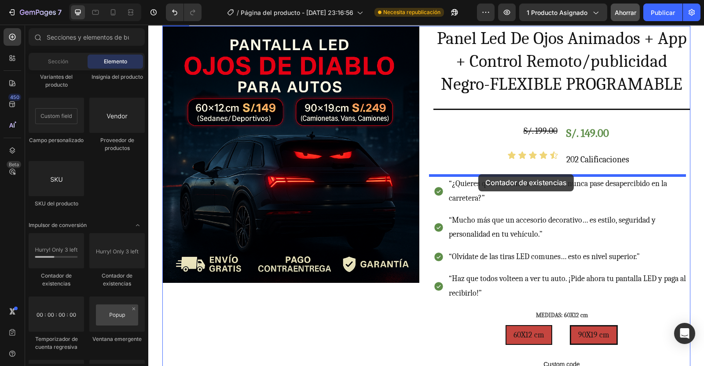
drag, startPoint x: 451, startPoint y: 172, endPoint x: 478, endPoint y: 174, distance: 27.3
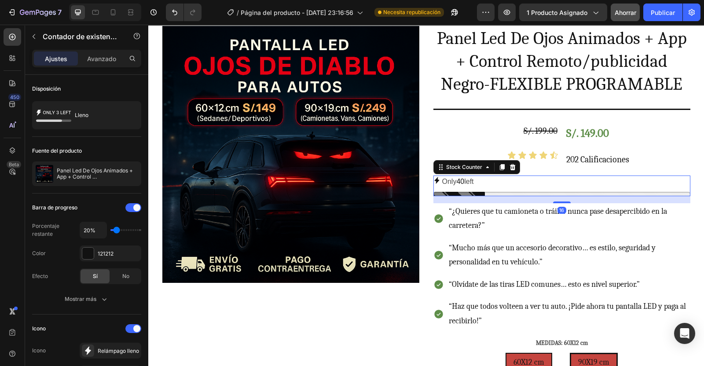
click at [434, 181] on icon at bounding box center [436, 180] width 7 height 7
click at [90, 252] on div at bounding box center [87, 253] width 11 height 11
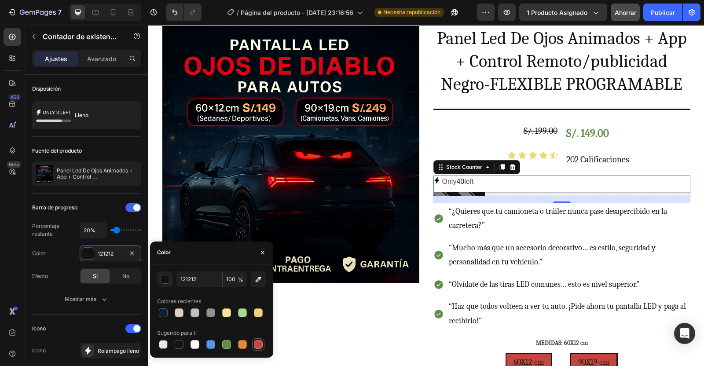
click at [260, 344] on div at bounding box center [258, 344] width 9 height 9
type input "C5453F"
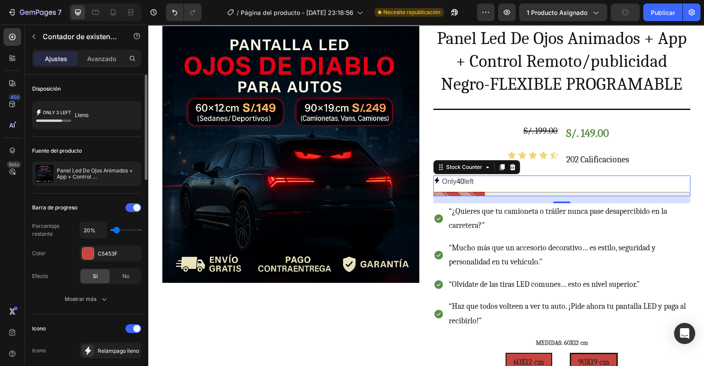
type input "30%"
type input "30"
type input "40%"
type input "40"
type input "50%"
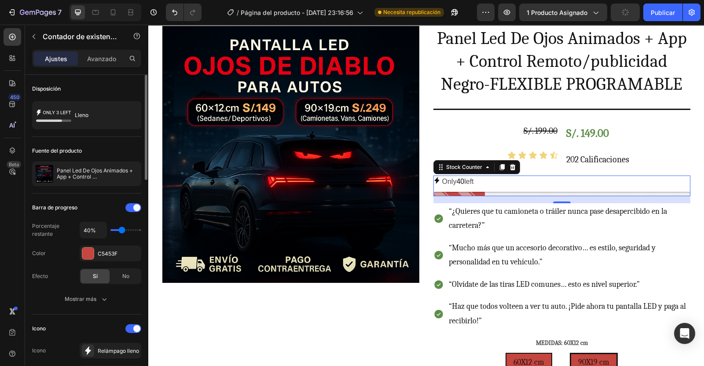
type input "50"
type input "40%"
drag, startPoint x: 117, startPoint y: 230, endPoint x: 122, endPoint y: 230, distance: 4.8
type input "40"
click at [122, 230] on input "range" at bounding box center [125, 230] width 31 height 2
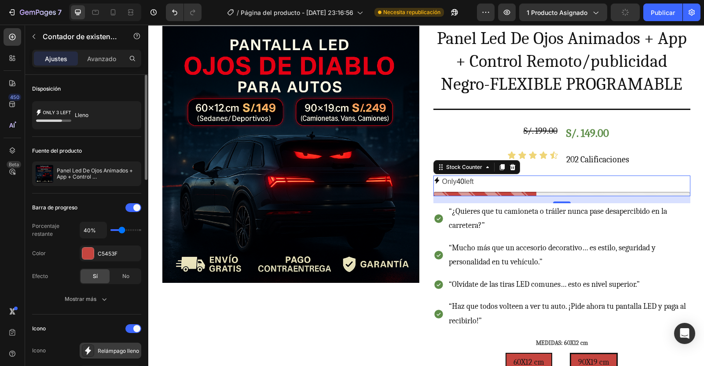
click at [93, 346] on div at bounding box center [88, 350] width 12 height 12
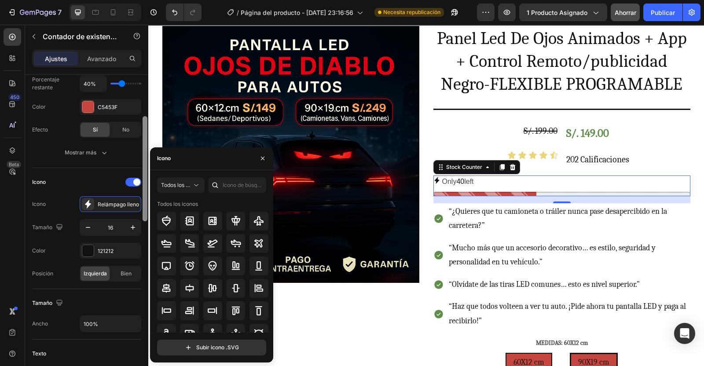
drag, startPoint x: 146, startPoint y: 161, endPoint x: 154, endPoint y: 212, distance: 51.2
click at [148, 212] on div "450 Beta Secciones(18) Elementos(84) Sección Elemento Hero Section Product Deta…" at bounding box center [74, 195] width 148 height 341
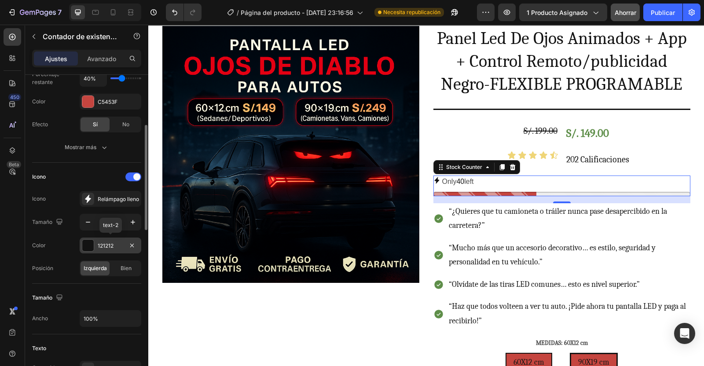
click at [90, 239] on div at bounding box center [88, 245] width 12 height 12
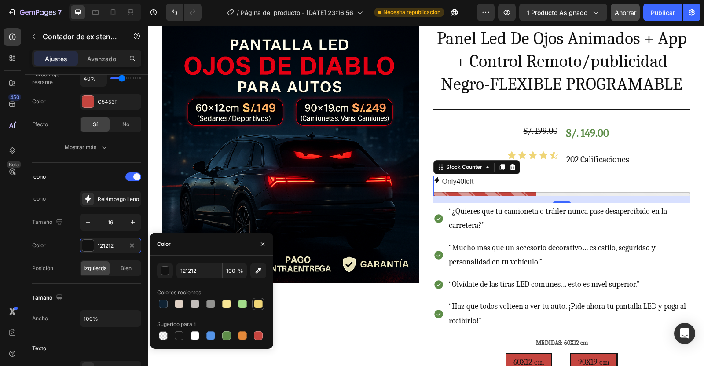
click at [258, 305] on div at bounding box center [258, 303] width 9 height 9
type input "EFD577"
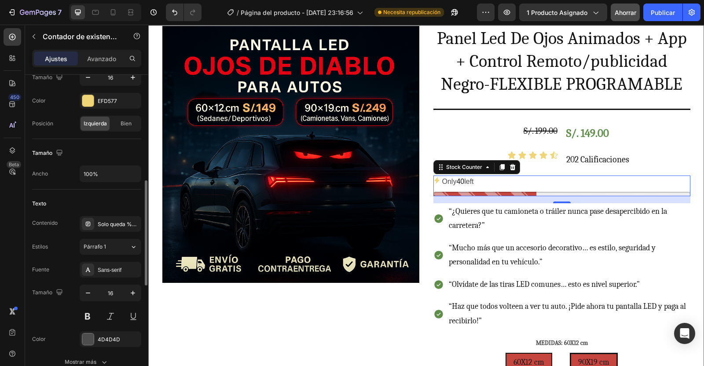
scroll to position [305, 0]
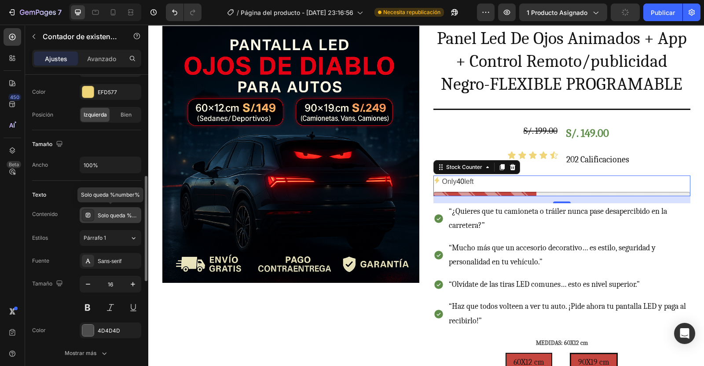
click at [118, 212] on div "Solo queda %number%" at bounding box center [118, 215] width 41 height 8
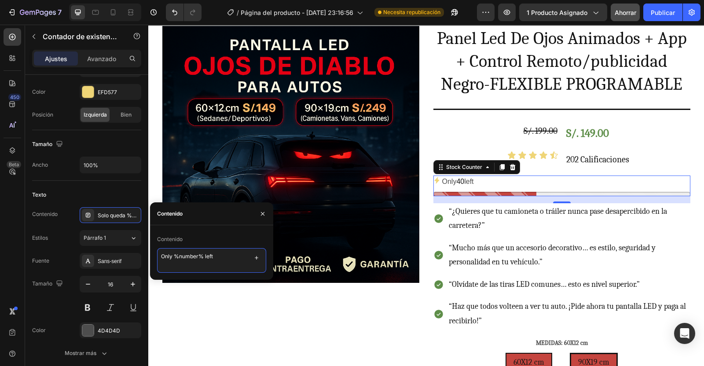
click at [172, 257] on textarea "Only %number% left" at bounding box center [211, 260] width 109 height 25
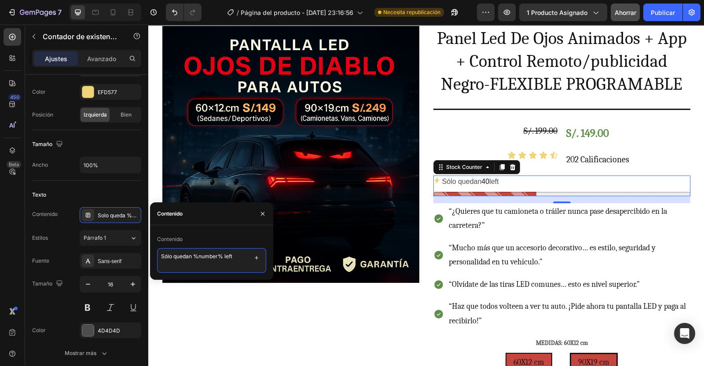
click at [236, 260] on textarea "Sólo quedan %number% left" at bounding box center [211, 260] width 109 height 25
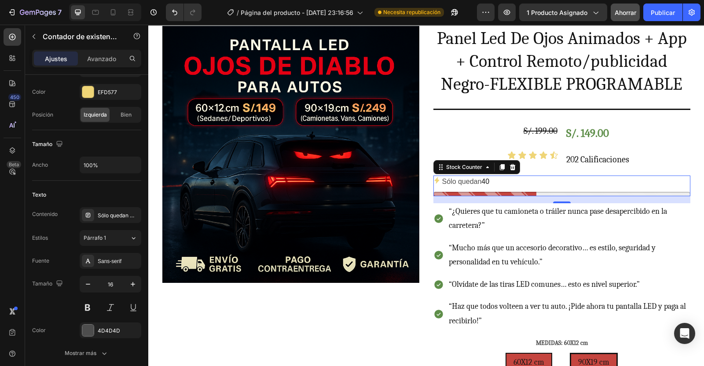
click at [442, 180] on p "Sólo quedan 40" at bounding box center [465, 181] width 47 height 13
click at [115, 215] on div "Sólo queda %number%" at bounding box center [118, 215] width 41 height 8
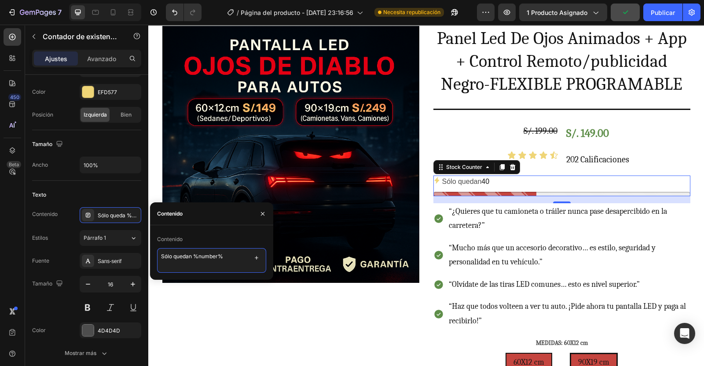
click at [164, 256] on textarea "Sólo quedan %number%" at bounding box center [211, 260] width 109 height 25
type textarea "Corre por el tuyo sólo quedan %number%"
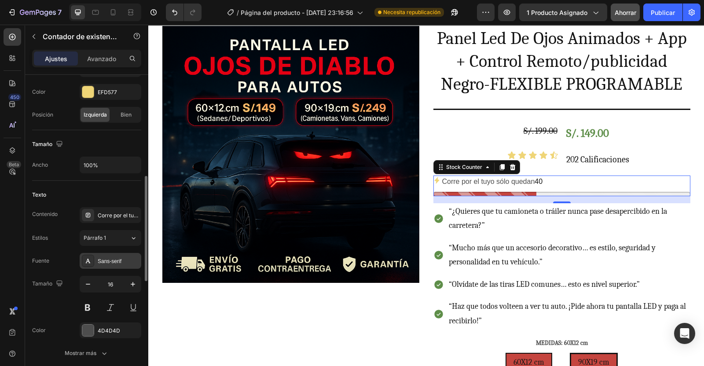
click at [114, 261] on div "Sans-serif" at bounding box center [118, 261] width 41 height 8
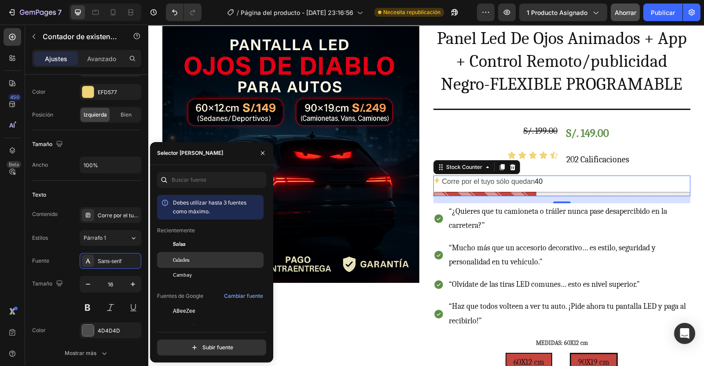
click at [194, 256] on div "Caladea" at bounding box center [217, 260] width 89 height 8
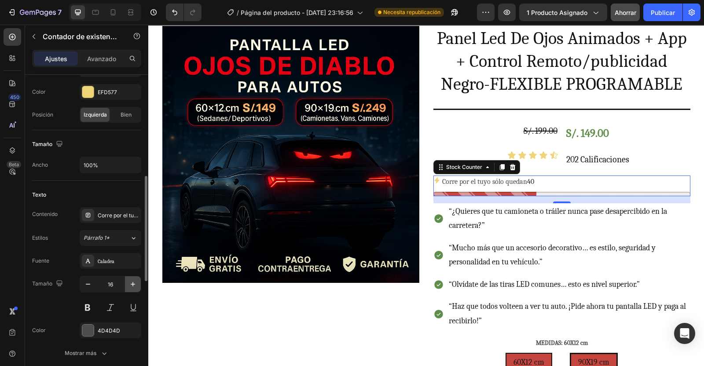
click at [131, 282] on icon "button" at bounding box center [133, 284] width 4 height 4
type input "18"
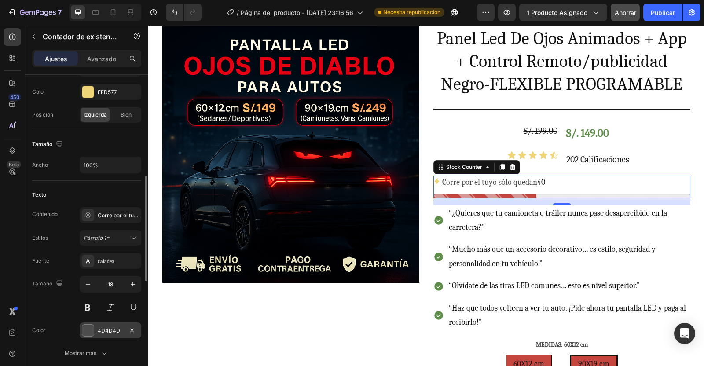
click at [90, 328] on div at bounding box center [87, 329] width 11 height 11
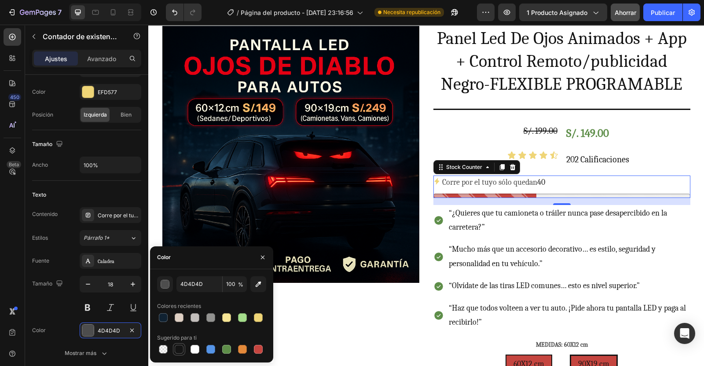
click at [179, 348] on div at bounding box center [179, 349] width 9 height 9
type input "151515"
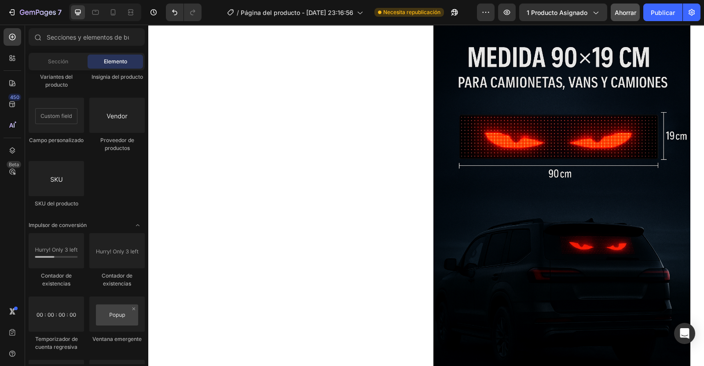
scroll to position [492, 0]
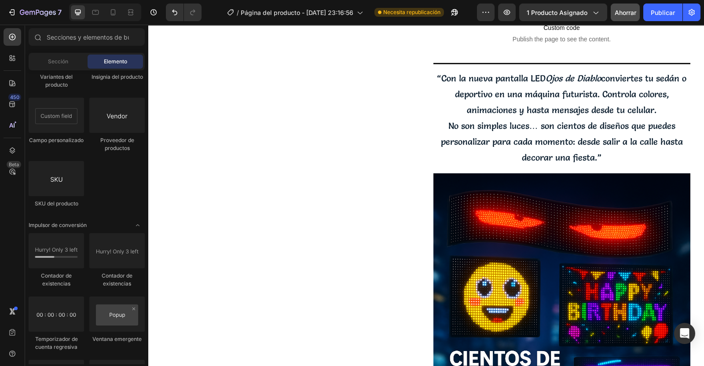
drag, startPoint x: 699, startPoint y: 59, endPoint x: 841, endPoint y: 45, distance: 142.3
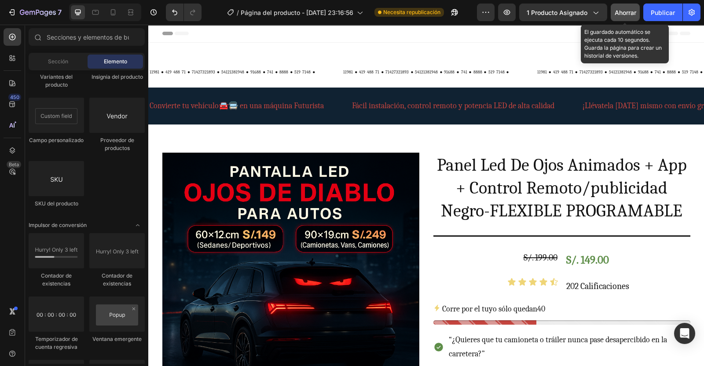
click at [624, 15] on span "Ahorrar" at bounding box center [625, 12] width 22 height 7
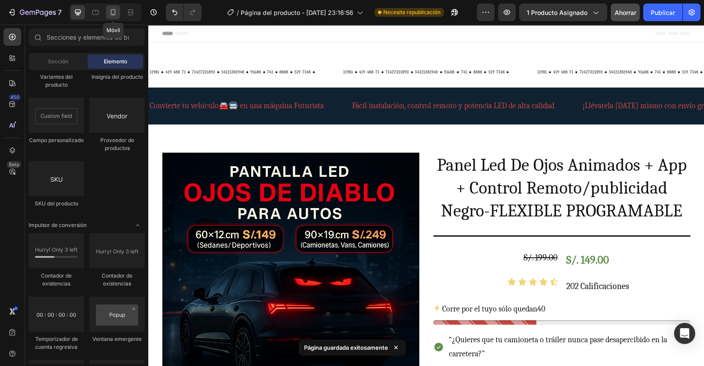
click at [115, 15] on icon at bounding box center [113, 12] width 9 height 9
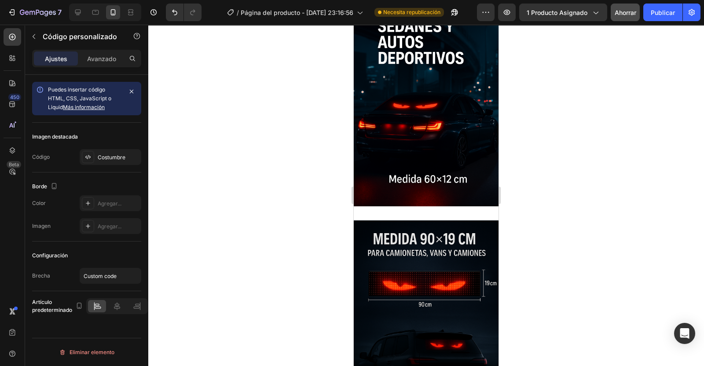
scroll to position [1108, 0]
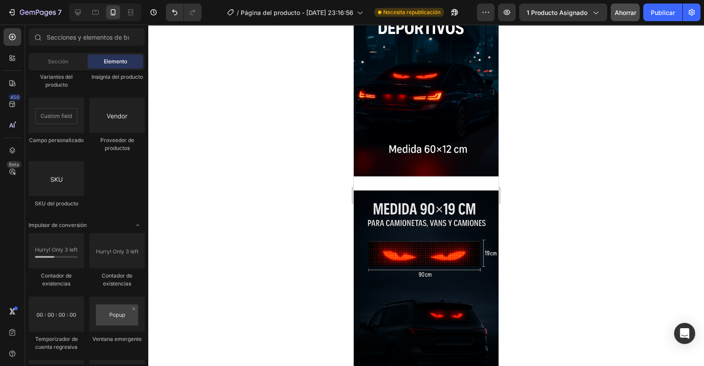
click at [620, 15] on span "Ahorrar" at bounding box center [625, 12] width 22 height 7
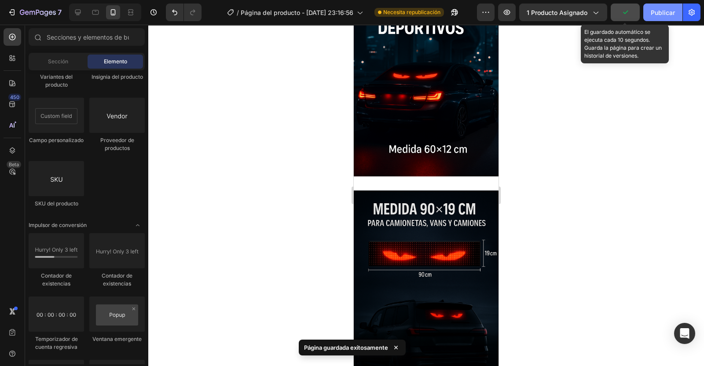
click at [662, 12] on div "Publicar" at bounding box center [662, 12] width 24 height 9
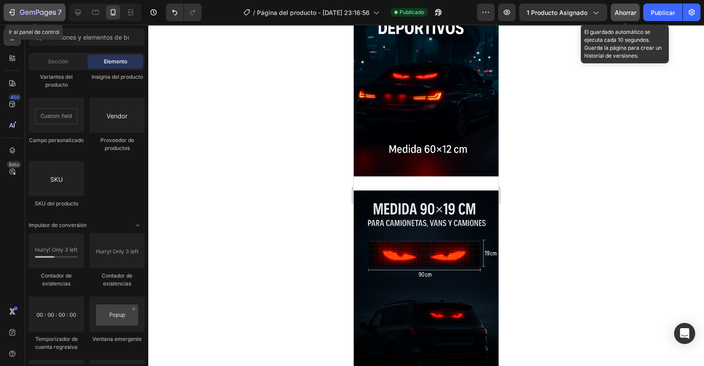
click at [11, 14] on icon "button" at bounding box center [11, 12] width 9 height 9
